Goal: Task Accomplishment & Management: Use online tool/utility

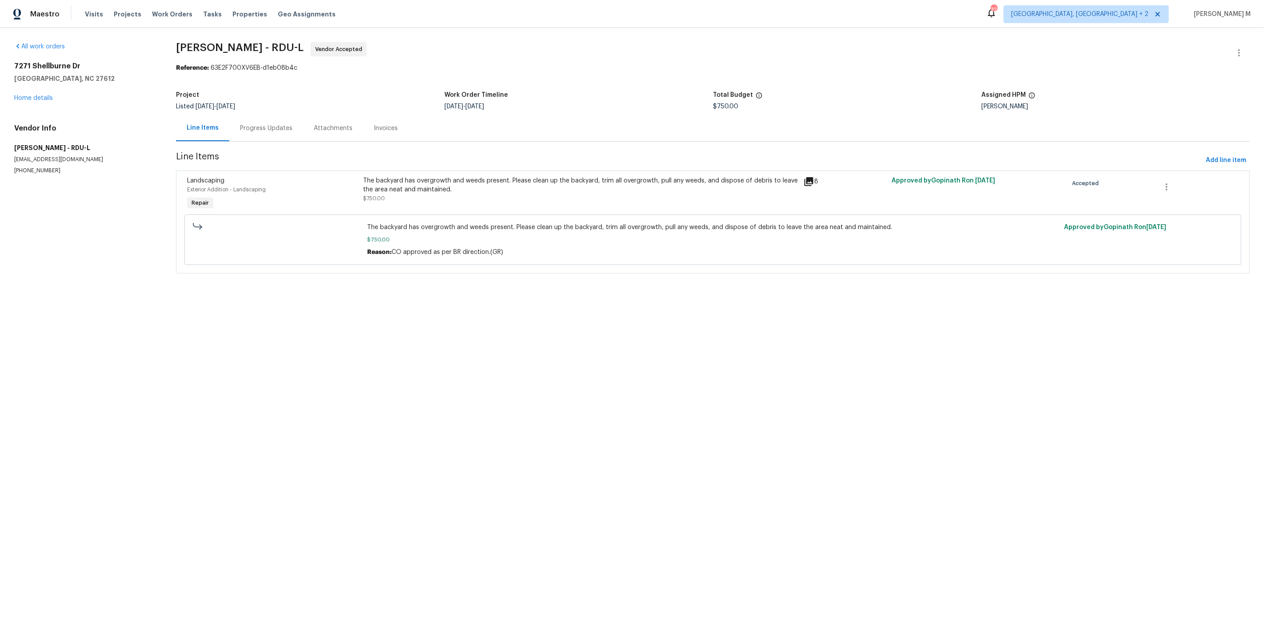
click at [245, 131] on div "Progress Updates" at bounding box center [266, 128] width 74 height 26
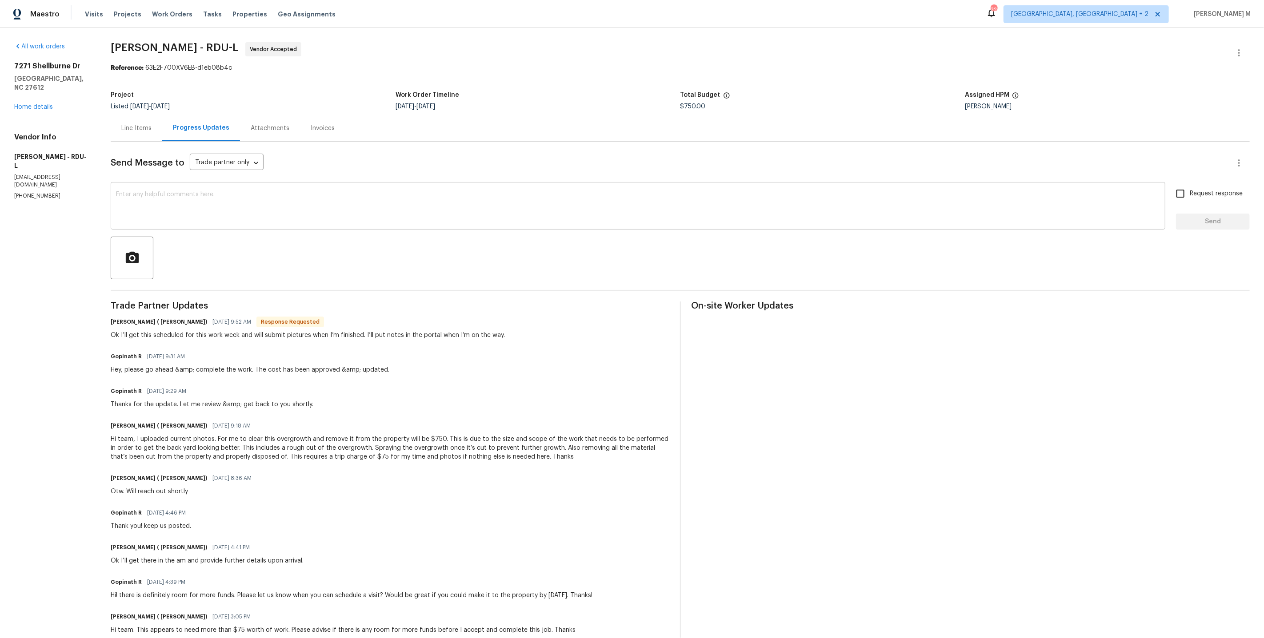
click at [301, 184] on div "x ​" at bounding box center [638, 206] width 1054 height 45
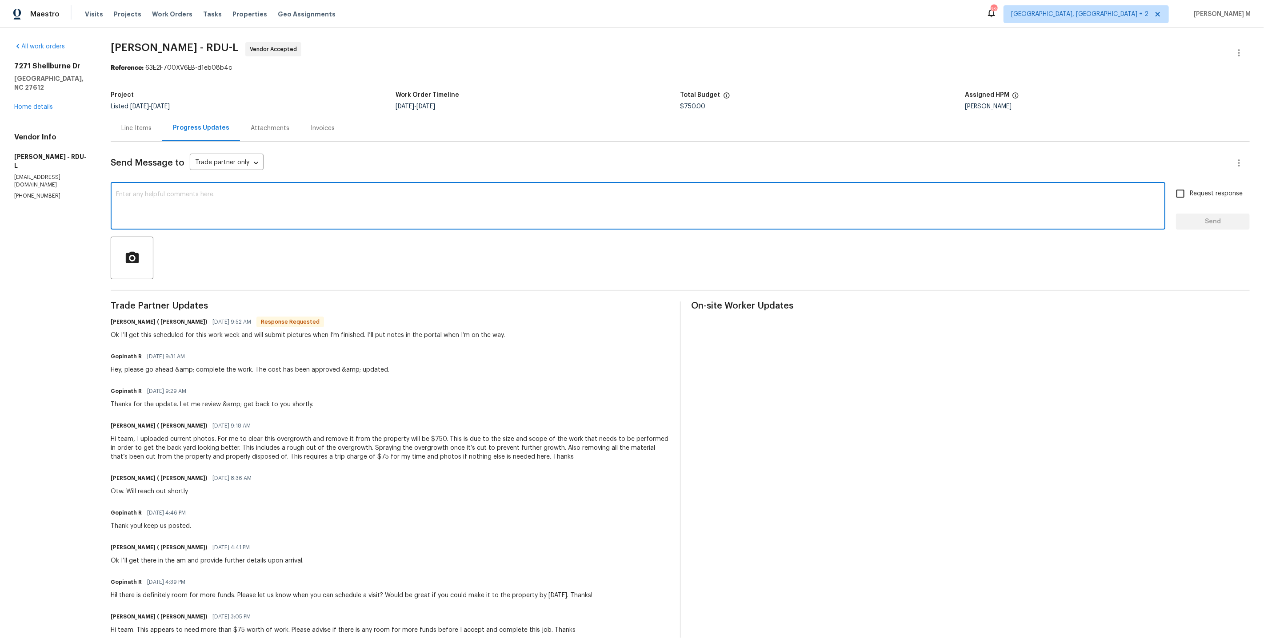
click at [285, 200] on textarea at bounding box center [638, 207] width 1044 height 31
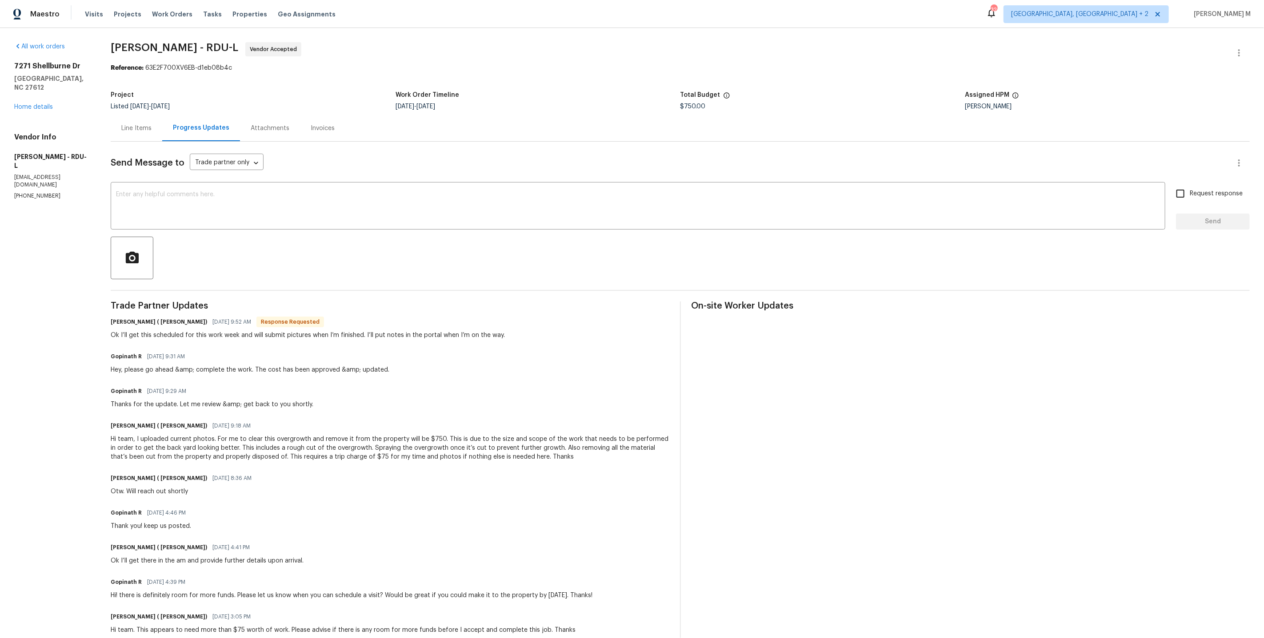
click at [247, 331] on div "Ok I’ll get this scheduled for this work week and will submit pictures when I’m…" at bounding box center [308, 335] width 394 height 9
copy div "Ok I’ll get this scheduled for this work week and will submit pictures when I’m…"
click at [327, 208] on textarea at bounding box center [638, 207] width 1044 height 31
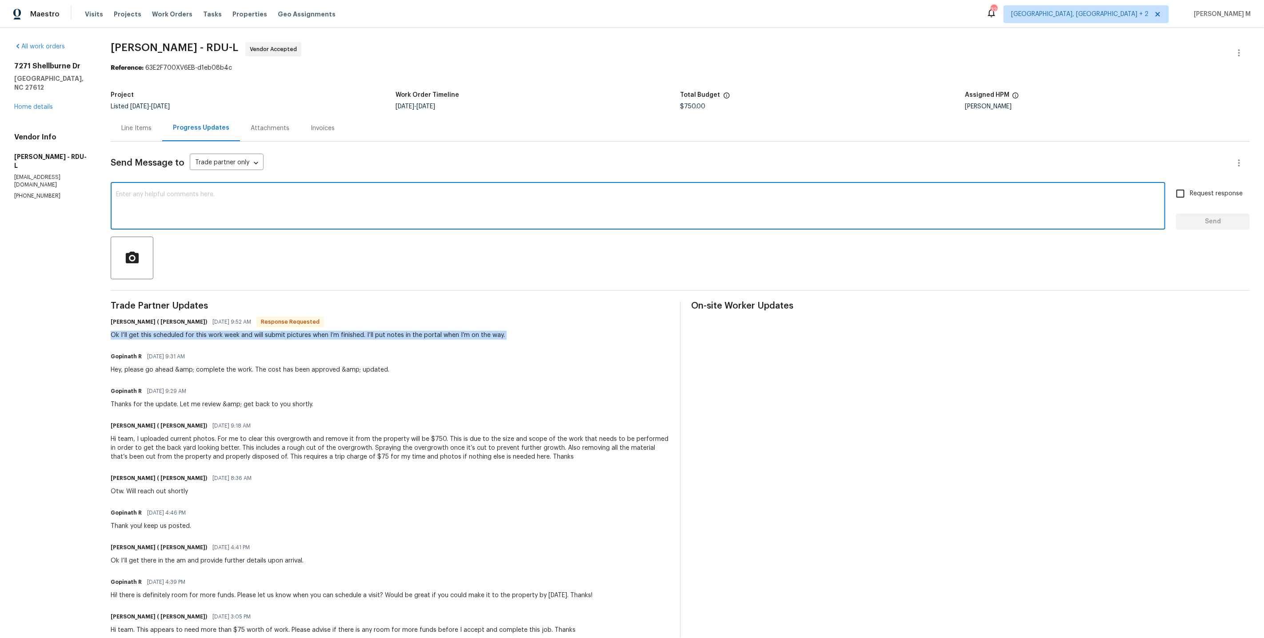
click at [327, 208] on textarea at bounding box center [638, 207] width 1044 height 31
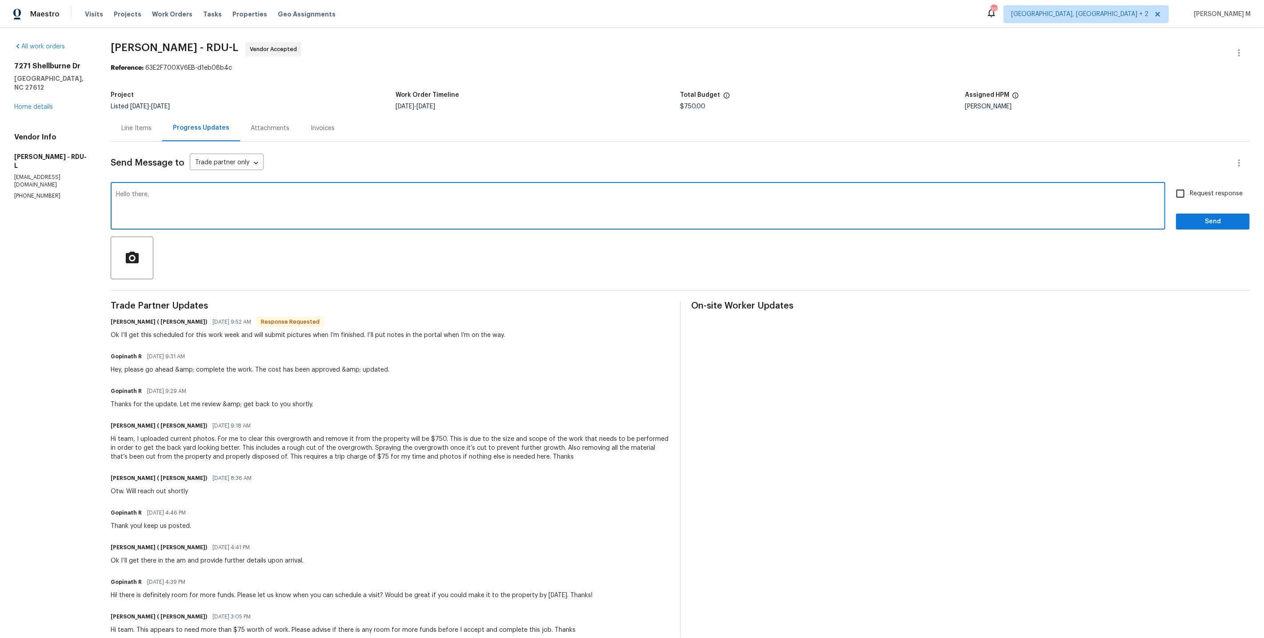
paste textarea "have you made it out to the property yet lemme know where things stand right now"
click at [275, 192] on textarea "Hello there, have you made it out to the property yet lemme know where things s…" at bounding box center [638, 207] width 1044 height 31
click at [266, 192] on textarea "Hello there, have you made it out to the property yet lemme know where things s…" at bounding box center [638, 207] width 1044 height 31
click at [506, 210] on textarea "Hello there, have you made it out to the property yet? lemme know where things …" at bounding box center [638, 207] width 1044 height 31
click at [285, 192] on textarea "Hello there, have you made it out to the property yet? lemme know where things …" at bounding box center [638, 207] width 1044 height 31
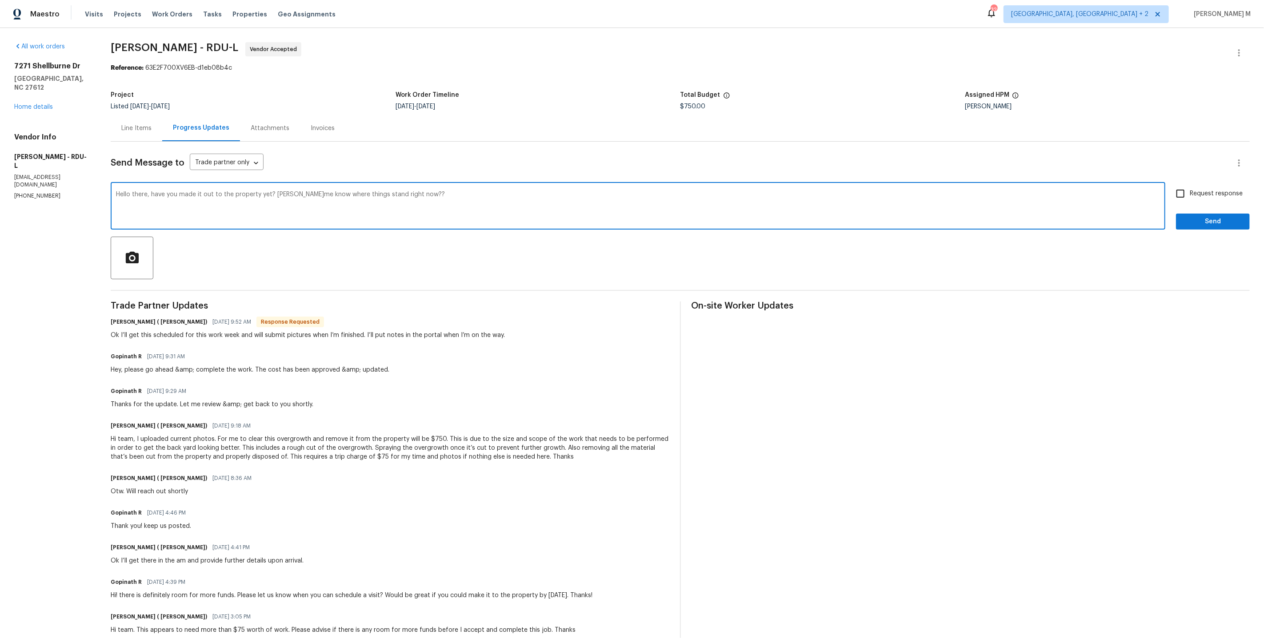
click at [287, 192] on textarea "Hello there, have you made it out to the property yet? lemme know where things …" at bounding box center [638, 207] width 1044 height 31
click at [0, 0] on span "Let me" at bounding box center [0, 0] width 0 height 0
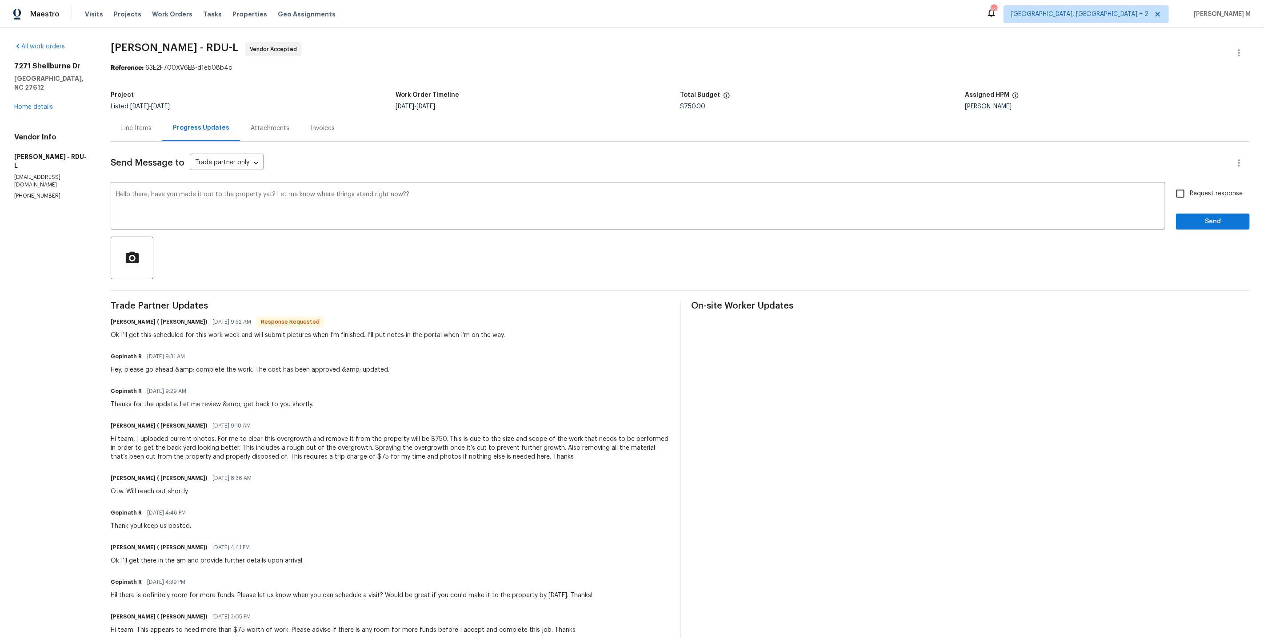
click at [1243, 186] on div "Request response Send" at bounding box center [1213, 206] width 74 height 45
click at [818, 192] on textarea "Hello there, have you made it out to the property yet? Let me know where things…" at bounding box center [638, 207] width 1044 height 31
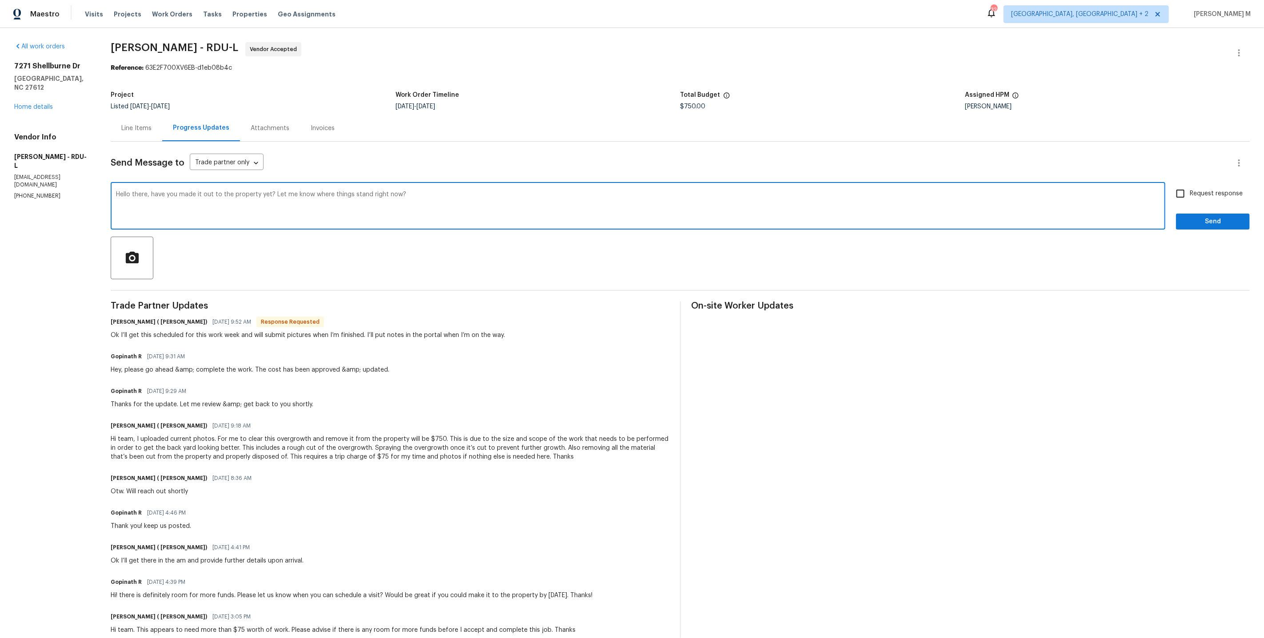
type textarea "Hello there, have you made it out to the property yet? Let me know where things…"
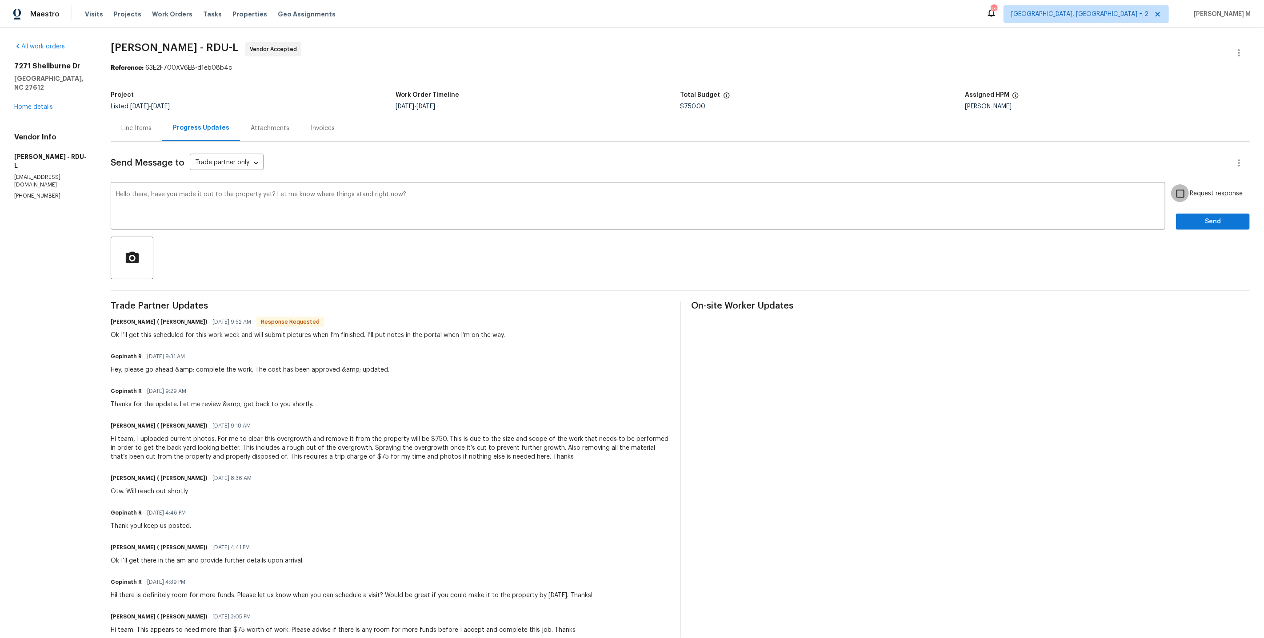
click at [1189, 193] on input "Request response" at bounding box center [1180, 193] width 19 height 19
checkbox input "true"
click at [0, 0] on span "now." at bounding box center [0, 0] width 0 height 0
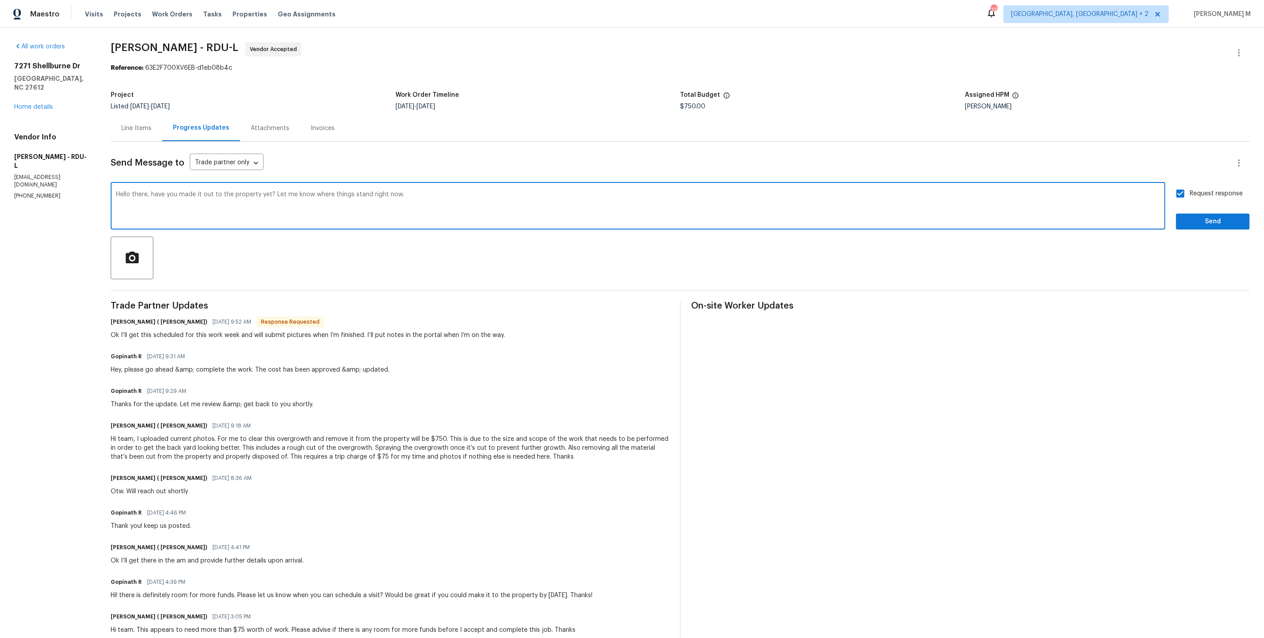
type textarea "Hello there, have you made it out to the property yet? Let me know where things…"
click at [1190, 217] on span "Send" at bounding box center [1213, 221] width 60 height 11
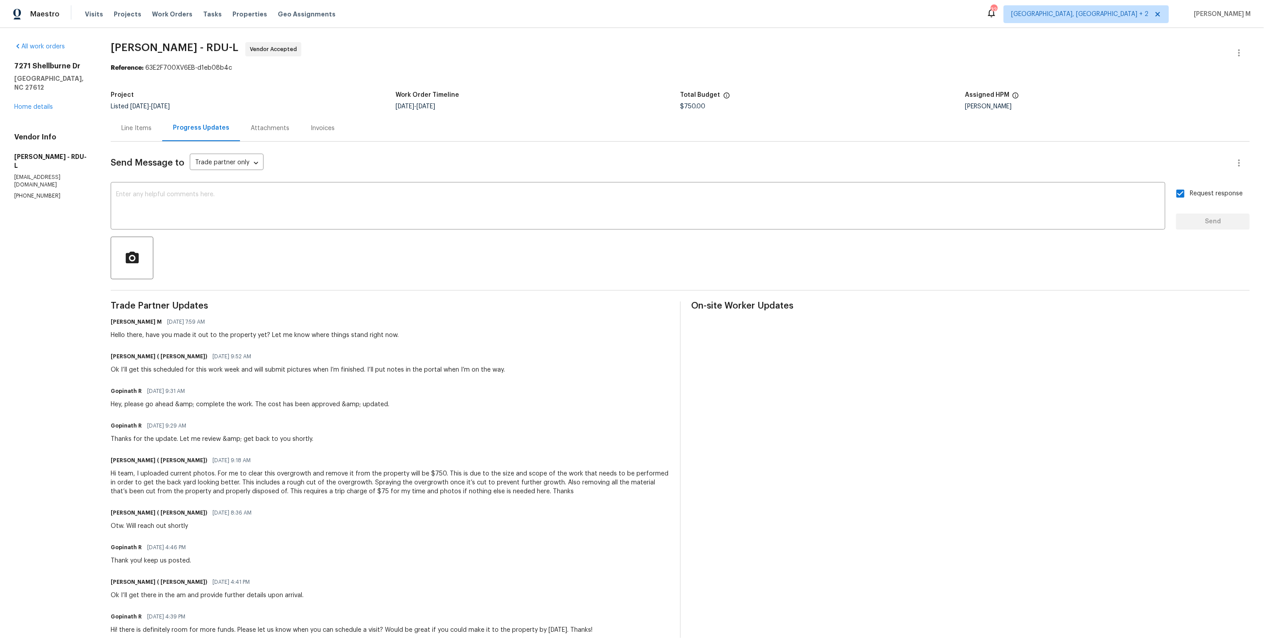
click at [828, 76] on section "Cameron Sweeney - RDU-L Vendor Accepted Reference: 63E2F700XV6EB-d1eb08b4c Proj…" at bounding box center [680, 391] width 1139 height 699
click at [1235, 49] on icon "button" at bounding box center [1238, 53] width 11 height 11
click at [1235, 49] on li "Edit" at bounding box center [1215, 51] width 96 height 15
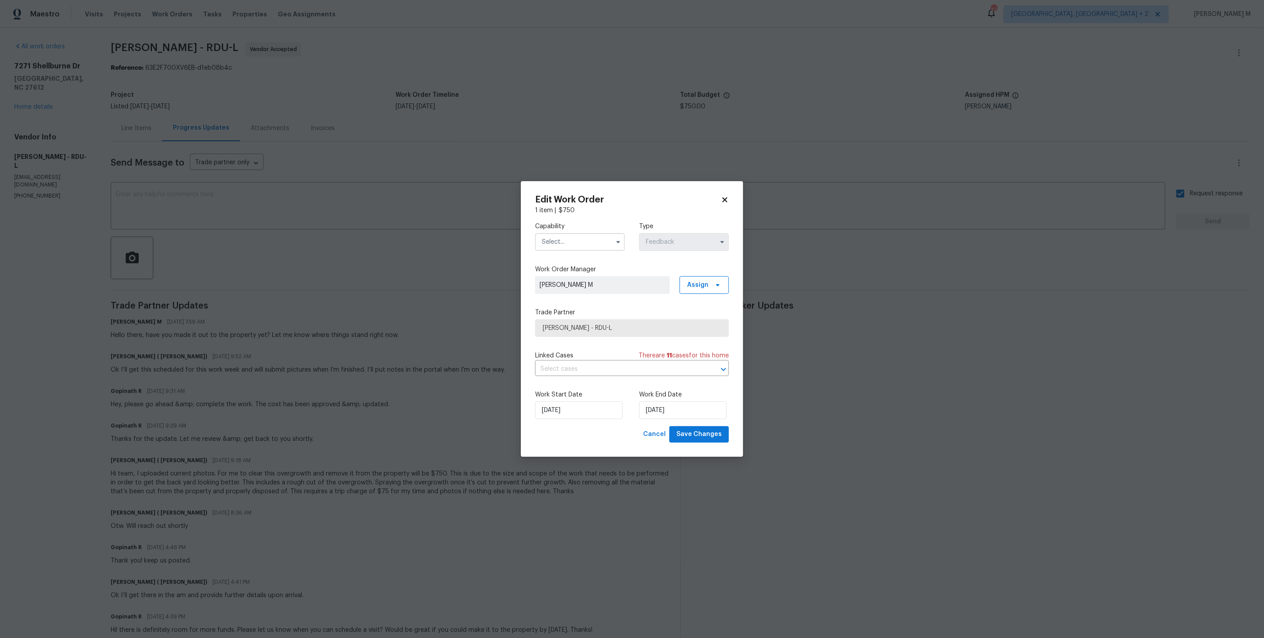
click at [588, 251] on input "text" at bounding box center [580, 242] width 90 height 18
click at [580, 313] on div "General Contractor" at bounding box center [579, 321] width 87 height 16
type input "General Contractor"
click at [567, 360] on div "Linked Cases There are 11 case s for this home ​" at bounding box center [632, 363] width 194 height 25
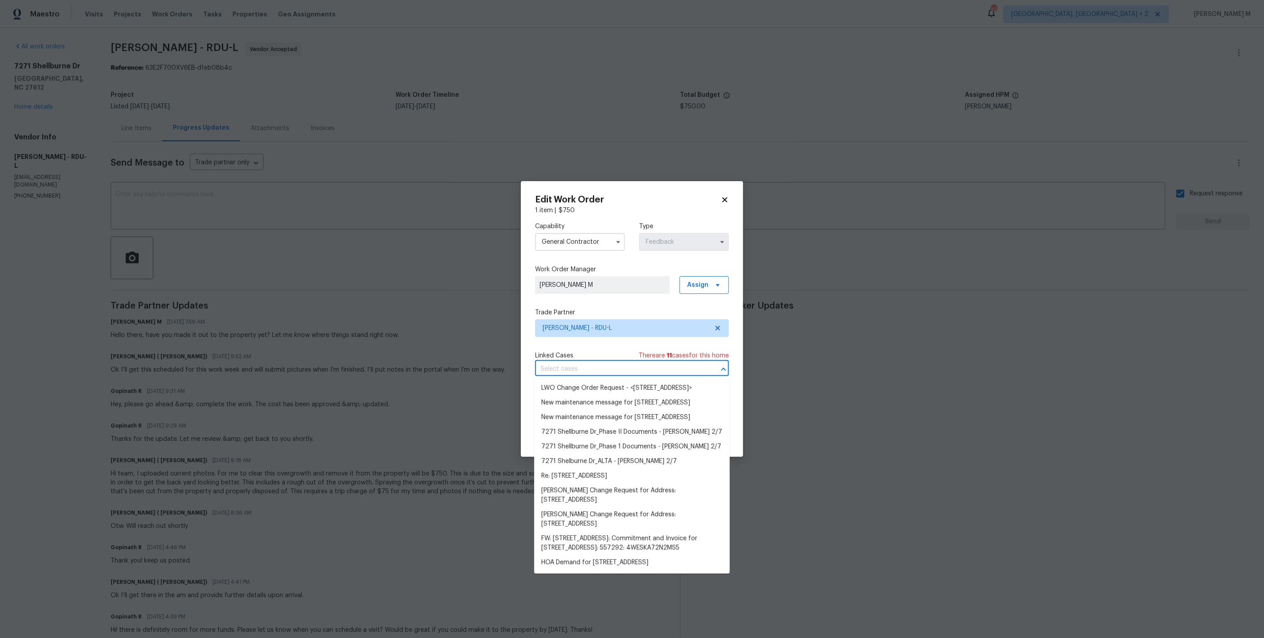
click at [567, 367] on input "text" at bounding box center [619, 370] width 169 height 14
click at [607, 386] on li "LWO Change Order Request - <7271 Shellburne Dr , Raleigh, NC 27612>" at bounding box center [632, 388] width 196 height 15
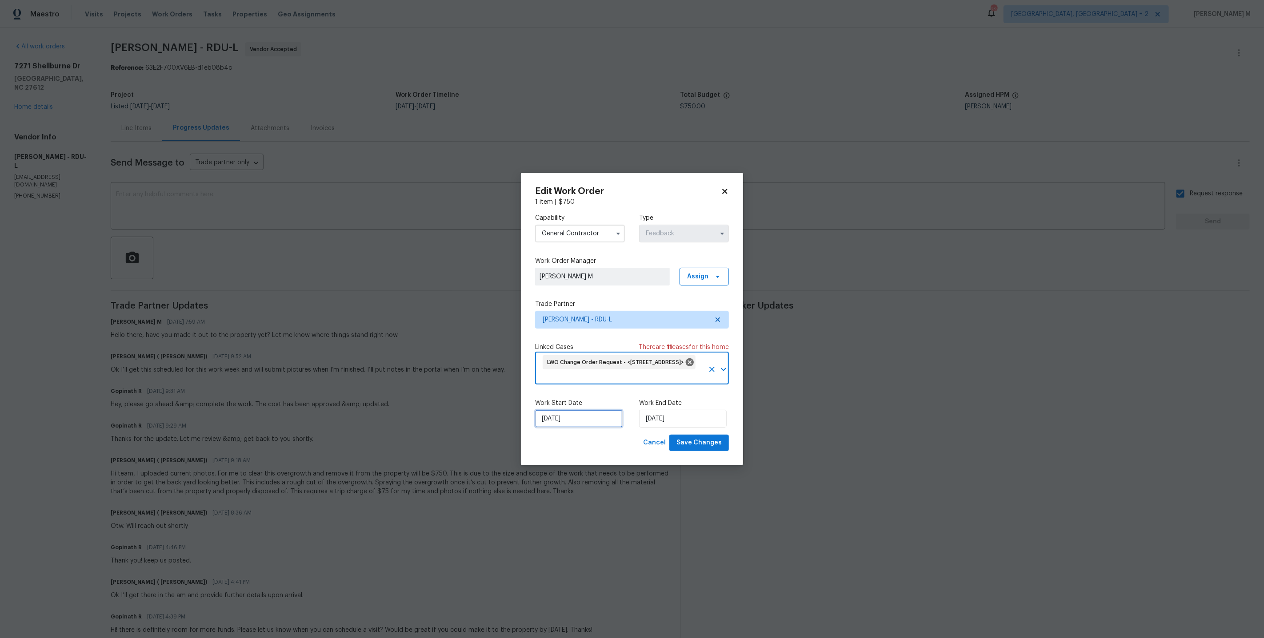
click at [585, 410] on input "05/09/2025" at bounding box center [579, 419] width 88 height 18
click at [705, 363] on div "LWO Change Order Request - <7271 Shellburne Dr , Raleigh, NC 27612> ​" at bounding box center [632, 369] width 194 height 31
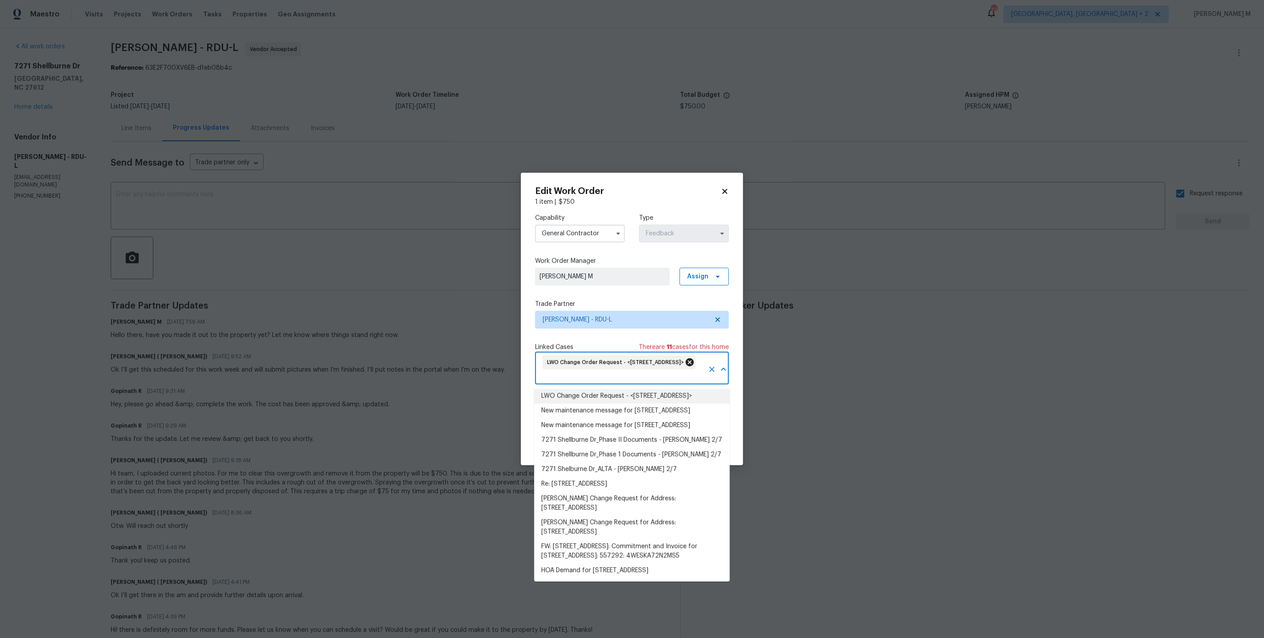
click at [693, 363] on icon at bounding box center [690, 363] width 10 height 10
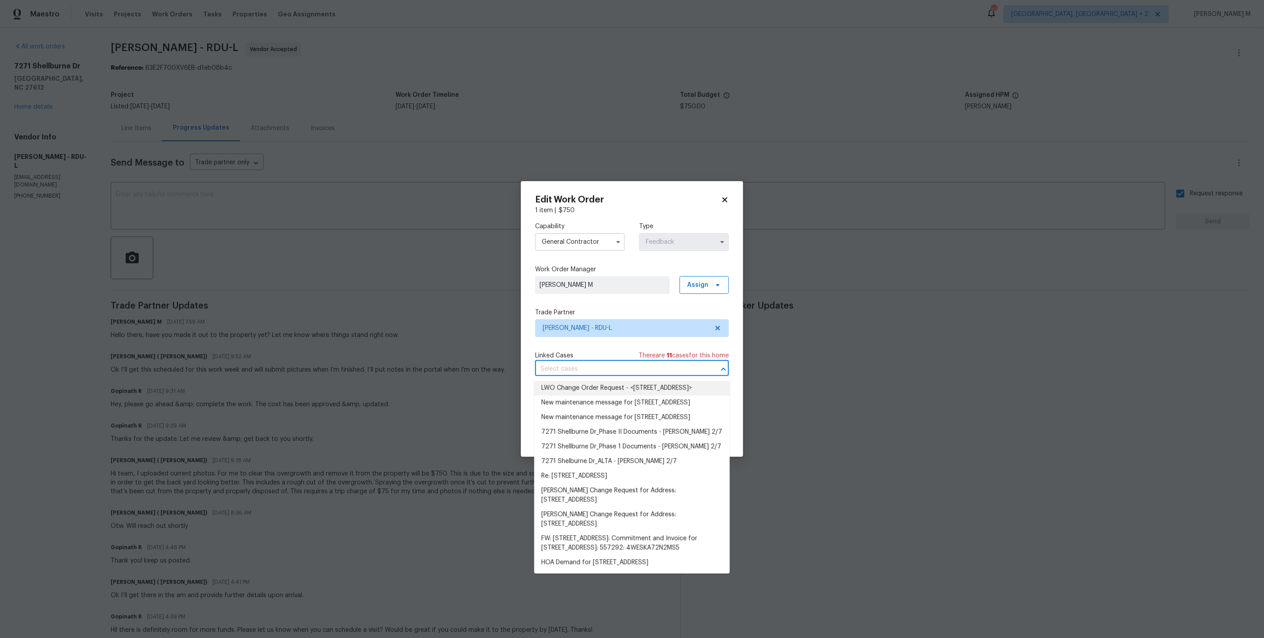
click at [570, 355] on span "Linked Cases" at bounding box center [554, 355] width 38 height 9
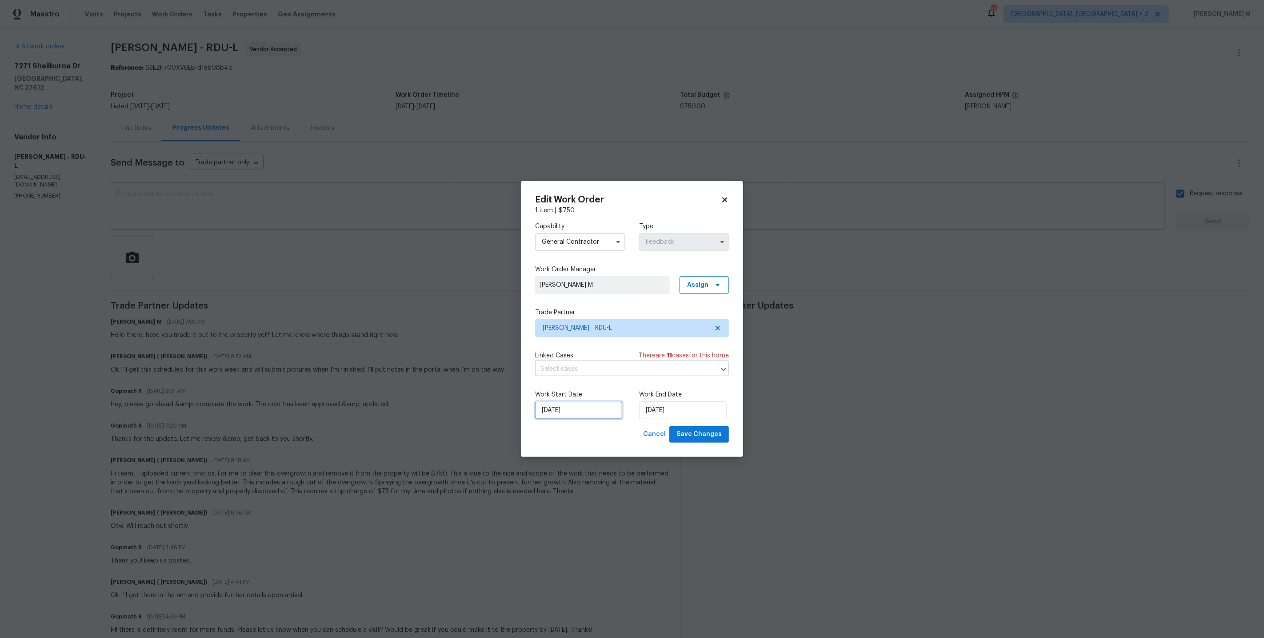
click at [545, 403] on input "05/09/2025" at bounding box center [579, 411] width 88 height 18
click at [551, 344] on div "8" at bounding box center [549, 345] width 14 height 12
type input "08/09/2025"
click at [684, 408] on input "09/09/2025" at bounding box center [683, 411] width 88 height 18
click at [690, 429] on span "Save Changes" at bounding box center [698, 434] width 45 height 11
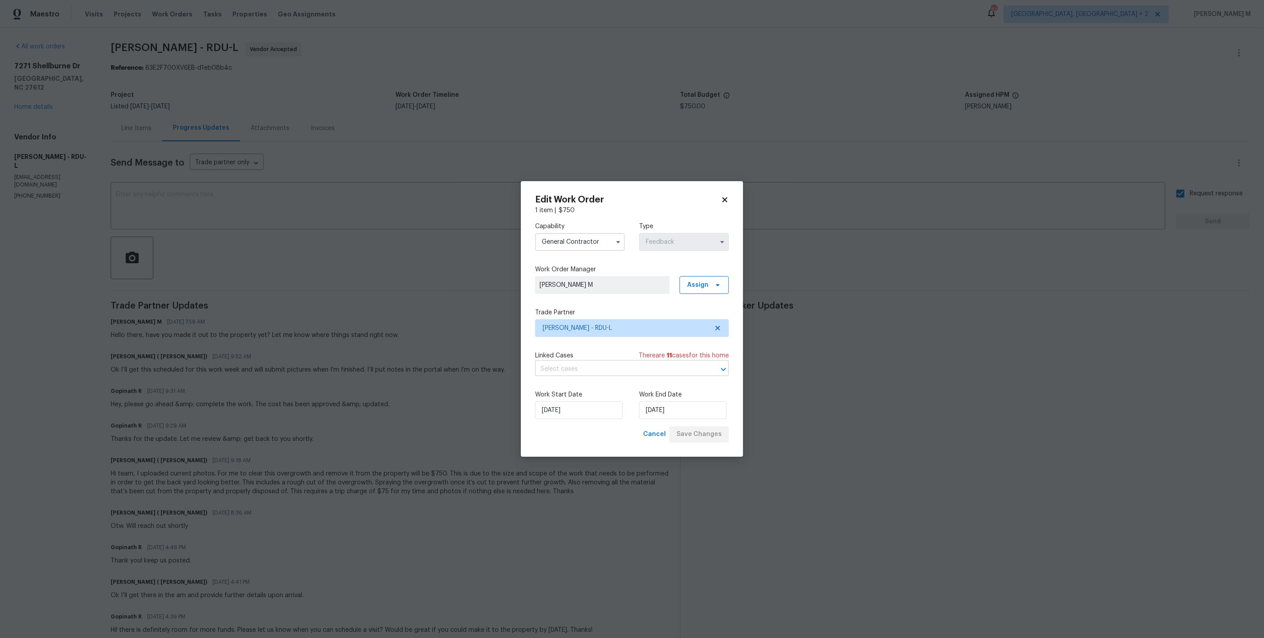
click at [955, 424] on body "Maestro Visits Projects Work Orders Tasks Properties Geo Assignments 32 Albuque…" at bounding box center [632, 319] width 1264 height 638
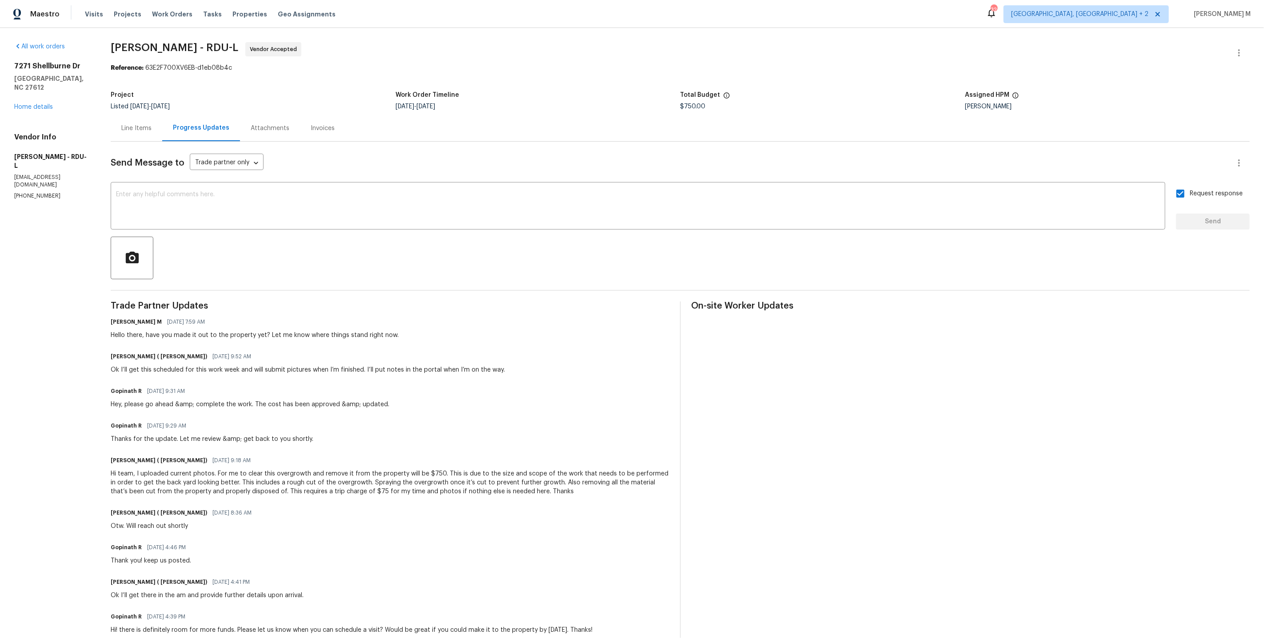
click at [37, 174] on p "camdsweeney@gmail.com" at bounding box center [51, 181] width 75 height 15
click at [32, 192] on p "(919) 650-9223" at bounding box center [51, 196] width 75 height 8
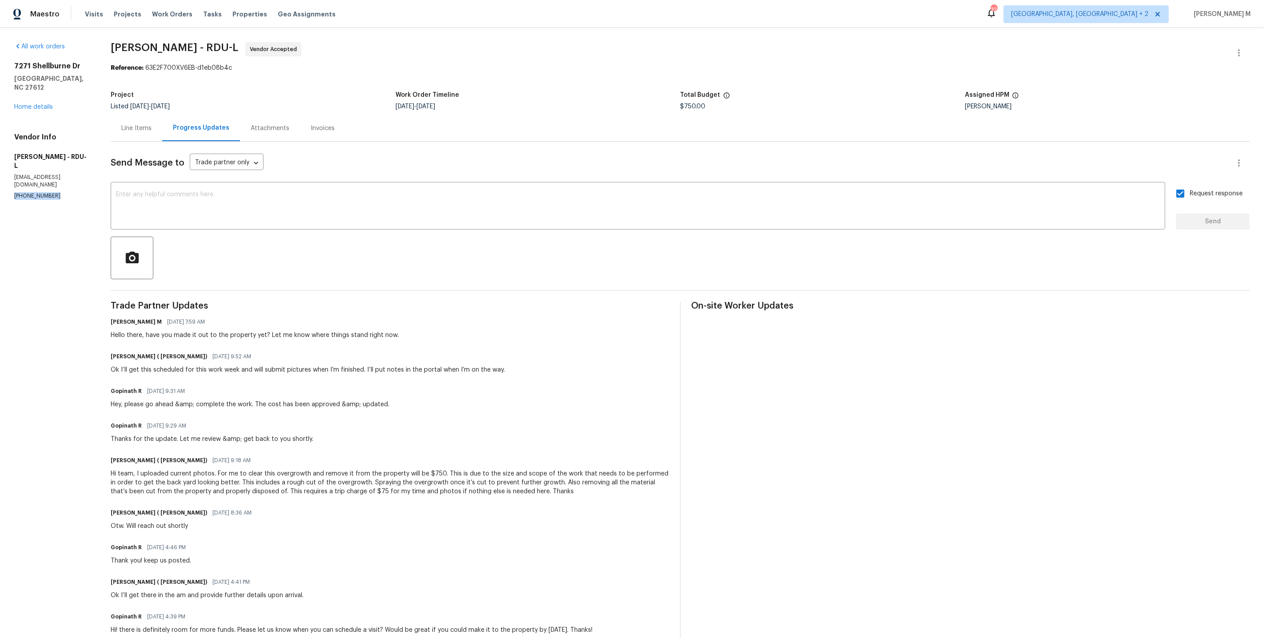
click at [32, 192] on p "(919) 650-9223" at bounding box center [51, 196] width 75 height 8
copy p "(919) 650-9223"
click at [23, 104] on link "Home details" at bounding box center [33, 107] width 39 height 6
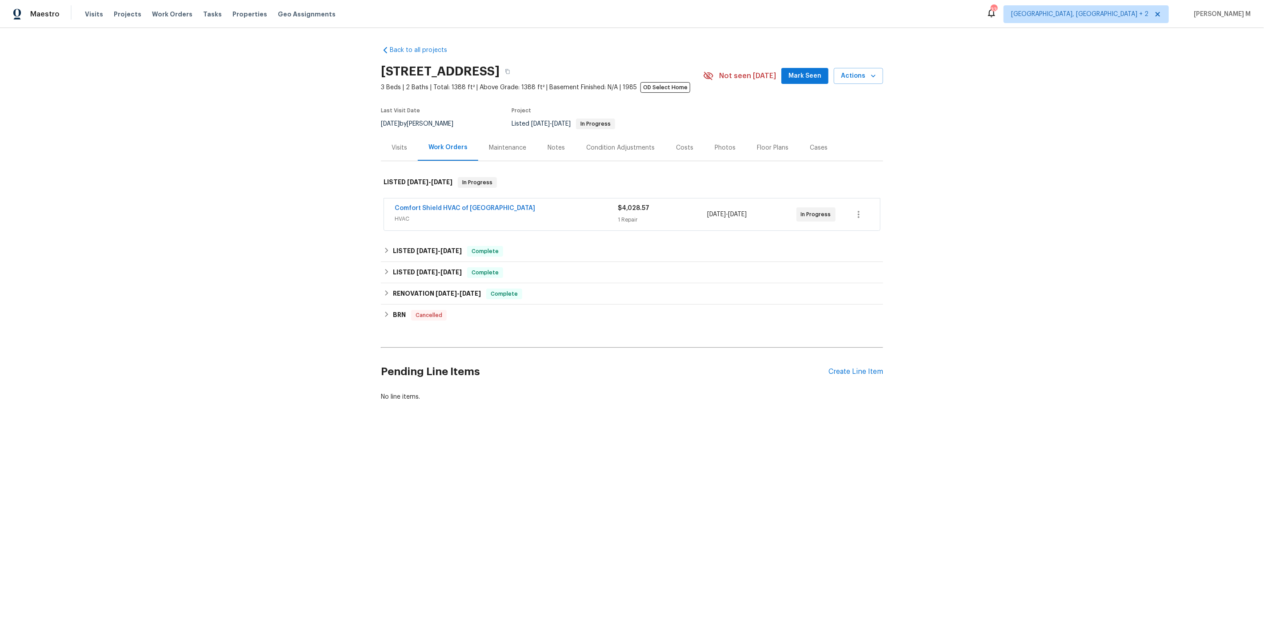
click at [403, 219] on div "Comfort Shield HVAC of NC HVAC" at bounding box center [506, 214] width 223 height 21
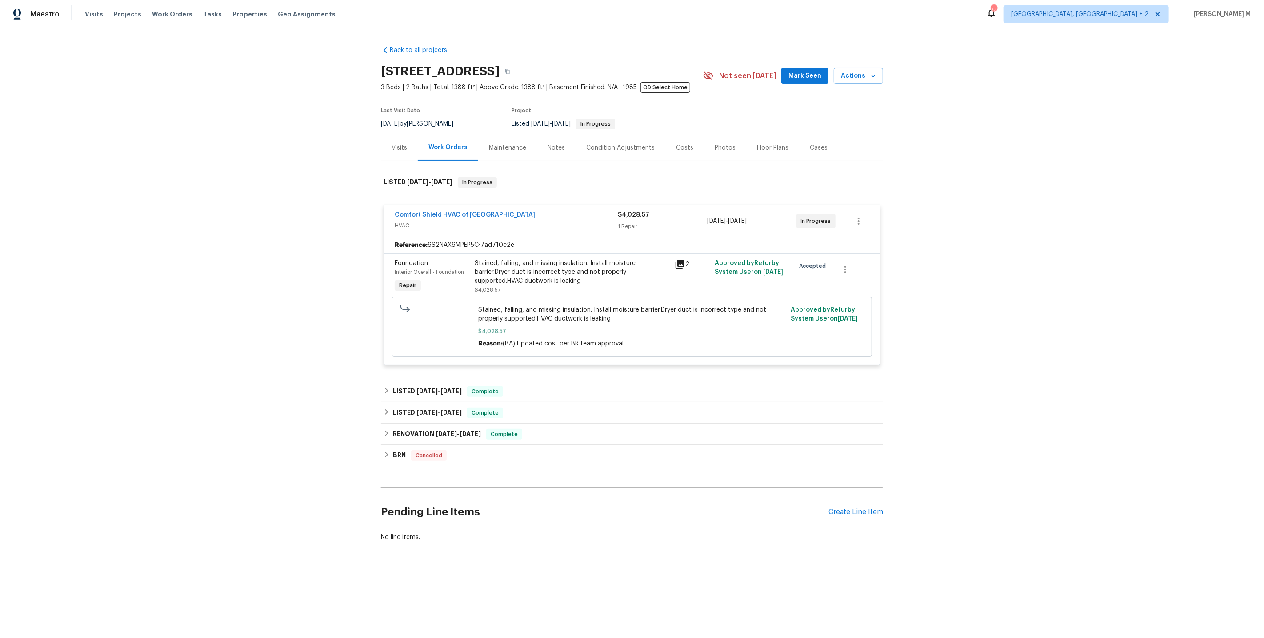
click at [515, 137] on div "Maintenance" at bounding box center [507, 148] width 59 height 26
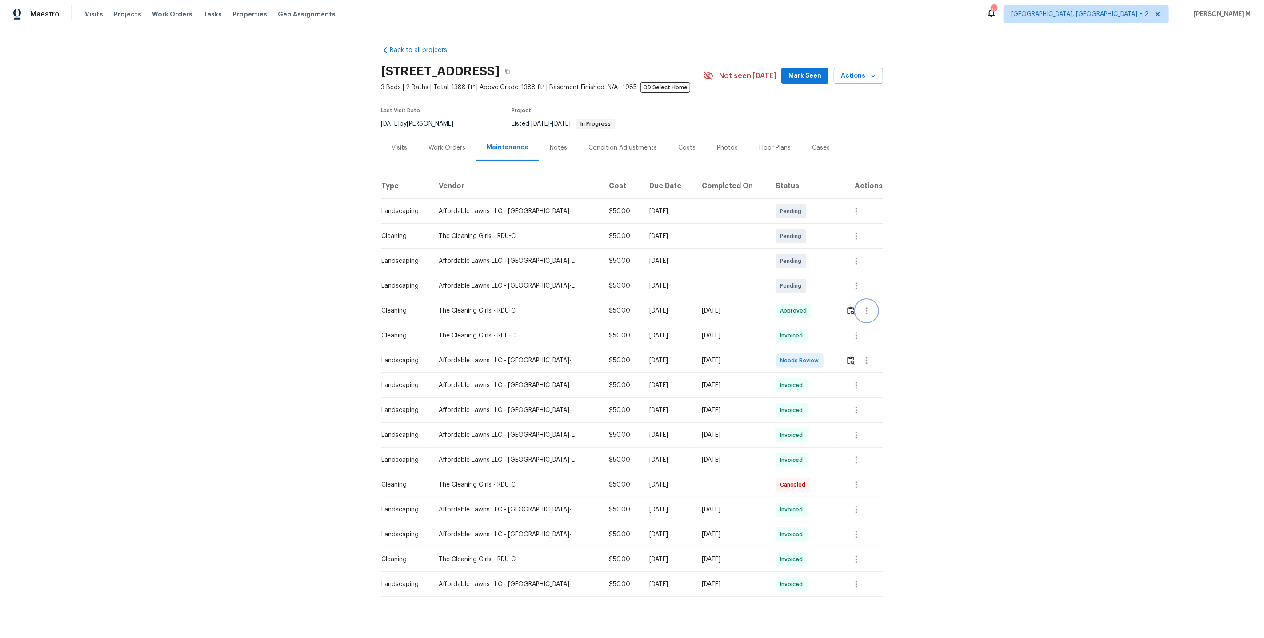
click at [866, 309] on icon "button" at bounding box center [867, 310] width 2 height 7
click at [864, 309] on li "Message vendor" at bounding box center [884, 307] width 62 height 15
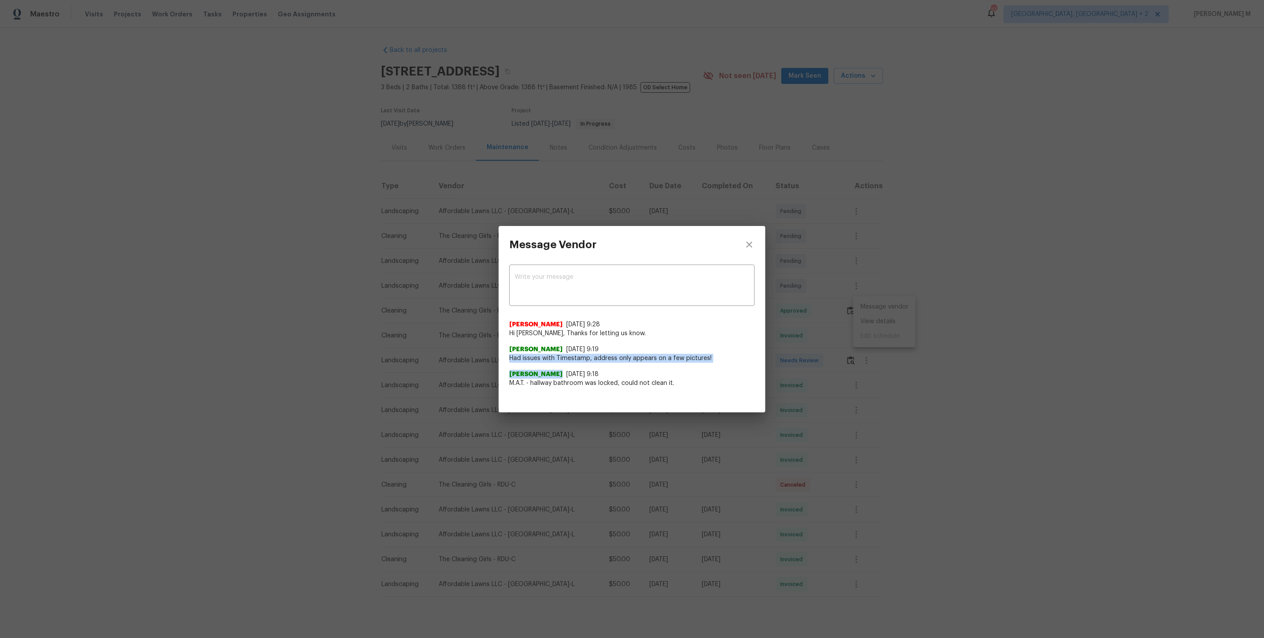
drag, startPoint x: 507, startPoint y: 358, endPoint x: 705, endPoint y: 362, distance: 197.8
click at [705, 362] on div "x ​ Savitha Ekambaram 9/4/25, 9:28 Hi Nia, Thanks for letting us know. Nia Cass…" at bounding box center [632, 330] width 267 height 135
click at [705, 363] on div "Nia Cassel 9/4/25, 9:18 M.A.T. - hallway bathroom was locked, could not clean i…" at bounding box center [631, 375] width 245 height 25
click at [475, 391] on div "Message Vendor x ​ Savitha Ekambaram 9/4/25, 9:28 Hi Nia, Thanks for letting us…" at bounding box center [632, 319] width 1264 height 638
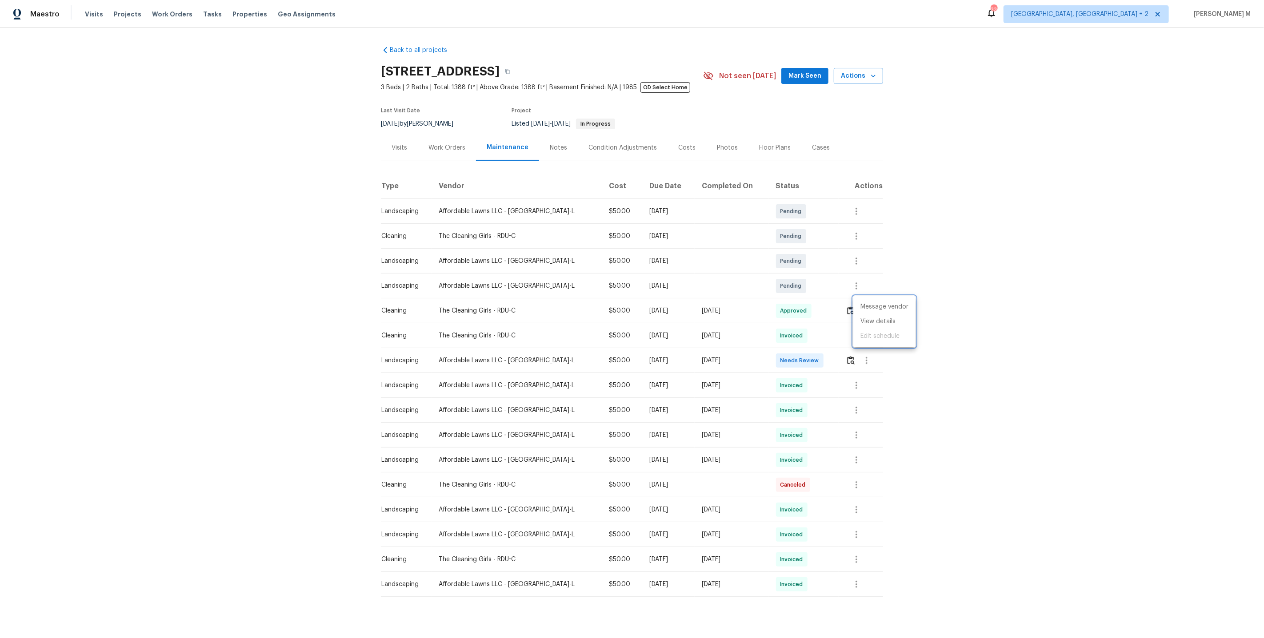
click at [1016, 264] on div at bounding box center [632, 319] width 1264 height 638
click at [919, 316] on div "Back to all projects 11 Sweetbay Ct, Durham, NC 27704 3 Beds | 2 Baths | Total:…" at bounding box center [632, 333] width 1264 height 610
click at [462, 137] on div "Work Orders" at bounding box center [447, 148] width 58 height 26
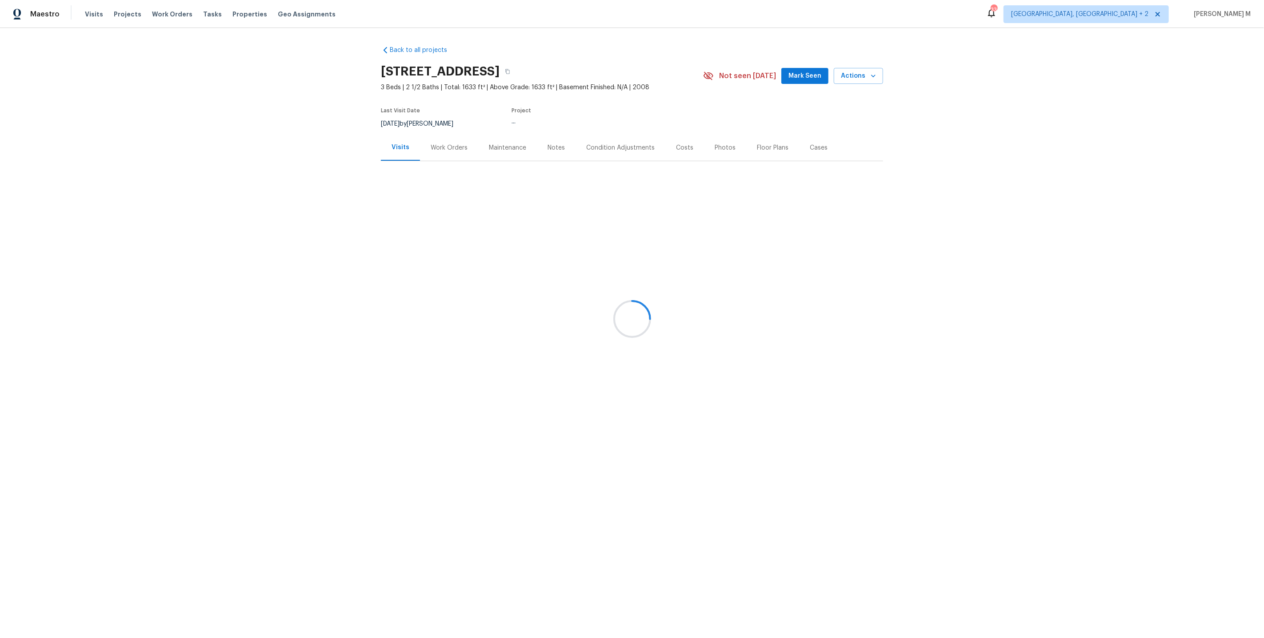
click at [428, 154] on div at bounding box center [632, 319] width 1264 height 638
click at [435, 148] on div at bounding box center [632, 319] width 1264 height 638
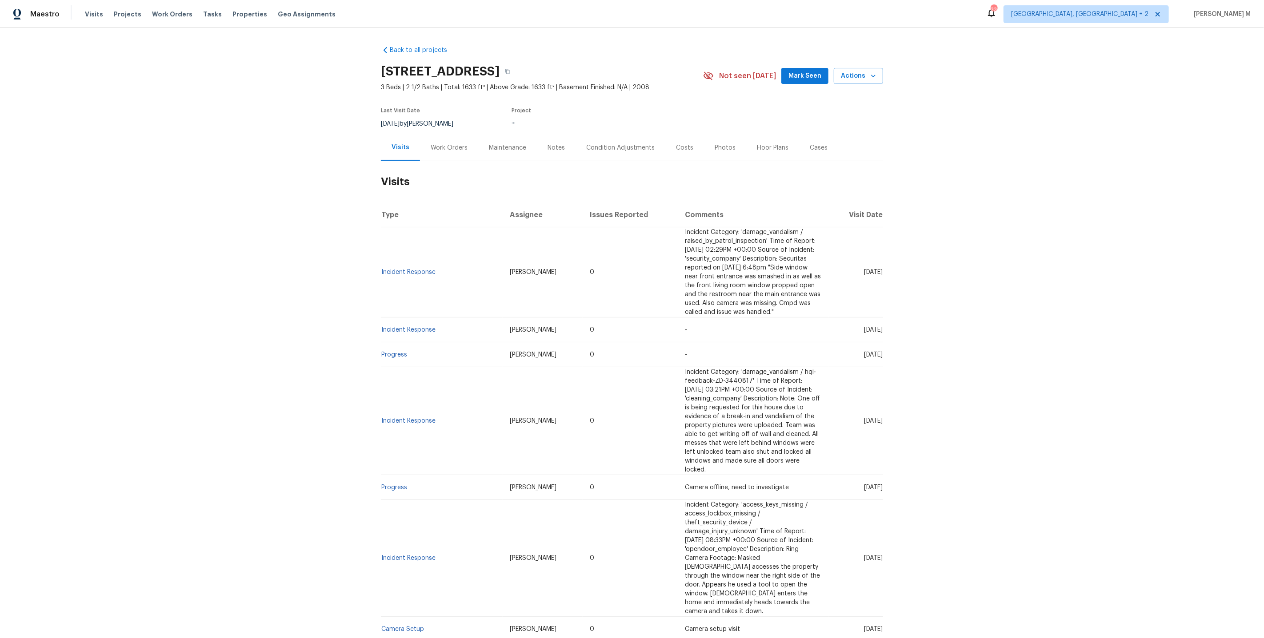
click at [435, 148] on div "Work Orders" at bounding box center [449, 148] width 37 height 9
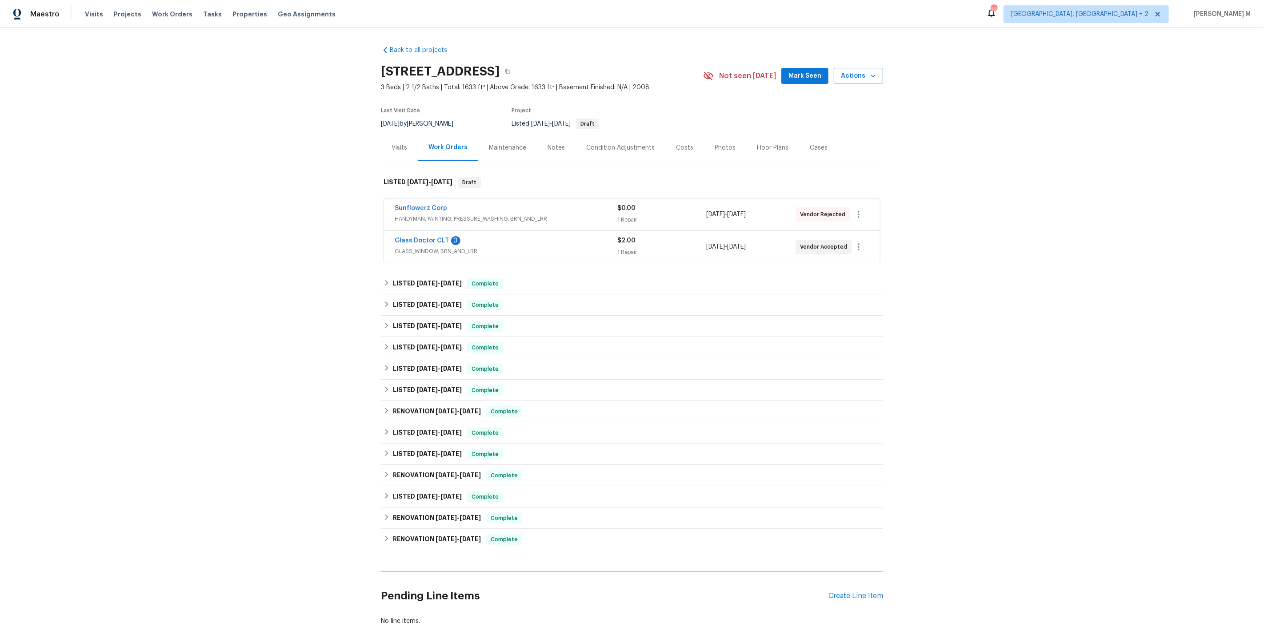
click at [474, 217] on span "HANDYMAN, PAINTING, PRESSURE_WASHING, BRN_AND_LRR" at bounding box center [506, 219] width 223 height 9
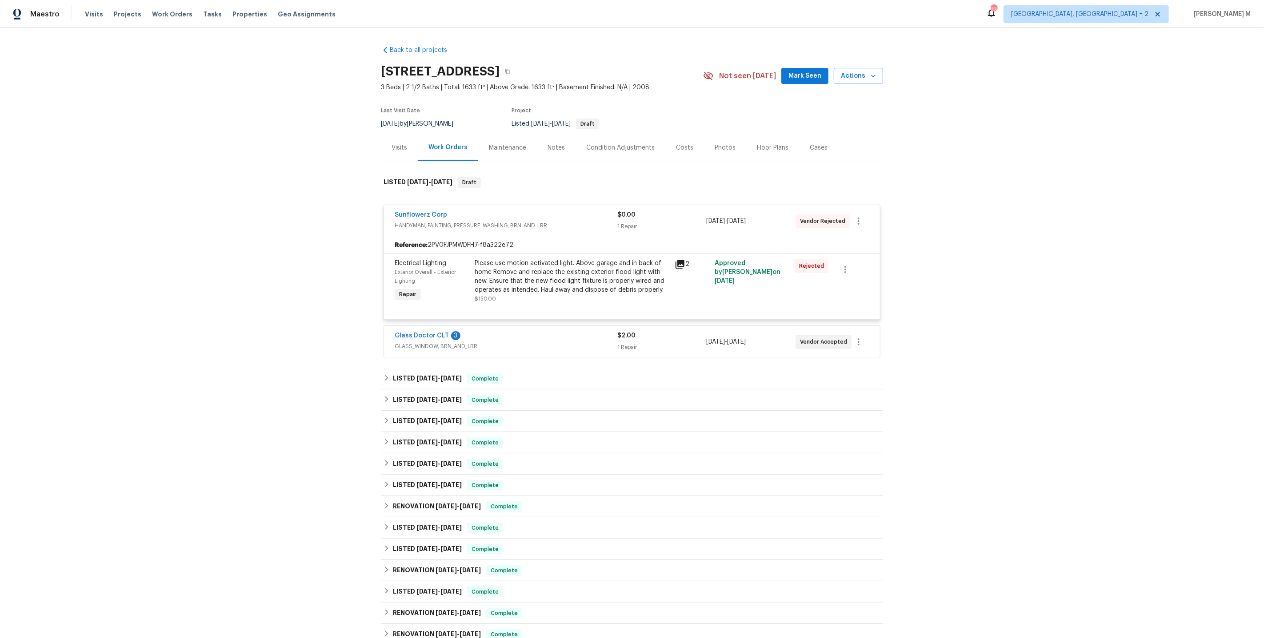
click at [419, 342] on span "GLASS_WINDOW, BRN_AND_LRR" at bounding box center [506, 346] width 223 height 9
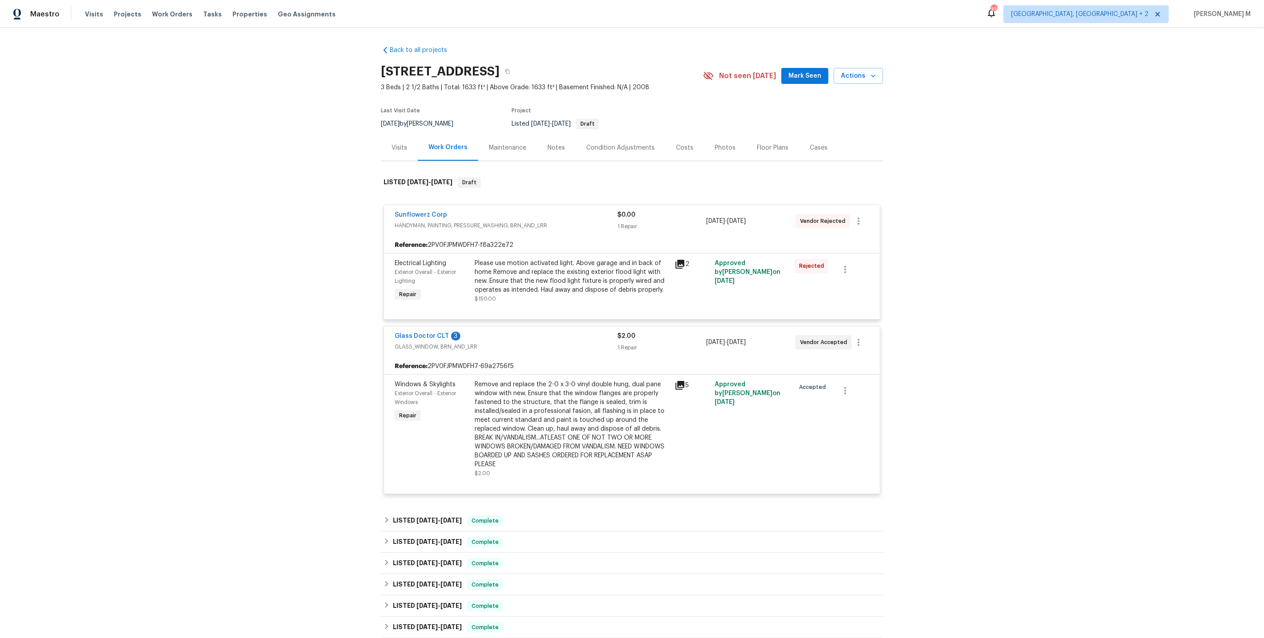
click at [563, 406] on div "Remove and replace the 2-0 x 3-0 vinyl double hung, dual pane window with new. …" at bounding box center [572, 424] width 195 height 89
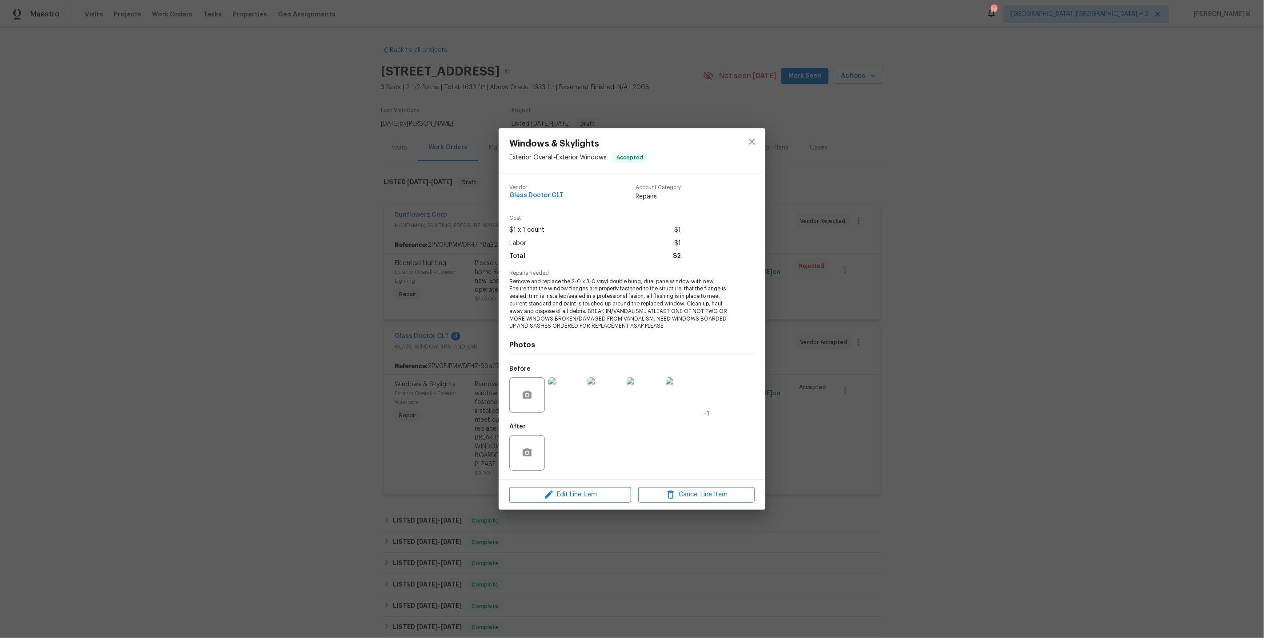
click at [463, 315] on div "Windows & Skylights Exterior Overall - Exterior Windows Accepted Vendor Glass D…" at bounding box center [632, 319] width 1264 height 638
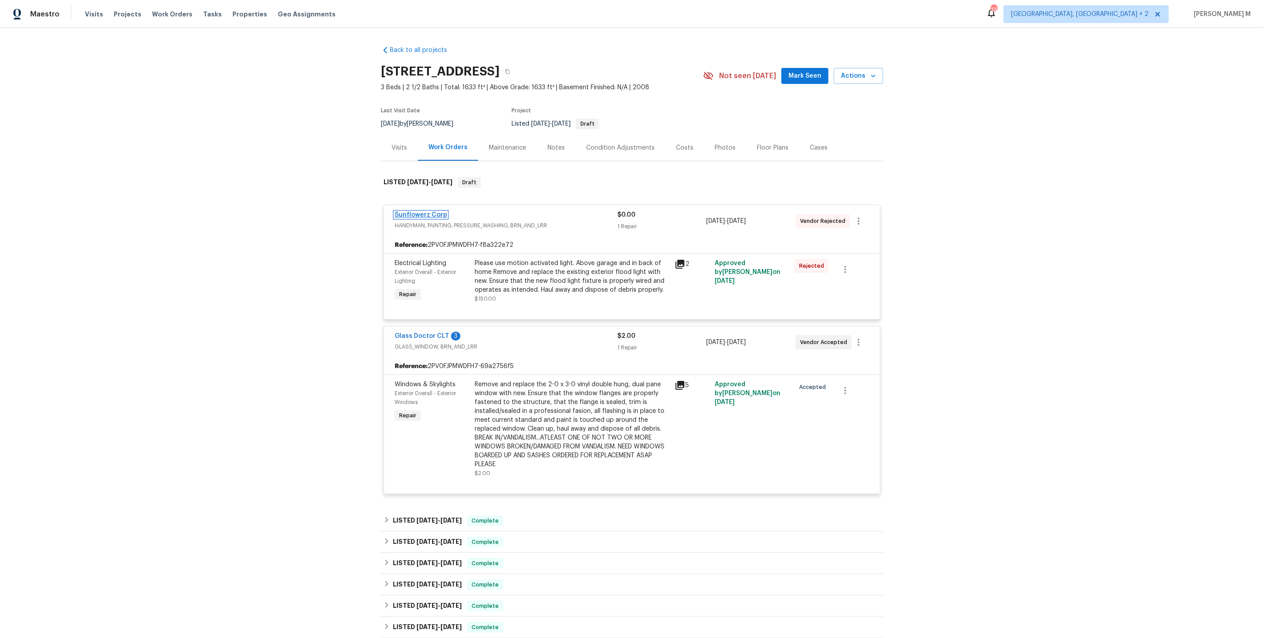
click at [427, 212] on link "Sunflowerz Corp" at bounding box center [421, 215] width 52 height 6
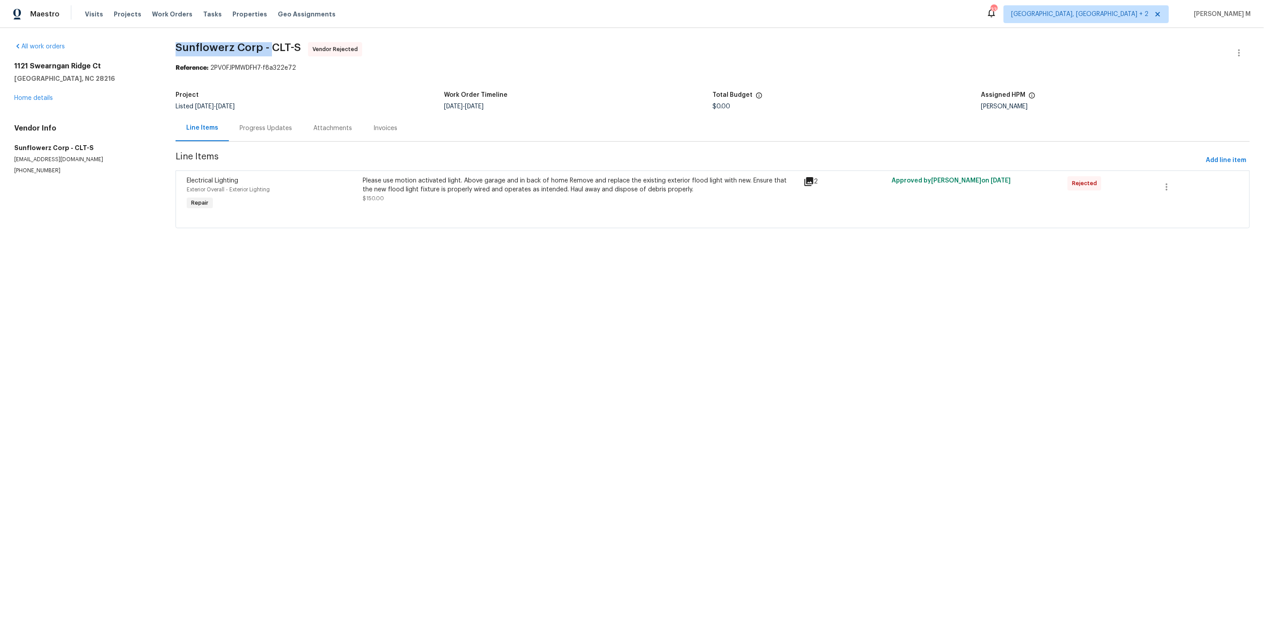
drag, startPoint x: 168, startPoint y: 51, endPoint x: 262, endPoint y: 51, distance: 94.6
click at [262, 51] on div "All work orders 1121 Swearngan Ridge Ct Charlotte, NC 28216 Home details Vendor…" at bounding box center [632, 140] width 1264 height 225
click at [267, 132] on div "Progress Updates" at bounding box center [266, 128] width 74 height 26
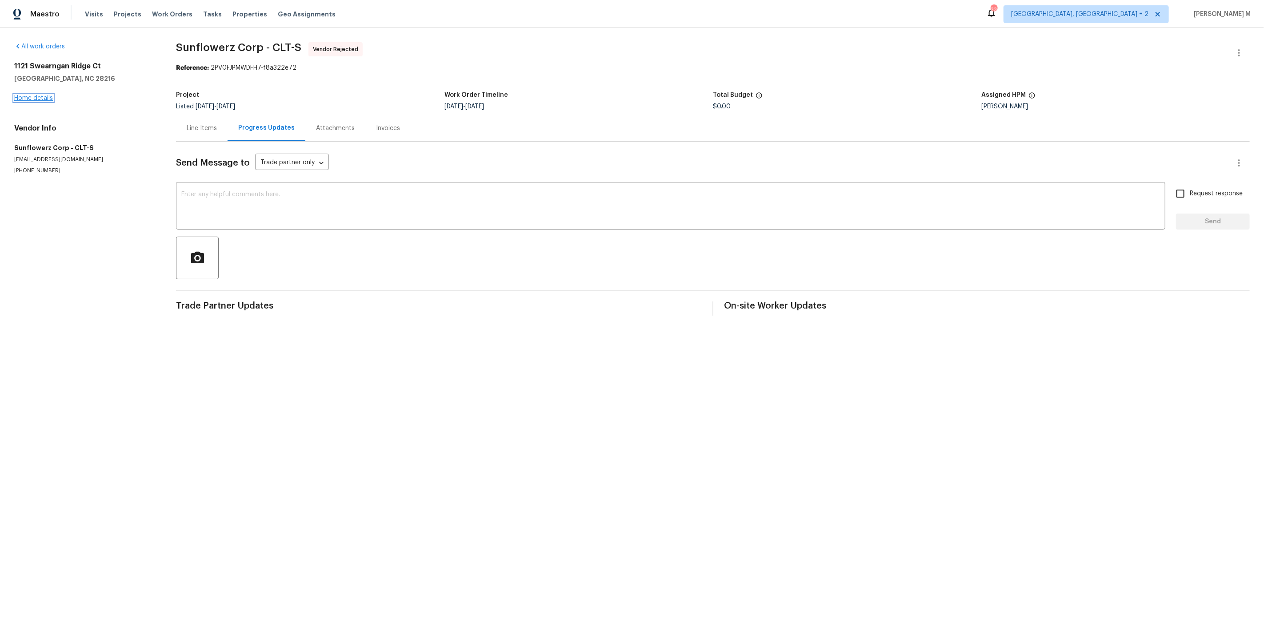
click at [32, 96] on link "Home details" at bounding box center [33, 98] width 39 height 6
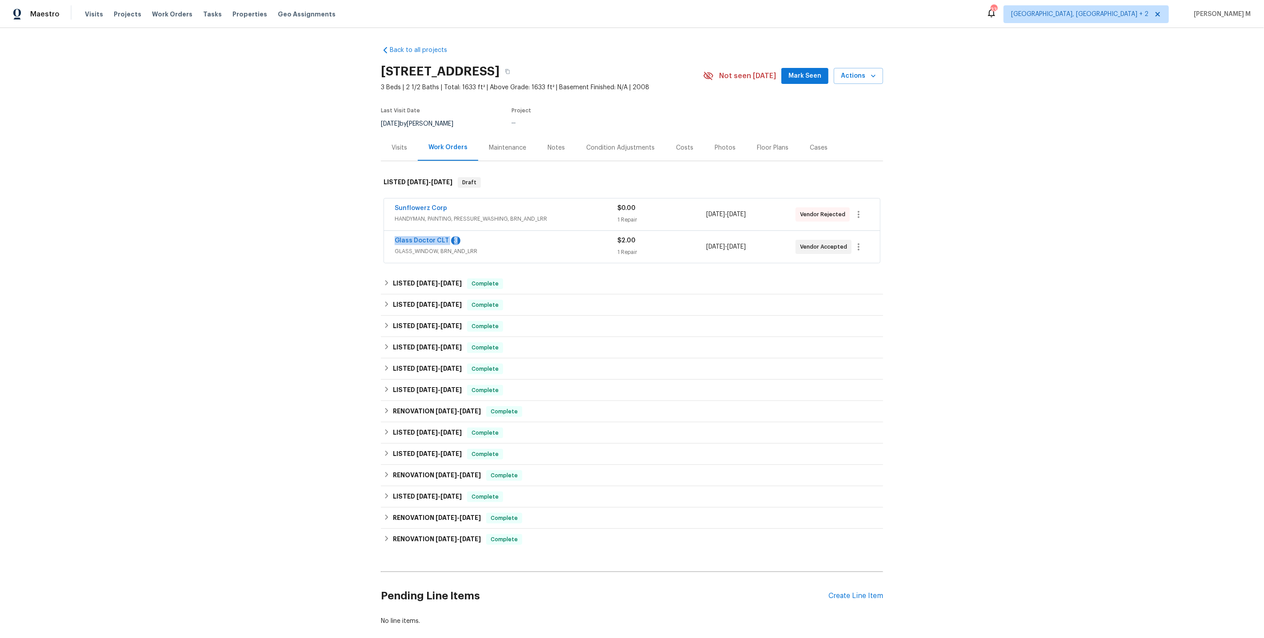
drag, startPoint x: 461, startPoint y: 235, endPoint x: 354, endPoint y: 235, distance: 107.1
click at [354, 235] on div "Back to all projects 1121 Swearngan Ridge Ct, Charlotte, NC 28216 3 Beds | 2 1/…" at bounding box center [632, 333] width 1264 height 610
copy div "Glass Doctor CLT 3"
drag, startPoint x: 450, startPoint y: 202, endPoint x: 339, endPoint y: 202, distance: 110.6
click at [339, 202] on div "Back to all projects 1121 Swearngan Ridge Ct, Charlotte, NC 28216 3 Beds | 2 1/…" at bounding box center [632, 333] width 1264 height 610
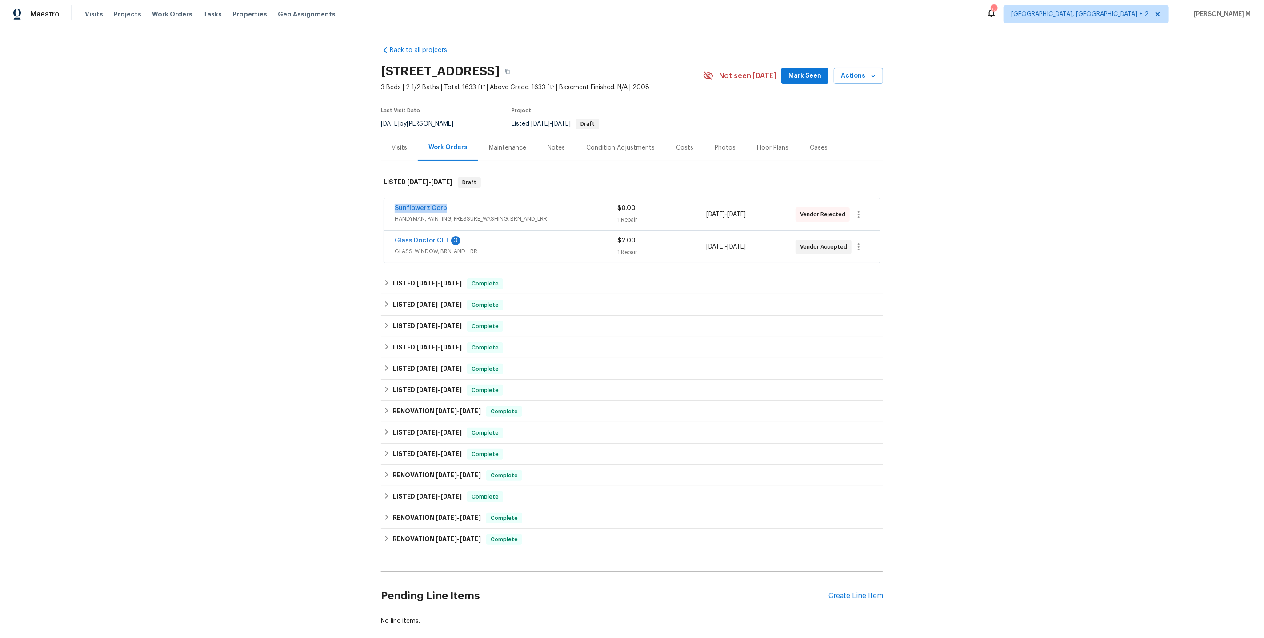
copy link "Sunflowerz Corp"
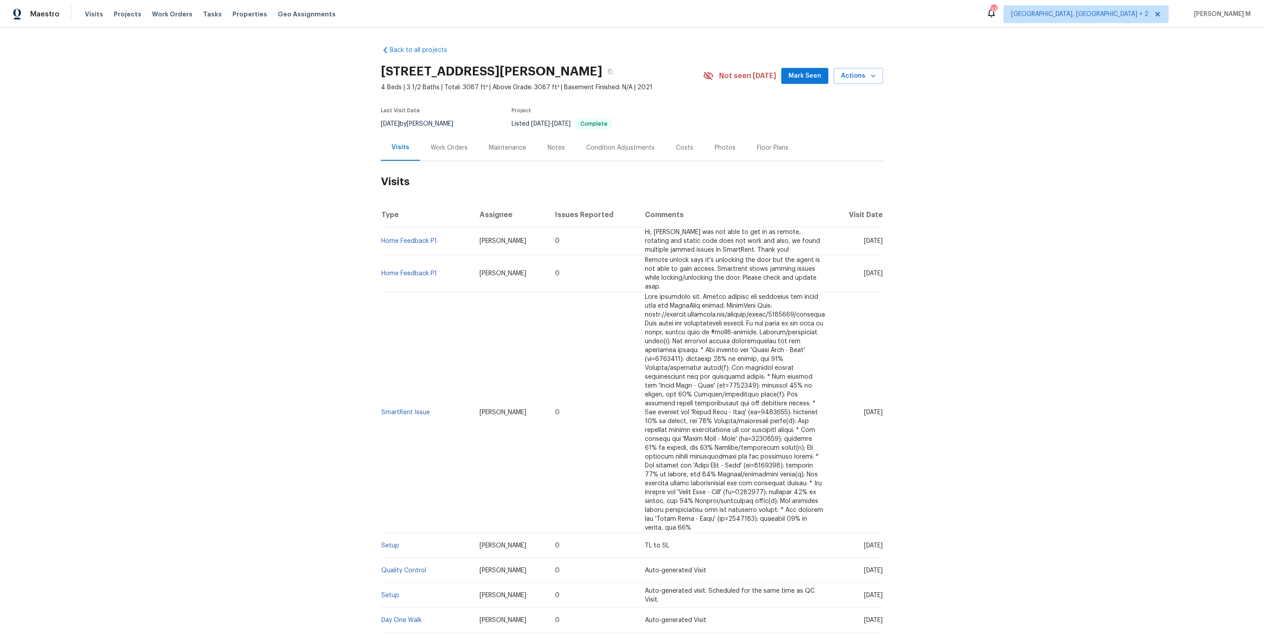
click at [447, 146] on div "Work Orders" at bounding box center [449, 148] width 37 height 9
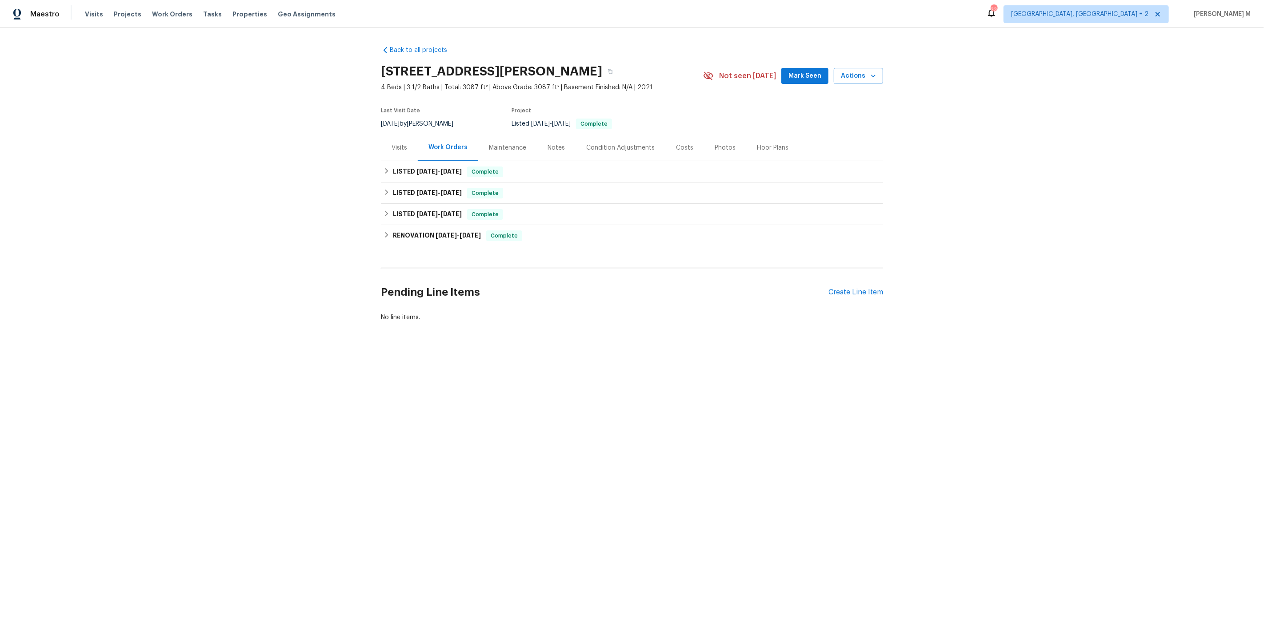
click at [419, 183] on div "LISTED [DATE] - [DATE] Complete Resitrend LLC HANDYMAN, BRN_AND_LRR $150.00 1 R…" at bounding box center [632, 193] width 502 height 21
click at [419, 170] on h6 "LISTED [DATE] - [DATE]" at bounding box center [427, 172] width 69 height 11
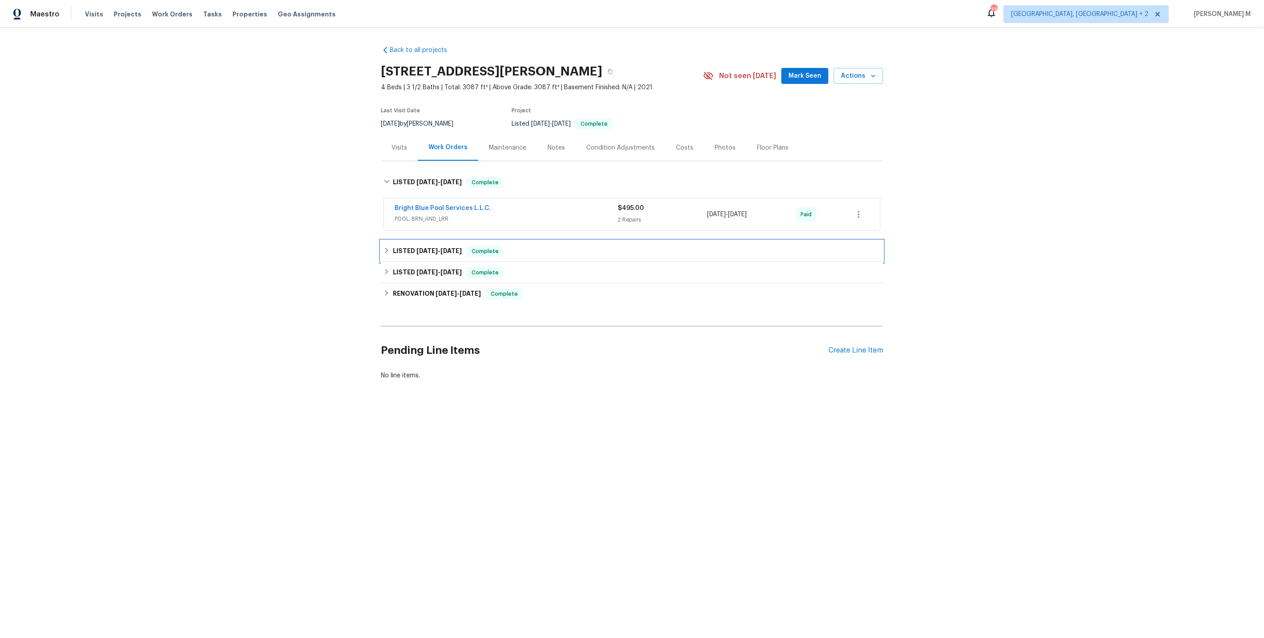
click at [423, 246] on h6 "LISTED 6/10/25 - 6/12/25" at bounding box center [427, 251] width 69 height 11
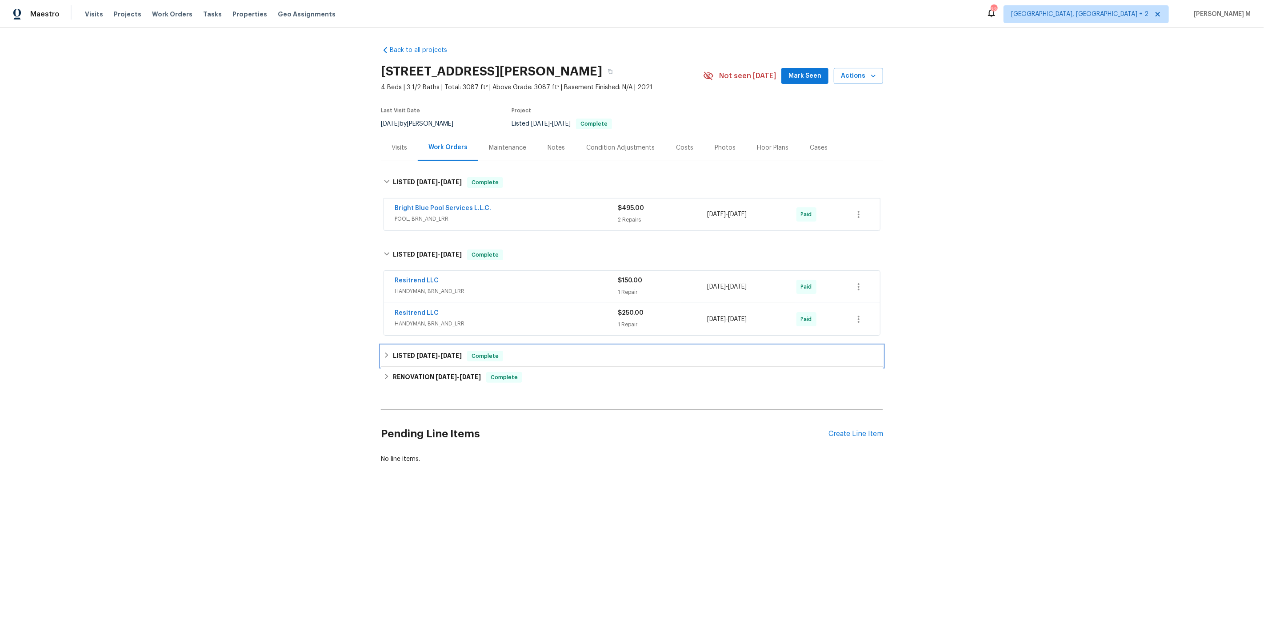
click at [411, 351] on h6 "LISTED 6/5/25 - 6/6/25" at bounding box center [427, 356] width 69 height 11
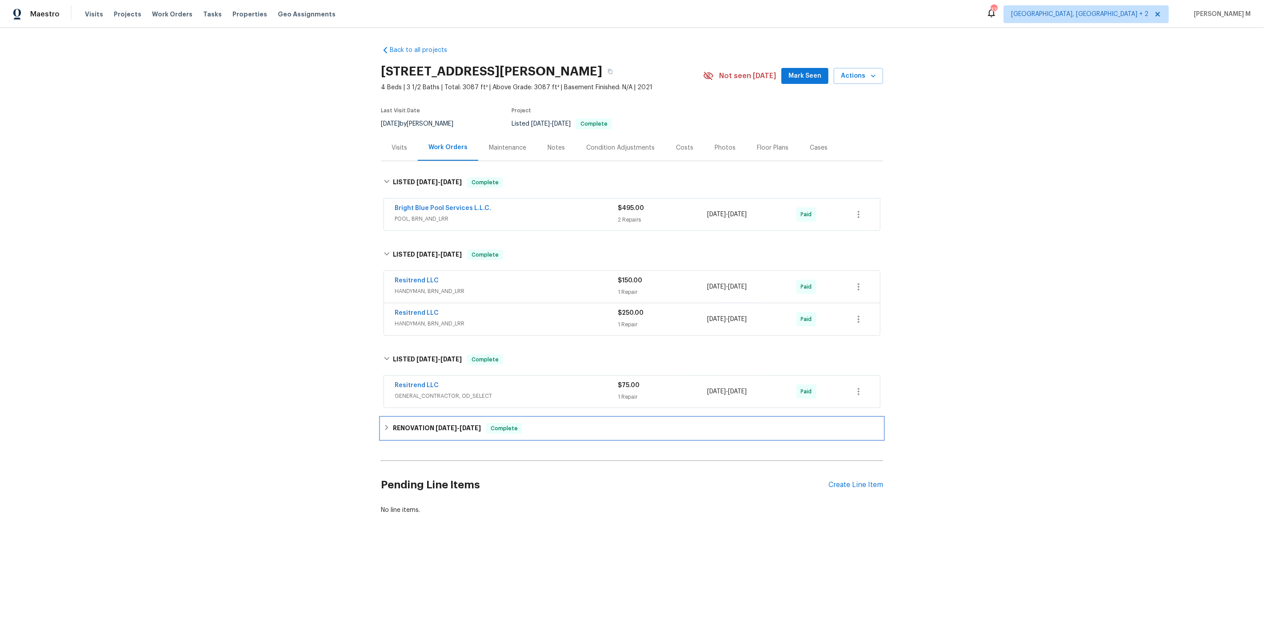
click at [403, 425] on div "RENOVATION 3/18/25 - 3/19/25 Complete" at bounding box center [632, 428] width 502 height 21
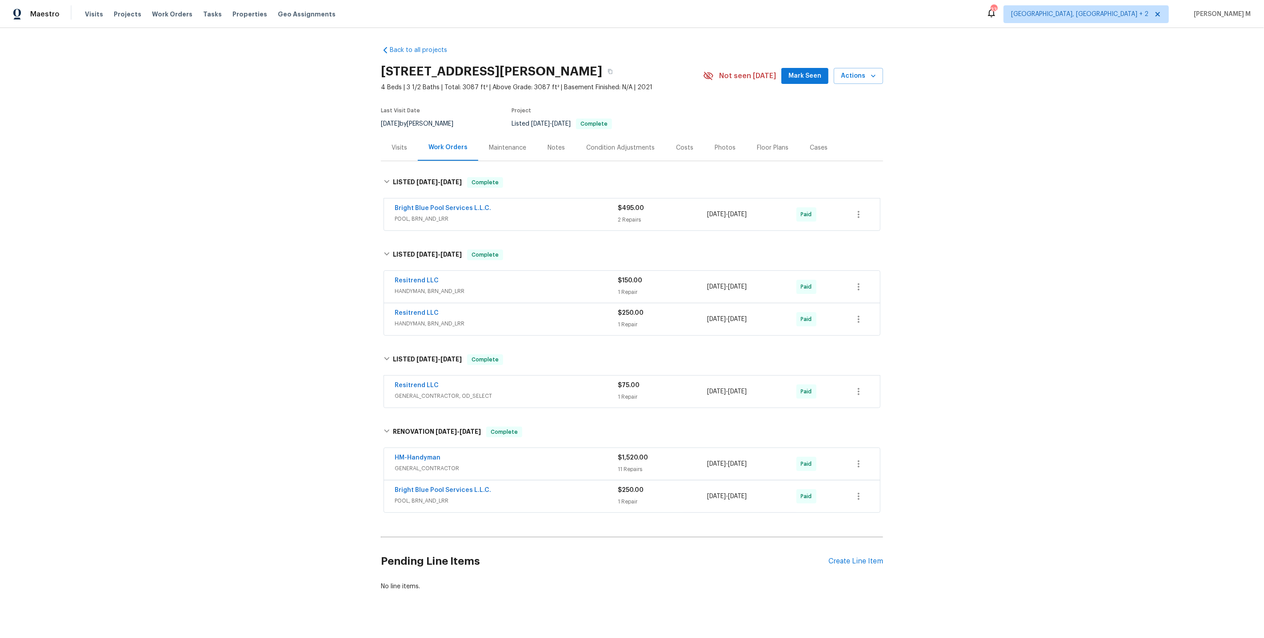
click at [427, 217] on span "POOL, BRN_AND_LRR" at bounding box center [506, 219] width 223 height 9
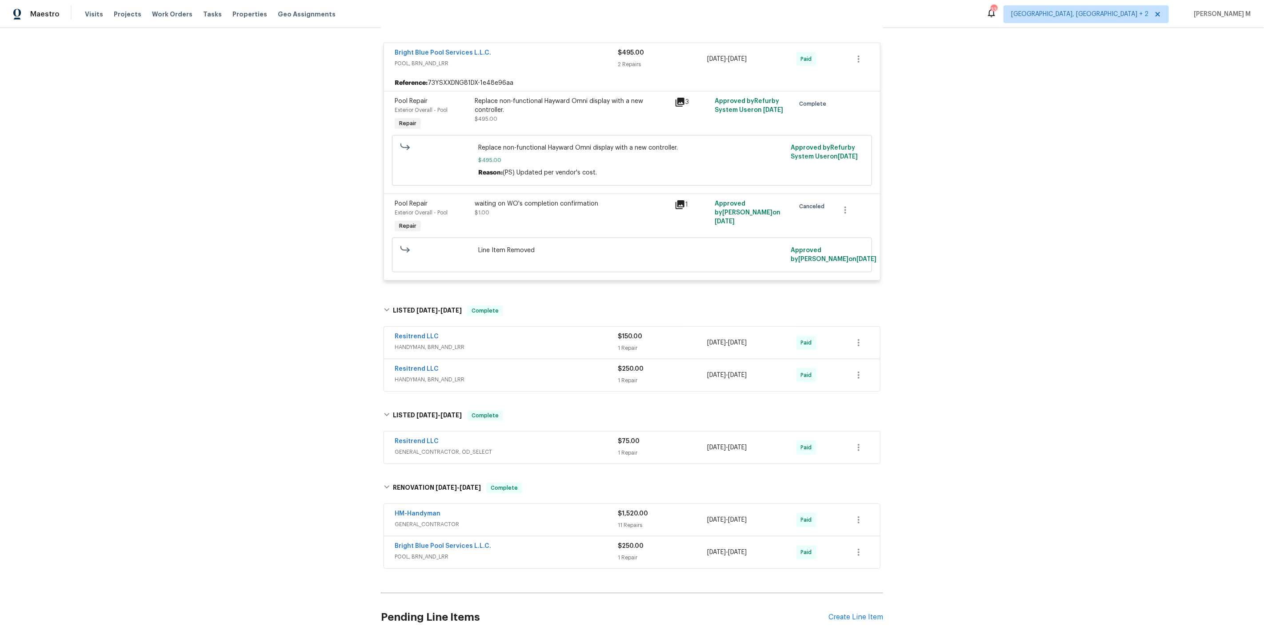
scroll to position [172, 0]
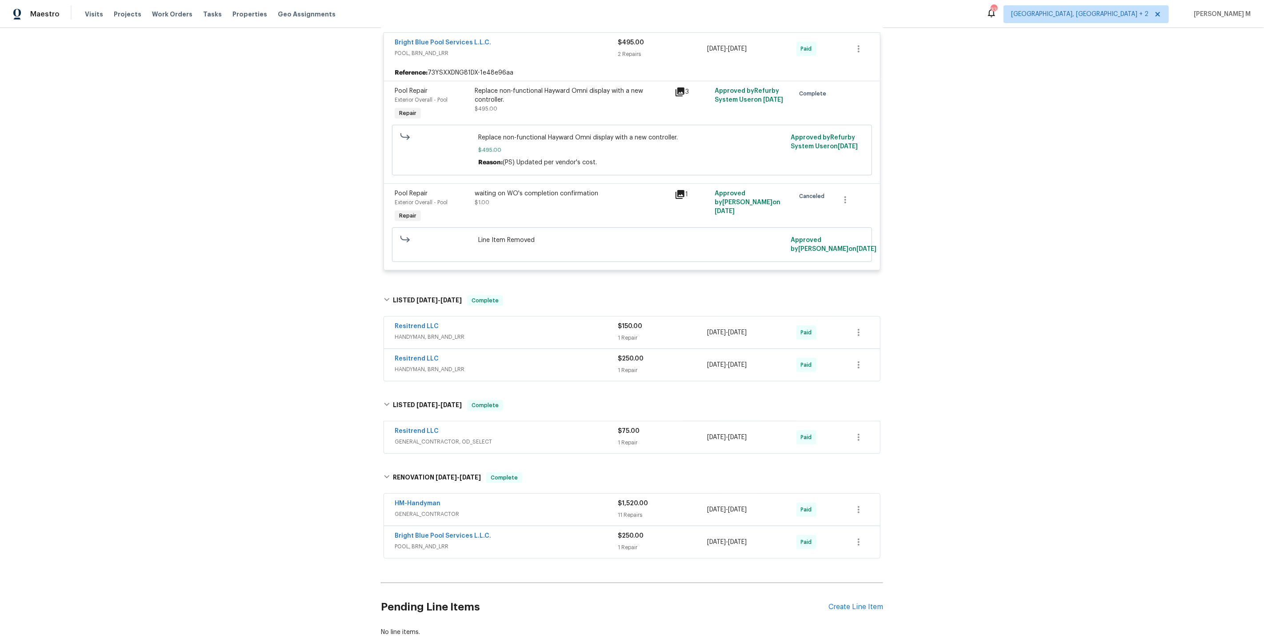
click at [444, 333] on span "HANDYMAN, BRN_AND_LRR" at bounding box center [506, 337] width 223 height 9
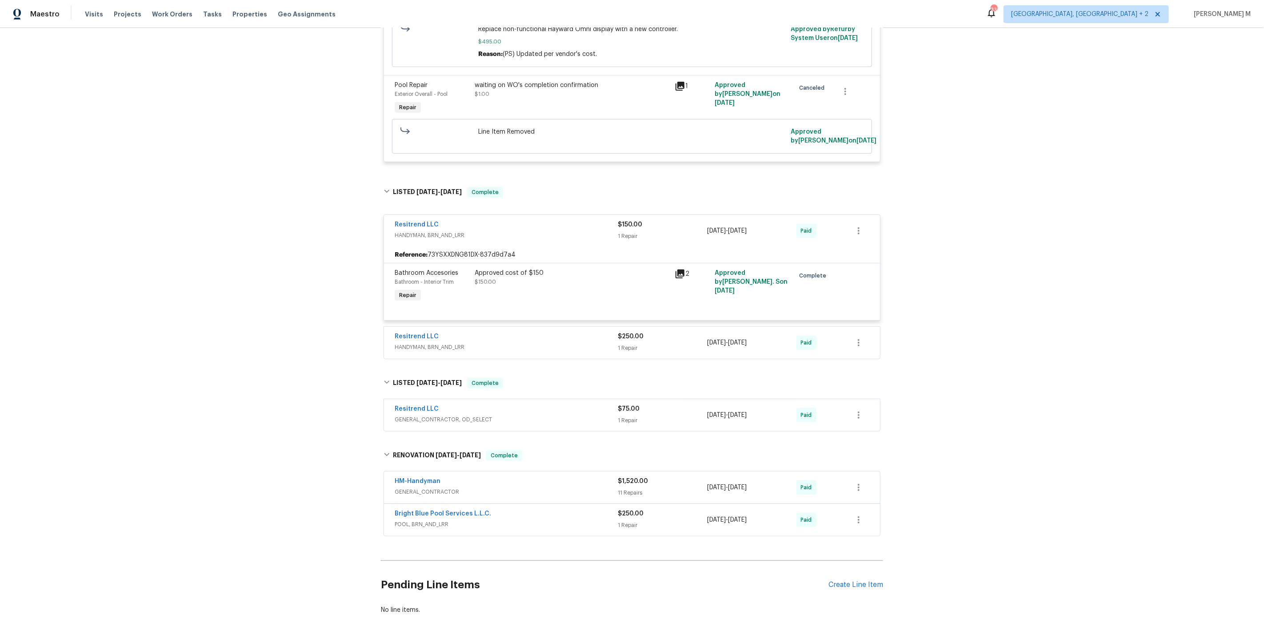
scroll to position [294, 0]
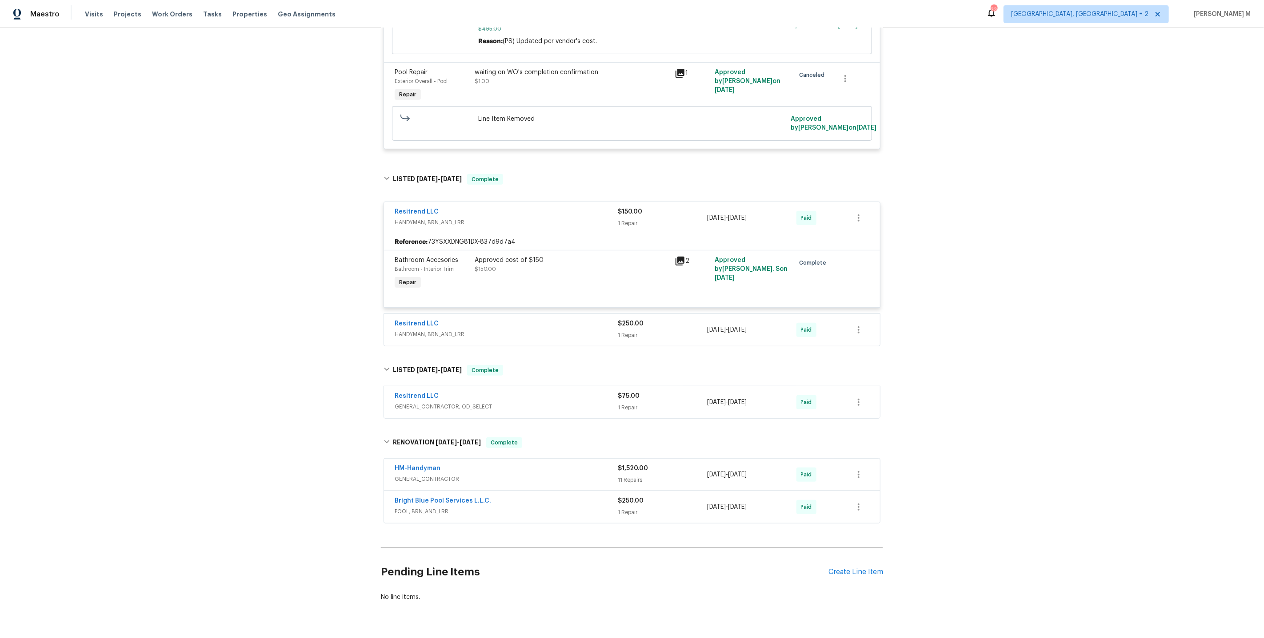
click at [431, 327] on div "Resitrend LLC HANDYMAN, BRN_AND_LRR $250.00 1 Repair 6/10/2025 - 6/12/2025 Paid" at bounding box center [632, 330] width 496 height 32
click at [431, 330] on span "HANDYMAN, BRN_AND_LRR" at bounding box center [506, 334] width 223 height 9
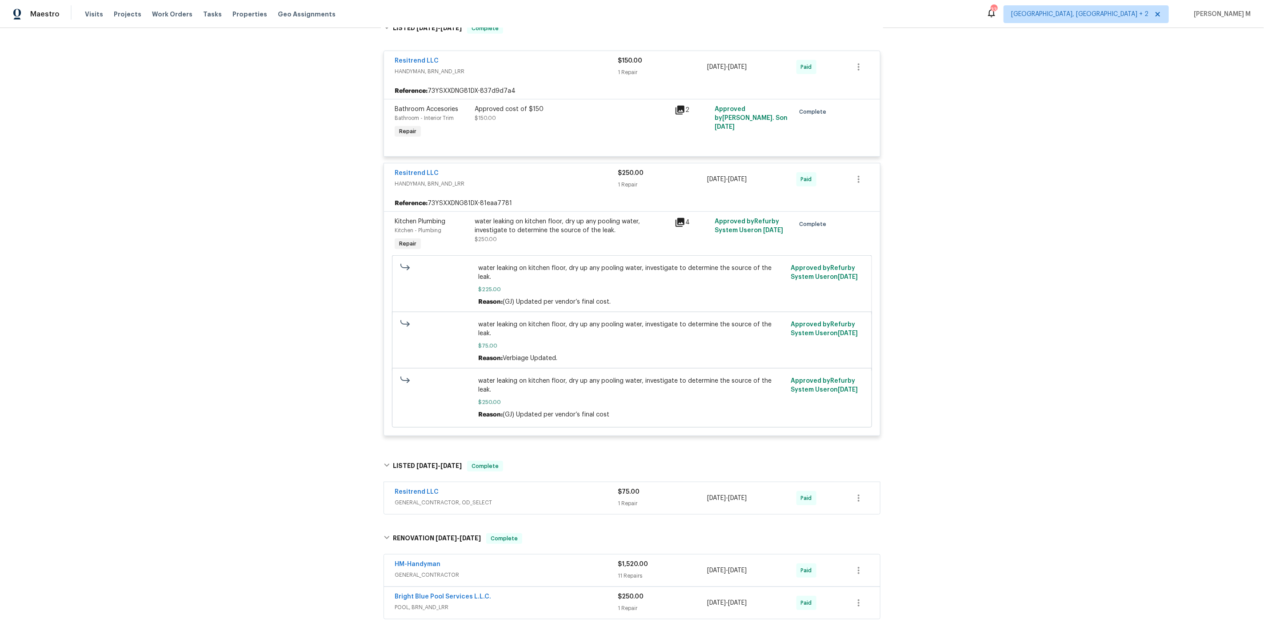
scroll to position [509, 0]
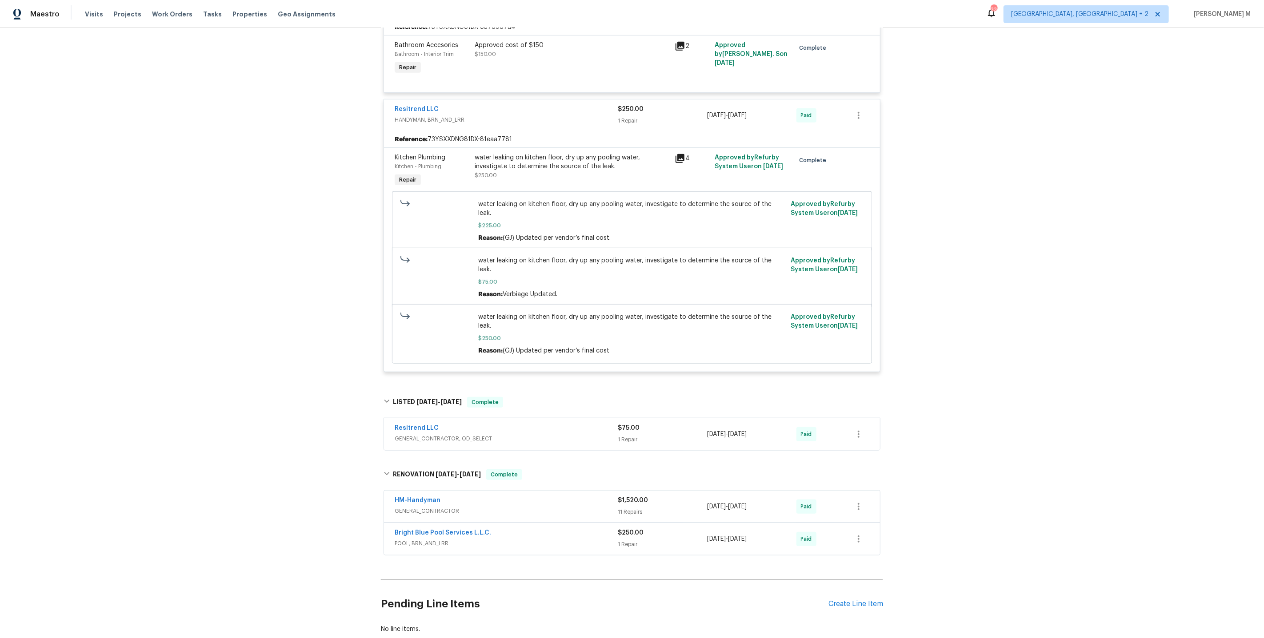
click at [435, 435] on span "GENERAL_CONTRACTOR, OD_SELECT" at bounding box center [506, 439] width 223 height 9
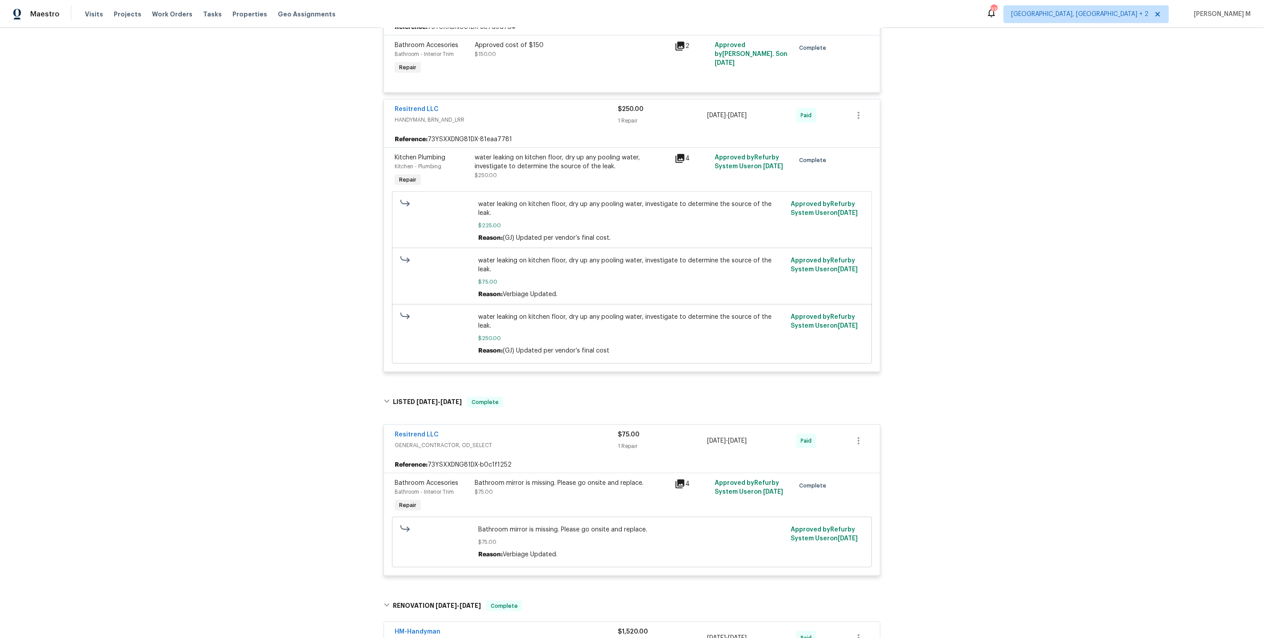
scroll to position [638, 0]
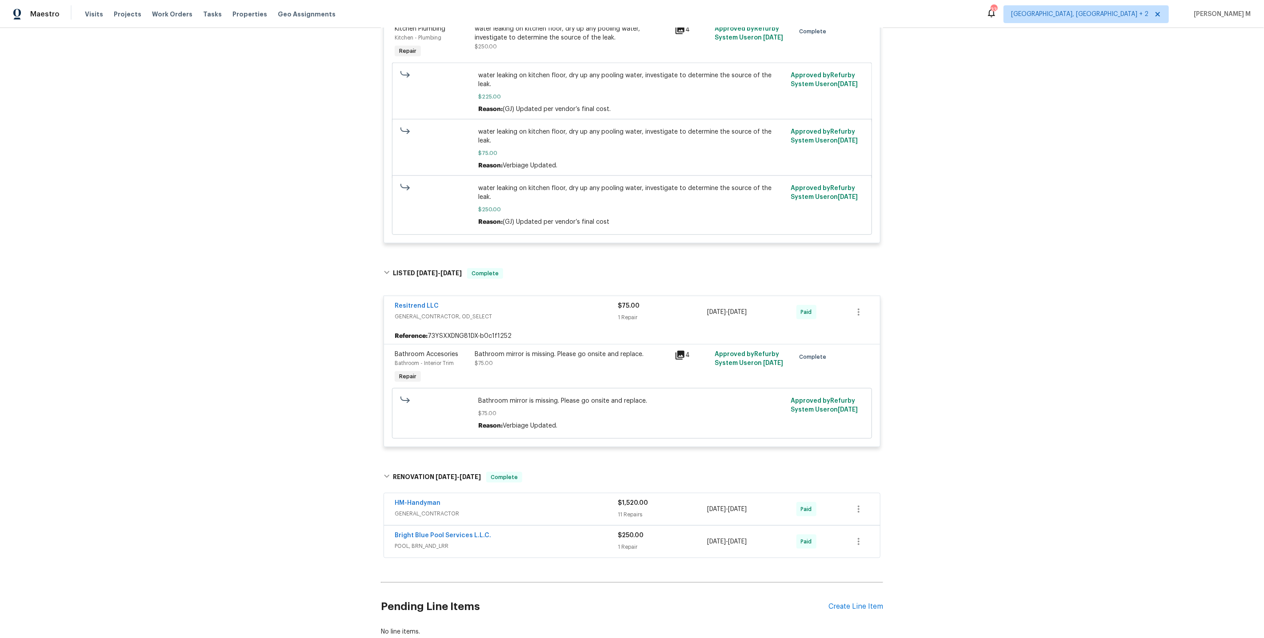
click at [402, 510] on span "GENERAL_CONTRACTOR" at bounding box center [506, 514] width 223 height 9
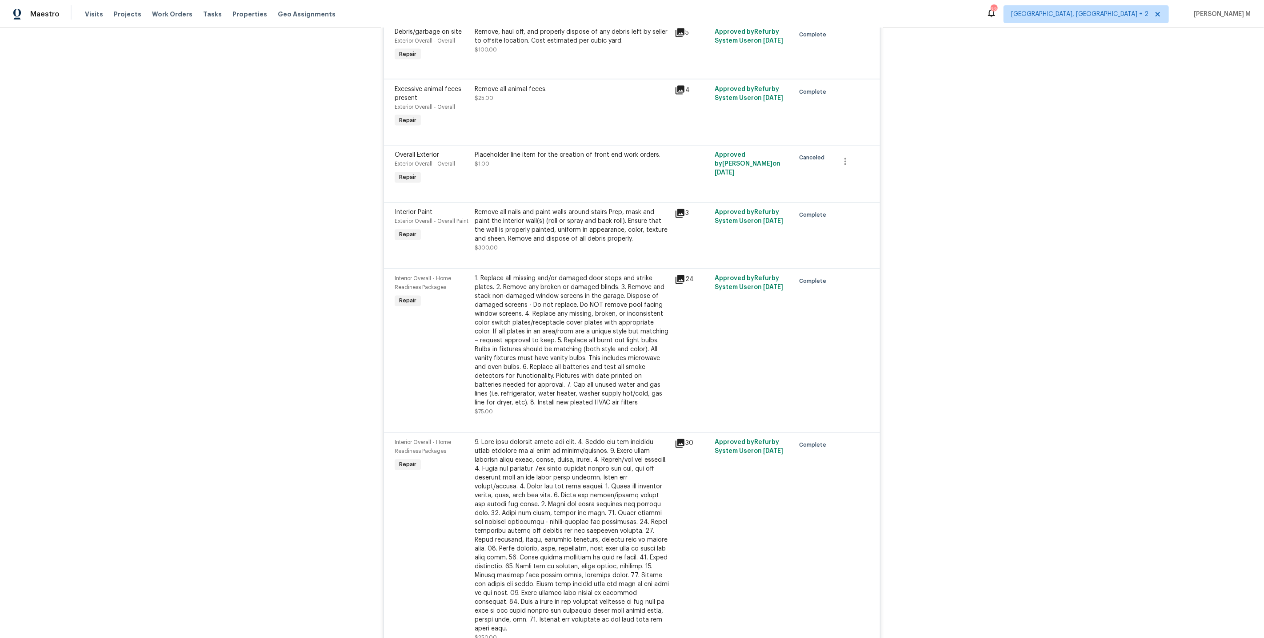
scroll to position [1615, 0]
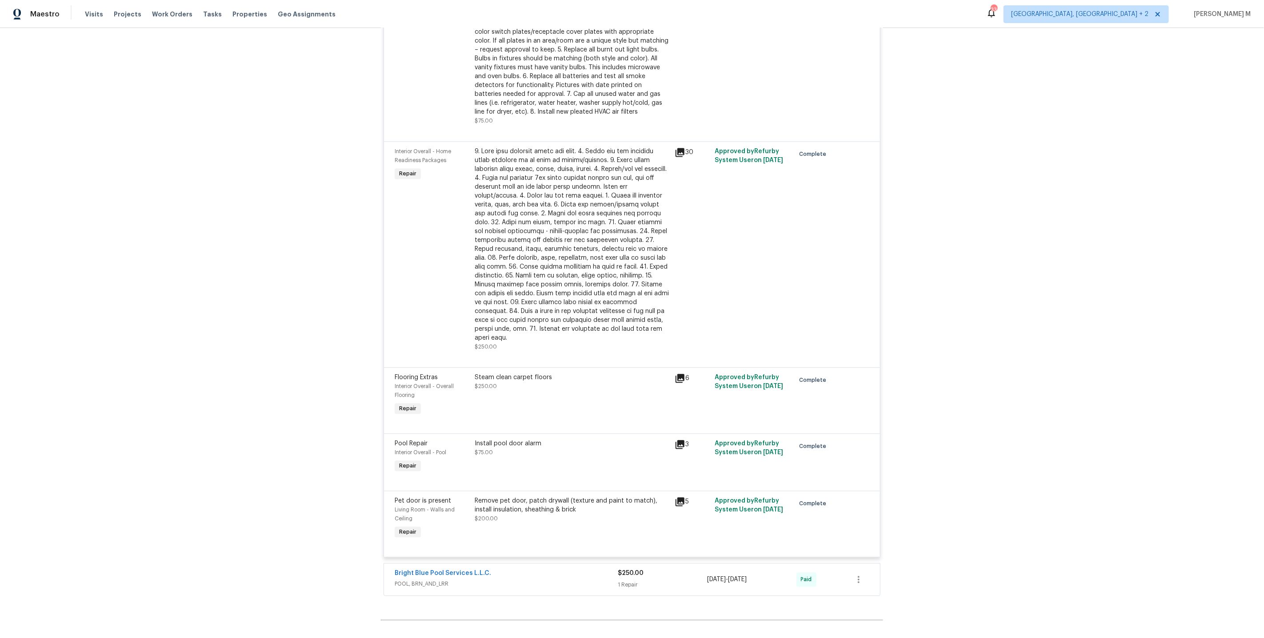
click at [411, 580] on span "POOL, BRN_AND_LRR" at bounding box center [506, 584] width 223 height 9
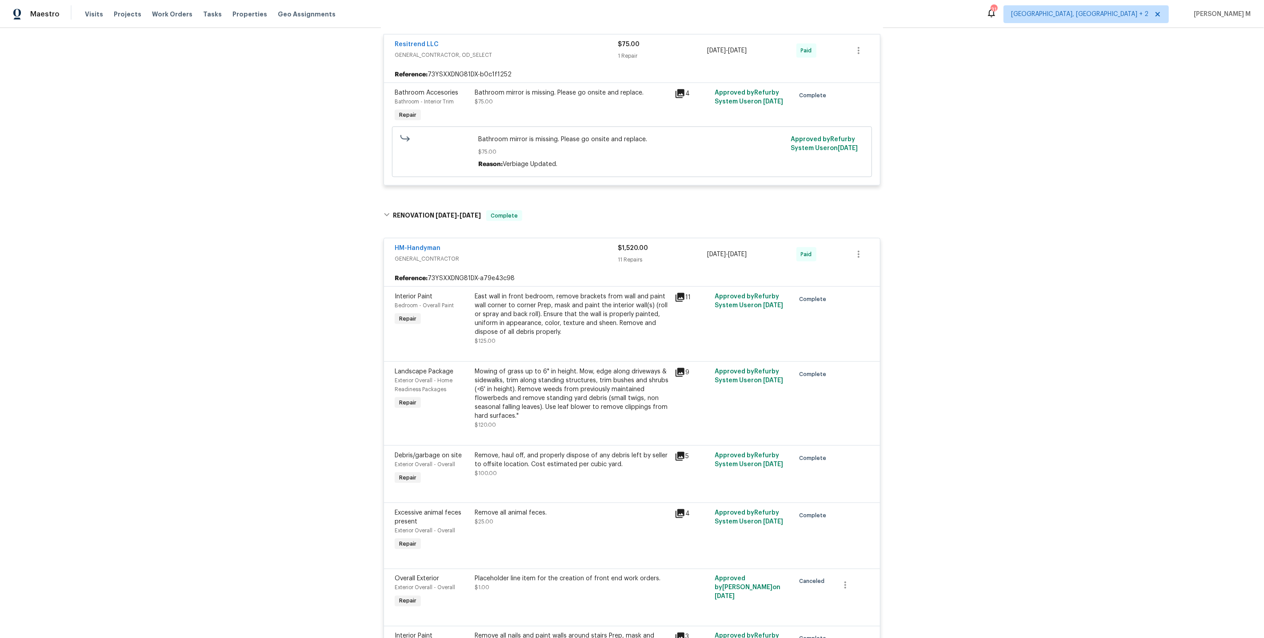
scroll to position [1029, 0]
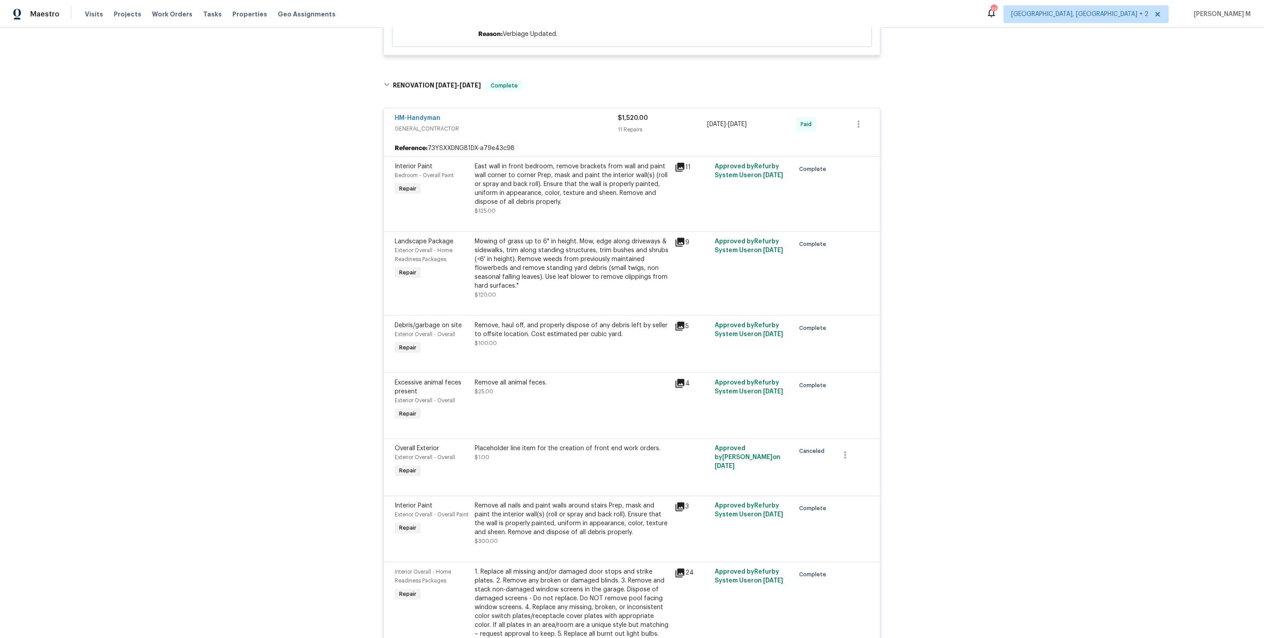
click at [593, 376] on div "Remove all animal feces. $25.00" at bounding box center [572, 401] width 200 height 50
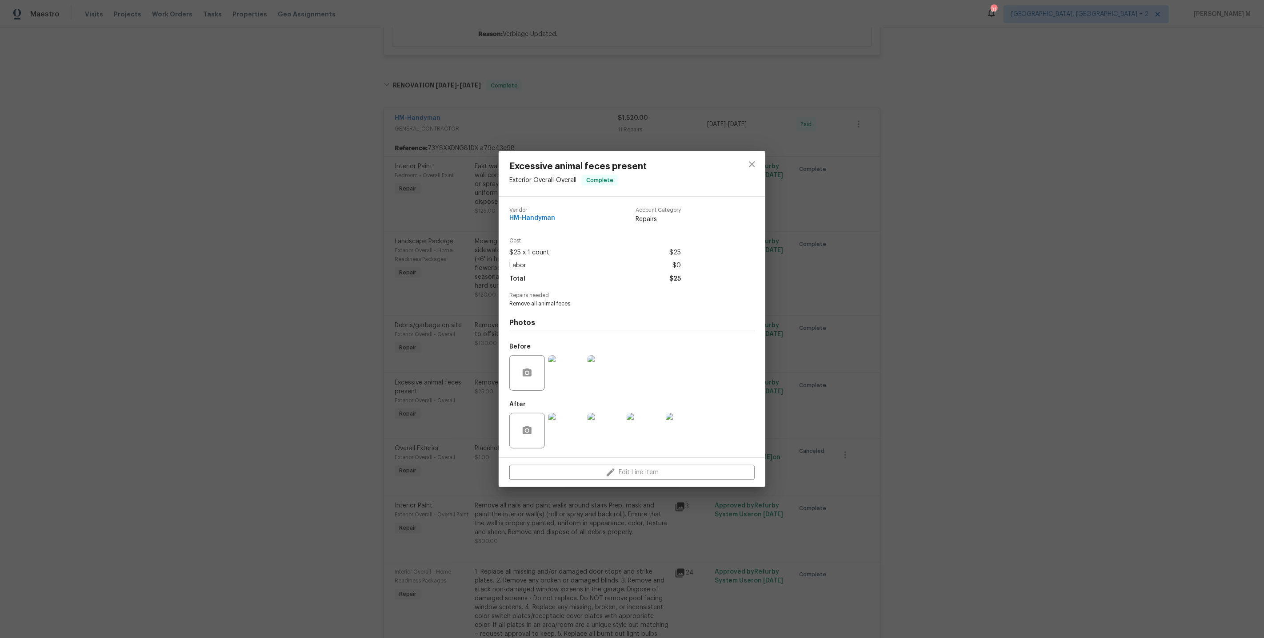
click at [570, 373] on img at bounding box center [566, 373] width 36 height 36
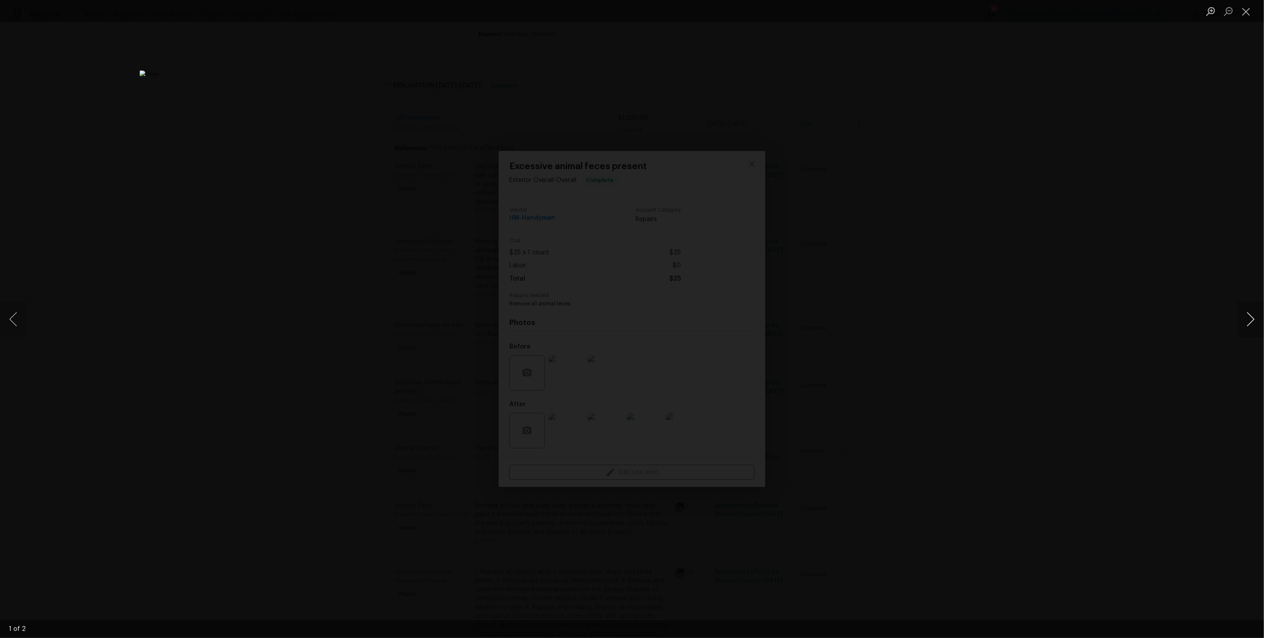
click at [1249, 320] on button "Next image" at bounding box center [1250, 320] width 27 height 36
click at [1179, 124] on div "Lightbox" at bounding box center [632, 319] width 1264 height 638
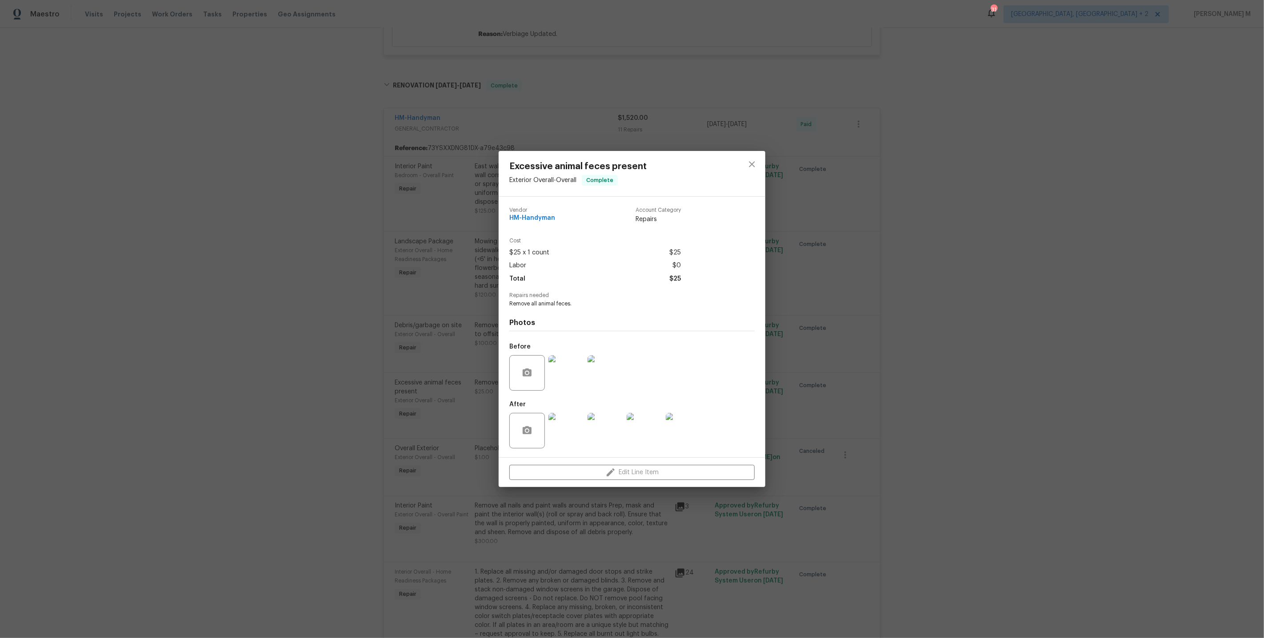
click at [1095, 165] on div "Excessive animal feces present Exterior Overall - Overall Complete Vendor HM-Ha…" at bounding box center [632, 319] width 1264 height 638
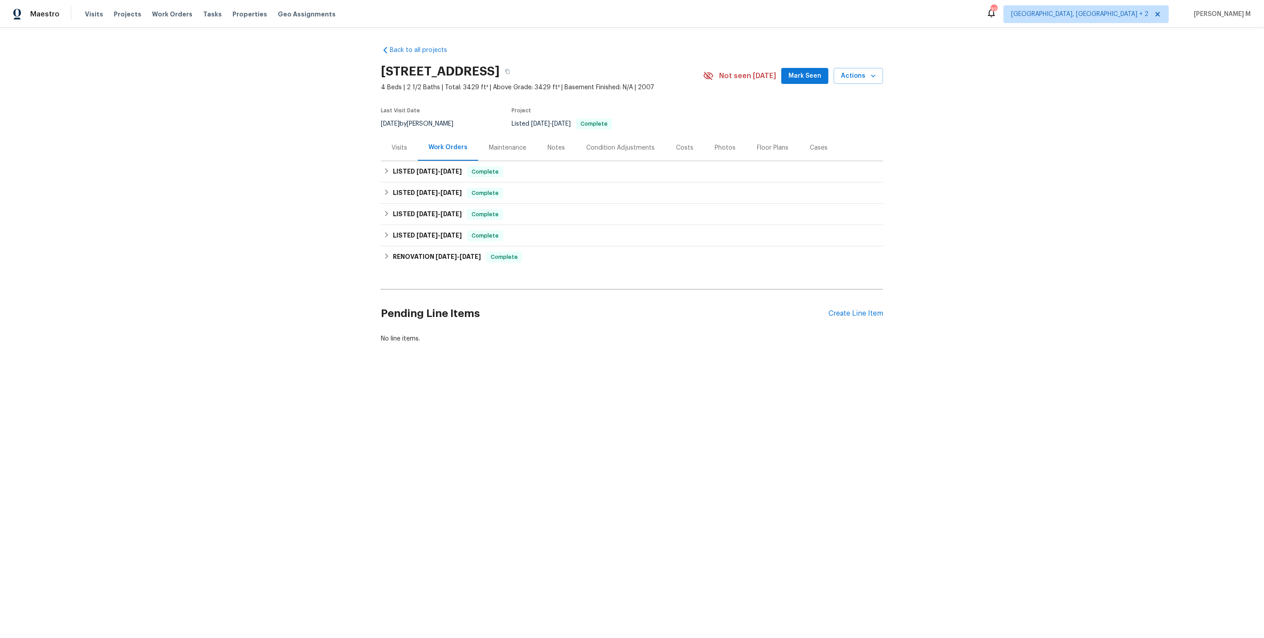
click at [446, 152] on div "Work Orders" at bounding box center [448, 148] width 60 height 26
click at [440, 161] on div "LISTED 6/16/25 - 6/17/25 Complete" at bounding box center [632, 171] width 502 height 21
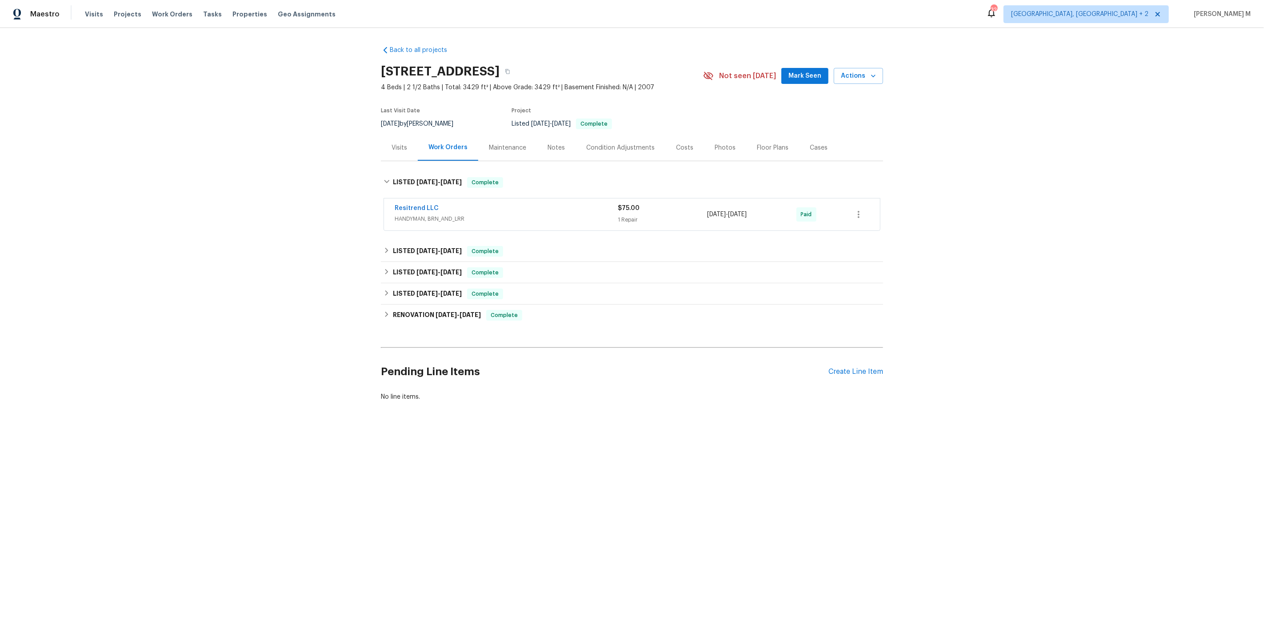
click at [428, 219] on div "Resitrend LLC HANDYMAN, BRN_AND_LRR" at bounding box center [506, 214] width 223 height 21
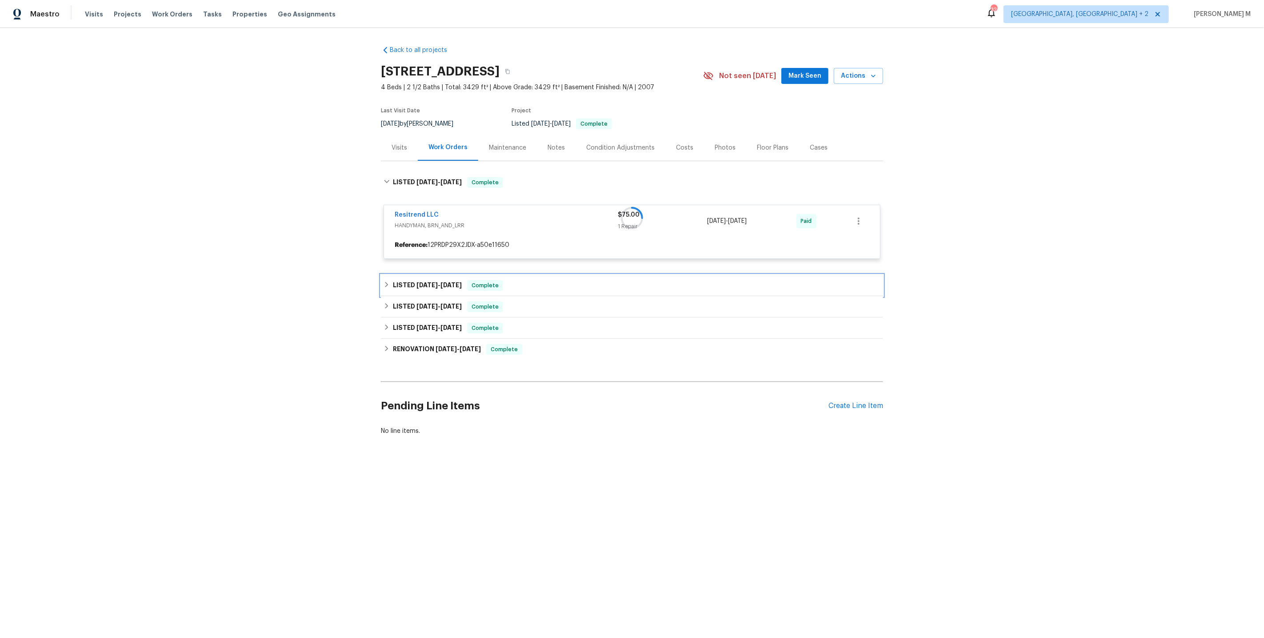
click at [445, 282] on span "5/16/25" at bounding box center [450, 285] width 21 height 6
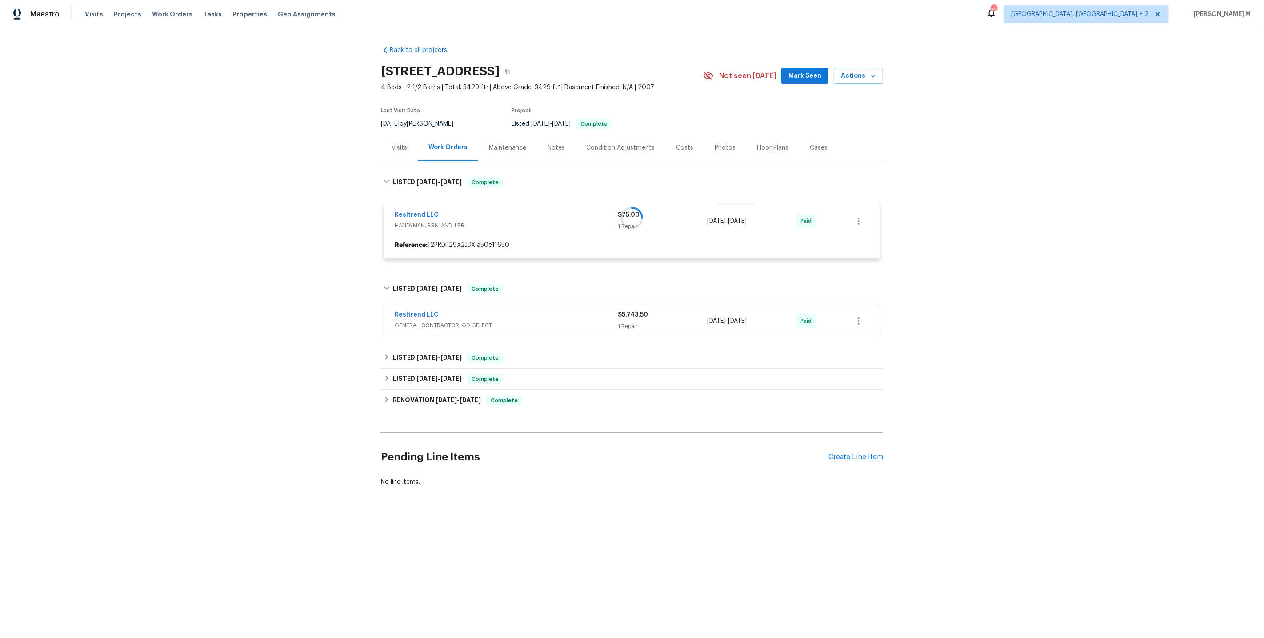
click at [426, 321] on span "GENERAL_CONTRACTOR, OD_SELECT" at bounding box center [506, 325] width 223 height 9
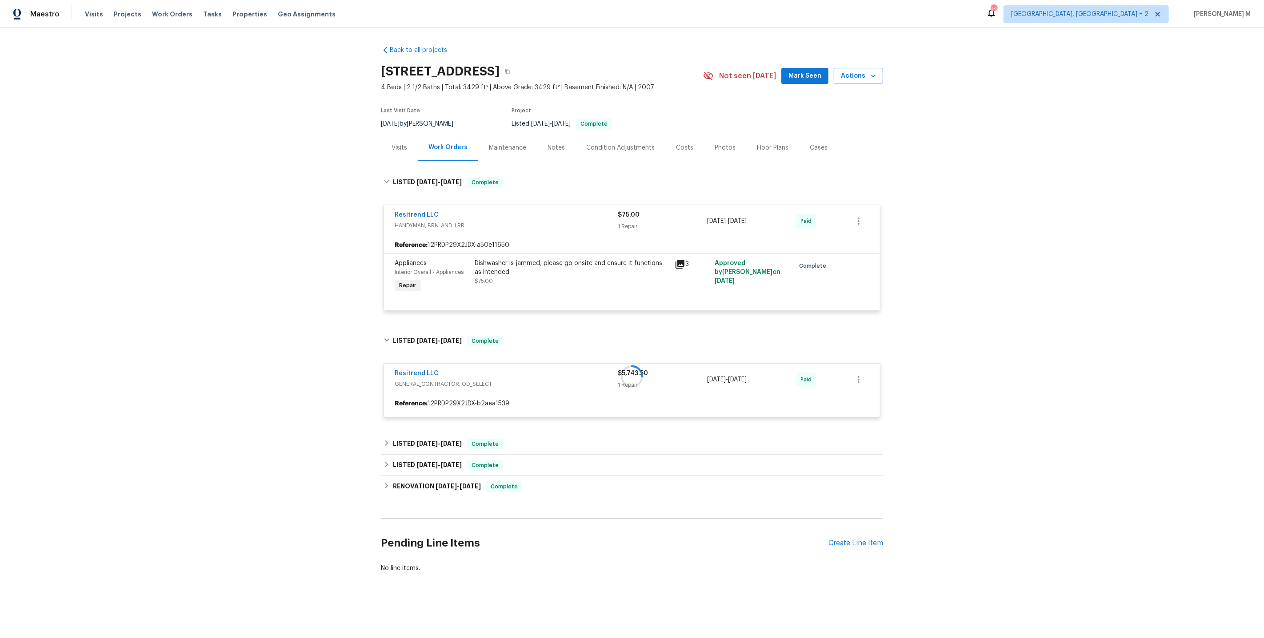
click at [428, 399] on div at bounding box center [632, 377] width 502 height 100
click at [425, 420] on div "Back to all projects 12037 W Via Del Sol Ct, Sun City, AZ 85373 4 Beds | 2 1/2 …" at bounding box center [632, 310] width 502 height 542
click at [423, 441] on span "4/9/25" at bounding box center [426, 444] width 21 height 6
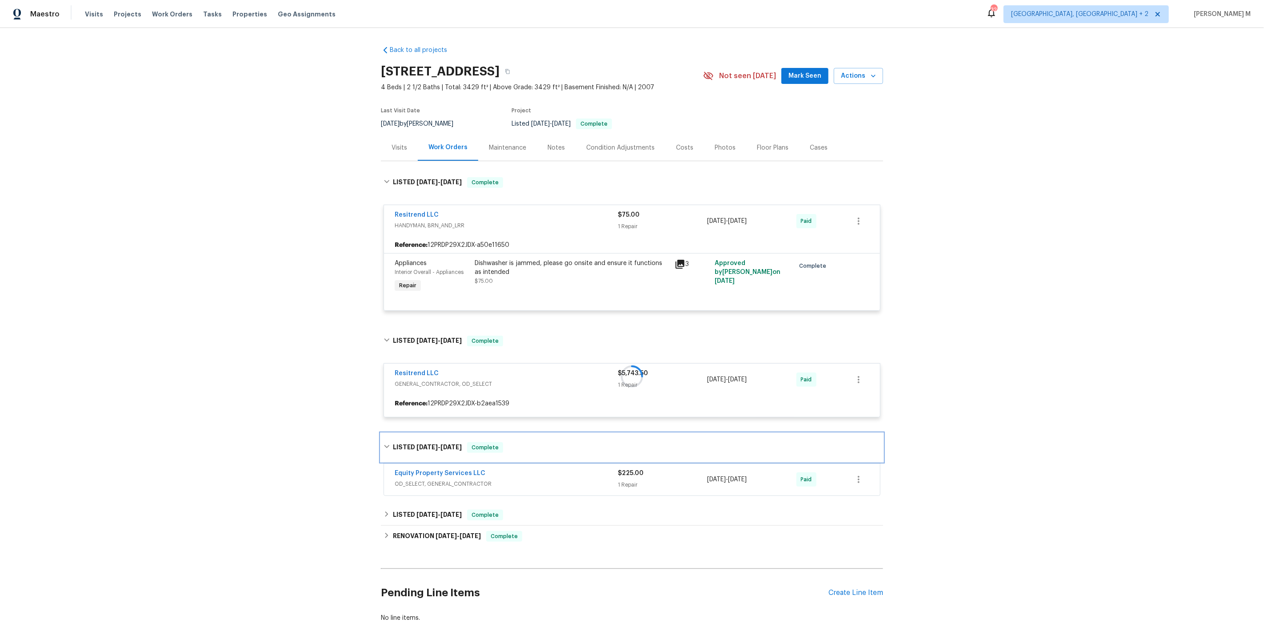
scroll to position [30, 0]
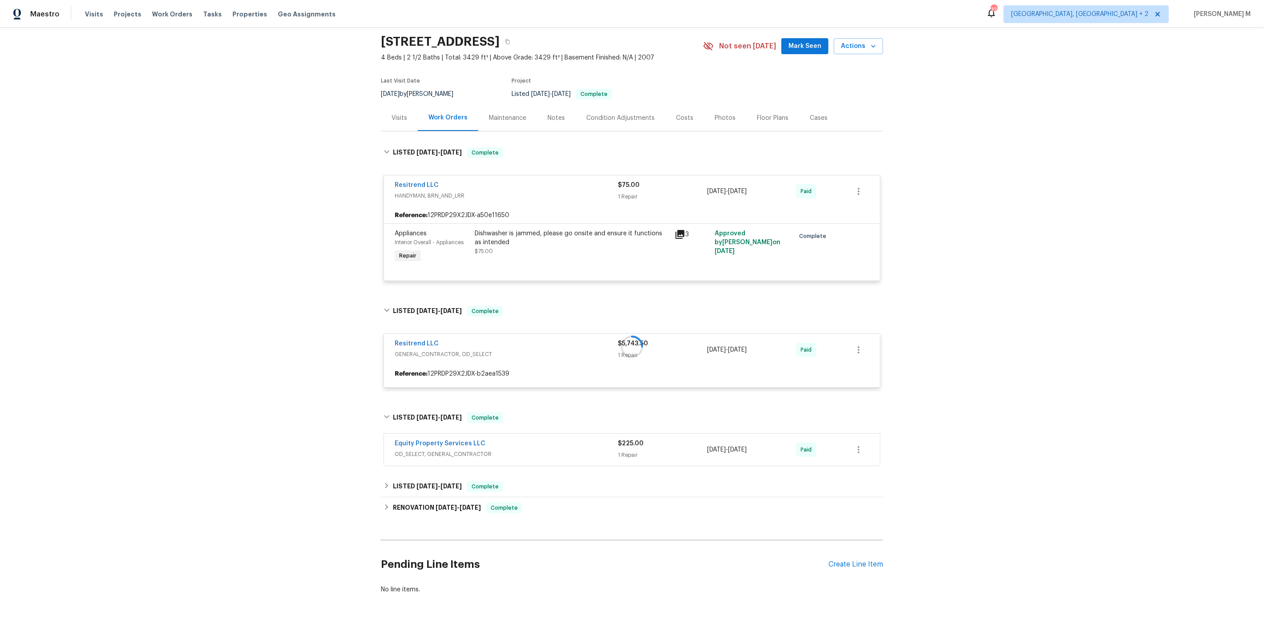
click at [418, 453] on div "Equity Property Services LLC OD_SELECT, GENERAL_CONTRACTOR $225.00 1 Repair 4/9…" at bounding box center [632, 450] width 496 height 32
click at [426, 447] on div "LISTED 4/9/25 - 4/12/25 Complete Equity Property Services LLC OD_SELECT, GENERA…" at bounding box center [632, 436] width 502 height 65
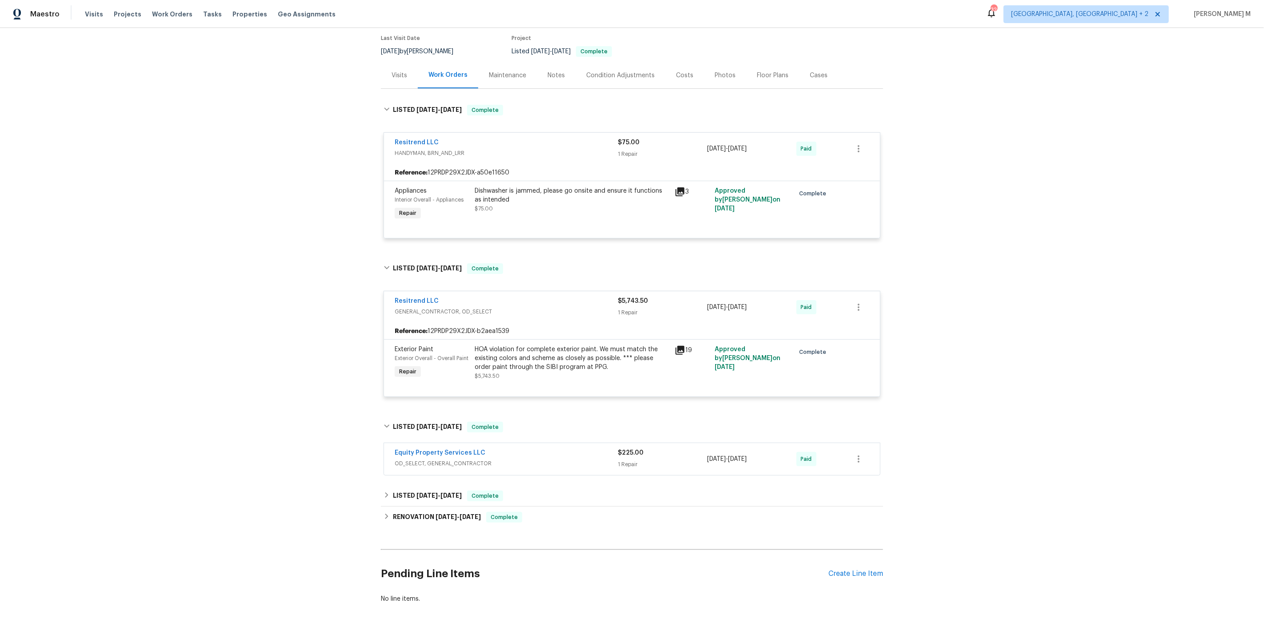
scroll to position [77, 0]
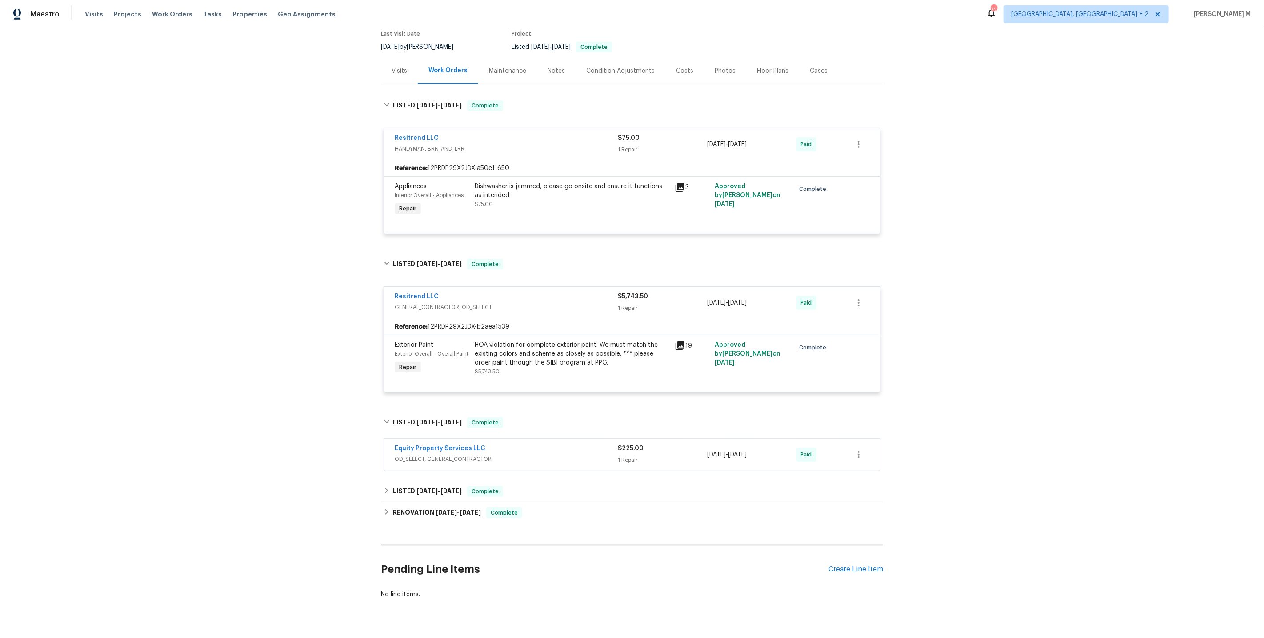
click at [440, 455] on span "OD_SELECT, GENERAL_CONTRACTOR" at bounding box center [506, 459] width 223 height 9
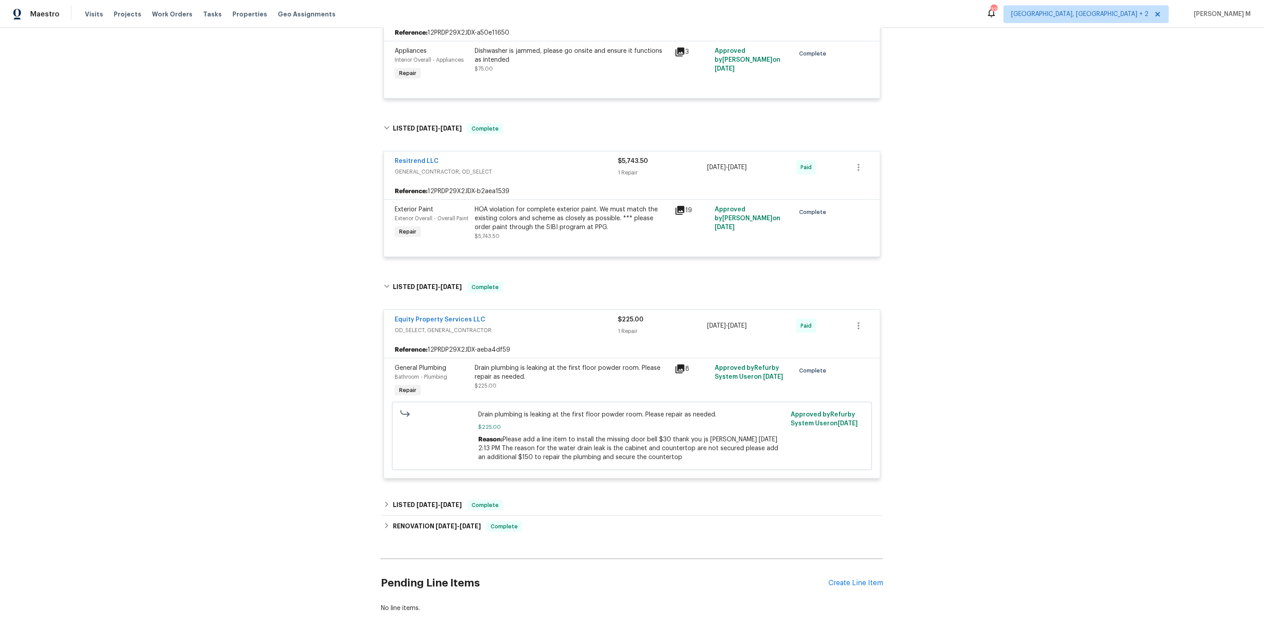
scroll to position [228, 0]
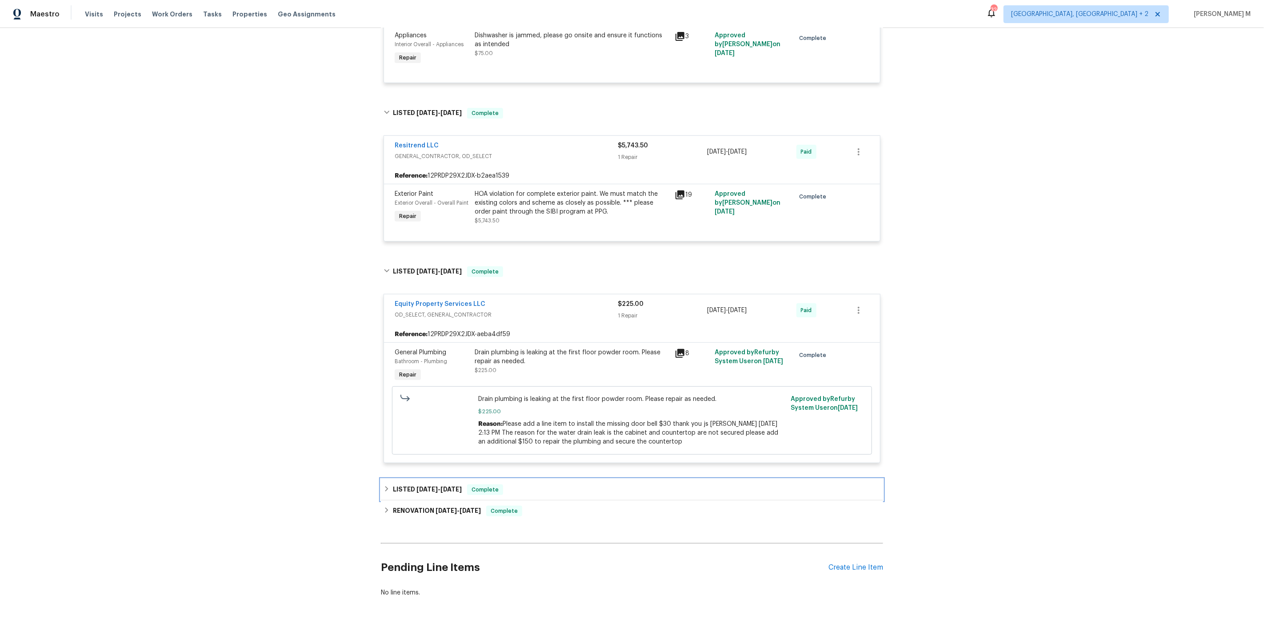
click at [426, 487] on span "1/22/25" at bounding box center [426, 490] width 21 height 6
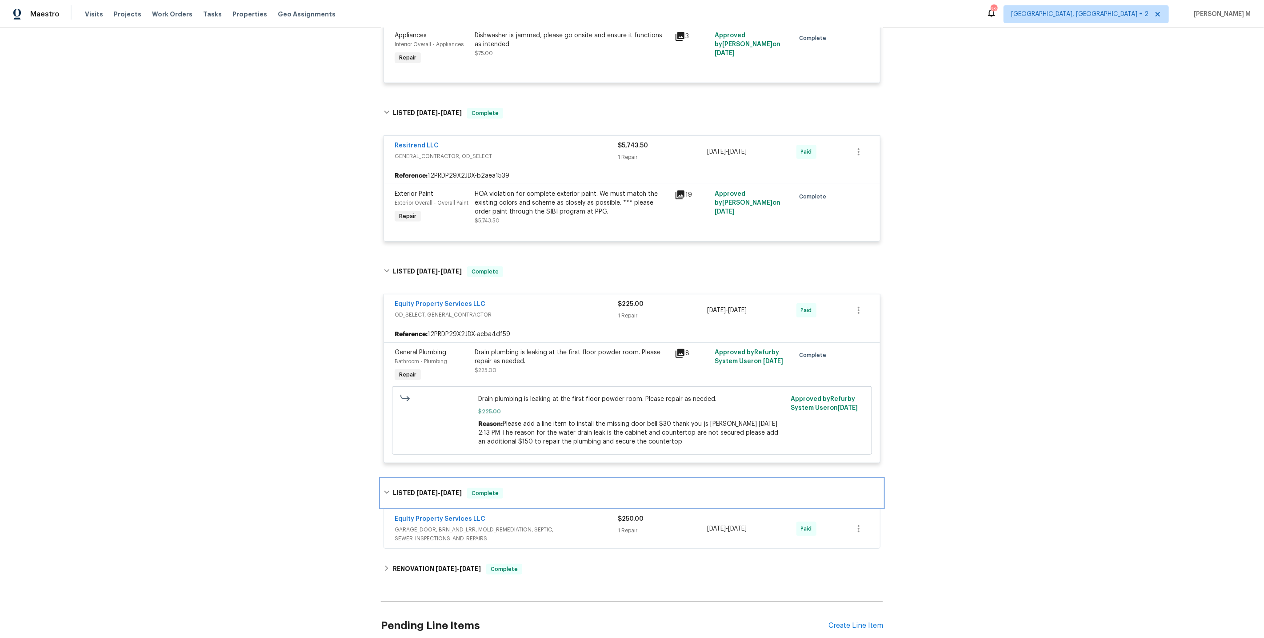
scroll to position [285, 0]
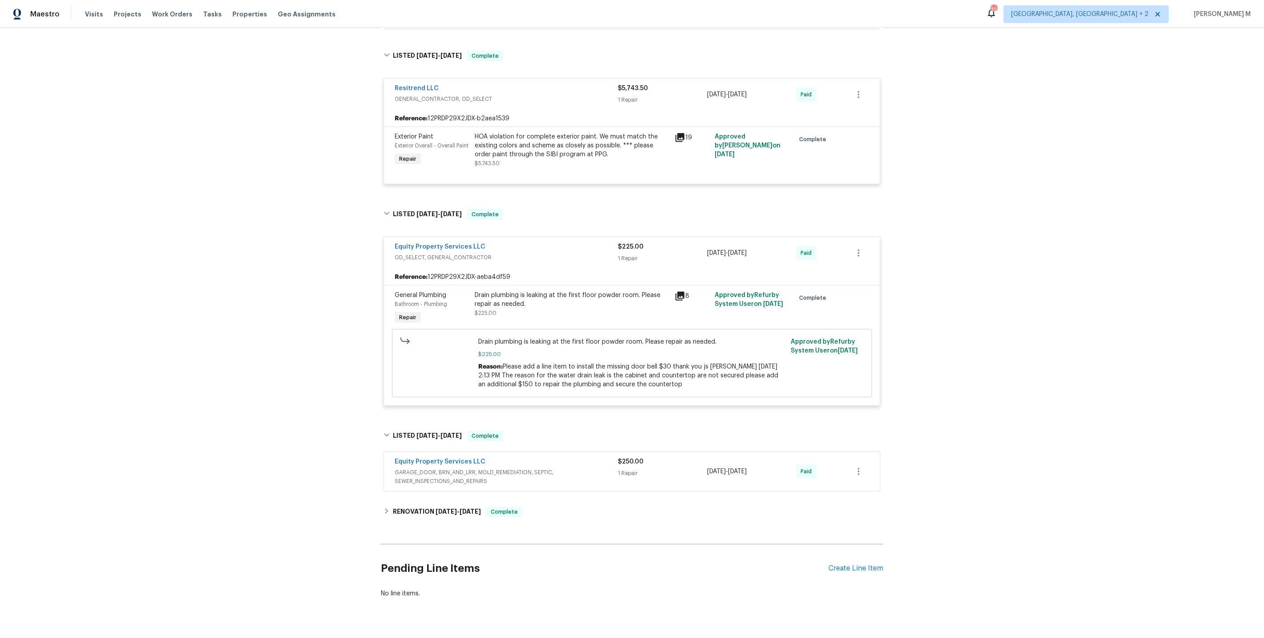
click at [427, 468] on span "GARAGE_DOOR, BRN_AND_LRR, MOLD_REMEDIATION, SEPTIC, SEWER_INSPECTIONS_AND_REPAI…" at bounding box center [506, 477] width 223 height 18
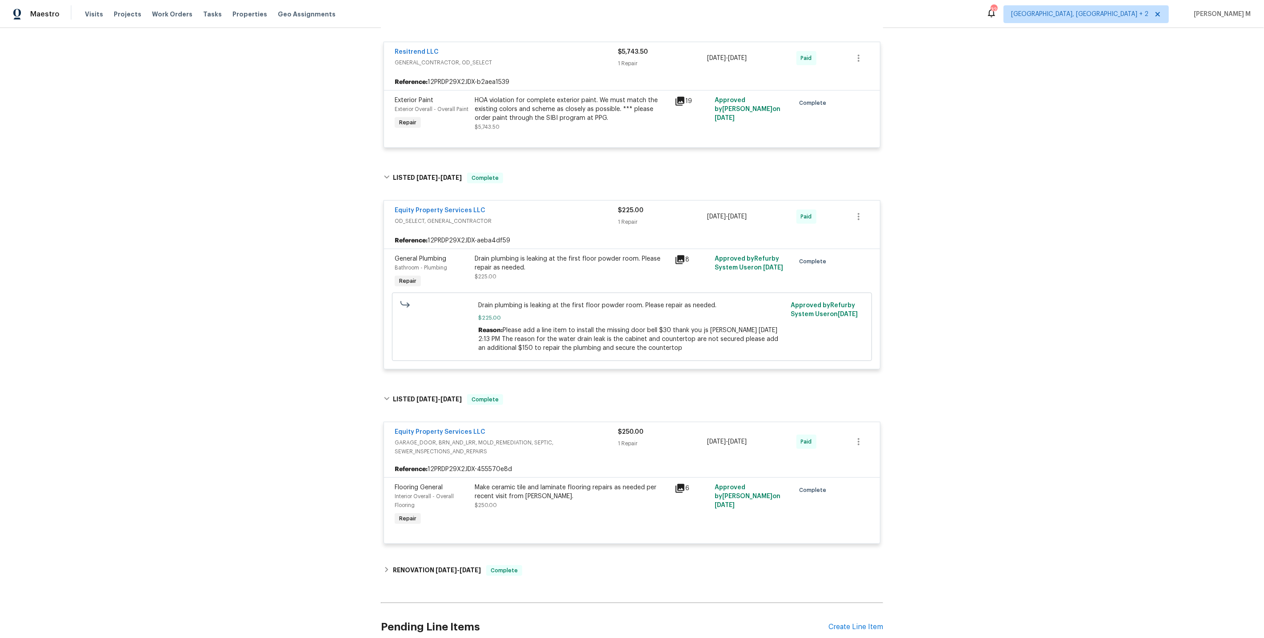
scroll to position [379, 0]
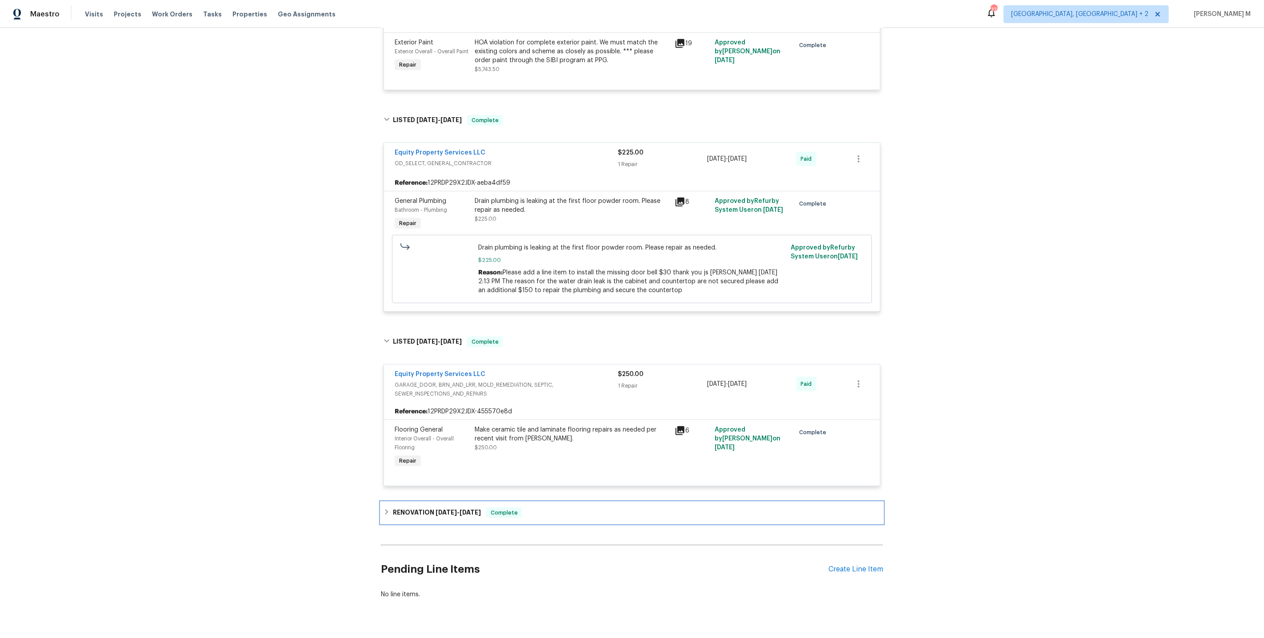
click at [417, 508] on h6 "RENOVATION 1/6/25 - 1/17/25" at bounding box center [437, 513] width 88 height 11
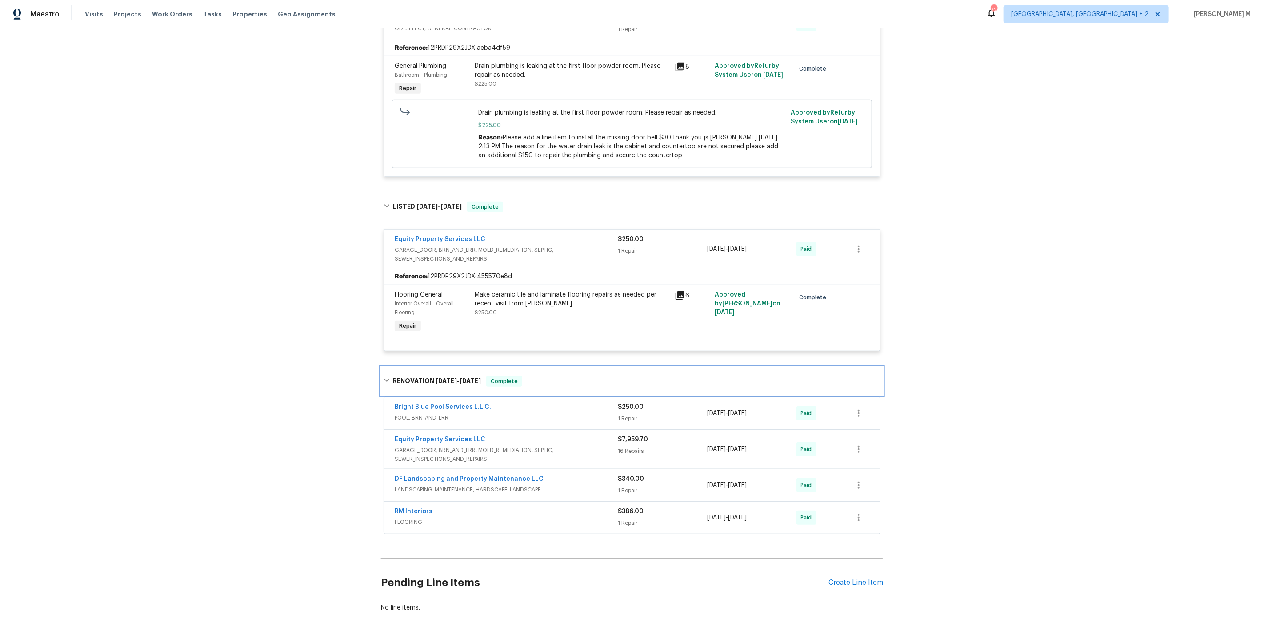
scroll to position [523, 0]
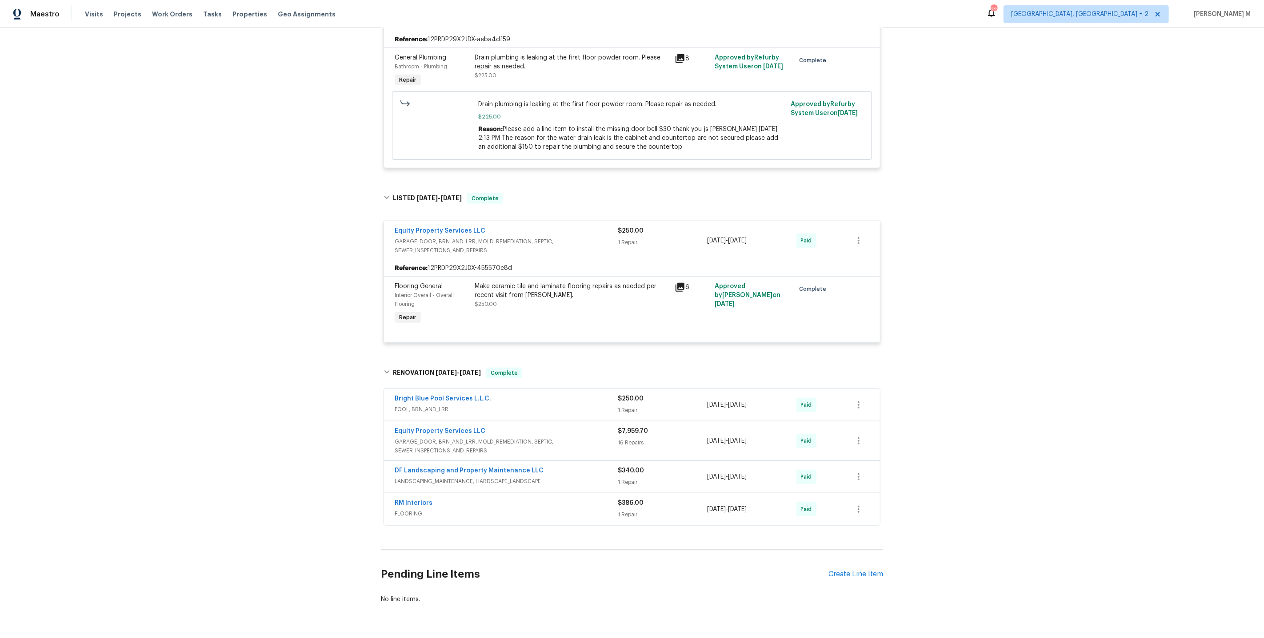
click at [435, 438] on span "GARAGE_DOOR, BRN_AND_LRR, MOLD_REMEDIATION, SEPTIC, SEWER_INSPECTIONS_AND_REPAI…" at bounding box center [506, 447] width 223 height 18
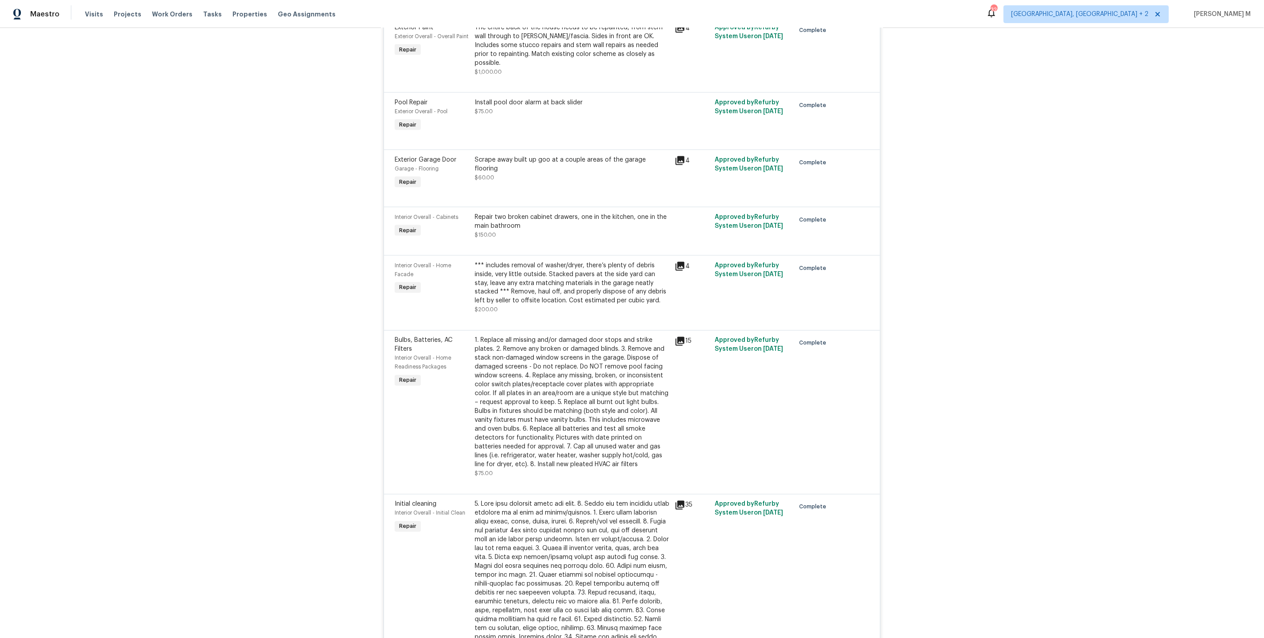
scroll to position [1180, 0]
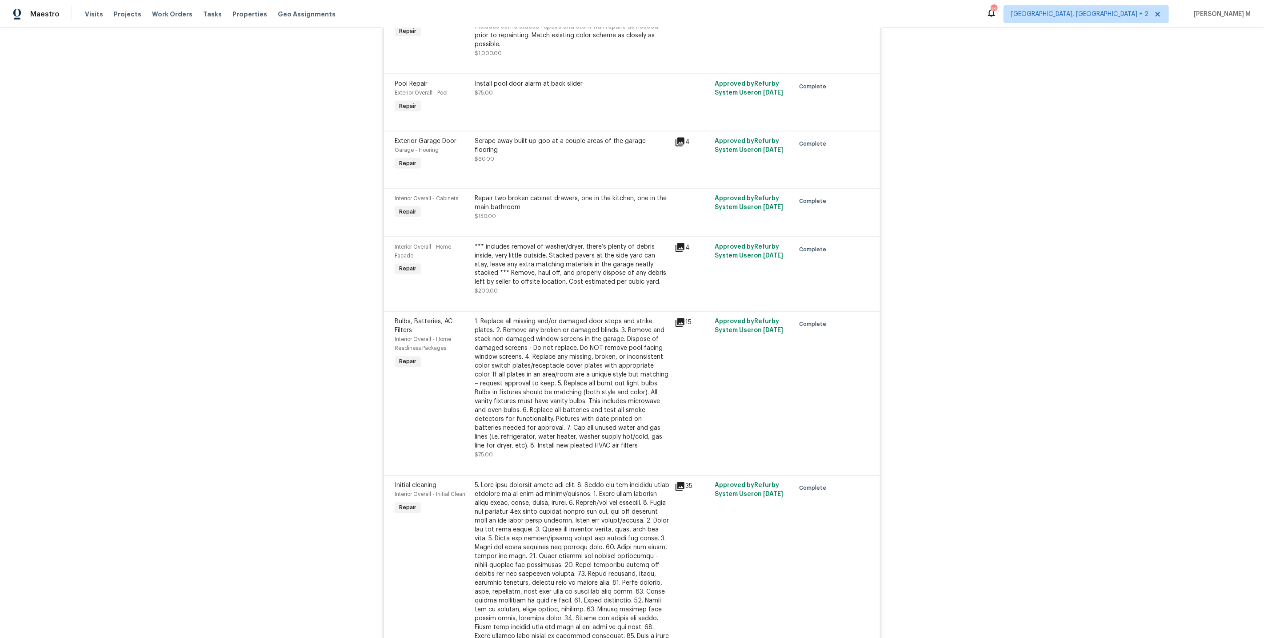
click at [553, 194] on div "Repair two broken cabinet drawers, one in the kitchen, one in the main bathroom" at bounding box center [572, 203] width 195 height 18
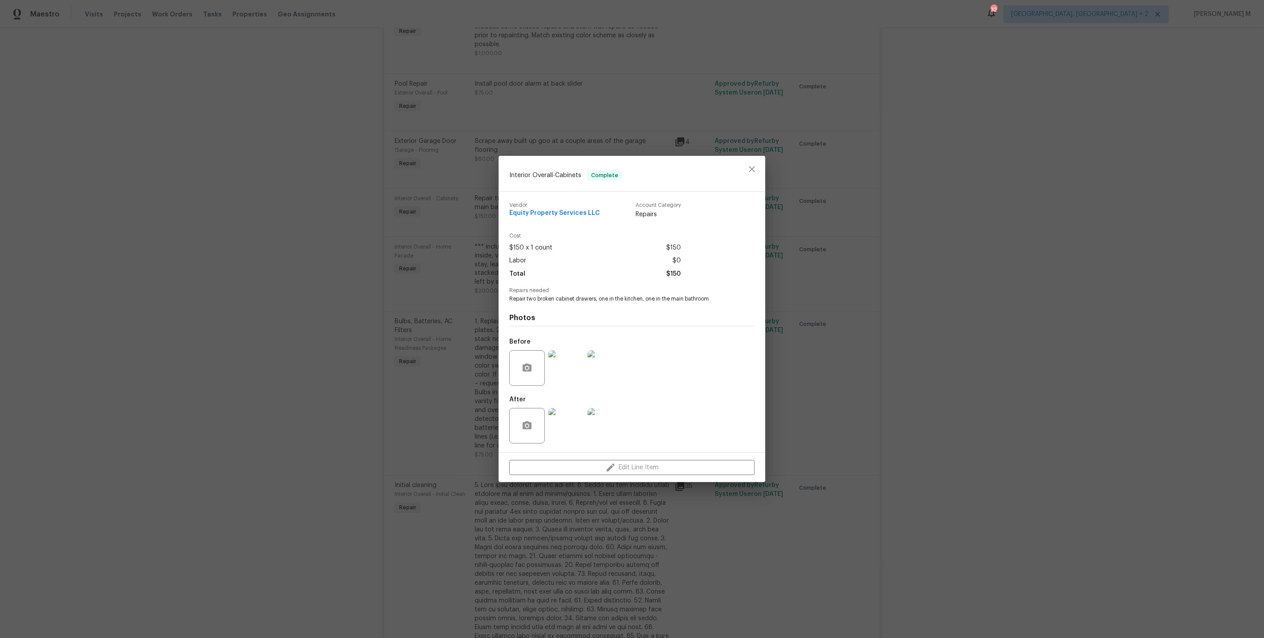
click at [561, 359] on img at bounding box center [566, 369] width 36 height 36
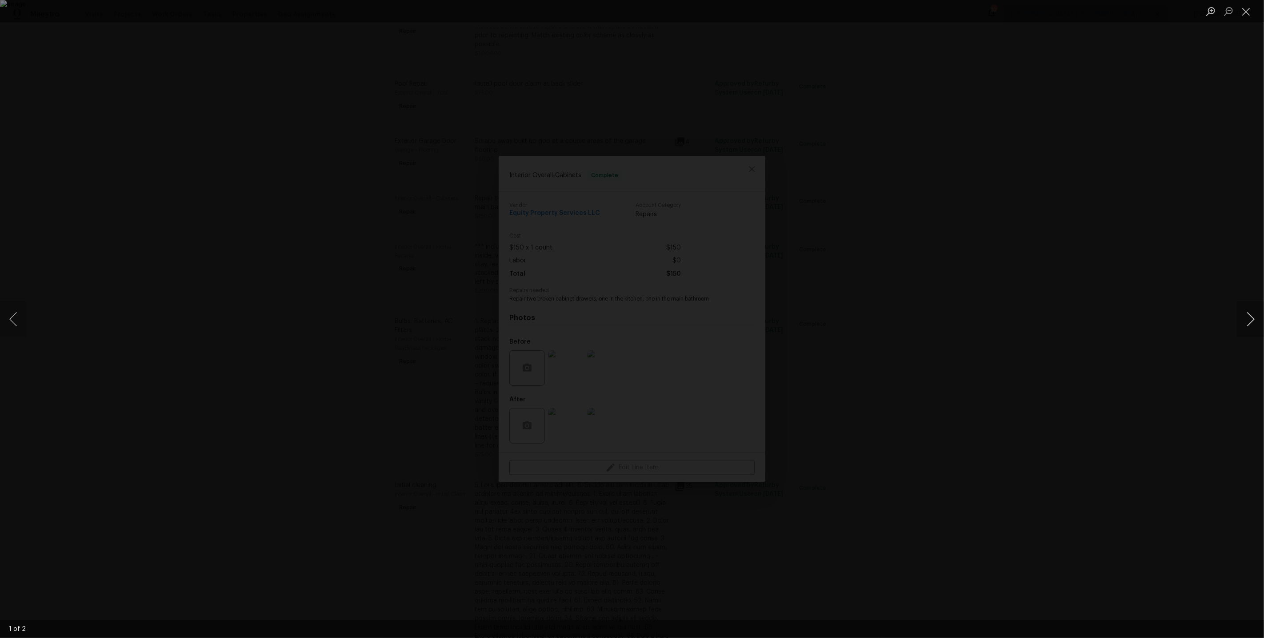
click at [1253, 323] on button "Next image" at bounding box center [1250, 320] width 27 height 36
click at [1208, 236] on div "Lightbox" at bounding box center [632, 319] width 1264 height 638
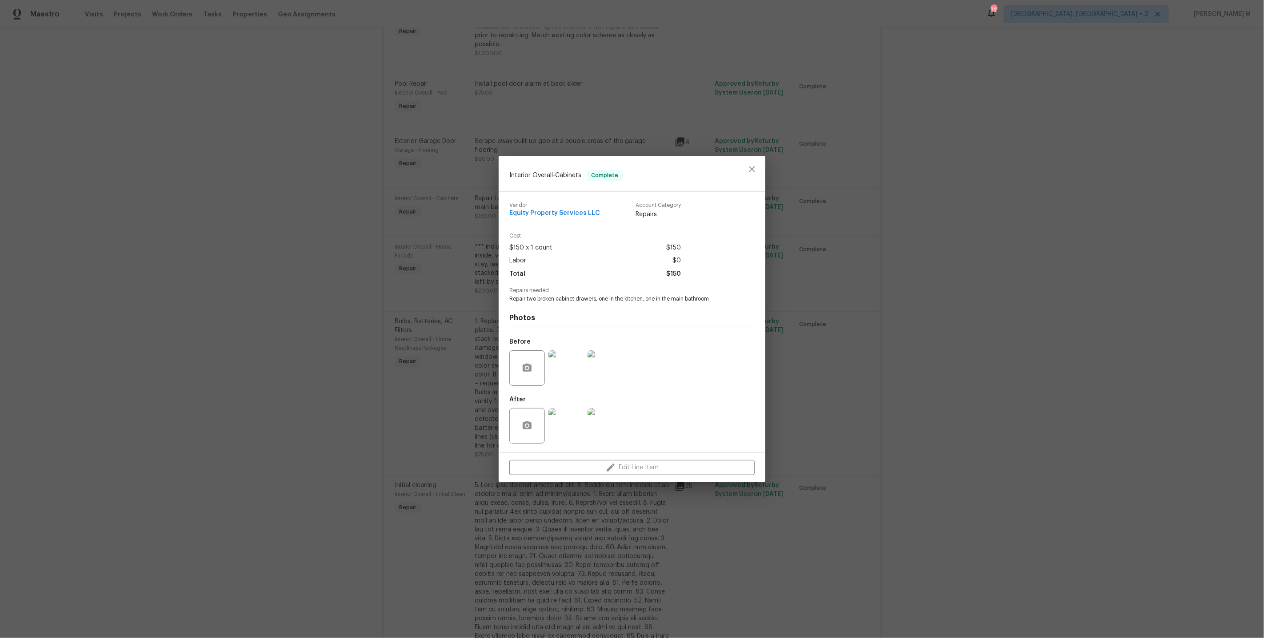
click at [885, 353] on div "Interior Overall - Cabinets Complete Vendor Equity Property Services LLC Accoun…" at bounding box center [632, 319] width 1264 height 638
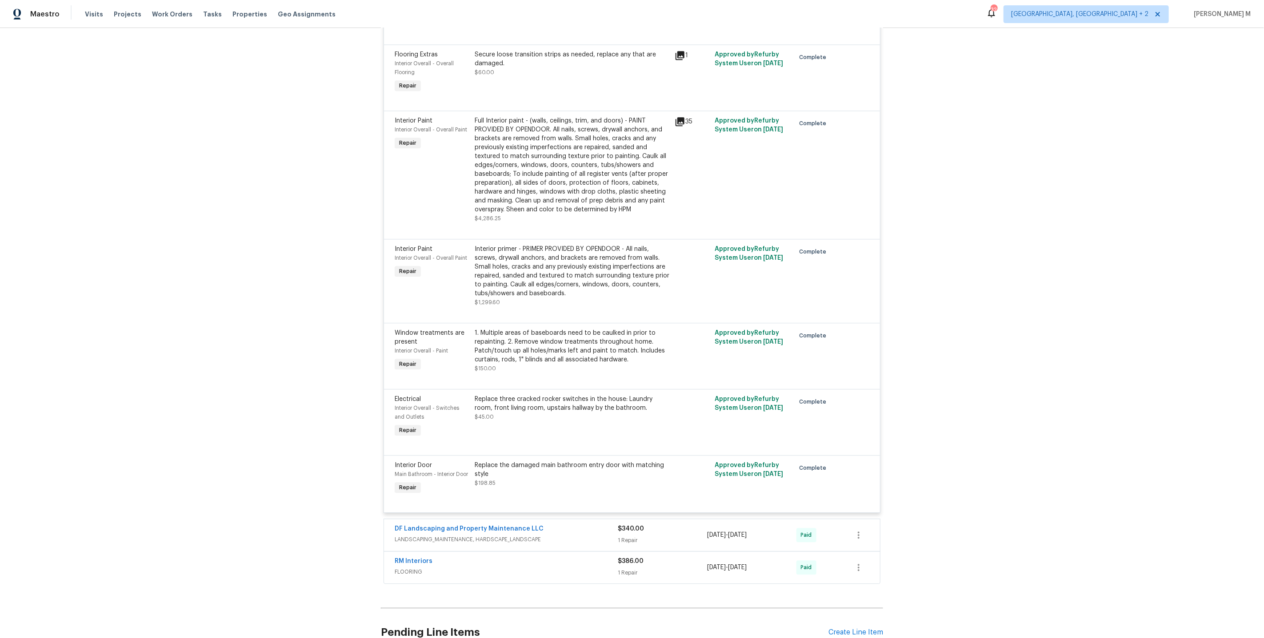
scroll to position [1853, 0]
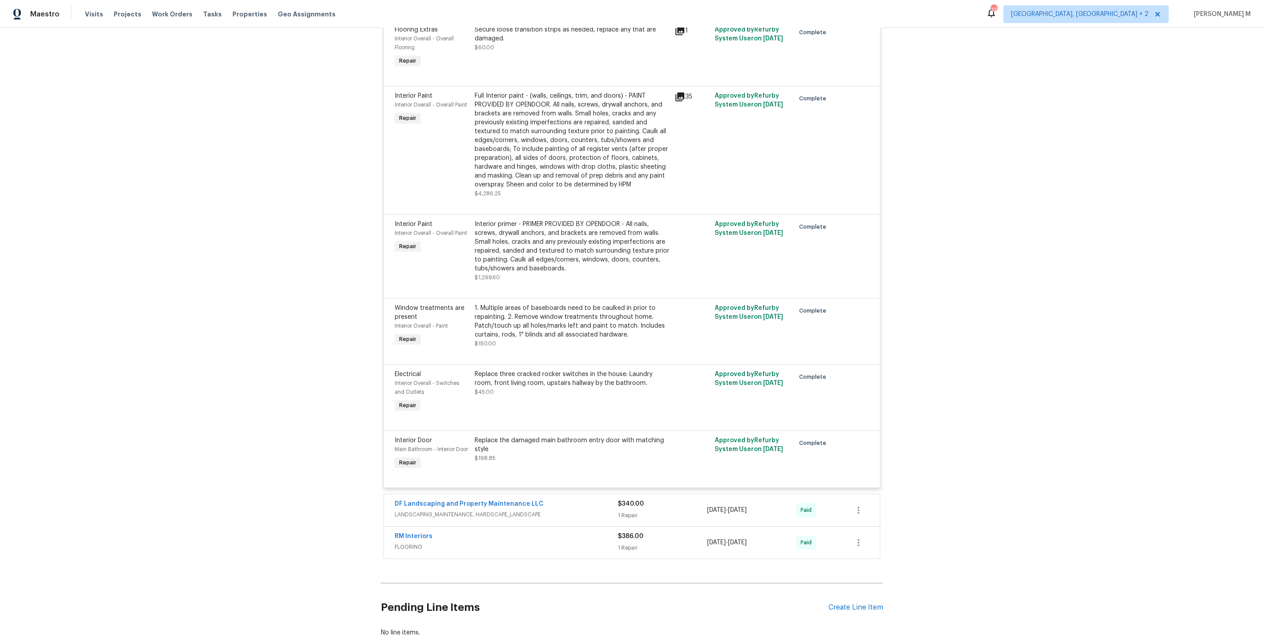
click at [445, 543] on span "FLOORING" at bounding box center [506, 547] width 223 height 9
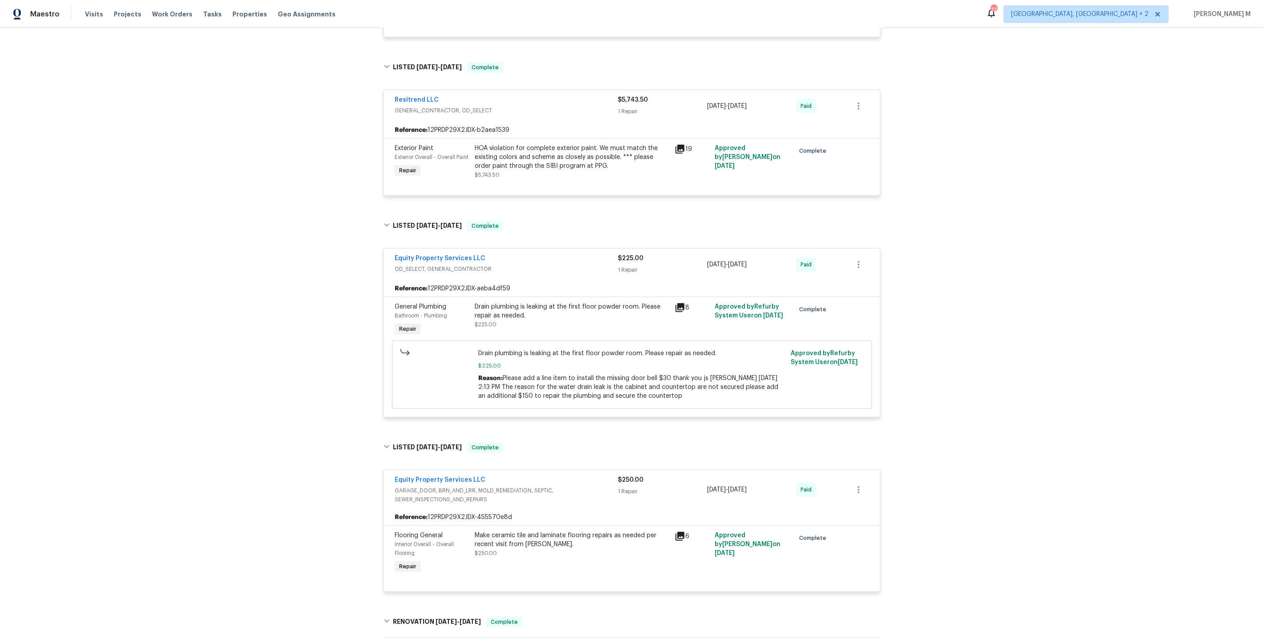
scroll to position [0, 0]
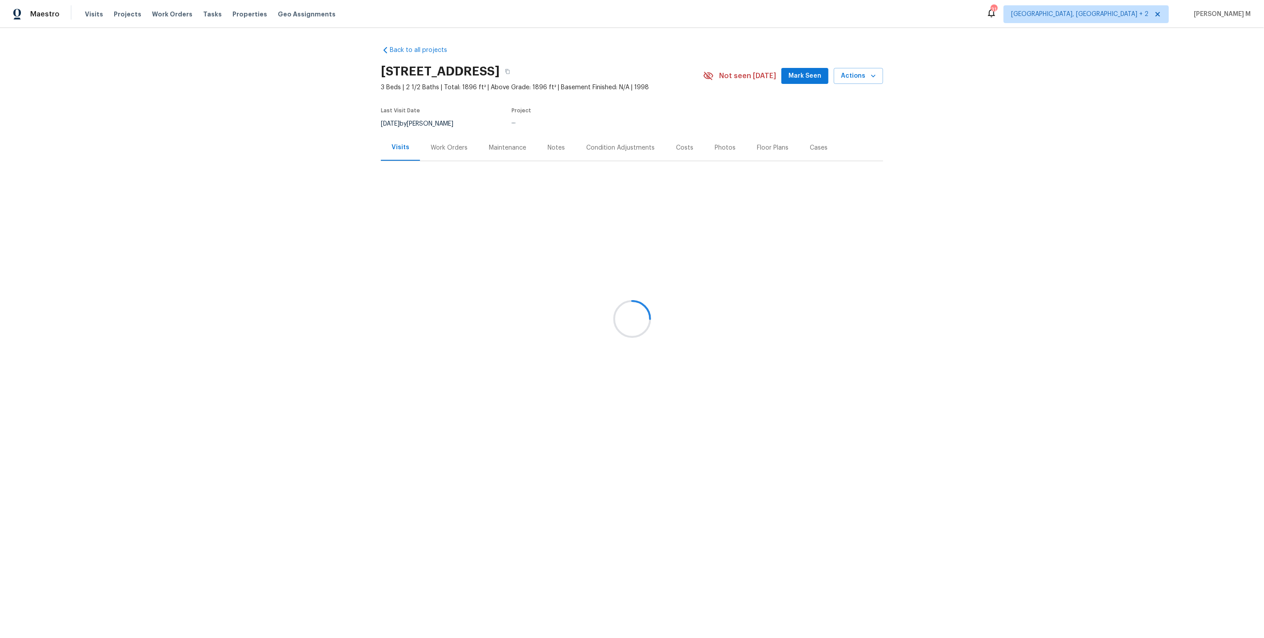
click at [427, 136] on div at bounding box center [632, 319] width 1264 height 638
click at [444, 144] on div at bounding box center [632, 319] width 1264 height 638
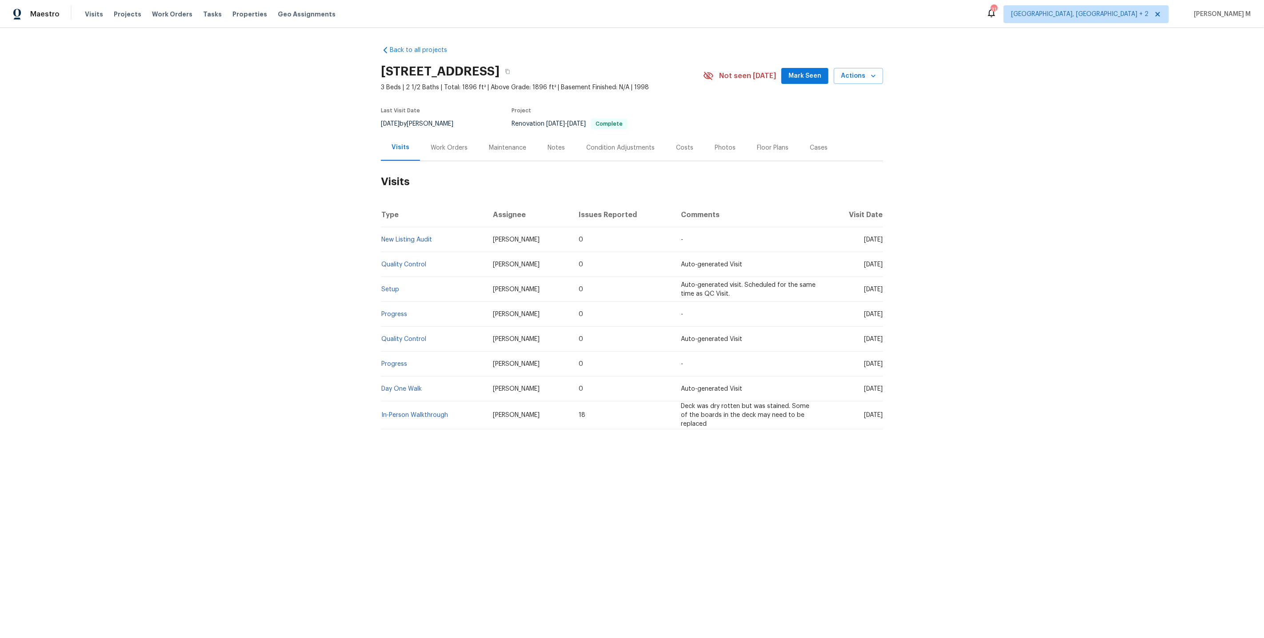
click at [432, 146] on div "Work Orders" at bounding box center [449, 148] width 37 height 9
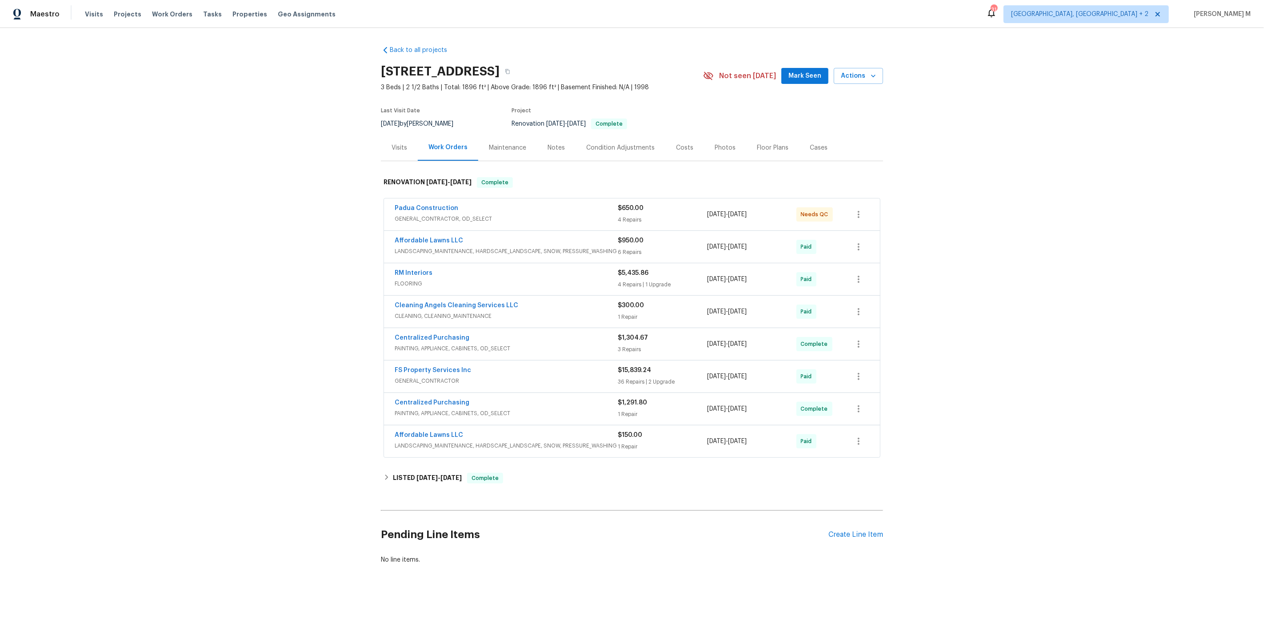
click at [423, 215] on span "GENERAL_CONTRACTOR, OD_SELECT" at bounding box center [506, 219] width 223 height 9
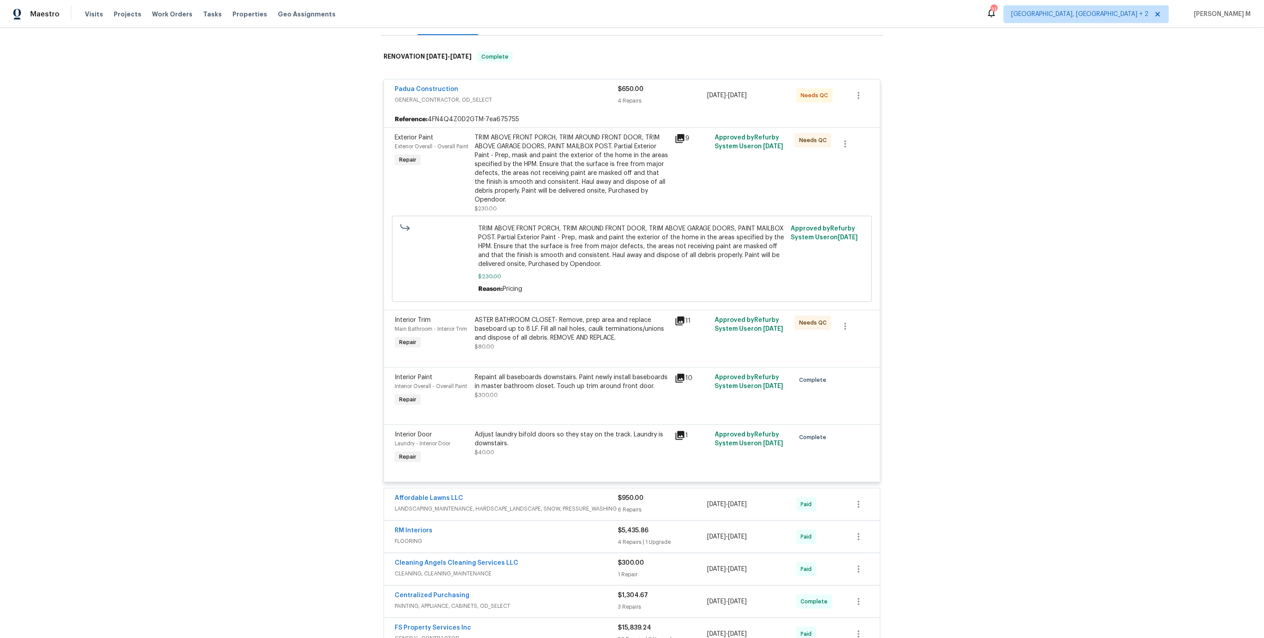
scroll to position [126, 0]
click at [515, 437] on div "Adjust laundry bifold doors so they stay on the track. Laundry is downstairs." at bounding box center [572, 439] width 195 height 18
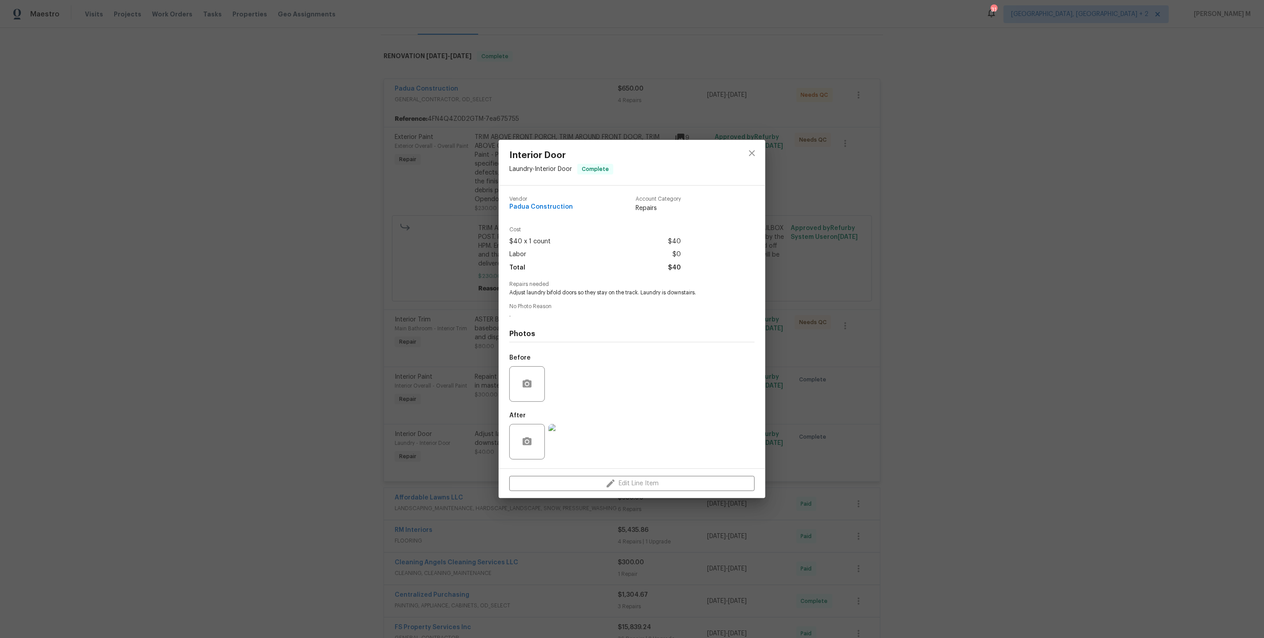
click at [564, 443] on img at bounding box center [566, 442] width 36 height 36
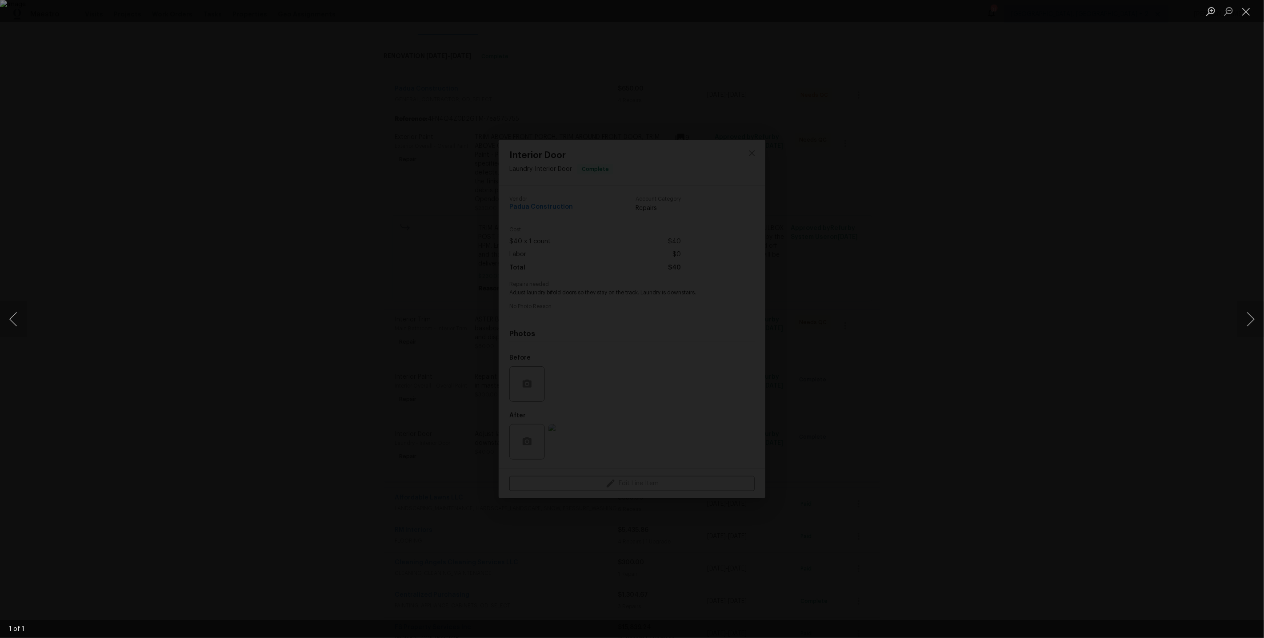
click at [962, 272] on div "Lightbox" at bounding box center [632, 319] width 1264 height 638
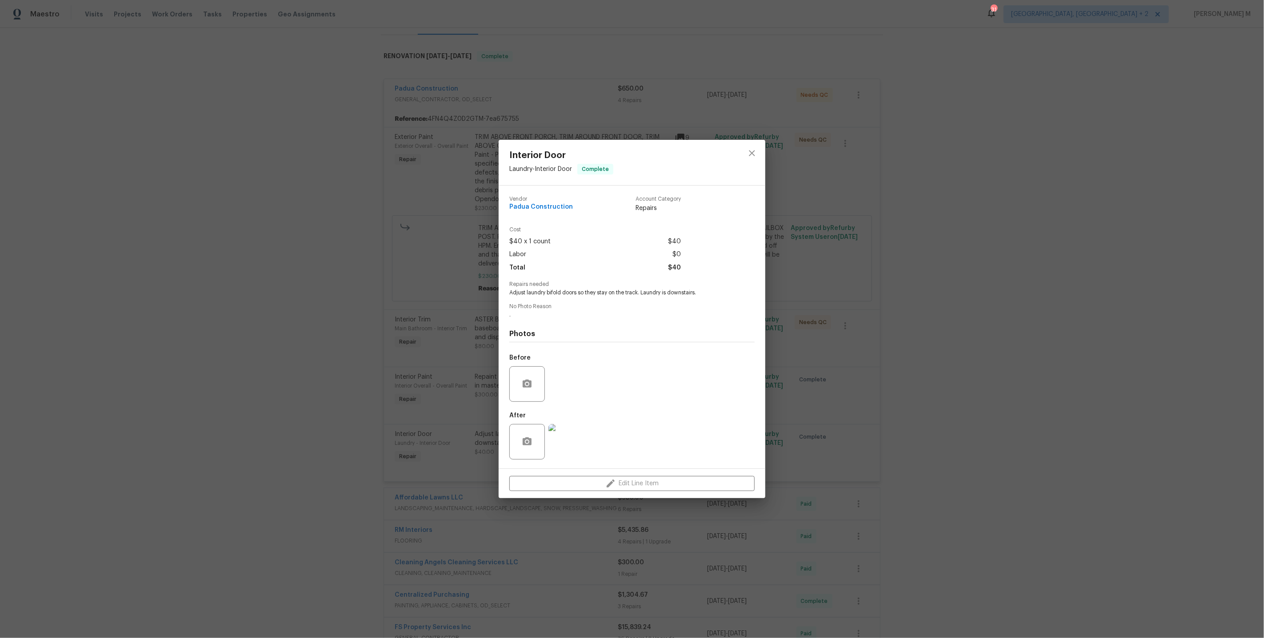
click at [888, 326] on div "Interior Door Laundry - Interior Door Complete Vendor Padua Construction Accoun…" at bounding box center [632, 319] width 1264 height 638
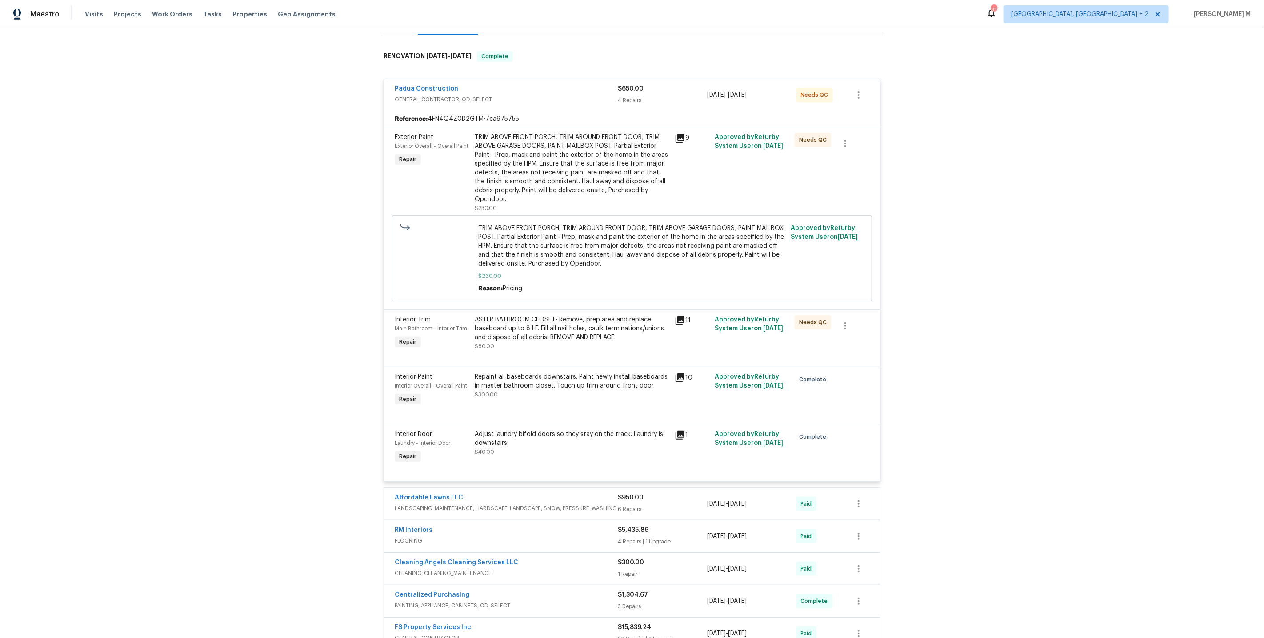
scroll to position [0, 0]
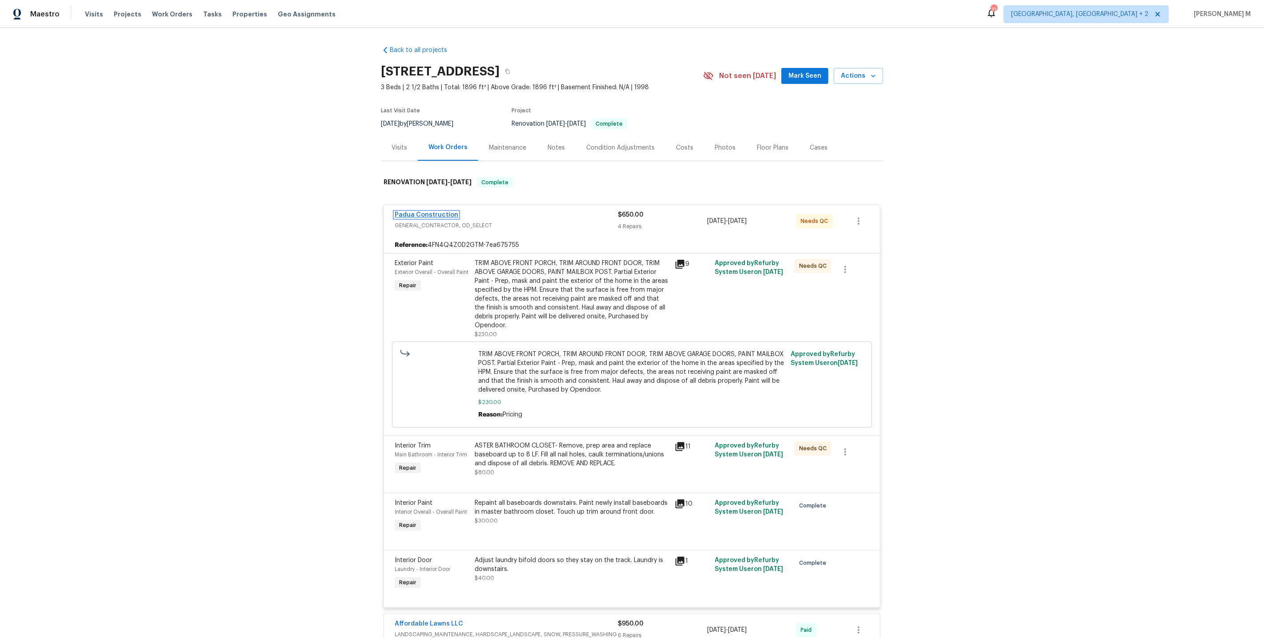
click at [432, 212] on link "Padua Construction" at bounding box center [427, 215] width 64 height 6
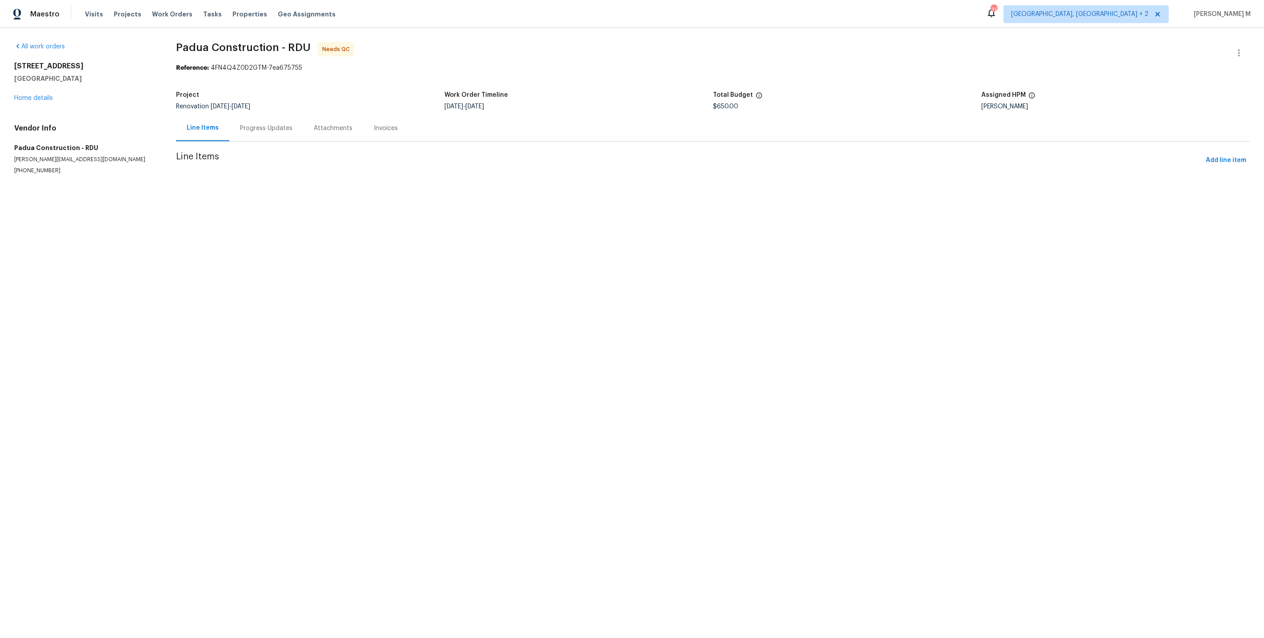
click at [235, 122] on section "Padua Construction - RDU Needs QC Reference: 4FN4Q4Z0D2GTM-7ea675755 Project Re…" at bounding box center [712, 119] width 1073 height 154
click at [263, 138] on div at bounding box center [632, 319] width 1264 height 638
click at [251, 131] on div at bounding box center [632, 319] width 1264 height 638
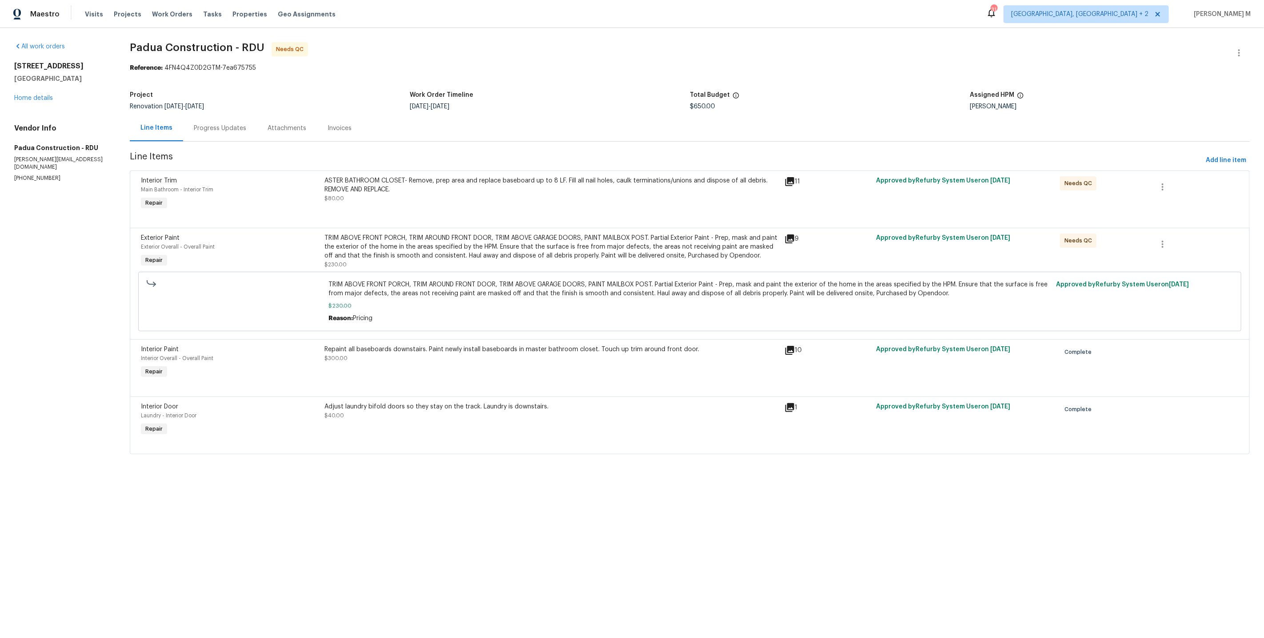
click at [187, 132] on div "Progress Updates" at bounding box center [220, 128] width 74 height 26
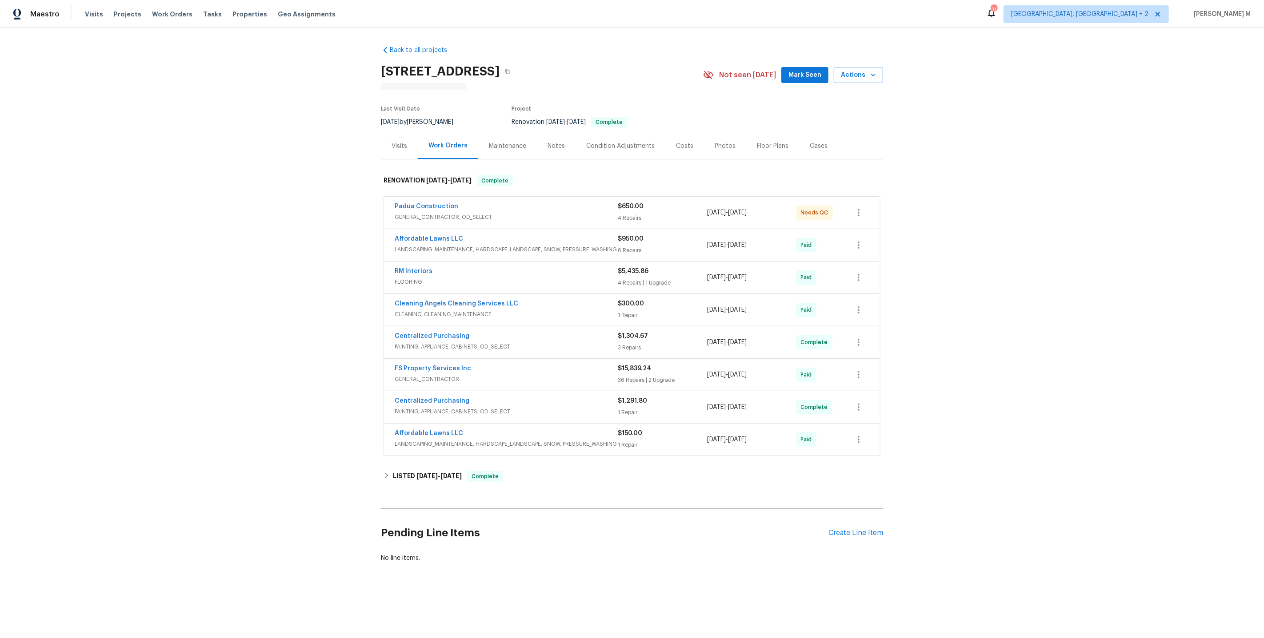
click at [595, 60] on div "[STREET_ADDRESS]" at bounding box center [542, 71] width 322 height 23
click at [515, 69] on button "button" at bounding box center [507, 72] width 16 height 16
drag, startPoint x: 517, startPoint y: 146, endPoint x: 507, endPoint y: 149, distance: 10.1
click at [517, 146] on div "Maintenance" at bounding box center [507, 148] width 37 height 9
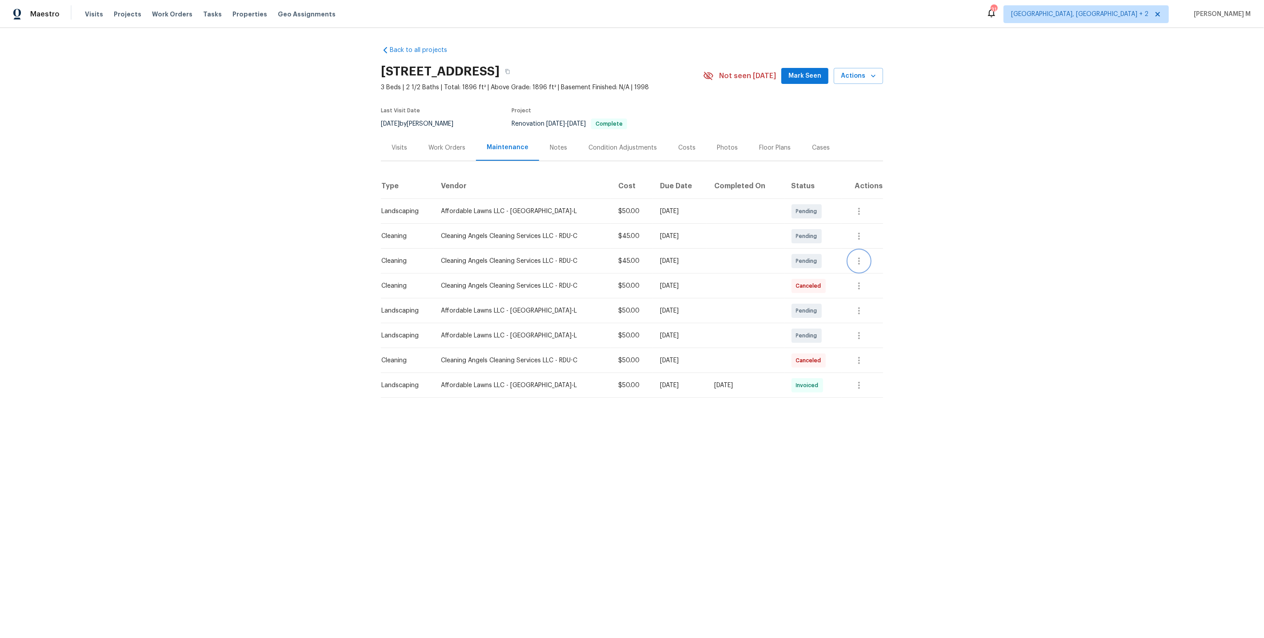
click at [870, 255] on button "button" at bounding box center [858, 261] width 21 height 21
click at [870, 255] on li "Message vendor" at bounding box center [900, 257] width 92 height 15
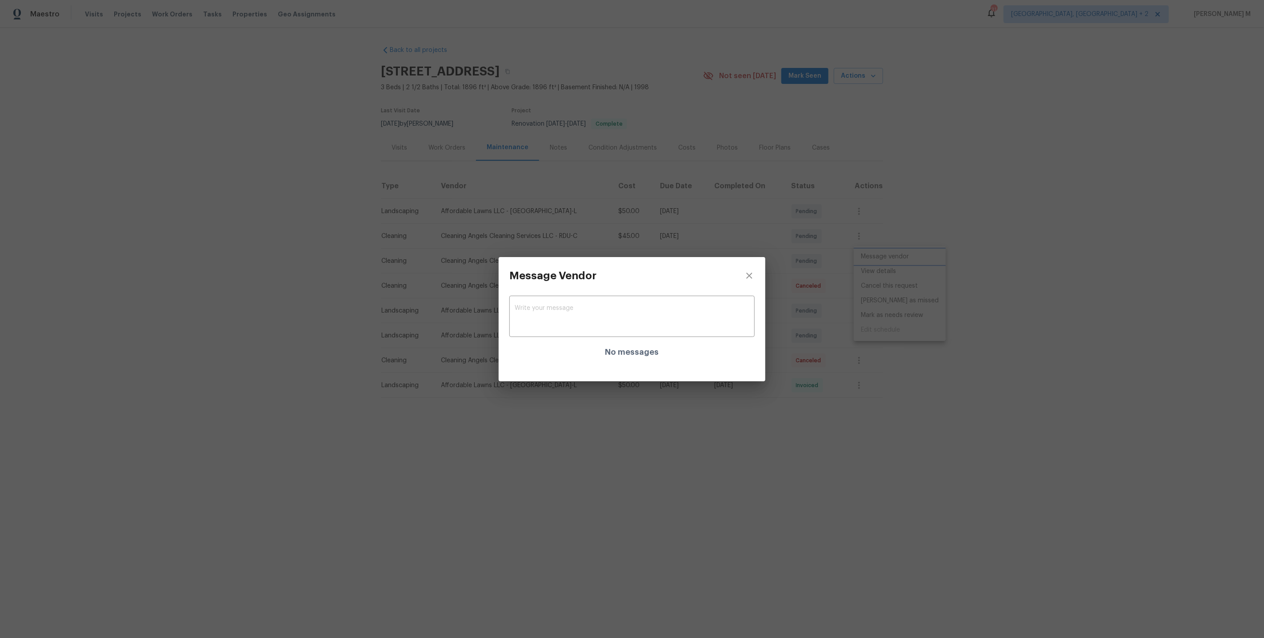
click at [871, 273] on div "Message Vendor x ​ No messages" at bounding box center [632, 319] width 1264 height 638
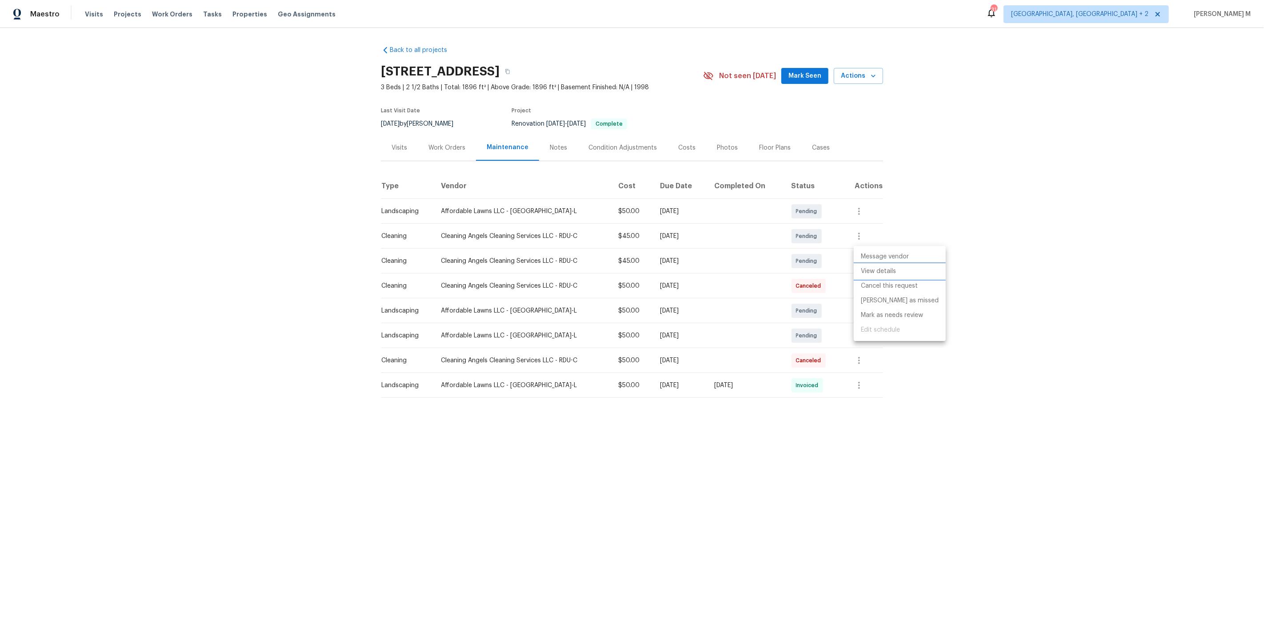
click at [871, 273] on li "View details" at bounding box center [900, 271] width 92 height 15
click at [432, 128] on div at bounding box center [632, 319] width 1264 height 638
click at [443, 147] on div "Work Orders" at bounding box center [446, 148] width 37 height 9
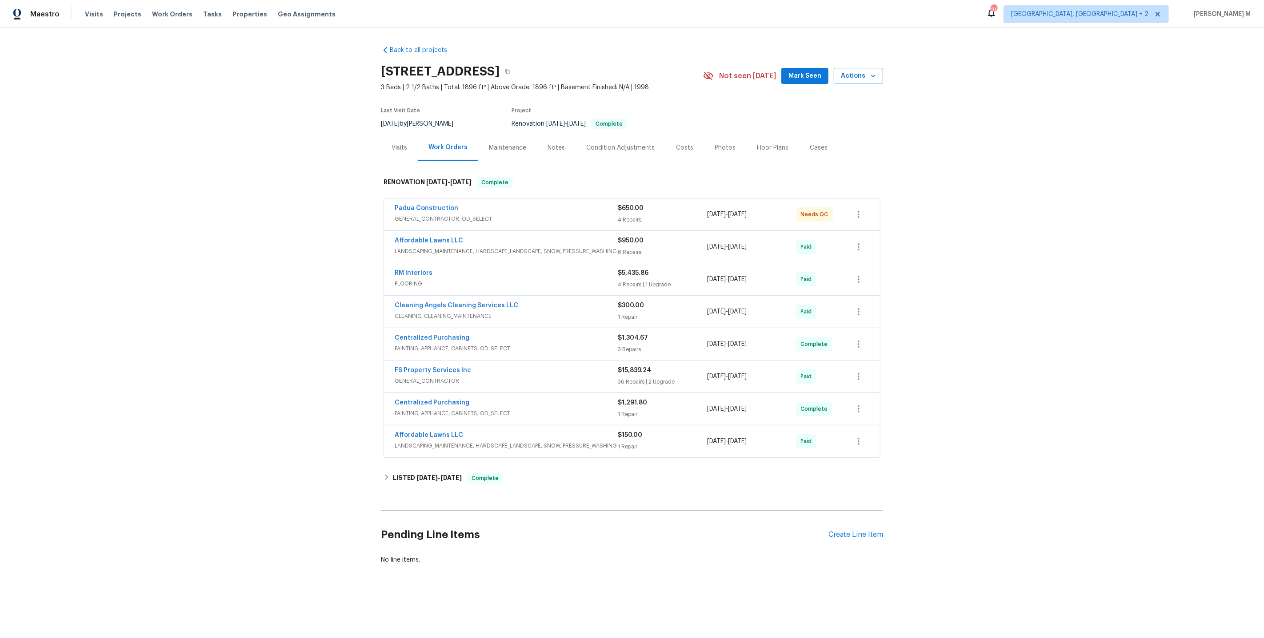
click at [448, 215] on span "GENERAL_CONTRACTOR, OD_SELECT" at bounding box center [506, 219] width 223 height 9
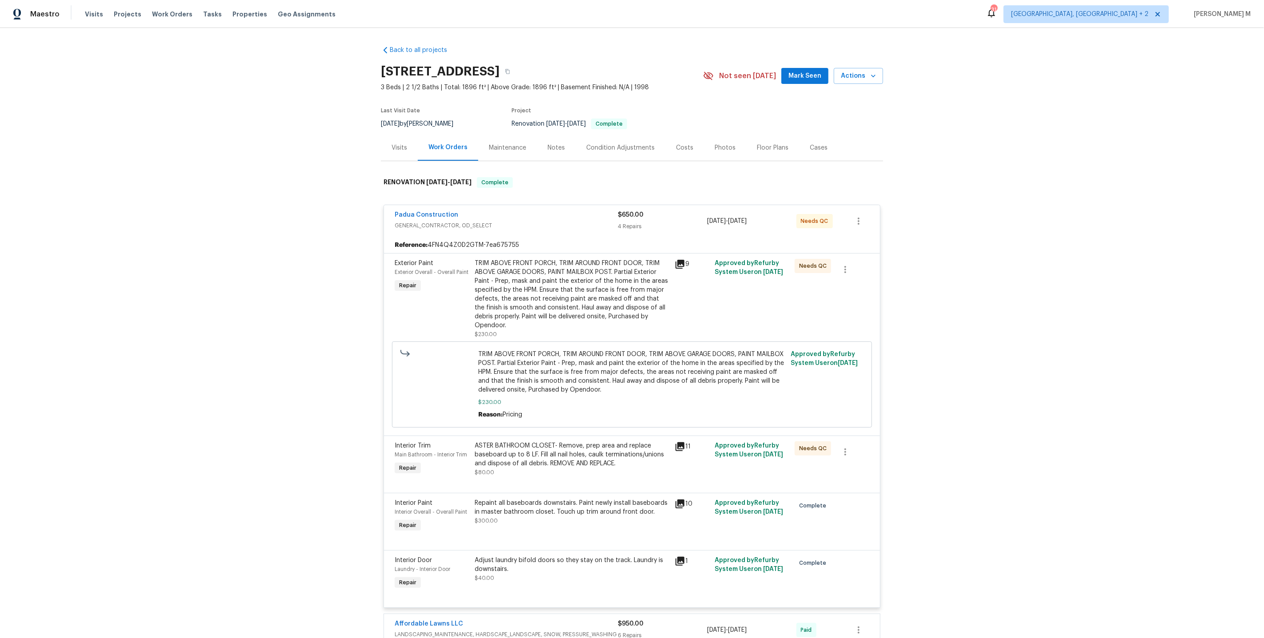
click at [552, 568] on div "Adjust laundry bifold doors so they stay on the track. Laundry is downstairs. $…" at bounding box center [572, 569] width 195 height 27
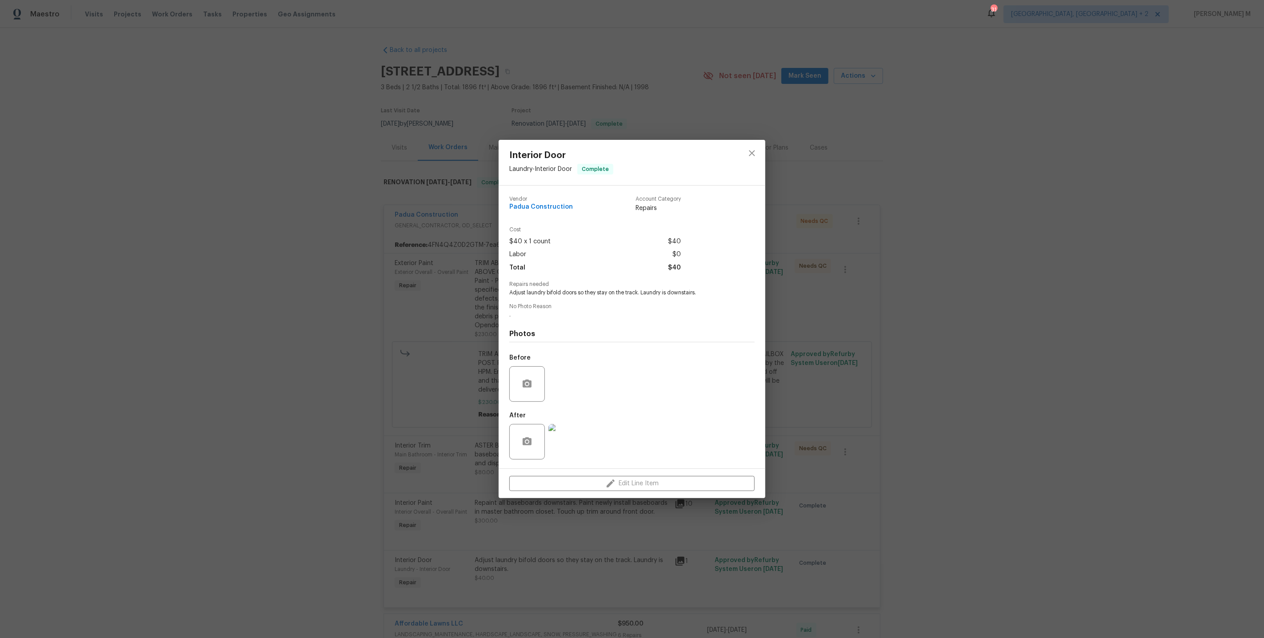
click at [570, 442] on img at bounding box center [566, 442] width 36 height 36
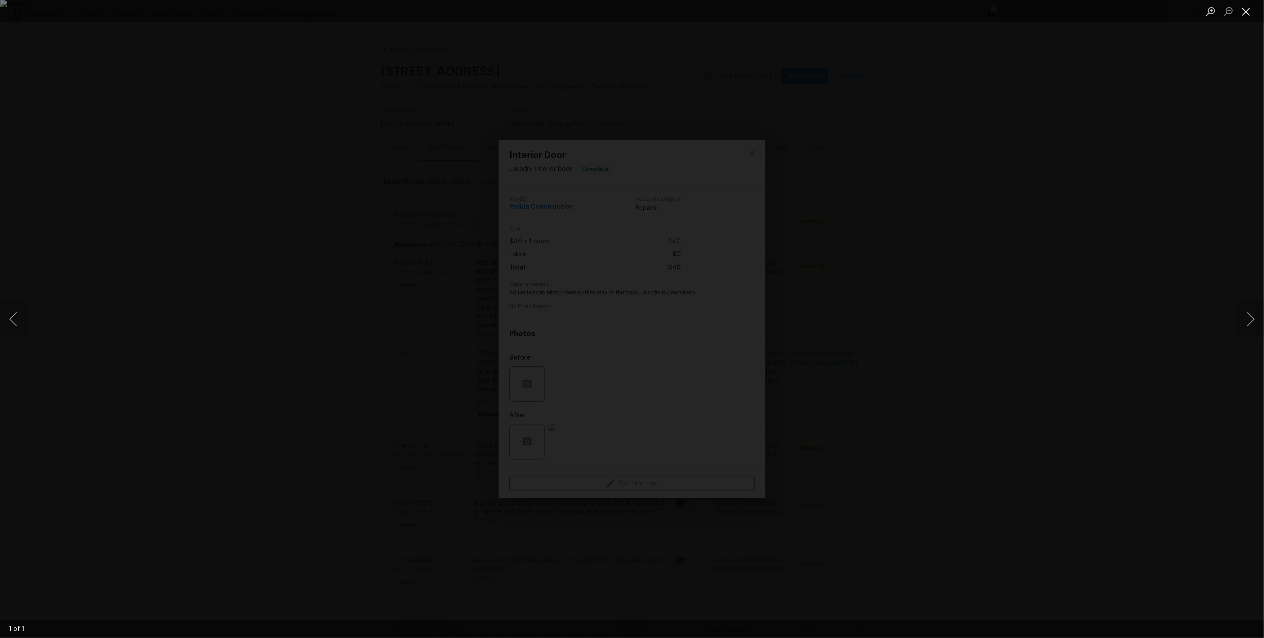
click at [1247, 16] on button "Close lightbox" at bounding box center [1246, 12] width 18 height 16
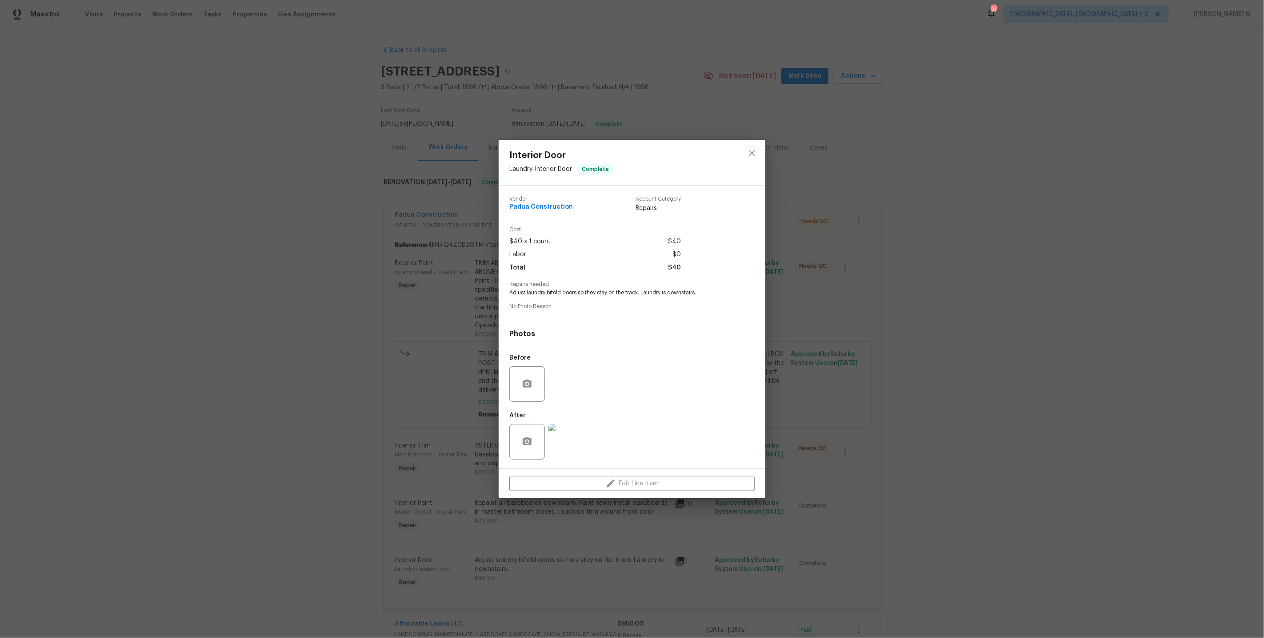
click at [446, 368] on div "Interior Door Laundry - Interior Door Complete Vendor Padua Construction Accoun…" at bounding box center [632, 319] width 1264 height 638
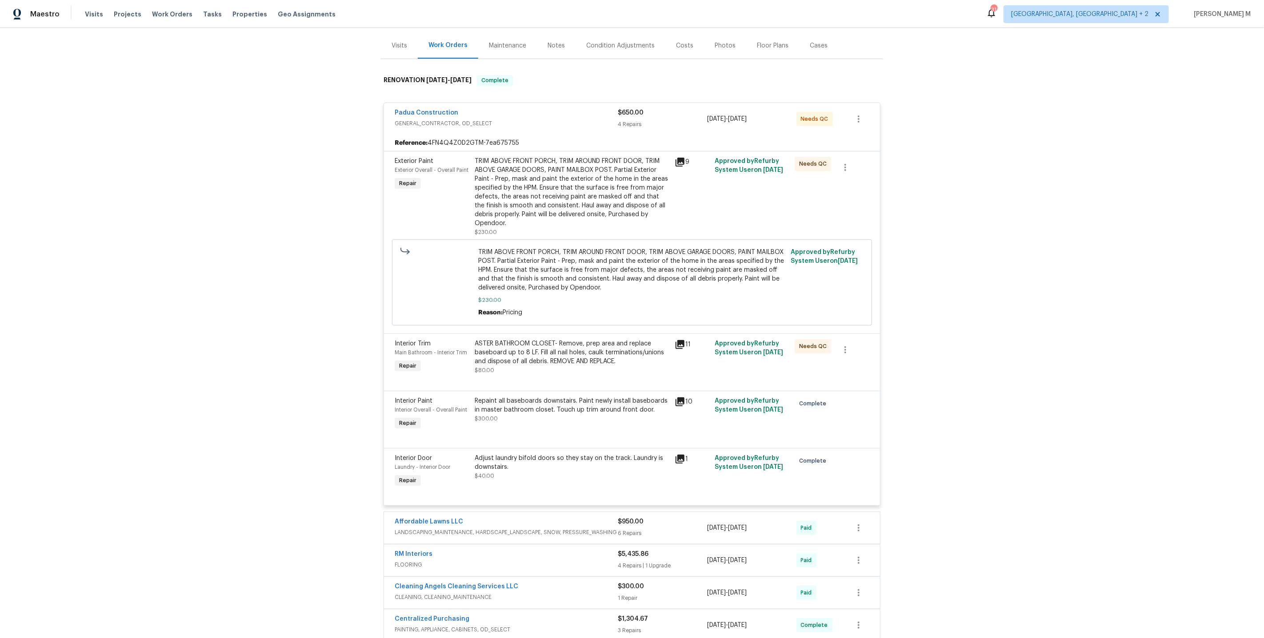
scroll to position [103, 0]
click at [500, 349] on div "ASTER BATHROOM CLOSET- Remove, prep area and replace baseboard up to 8 LF. Fill…" at bounding box center [572, 352] width 195 height 27
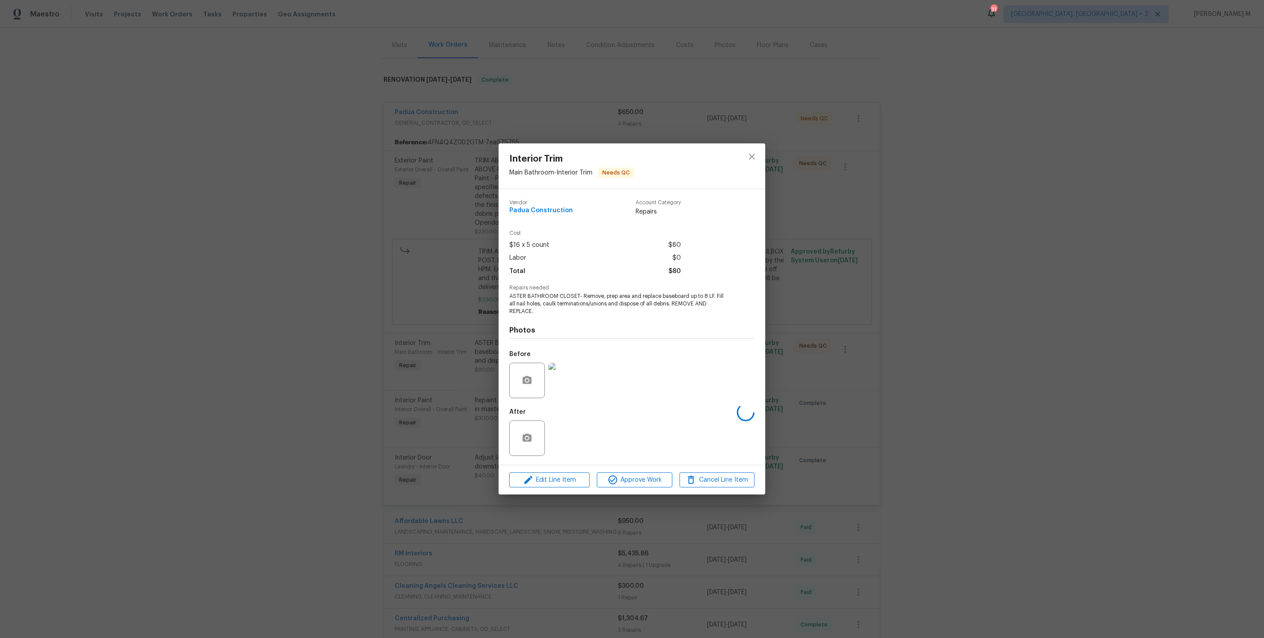
click at [562, 383] on img at bounding box center [566, 381] width 36 height 36
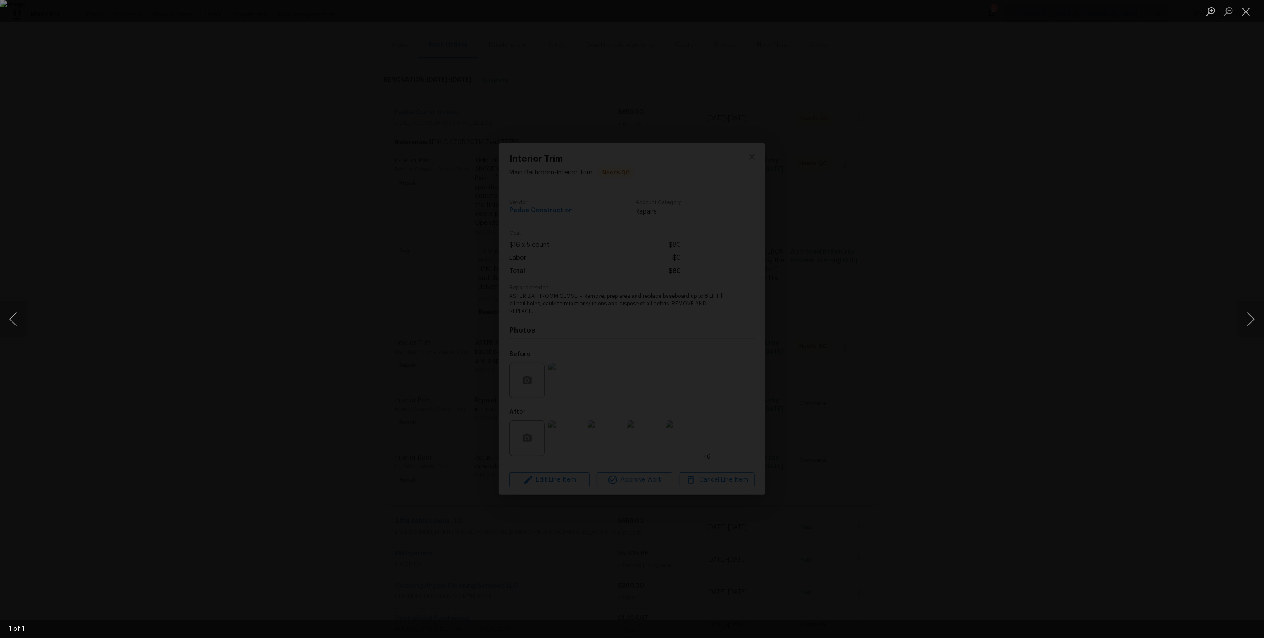
click at [1184, 245] on div "Lightbox" at bounding box center [632, 319] width 1264 height 638
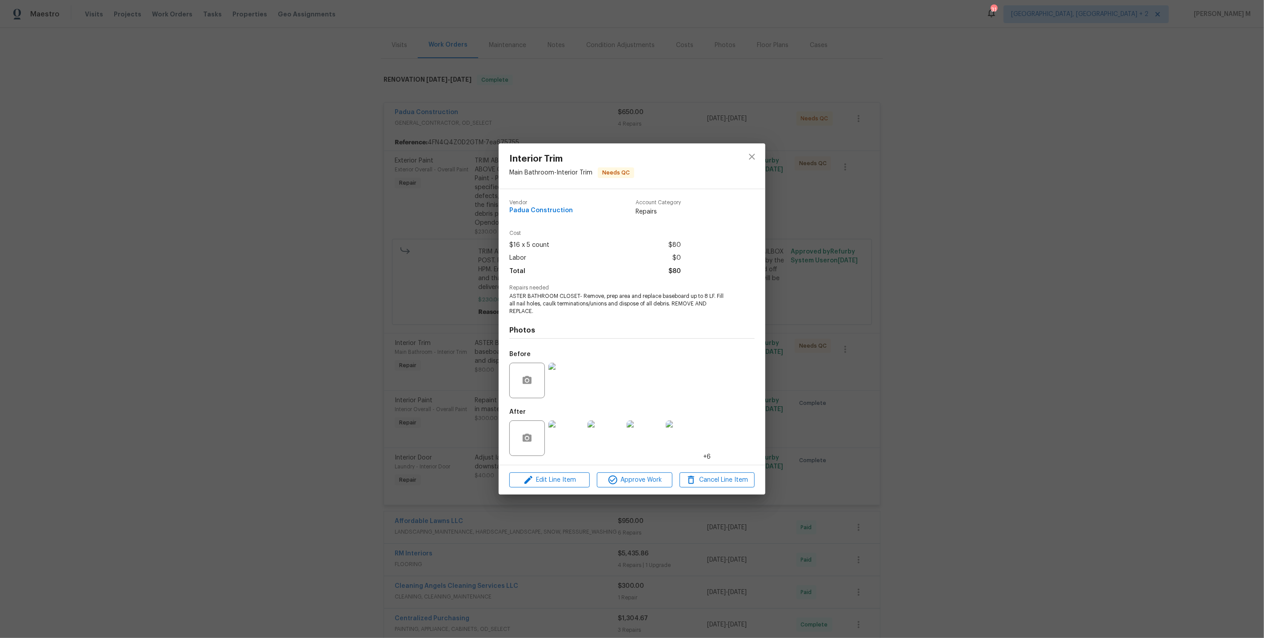
click at [1091, 246] on div "Interior Trim Main Bathroom - Interior Trim Needs QC Vendor Padua Construction …" at bounding box center [632, 319] width 1264 height 638
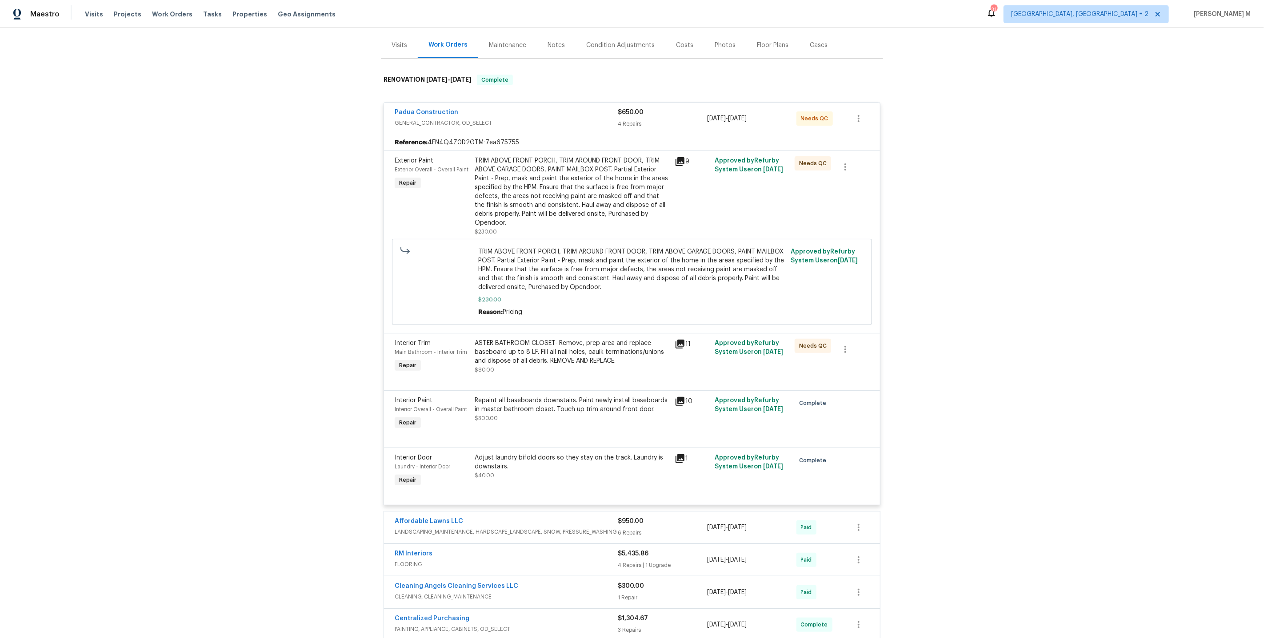
click at [529, 401] on div "Repaint all baseboards downstairs. Paint newly install baseboards in master bat…" at bounding box center [572, 405] width 195 height 18
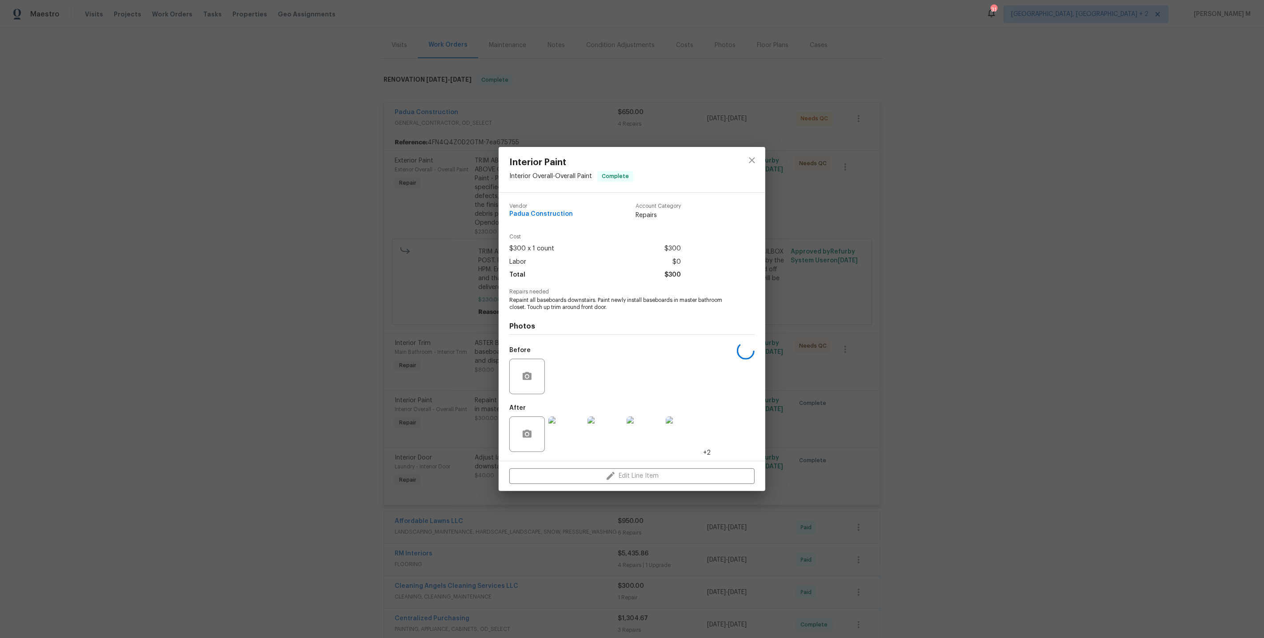
click at [833, 396] on div "Interior Paint Interior Overall - Overall Paint Complete Vendor Padua Construct…" at bounding box center [632, 319] width 1264 height 638
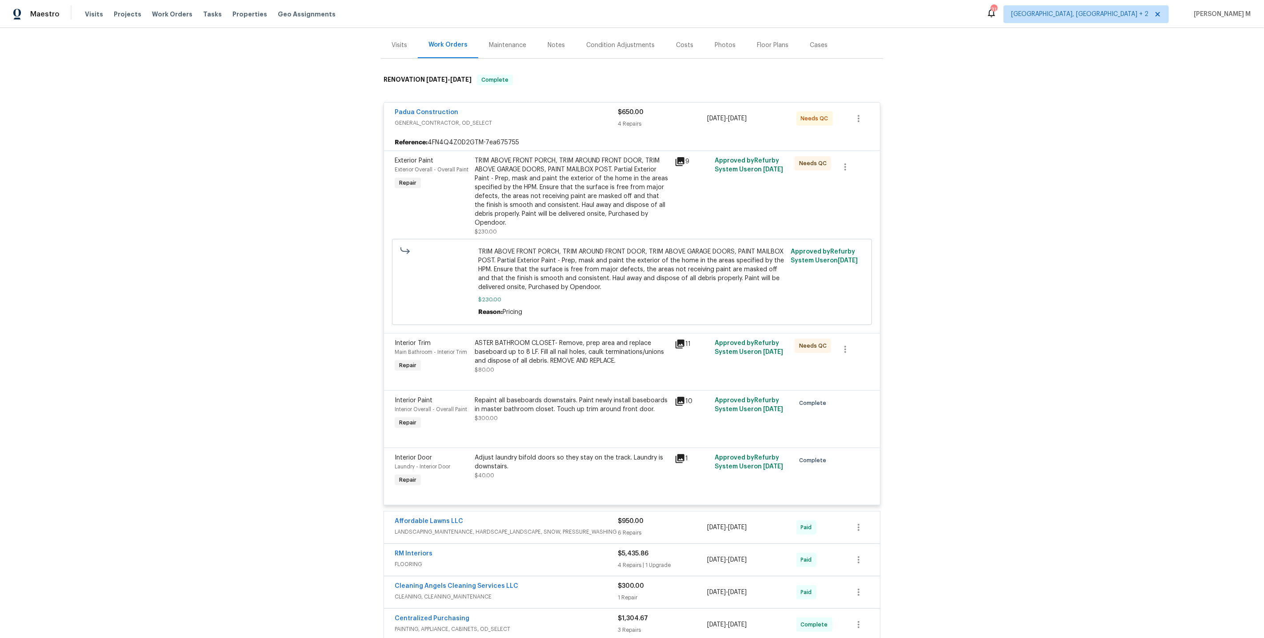
click at [619, 401] on div "Repaint all baseboards downstairs. Paint newly install baseboards in master bat…" at bounding box center [572, 405] width 195 height 18
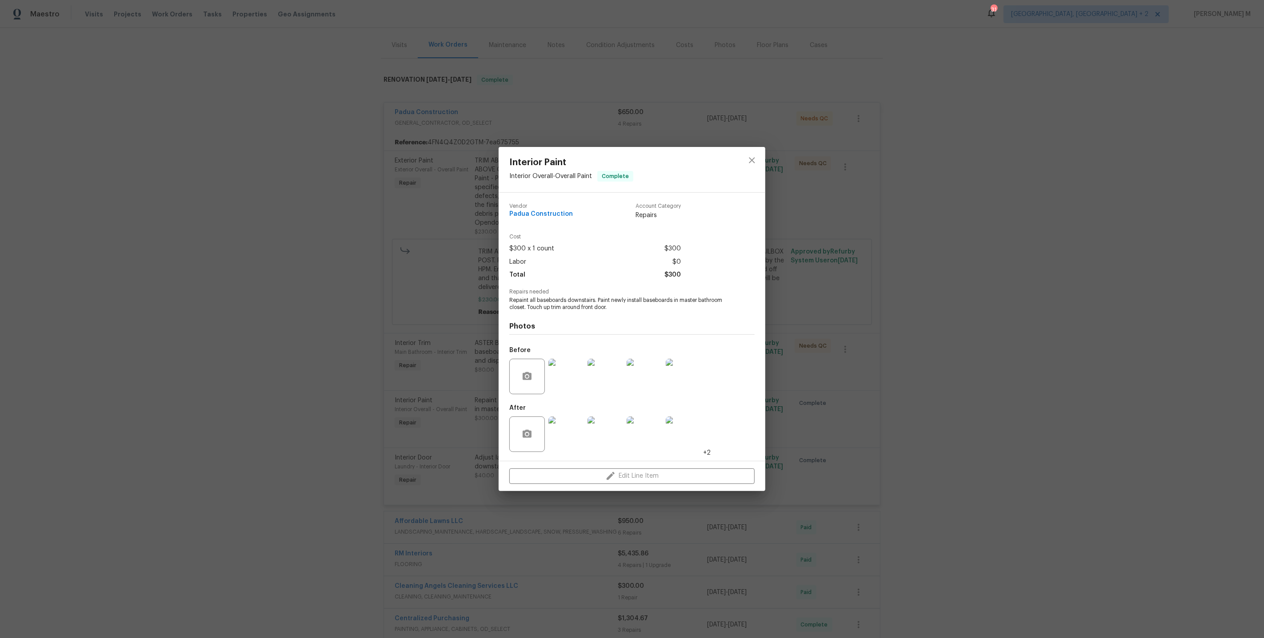
click at [818, 402] on div "Interior Paint Interior Overall - Overall Paint Complete Vendor Padua Construct…" at bounding box center [632, 319] width 1264 height 638
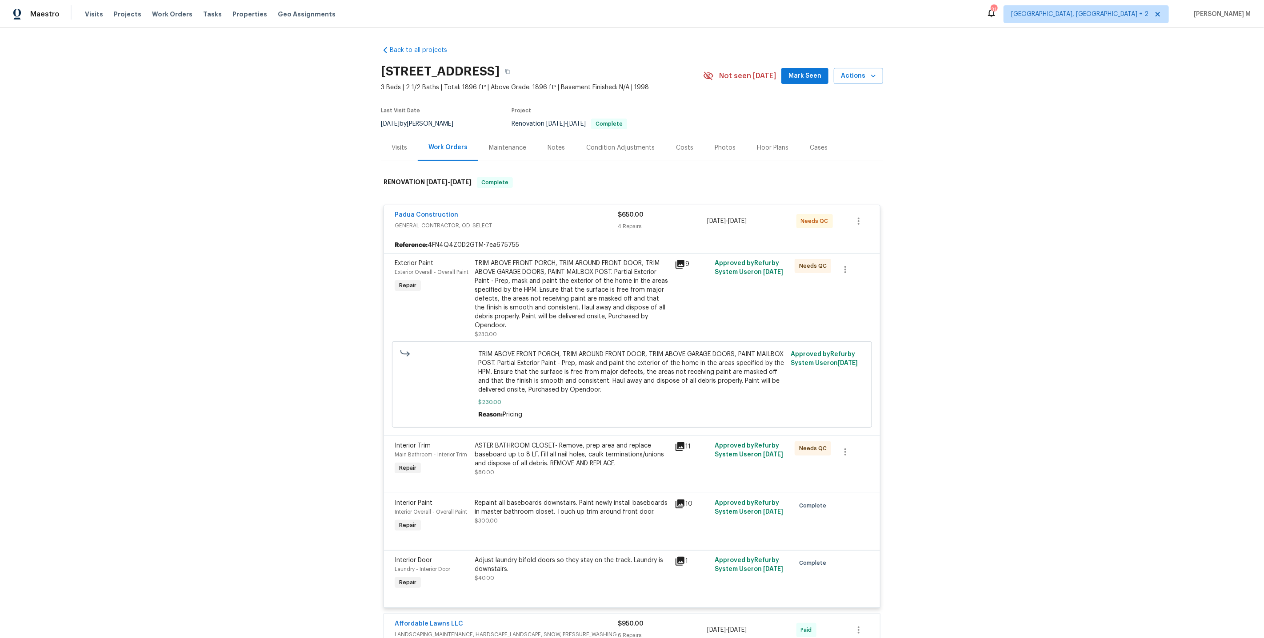
scroll to position [345, 0]
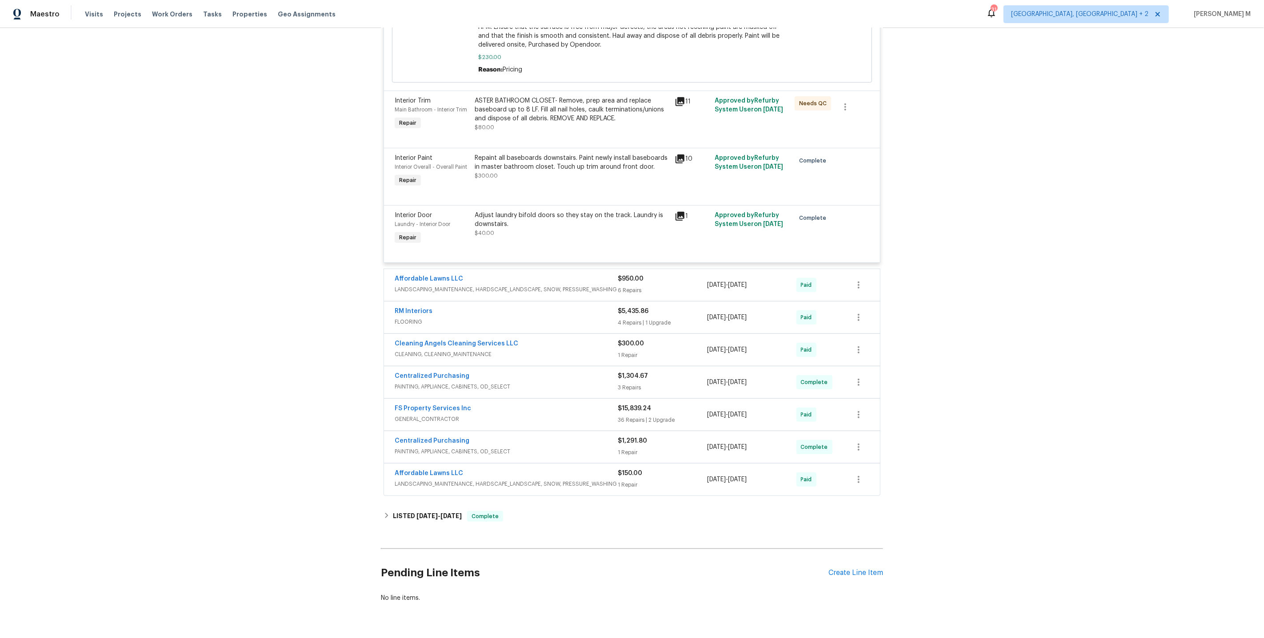
click at [405, 285] on span "LANDSCAPING_MAINTENANCE, HARDSCAPE_LANDSCAPE, SNOW, PRESSURE_WASHING" at bounding box center [506, 289] width 223 height 9
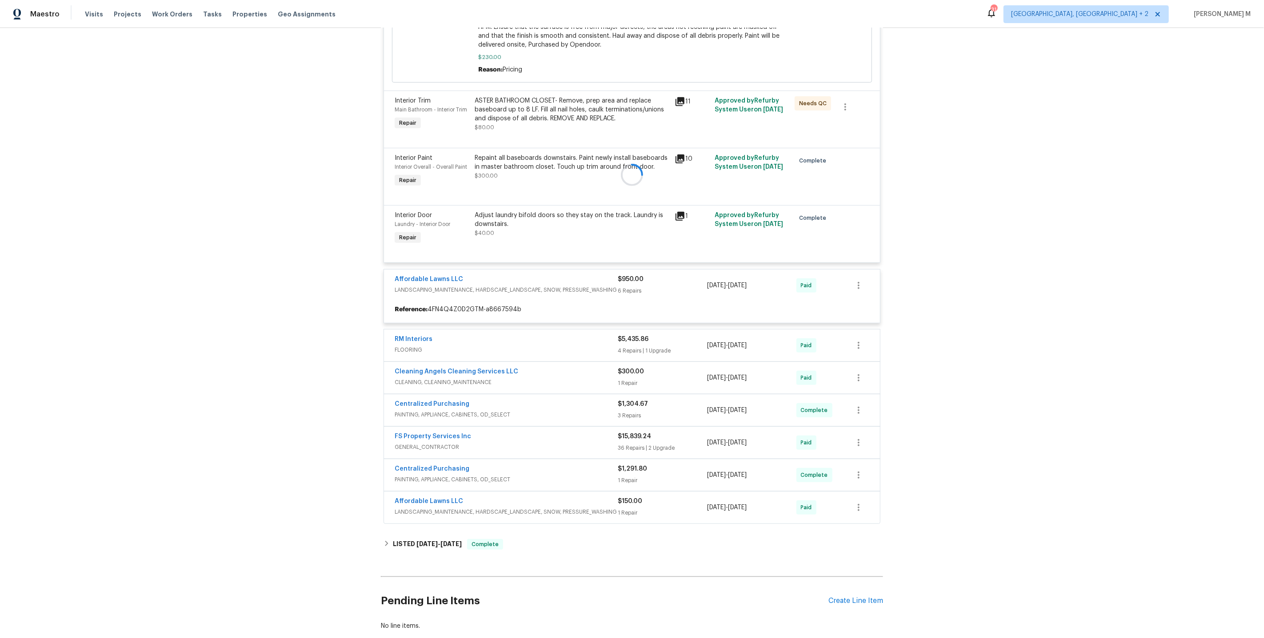
scroll to position [372, 0]
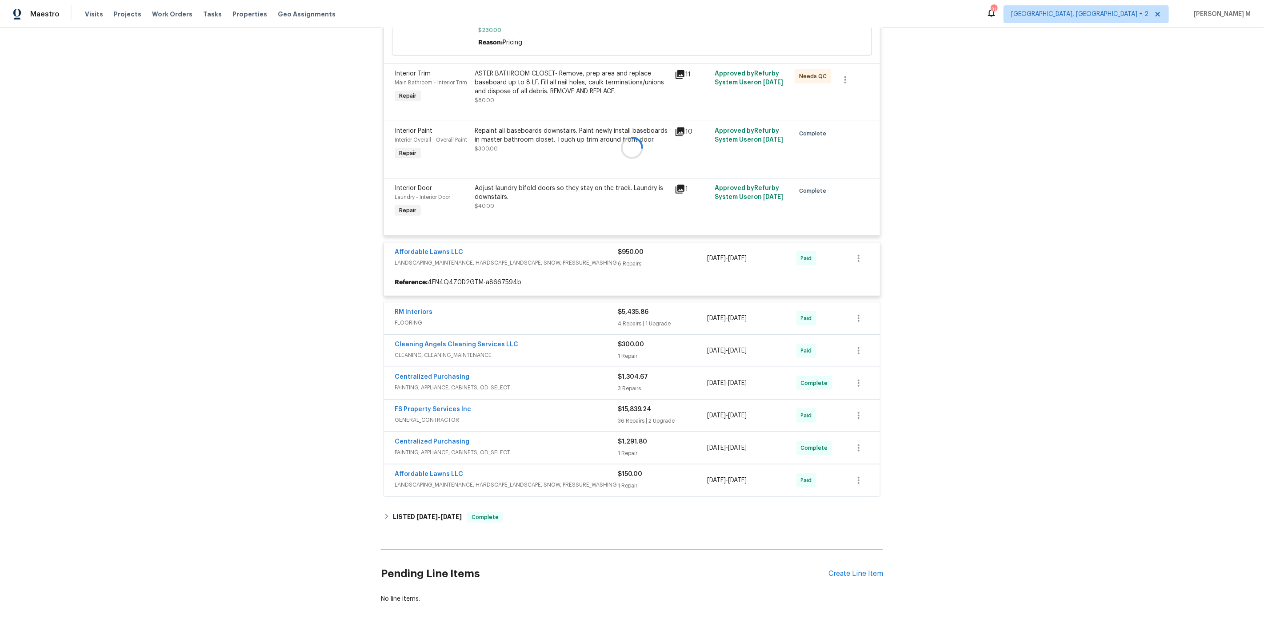
click at [410, 313] on div at bounding box center [632, 148] width 502 height 704
click at [398, 308] on div at bounding box center [632, 148] width 502 height 704
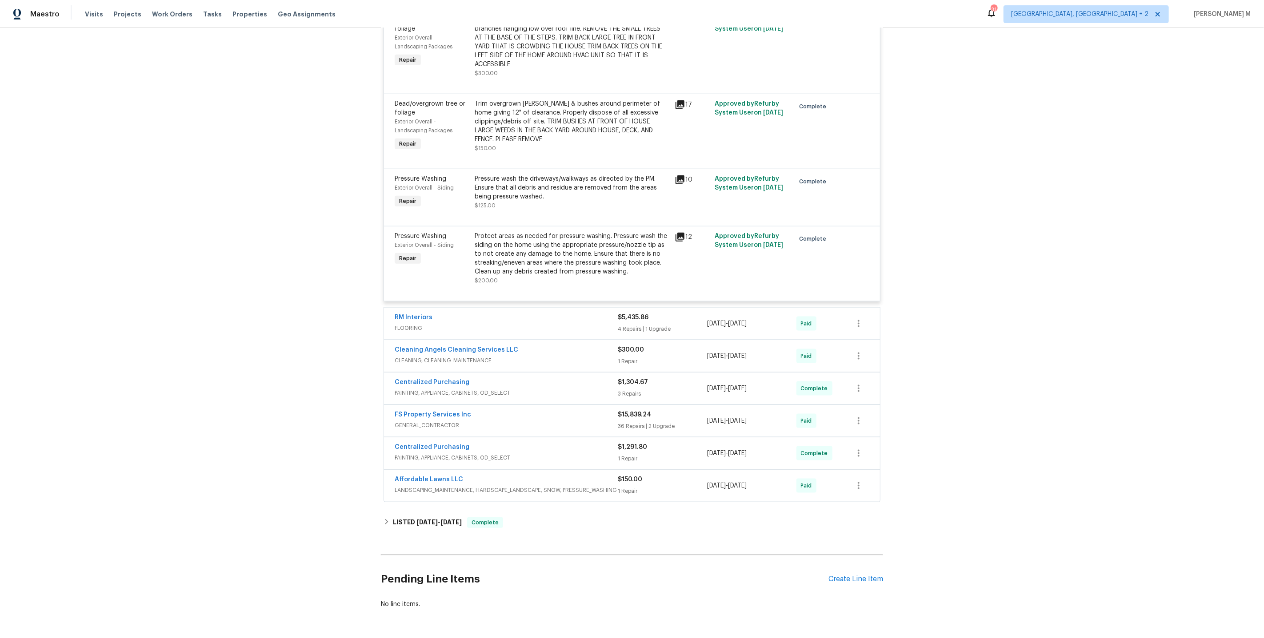
scroll to position [805, 0]
click at [413, 420] on span "GENERAL_CONTRACTOR" at bounding box center [506, 424] width 223 height 9
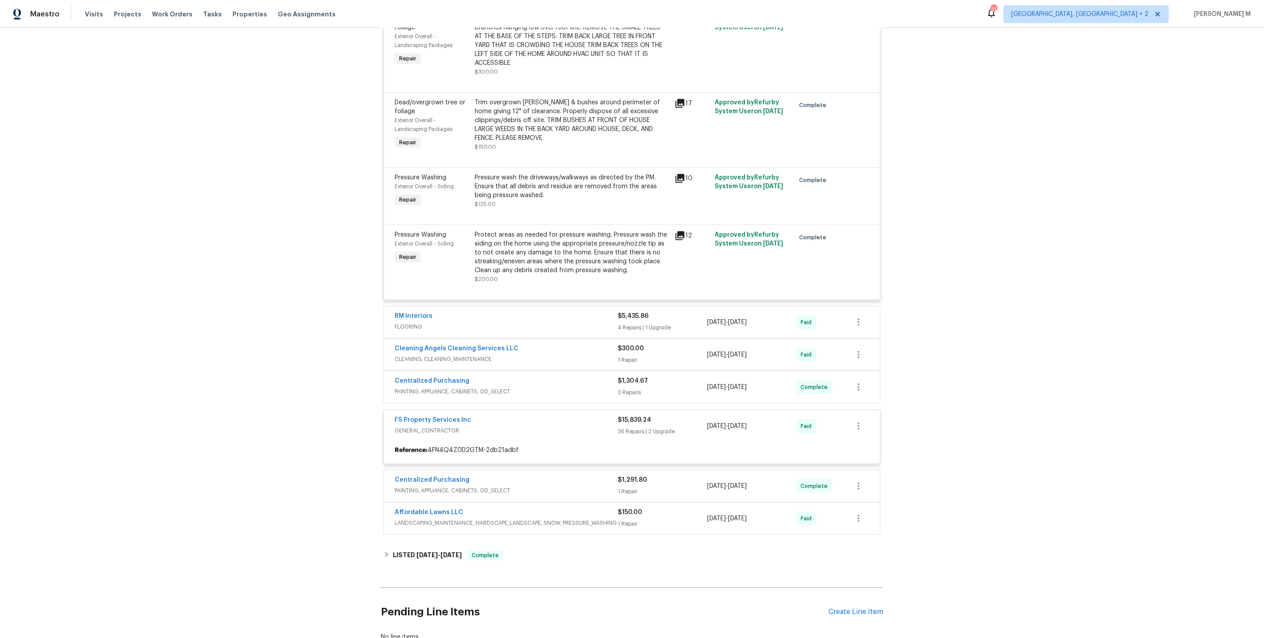
scroll to position [838, 0]
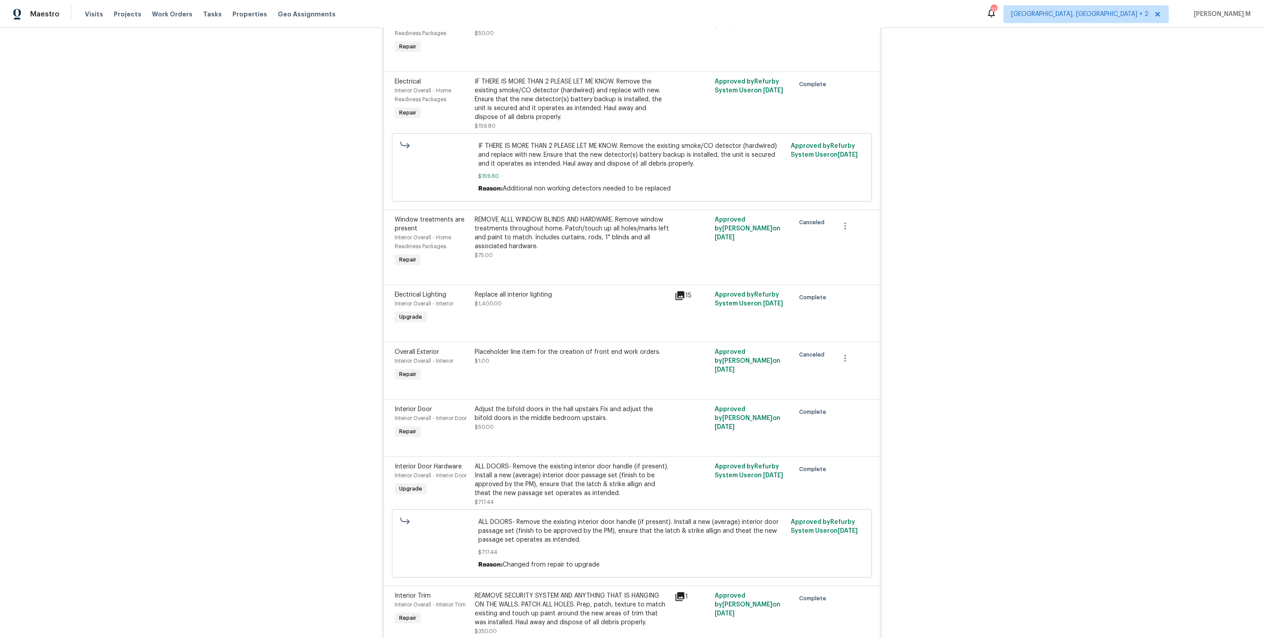
scroll to position [2789, 0]
click at [541, 404] on div "Adjust the bifold doors in the hall upstairs Fix and adjust the bifold doors in…" at bounding box center [572, 417] width 195 height 27
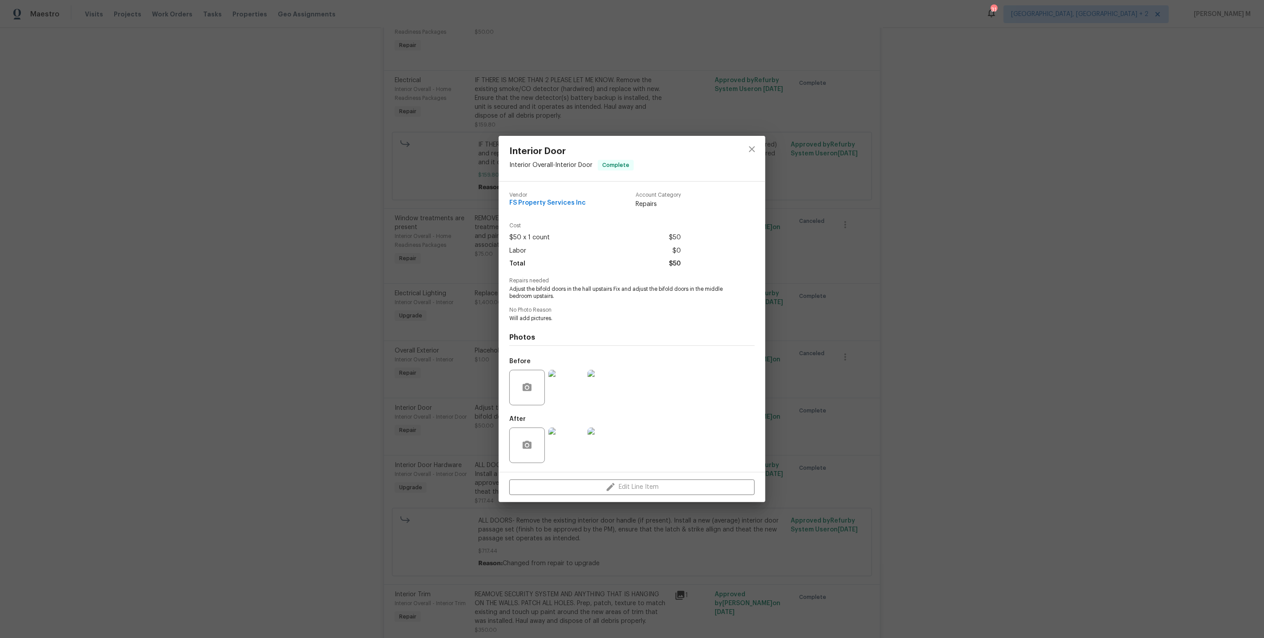
click at [569, 441] on img at bounding box center [566, 446] width 36 height 36
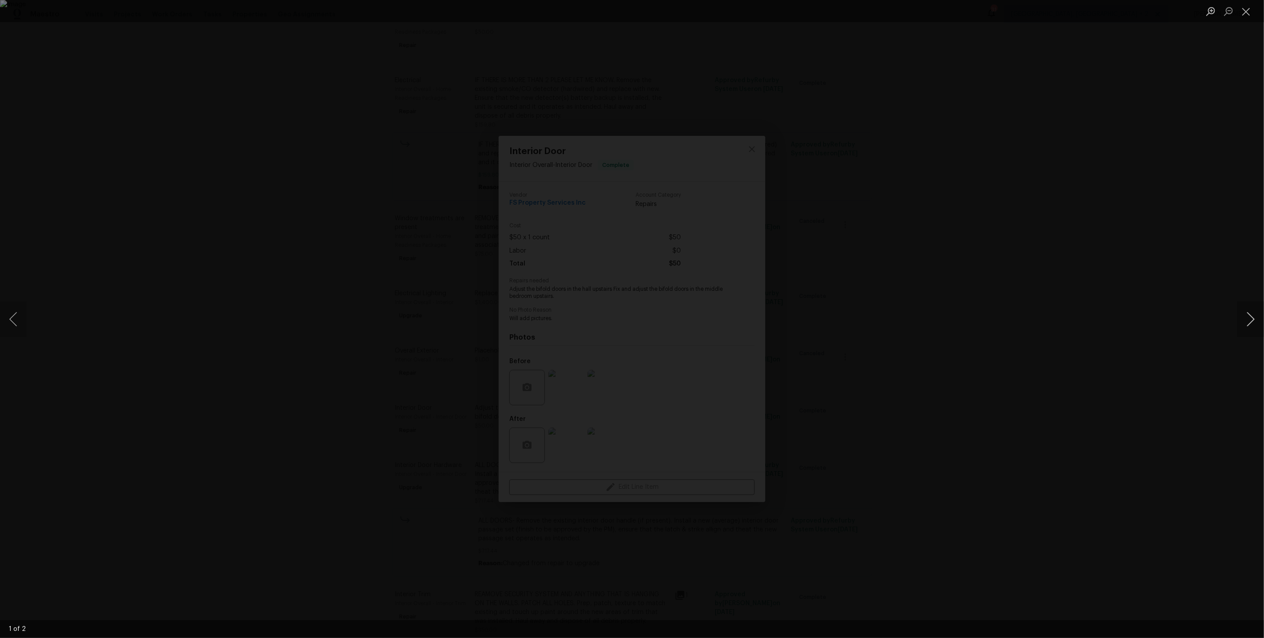
click at [1251, 323] on button "Next image" at bounding box center [1250, 320] width 27 height 36
click at [1078, 152] on div "Lightbox" at bounding box center [632, 319] width 1264 height 638
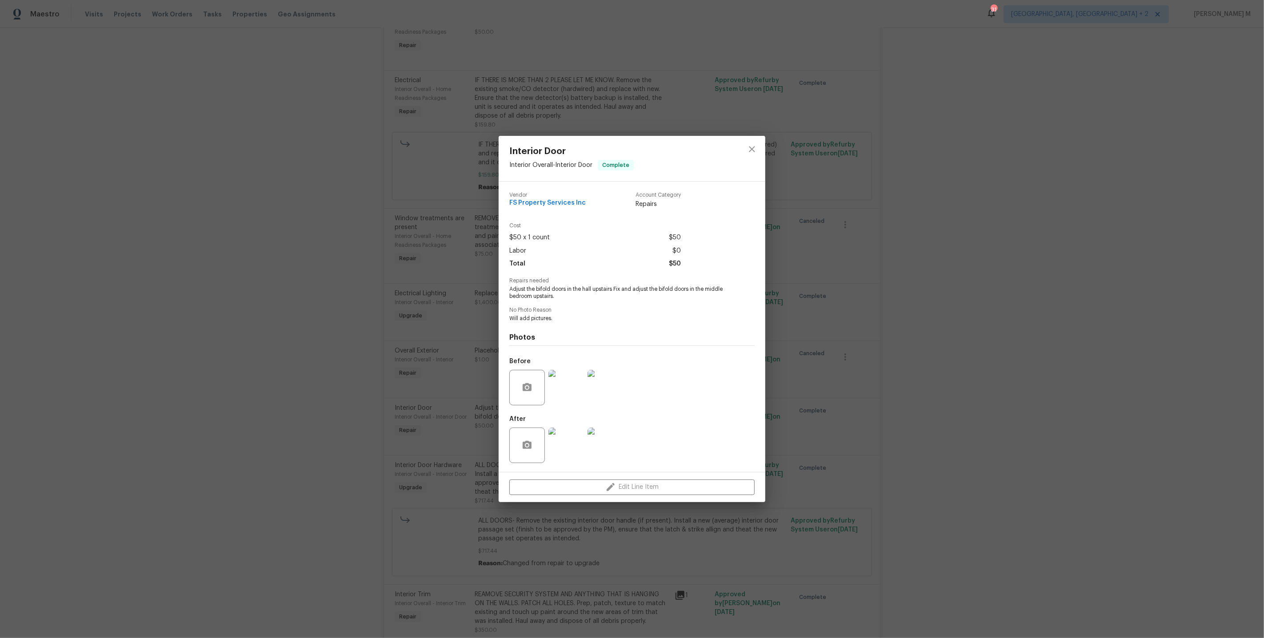
click at [934, 280] on div "Interior Door Interior Overall - Interior Door Complete Vendor FS Property Serv…" at bounding box center [632, 319] width 1264 height 638
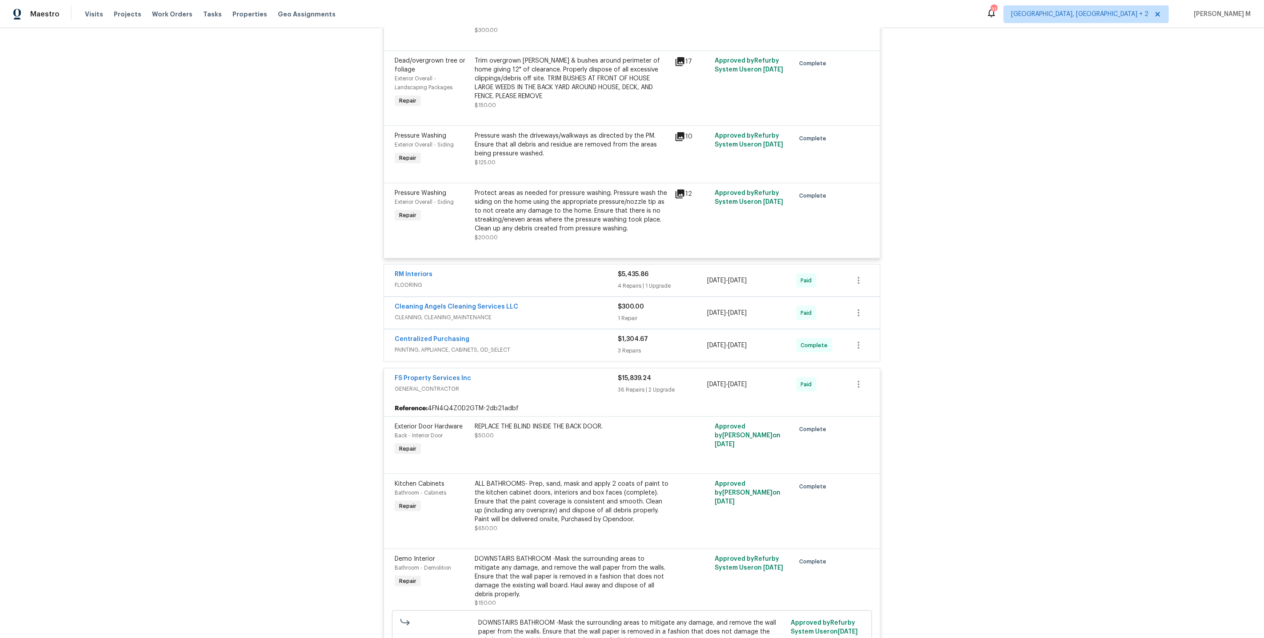
scroll to position [838, 0]
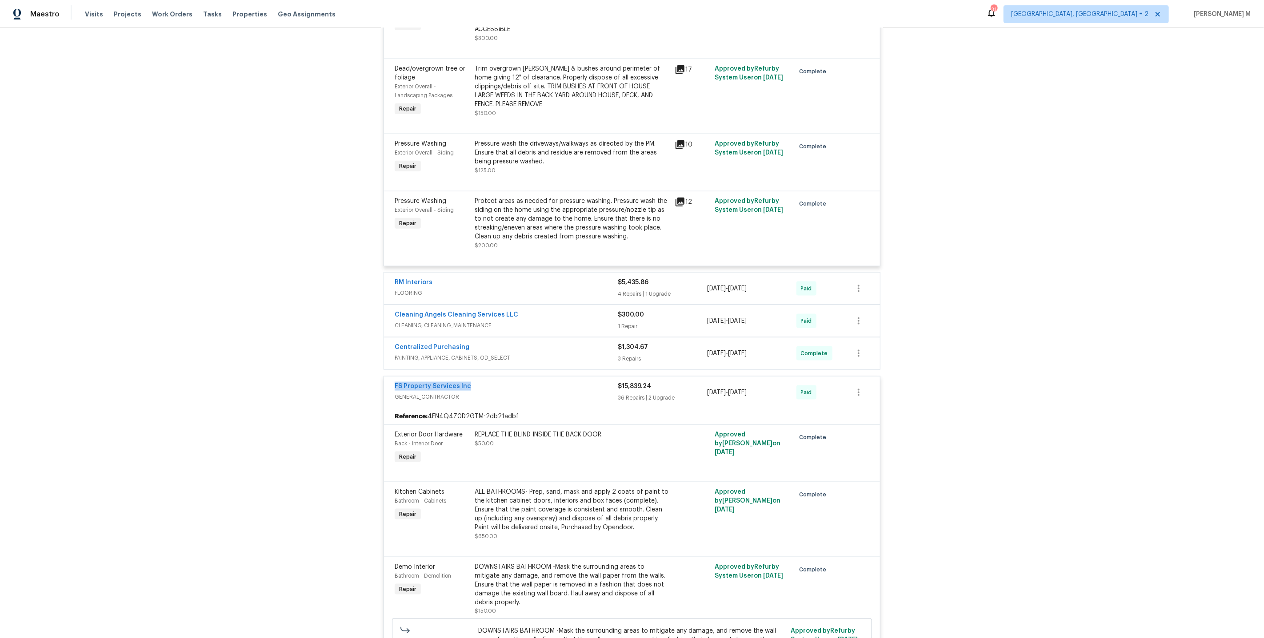
drag, startPoint x: 474, startPoint y: 363, endPoint x: 303, endPoint y: 363, distance: 170.2
click at [303, 363] on div "Back to all projects 125 River Hills Dr, Clayton, NC 27527 3 Beds | 2 1/2 Baths…" at bounding box center [632, 333] width 1264 height 610
copy link "FS Property Services Inc"
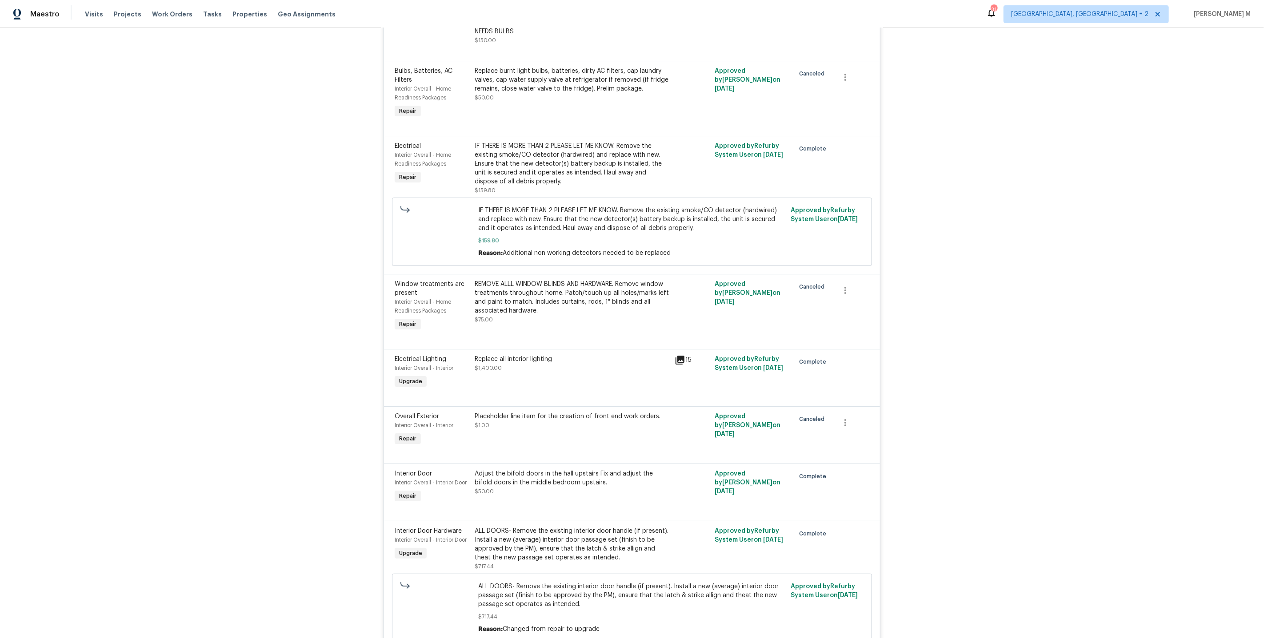
scroll to position [2728, 0]
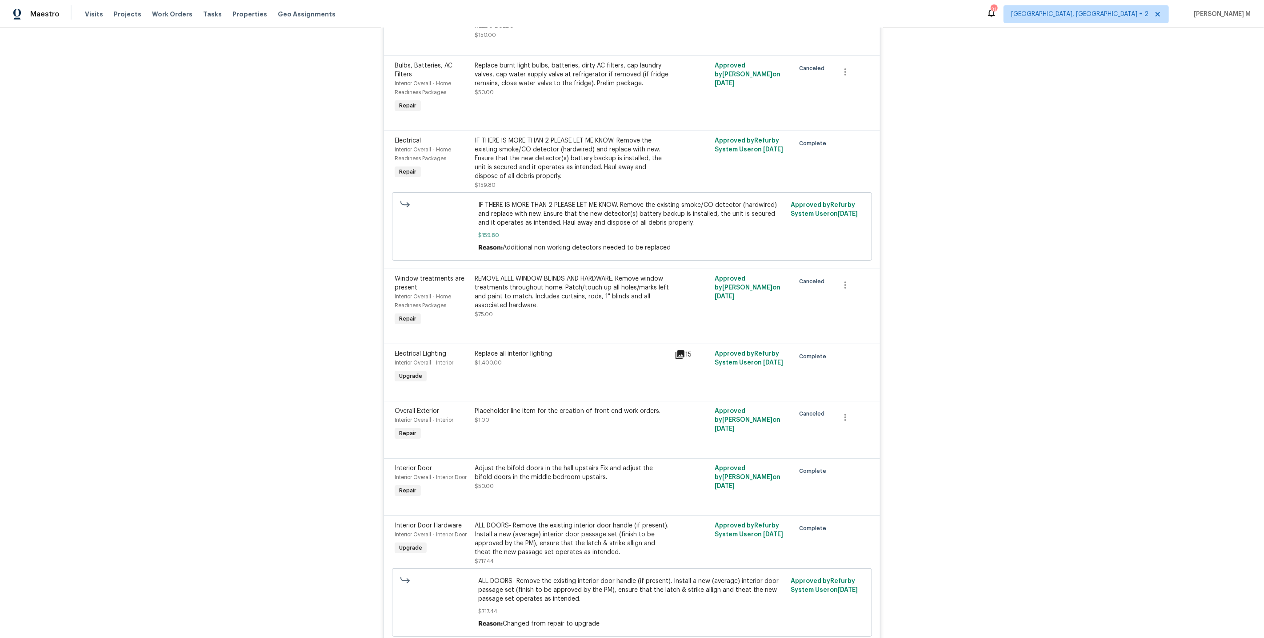
click at [550, 464] on div "Adjust the bifold doors in the hall upstairs Fix and adjust the bifold doors in…" at bounding box center [572, 477] width 195 height 27
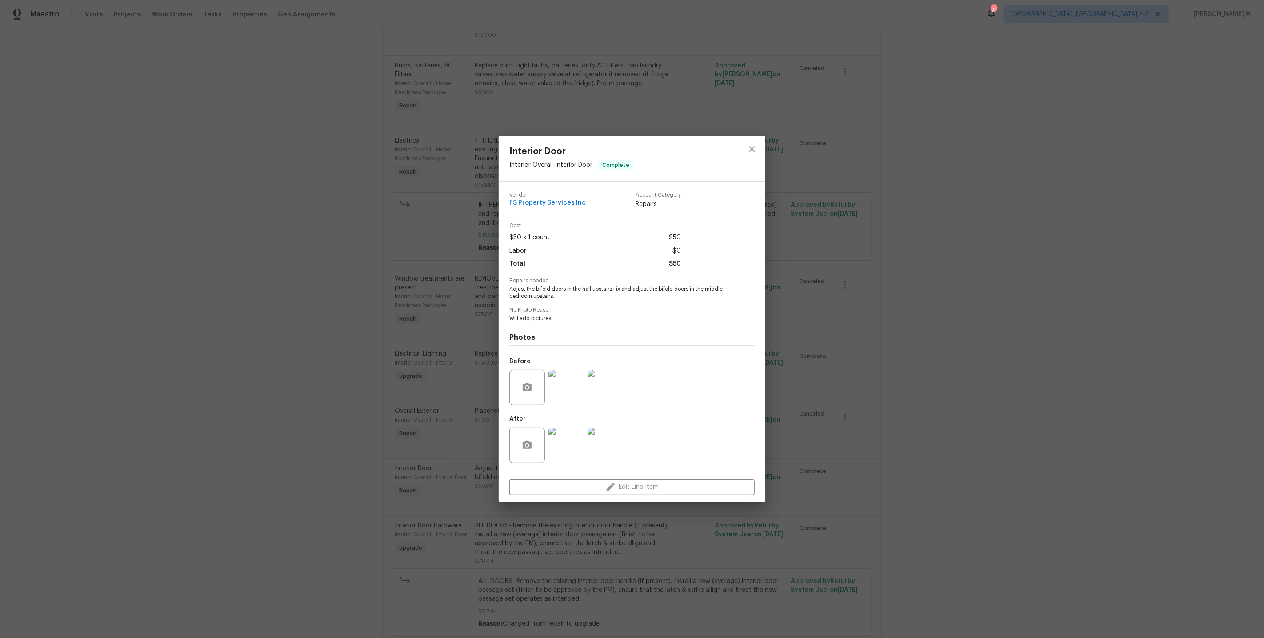
click at [558, 437] on img at bounding box center [566, 446] width 36 height 36
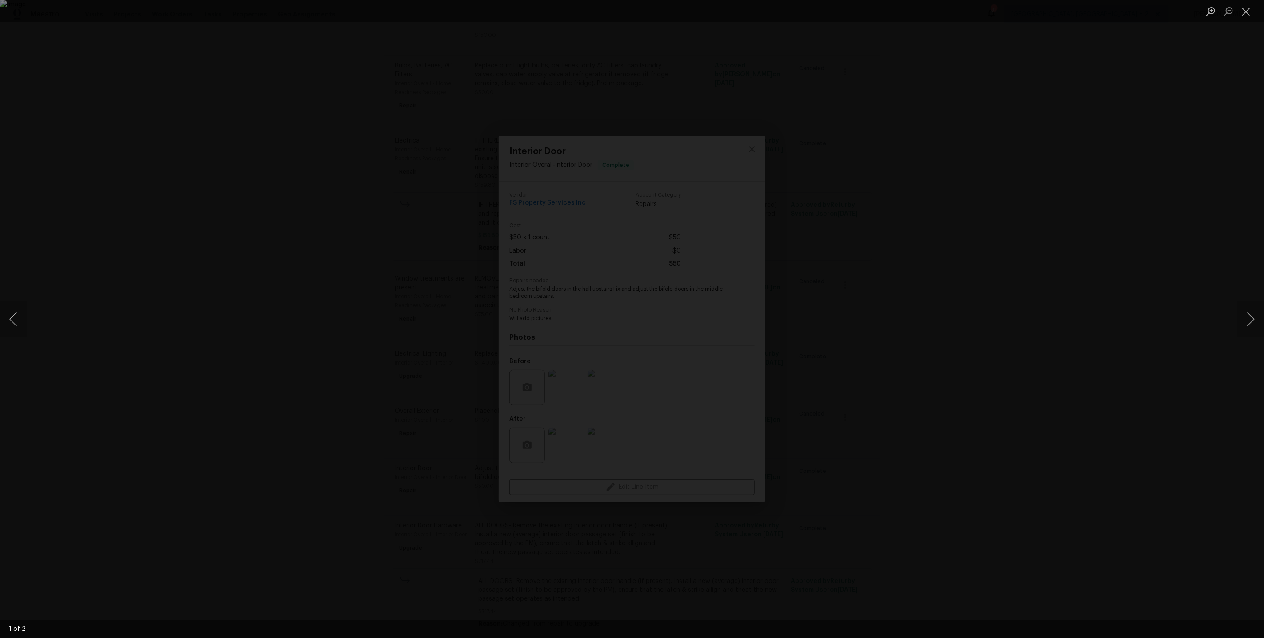
click at [784, 345] on div "Lightbox" at bounding box center [632, 319] width 1264 height 638
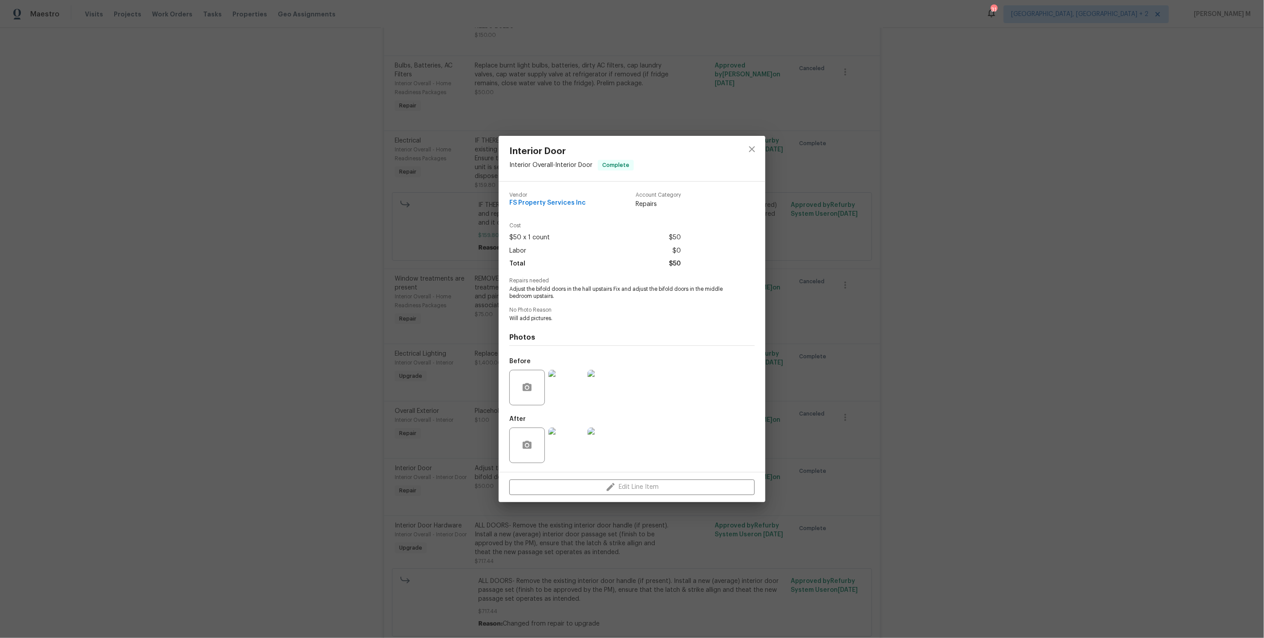
click at [587, 437] on img at bounding box center [605, 446] width 36 height 36
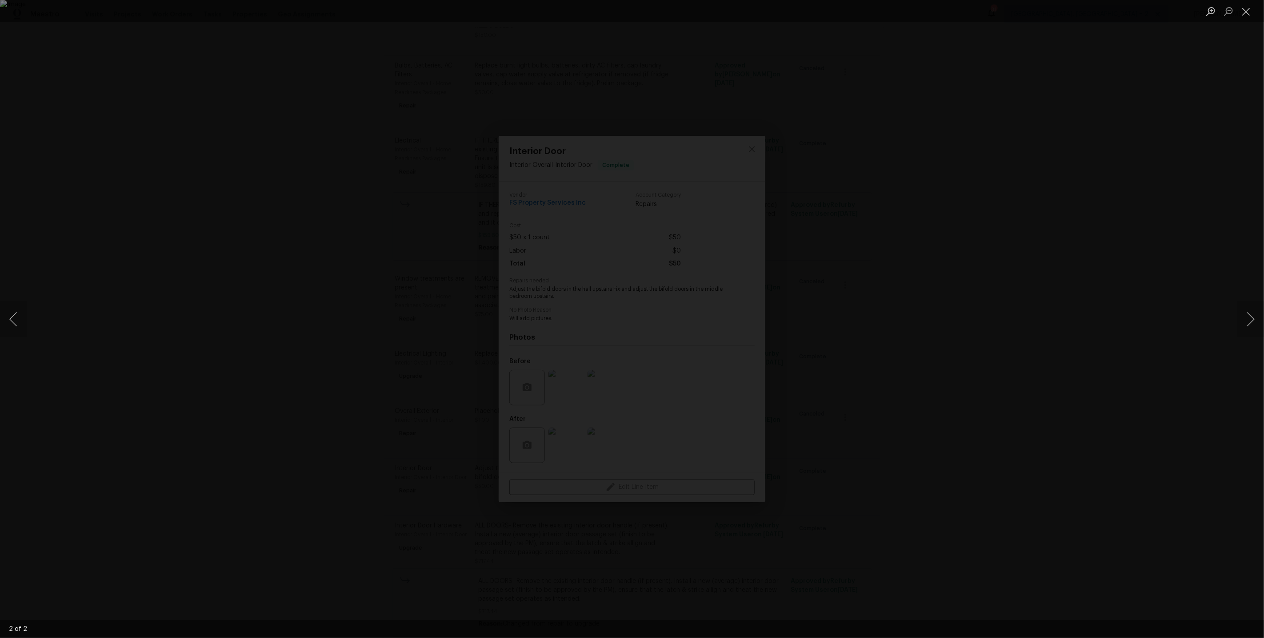
click at [884, 360] on div "Lightbox" at bounding box center [632, 319] width 1264 height 638
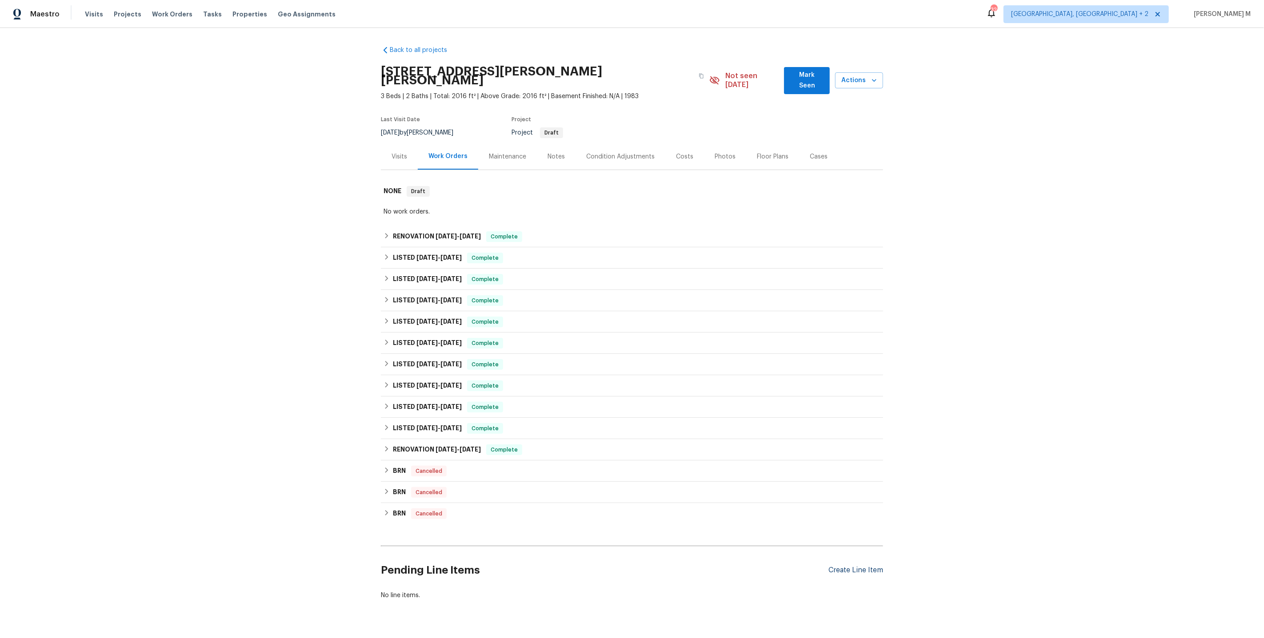
click at [858, 567] on div "Create Line Item" at bounding box center [855, 571] width 55 height 8
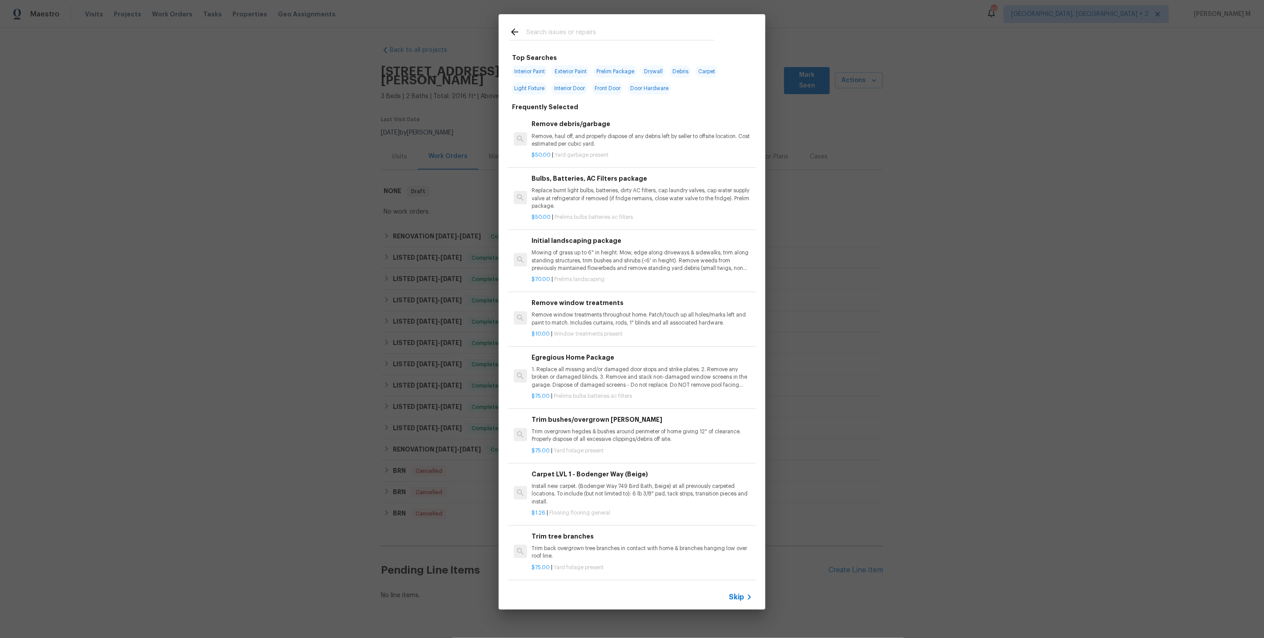
click at [738, 595] on span "Skip" at bounding box center [736, 597] width 15 height 9
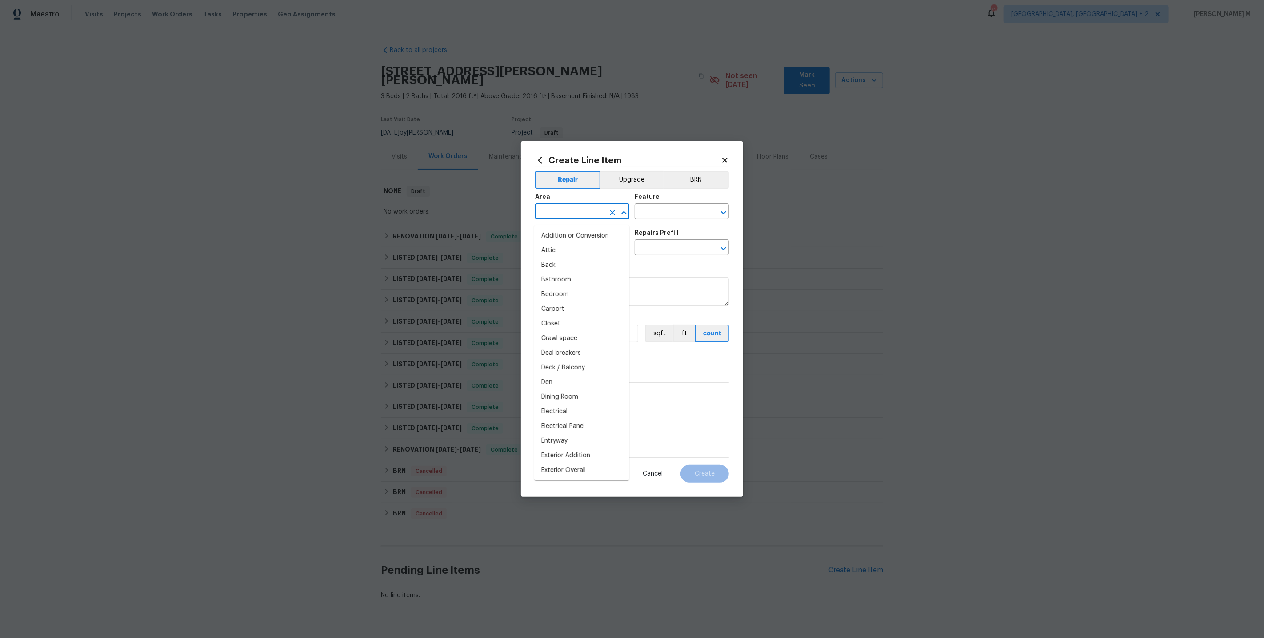
click at [563, 219] on input "text" at bounding box center [569, 213] width 69 height 14
type input "IN"
type input "pest"
click at [562, 255] on li "Interior Overall" at bounding box center [581, 250] width 95 height 15
drag, startPoint x: 588, startPoint y: 216, endPoint x: 441, endPoint y: 216, distance: 147.1
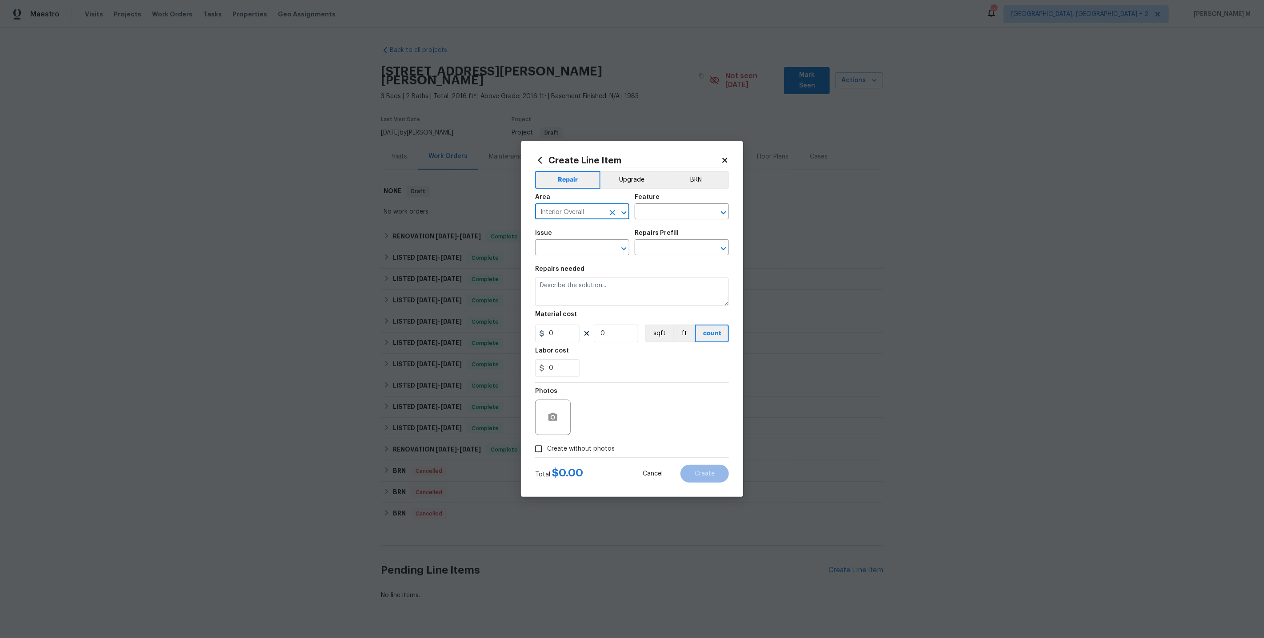
click at [441, 216] on div "Create Line Item Repair Upgrade BRN Area Interior Overall ​ Feature ​ Issue ​ R…" at bounding box center [632, 319] width 1264 height 638
type input "Interior Overall"
click at [658, 205] on div "Feature" at bounding box center [681, 200] width 94 height 12
click at [658, 206] on div "Feature" at bounding box center [681, 200] width 94 height 12
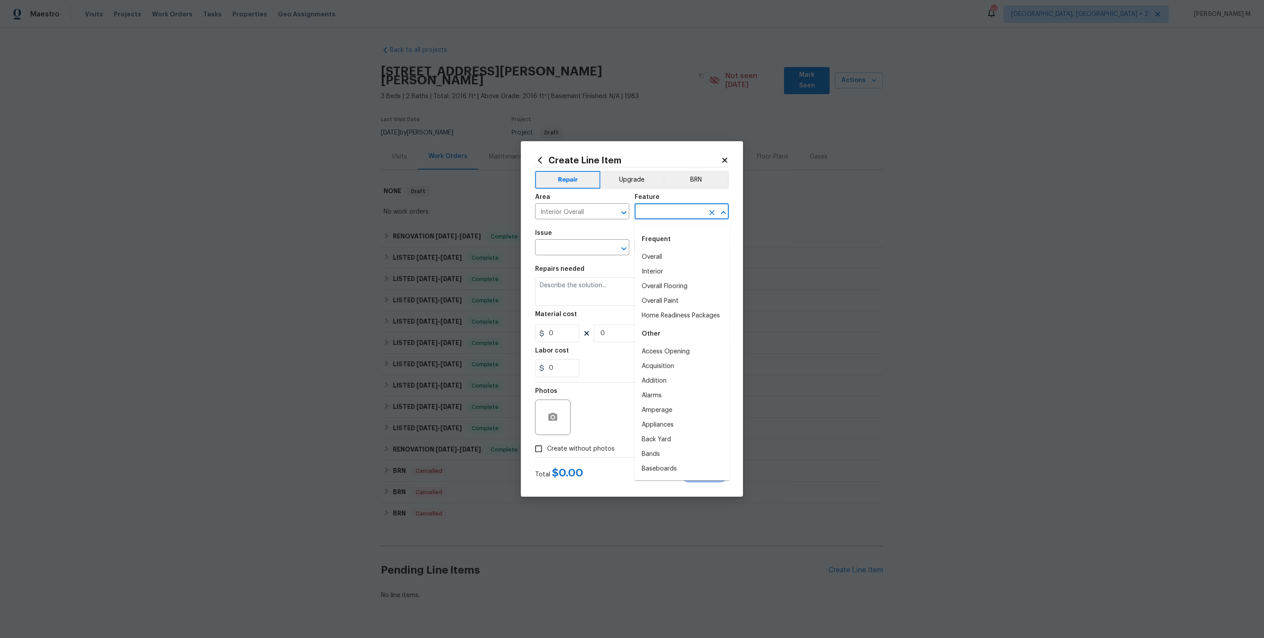
click at [652, 216] on input "text" at bounding box center [668, 213] width 69 height 14
click at [648, 266] on ul "Other Pests" at bounding box center [681, 246] width 95 height 43
click at [651, 257] on li "Pests" at bounding box center [681, 257] width 95 height 15
drag, startPoint x: 667, startPoint y: 220, endPoint x: 591, endPoint y: 220, distance: 76.0
click at [591, 220] on div "Area Interior Overall ​ Feature Pests ​" at bounding box center [632, 207] width 194 height 36
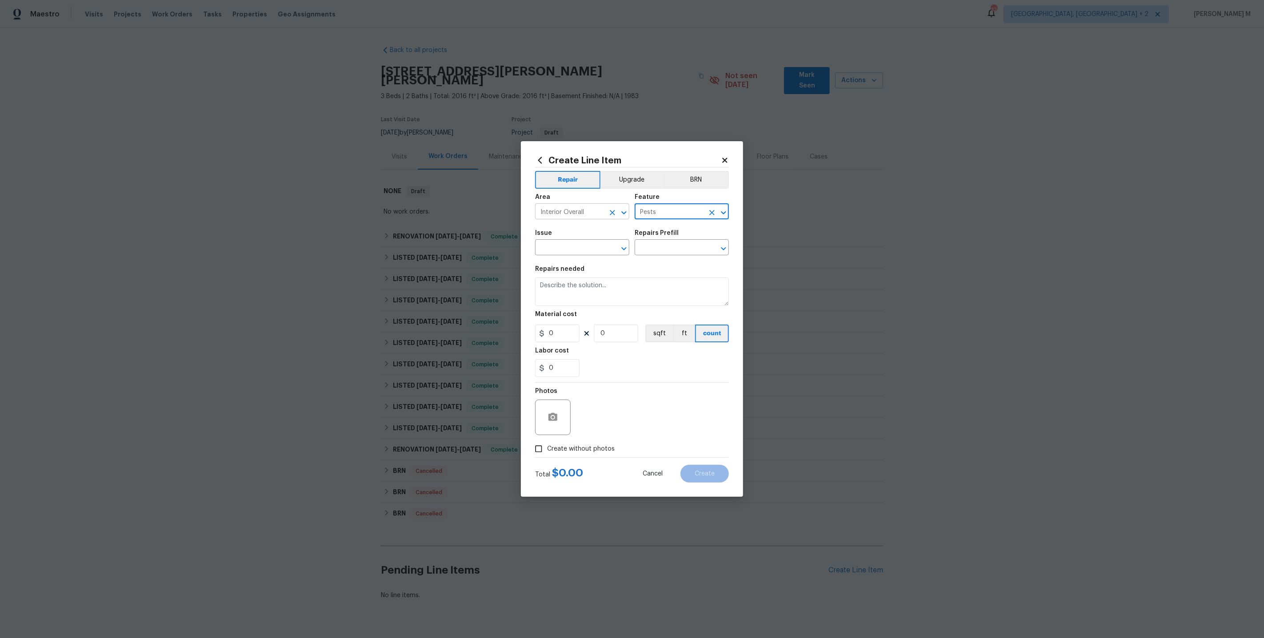
type input "Pests"
click at [546, 255] on input "text" at bounding box center [569, 249] width 69 height 14
drag, startPoint x: 587, startPoint y: 288, endPoint x: 491, endPoint y: 288, distance: 95.5
click at [491, 288] on body "Maestro Visits Projects Work Orders Tasks Properties Geo Assignments 32 Albuque…" at bounding box center [632, 319] width 1264 height 638
click at [559, 288] on li "Pest present" at bounding box center [581, 291] width 95 height 15
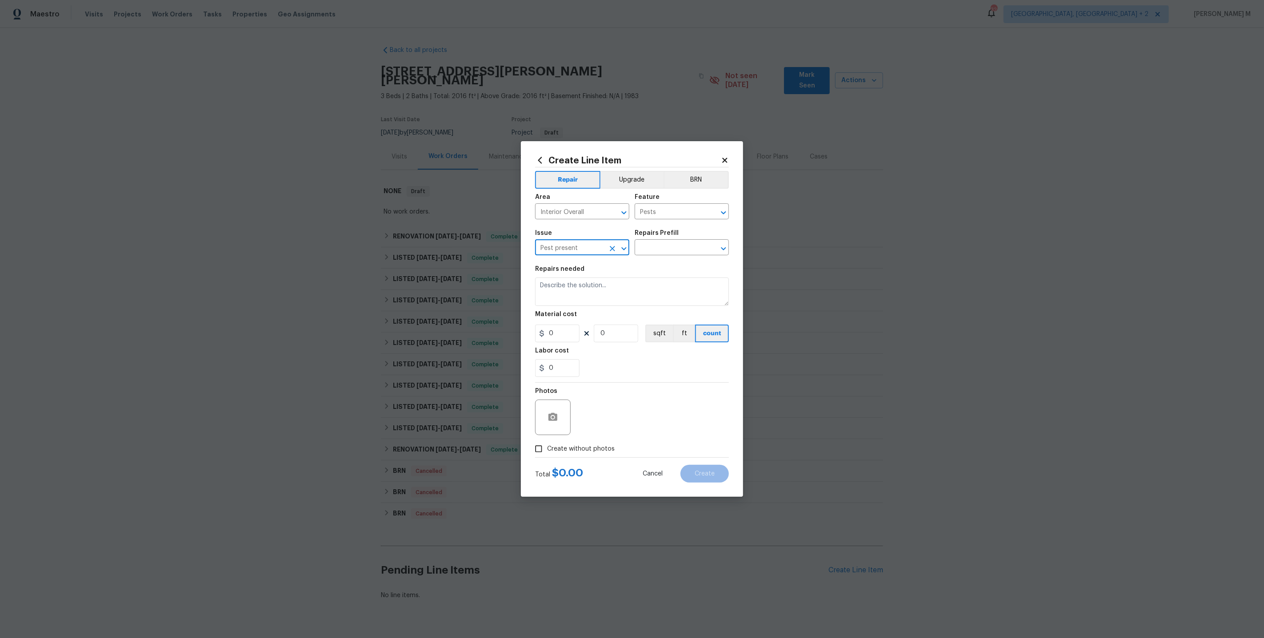
drag, startPoint x: 575, startPoint y: 251, endPoint x: 433, endPoint y: 251, distance: 141.7
click at [433, 251] on div "Create Line Item Repair Upgrade BRN Area Interior Overall ​ Feature Pests ​ Iss…" at bounding box center [632, 319] width 1264 height 638
type input "Pest present"
click at [659, 258] on div "Issue Pest present ​ Repairs Prefill ​" at bounding box center [632, 243] width 194 height 36
click at [655, 252] on input "text" at bounding box center [668, 249] width 69 height 14
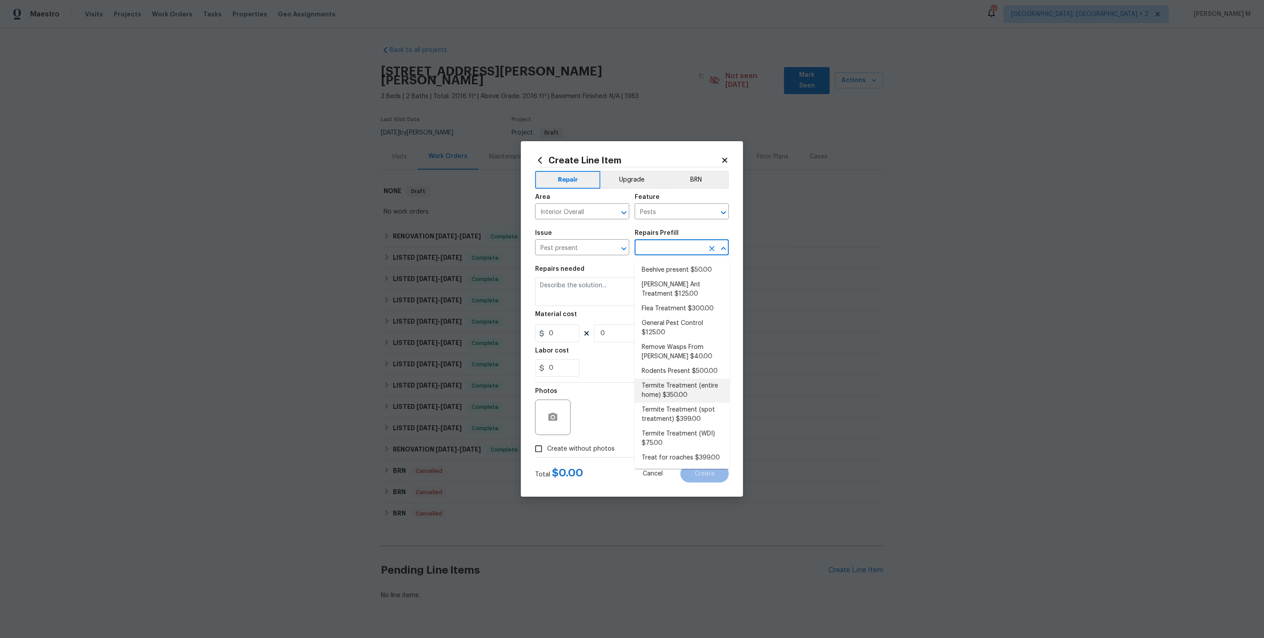
click at [665, 379] on li "Termite Treatment (entire home) $350.00" at bounding box center [681, 391] width 95 height 24
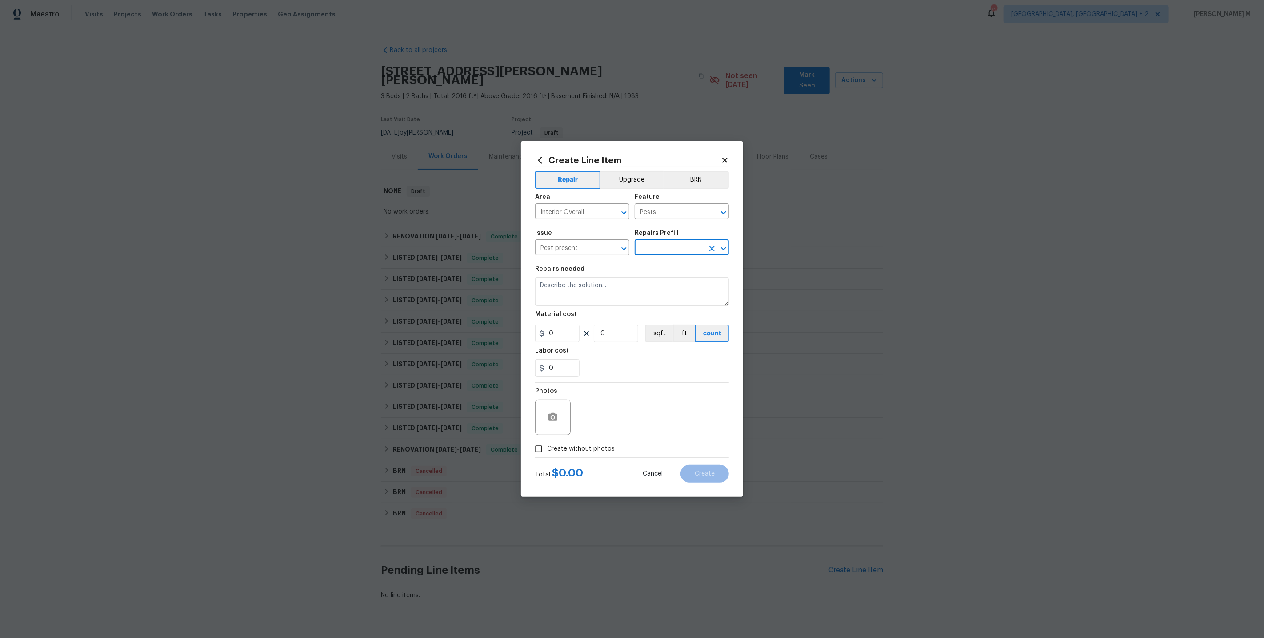
type input "Termite Treatment (entire home) $350.00"
type textarea "Treat for Termites - Perimeter Plus; to include trenching, drilling where neede…"
type input "350"
type input "1"
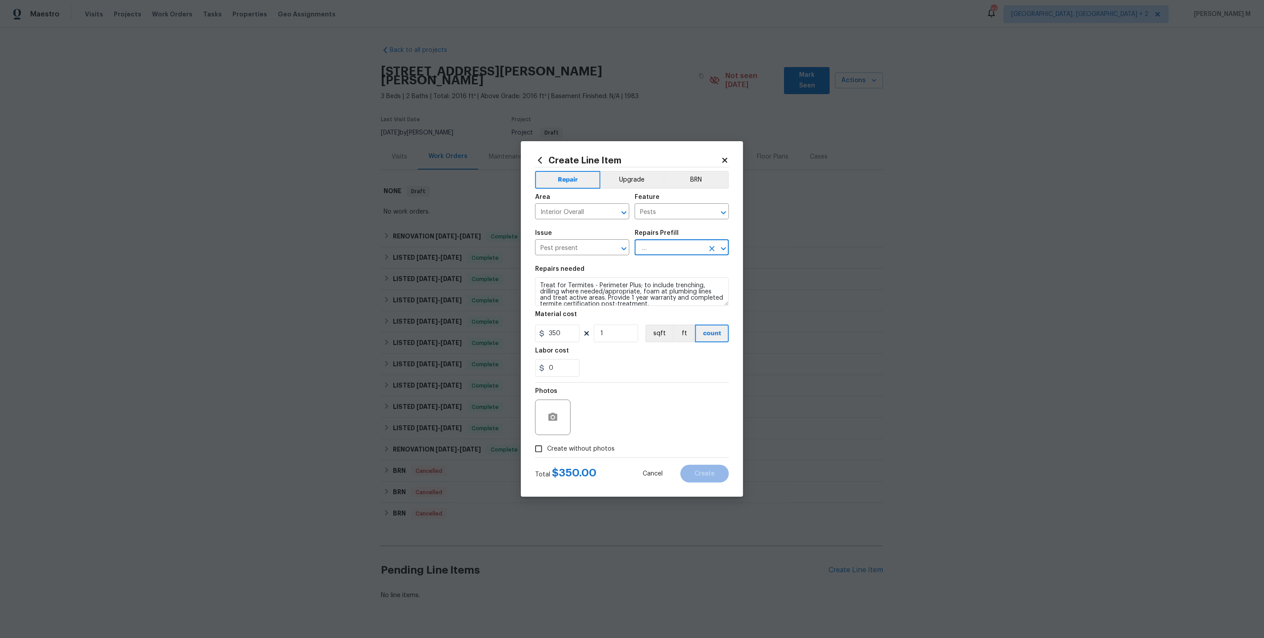
drag, startPoint x: 639, startPoint y: 251, endPoint x: 678, endPoint y: 253, distance: 38.7
click at [678, 253] on input "Termite Treatment (entire home) $350.00" at bounding box center [668, 249] width 69 height 14
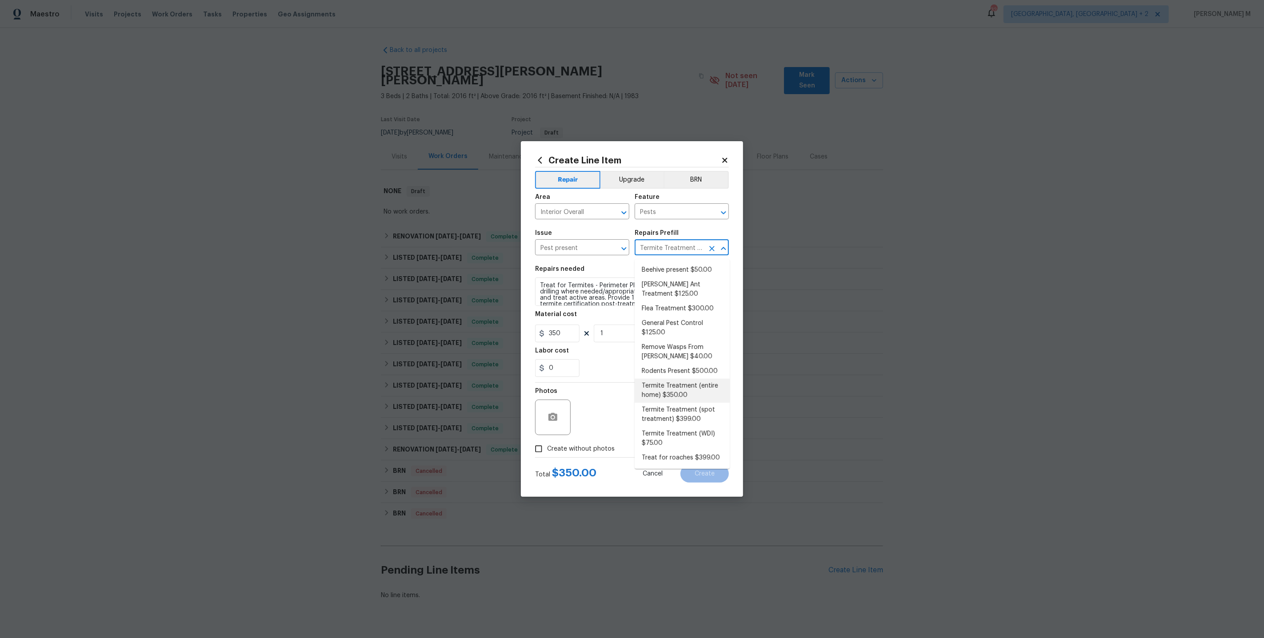
click at [636, 249] on input "Termite Treatment (entire home) $350.00" at bounding box center [668, 249] width 69 height 14
click at [666, 340] on li "Remove Wasps From Eaves $40.00" at bounding box center [681, 352] width 95 height 24
type input "Remove Wasps From Eaves $40.00"
type textarea "Remove Wasps From Eaves"
type input "40"
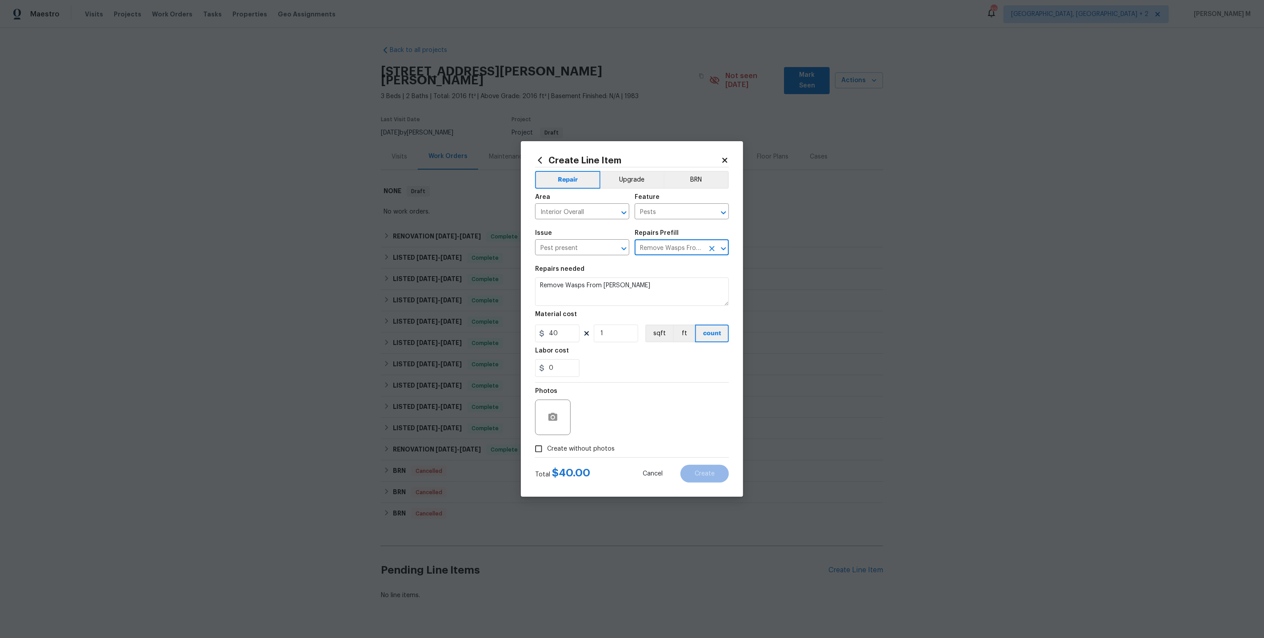
scroll to position [0, 36]
drag, startPoint x: 637, startPoint y: 251, endPoint x: 681, endPoint y: 253, distance: 43.6
click at [681, 253] on input "Remove Wasps From Eaves $40.00" at bounding box center [668, 249] width 69 height 14
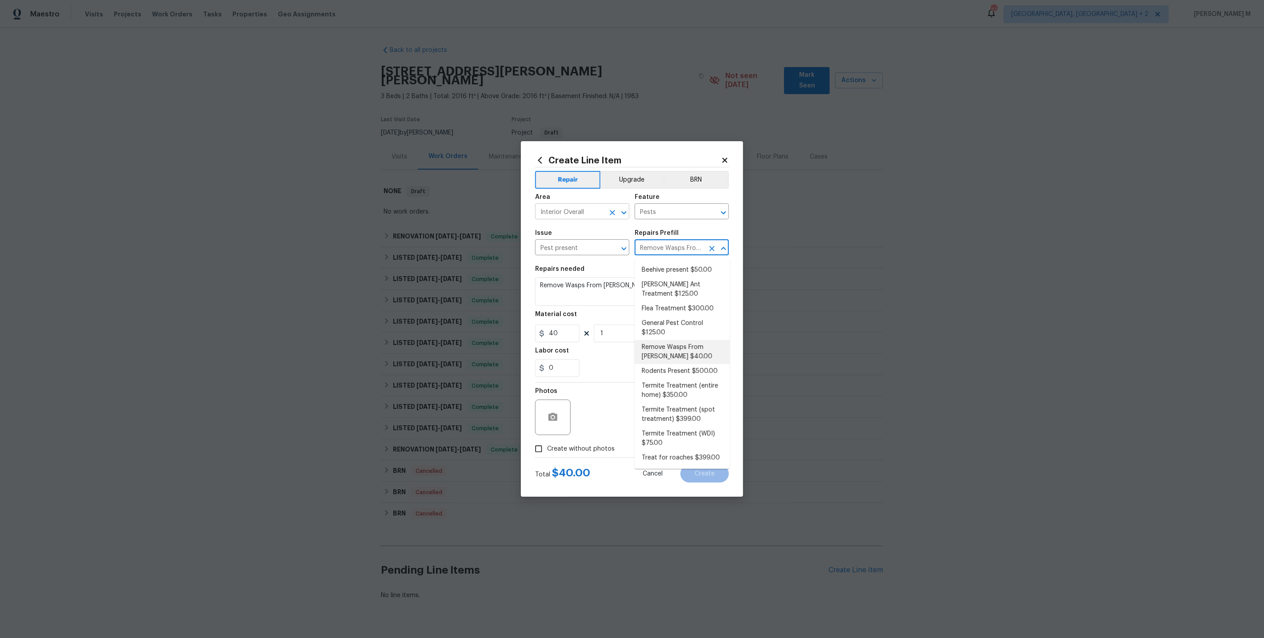
click at [563, 223] on body "Maestro Visits Projects Work Orders Tasks Properties Geo Assignments 32 Albuque…" at bounding box center [632, 319] width 1264 height 638
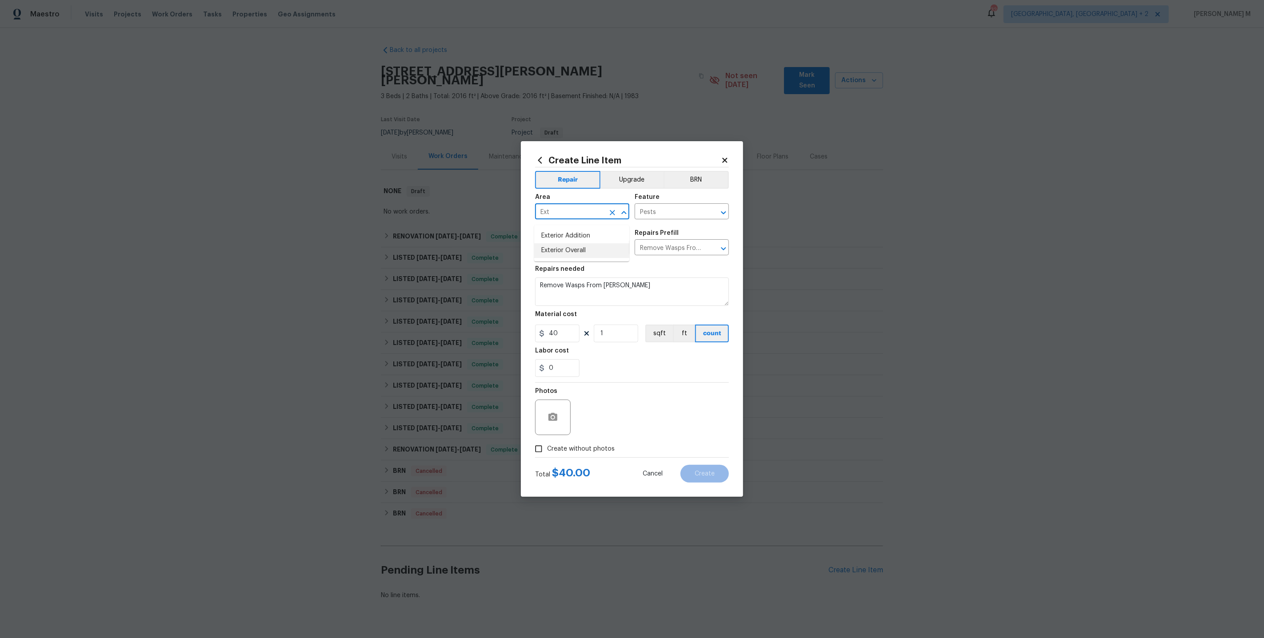
click at [582, 252] on li "Exterior Overall" at bounding box center [581, 250] width 95 height 15
drag, startPoint x: 591, startPoint y: 215, endPoint x: 472, endPoint y: 215, distance: 118.6
click at [472, 215] on div "Create Line Item Repair Upgrade BRN Area Exterior Overall ​ Feature Pests ​ Iss…" at bounding box center [632, 319] width 1264 height 638
type input "Exterior Overall"
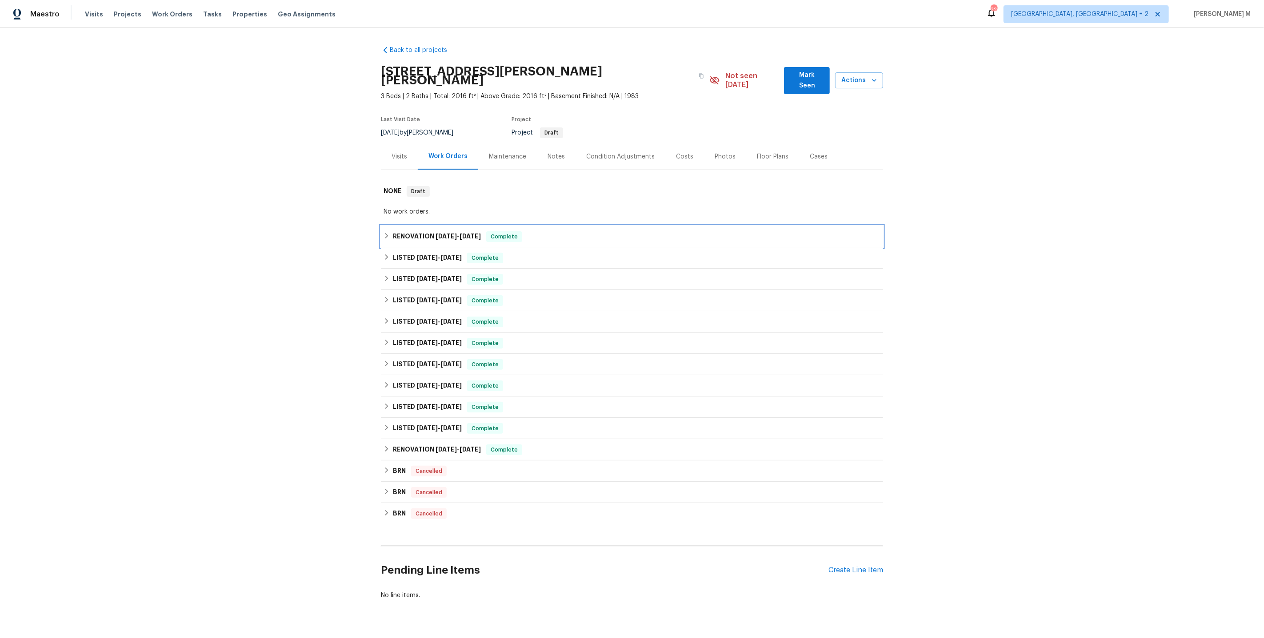
click at [426, 229] on div "RENOVATION 5/20/25 - 5/26/25 Complete" at bounding box center [632, 236] width 502 height 21
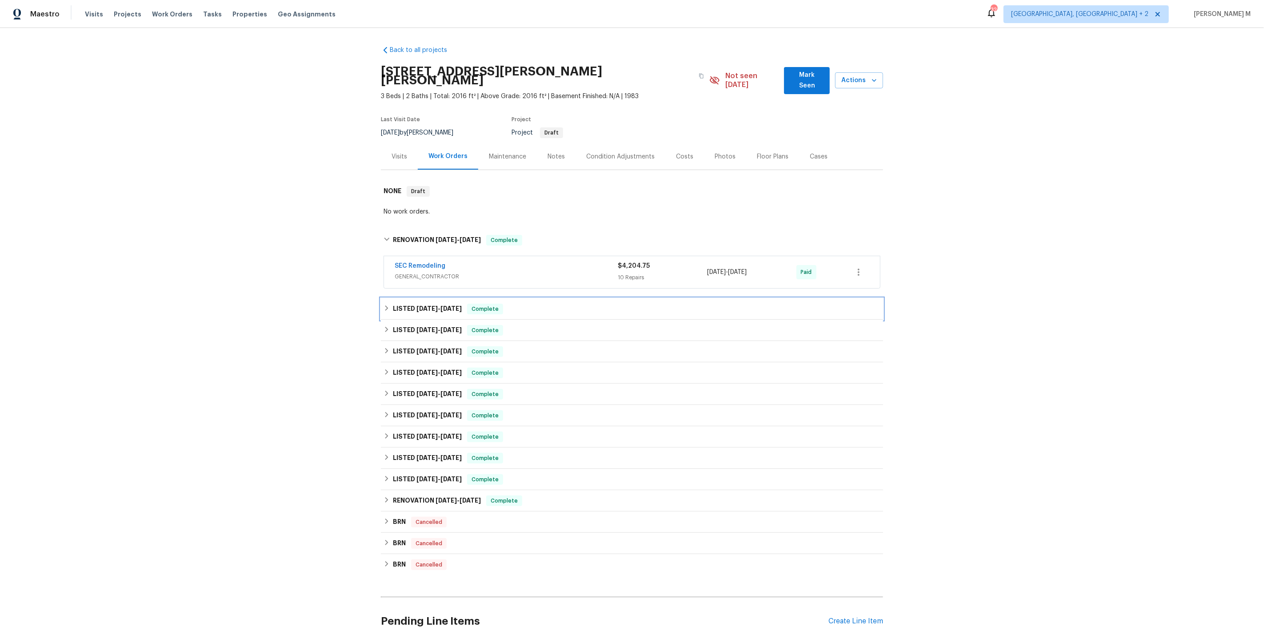
click at [411, 304] on h6 "LISTED 5/13/25 - 6/20/25" at bounding box center [427, 309] width 69 height 11
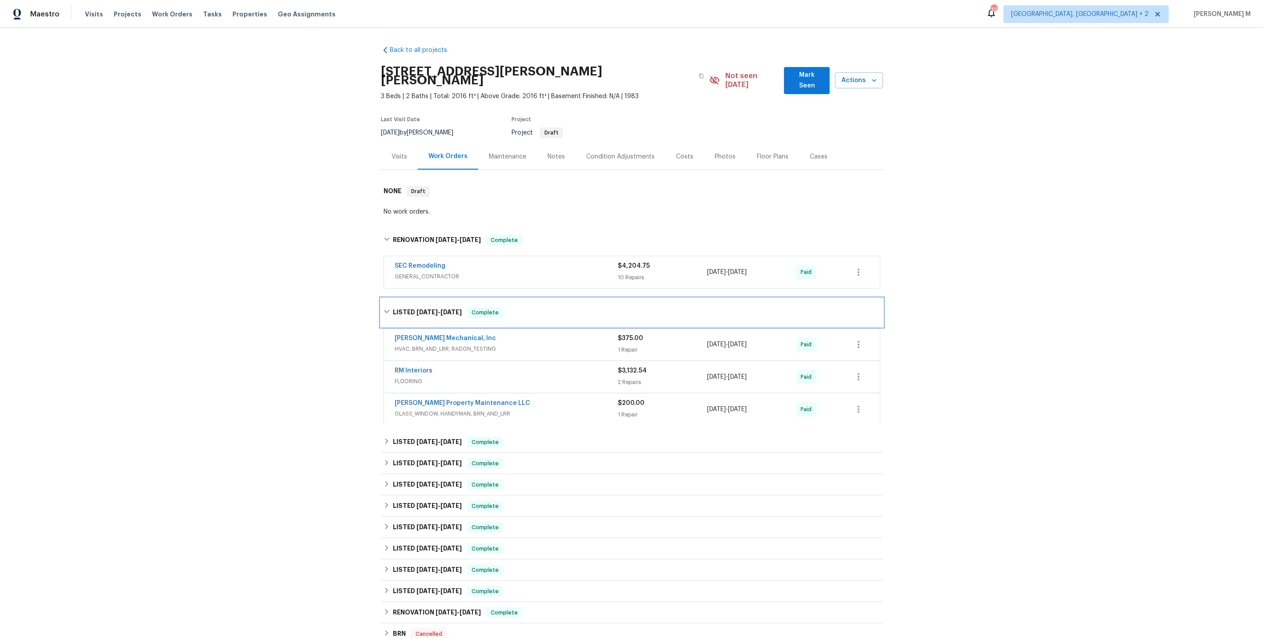
scroll to position [39, 0]
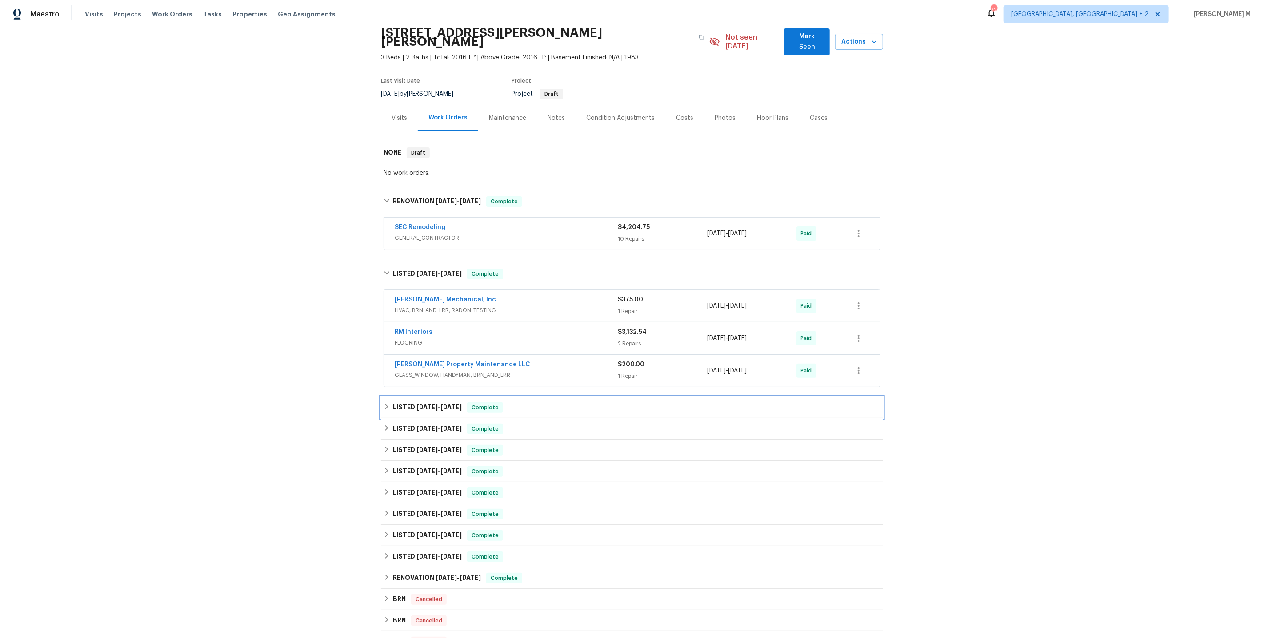
click at [399, 403] on h6 "LISTED 3/6/25 - 3/7/25" at bounding box center [427, 408] width 69 height 11
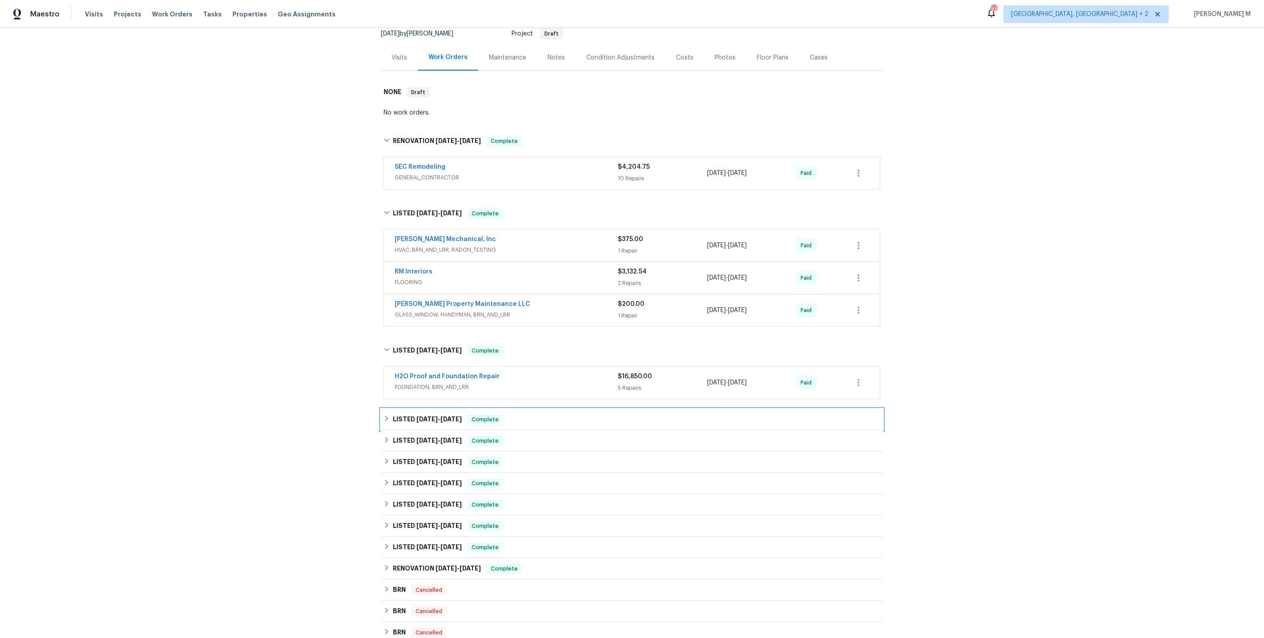
click at [400, 415] on h6 "LISTED 12/10/24 - 3/4/25" at bounding box center [427, 420] width 69 height 11
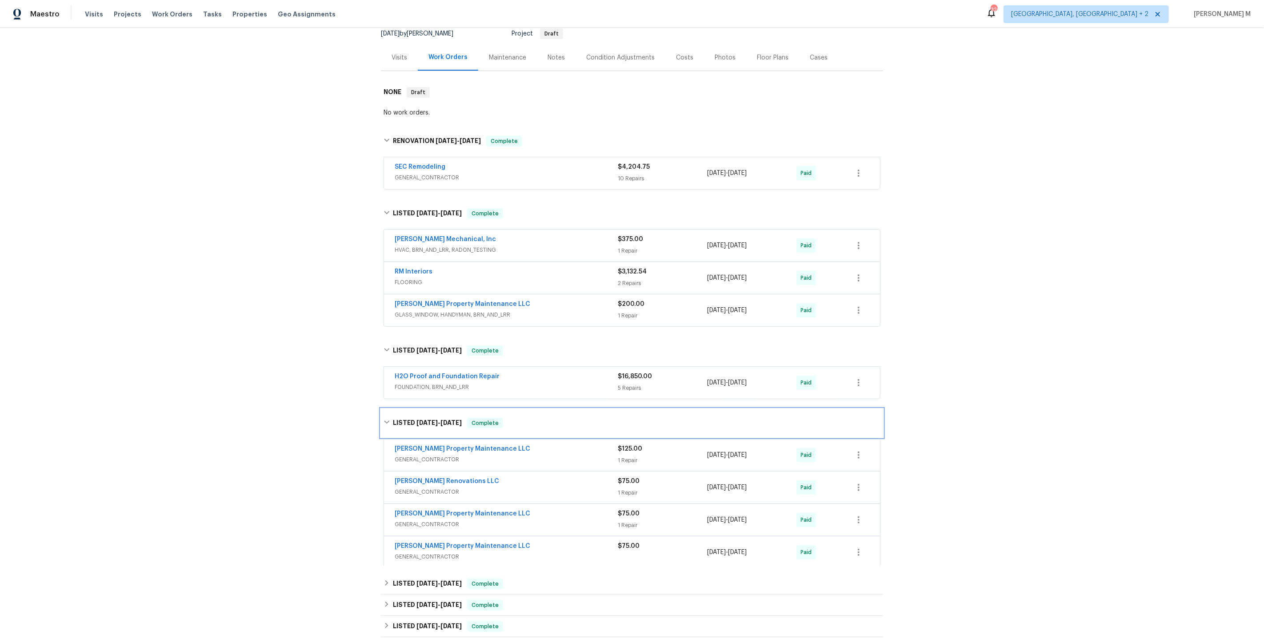
scroll to position [163, 0]
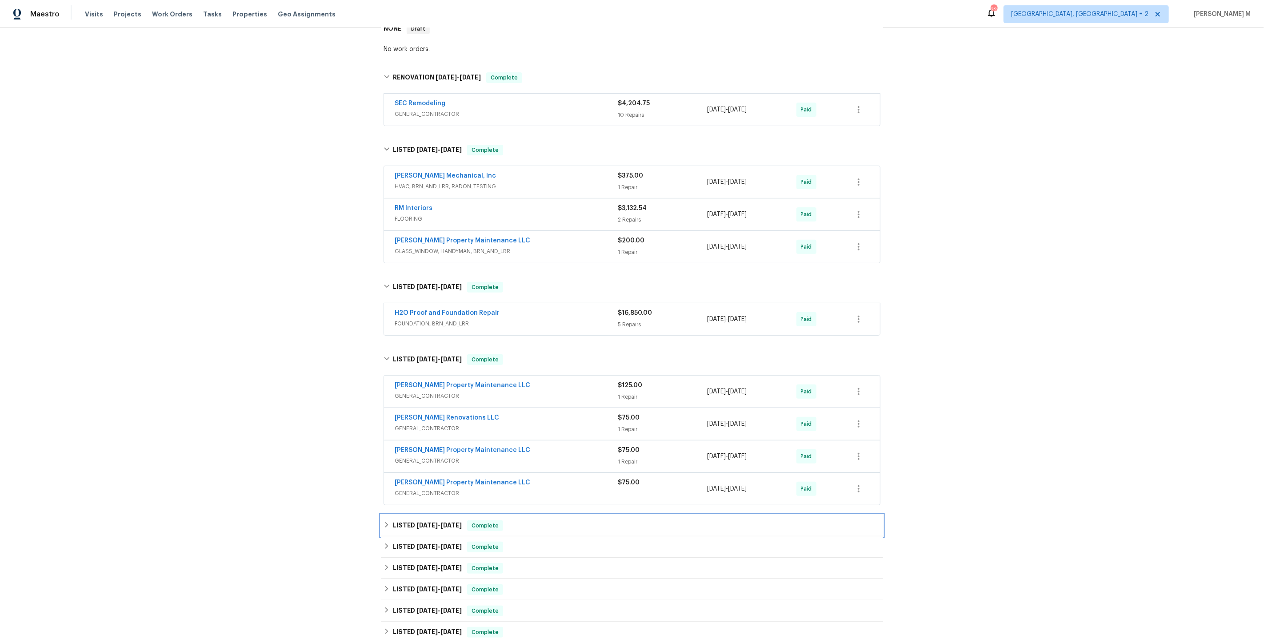
click at [416, 523] on span "[DATE]" at bounding box center [426, 526] width 21 height 6
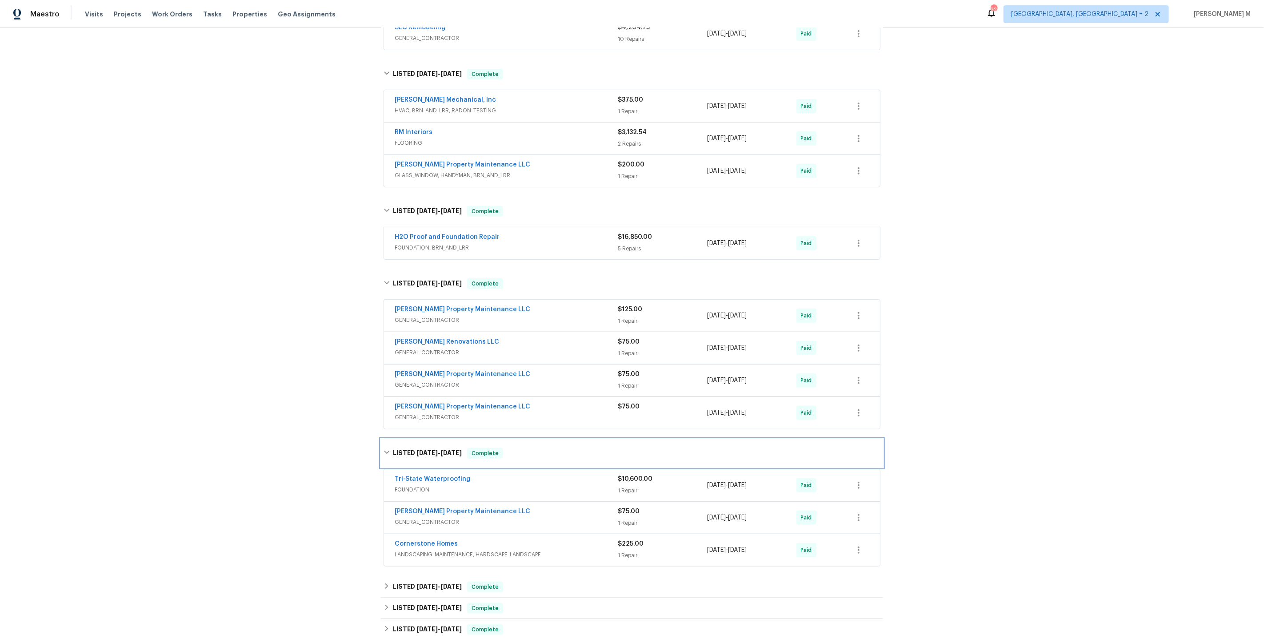
scroll to position [263, 0]
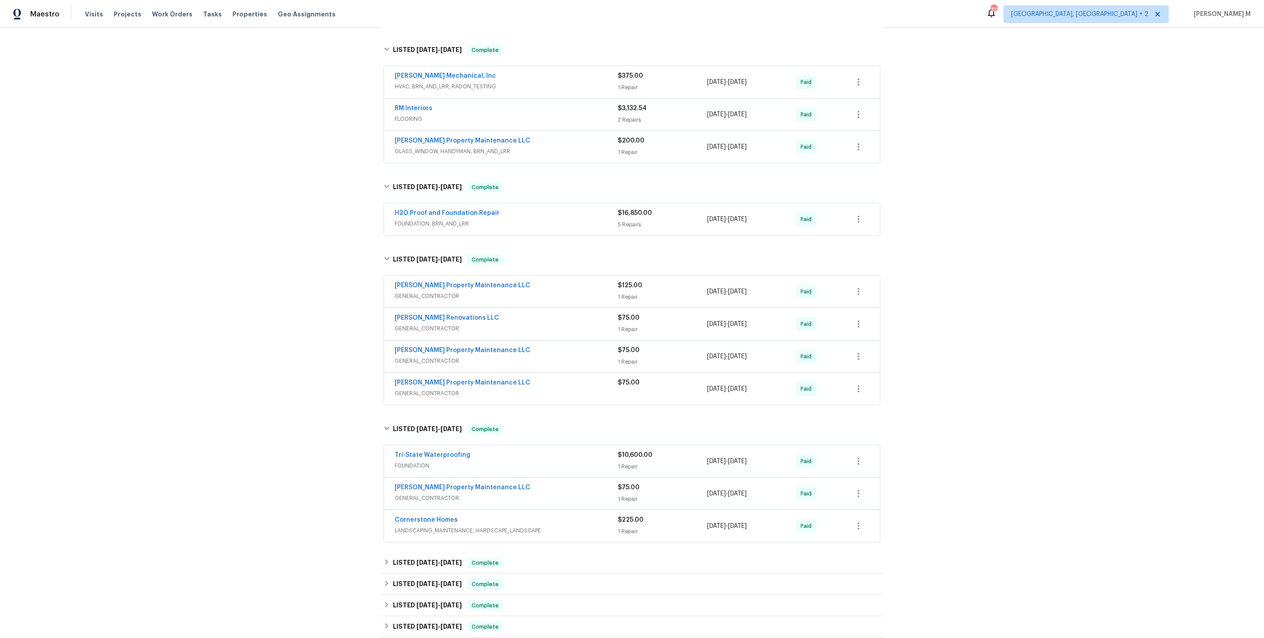
click at [409, 522] on div "Back to all projects 130 Ashley Oaks Dr, McDonough, GA 30253 3 Beds | 2 Baths |…" at bounding box center [632, 301] width 502 height 1051
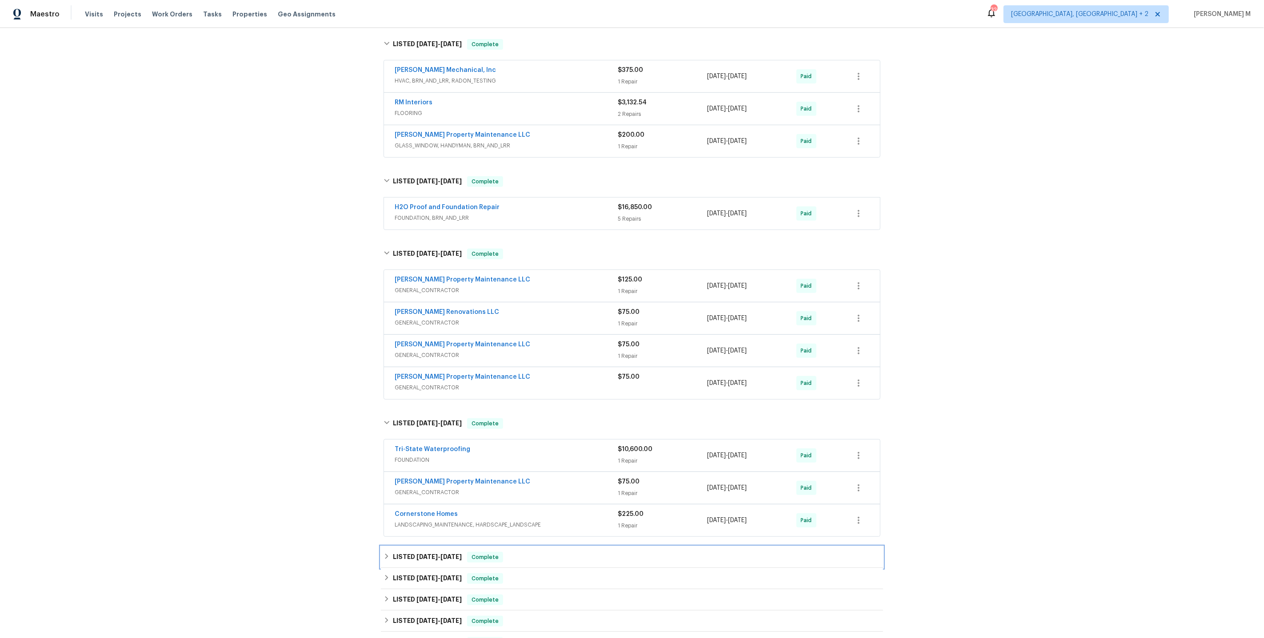
click at [409, 552] on h6 "LISTED 11/1/24 - 11/5/24" at bounding box center [427, 557] width 69 height 11
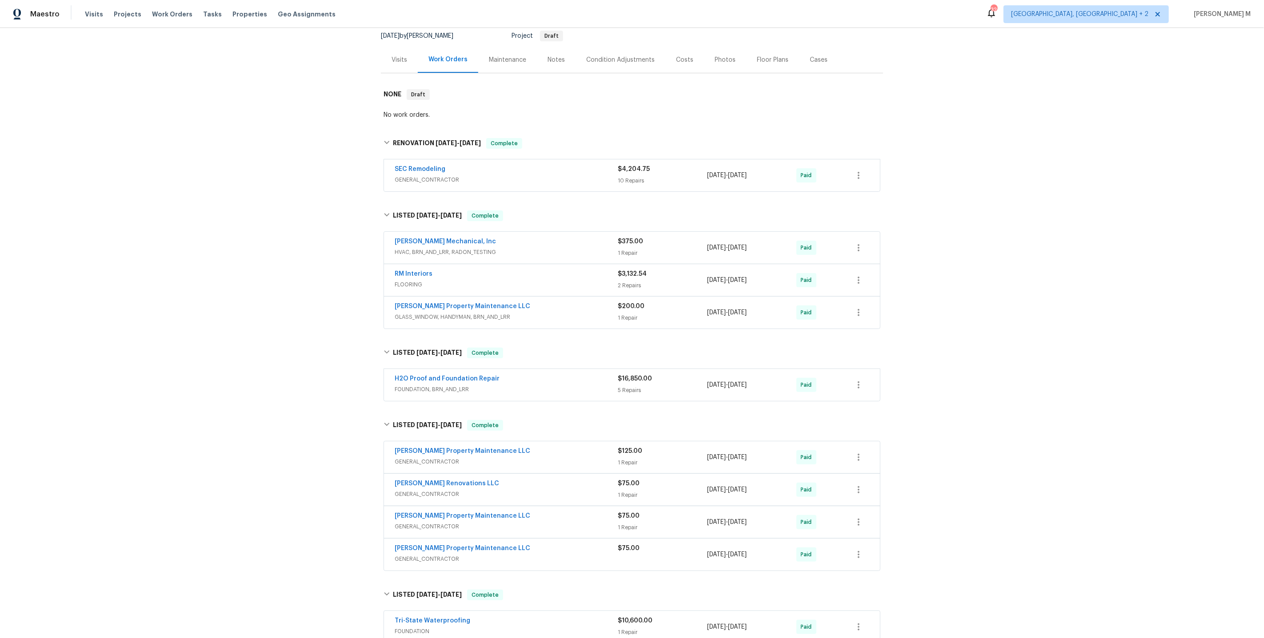
scroll to position [0, 0]
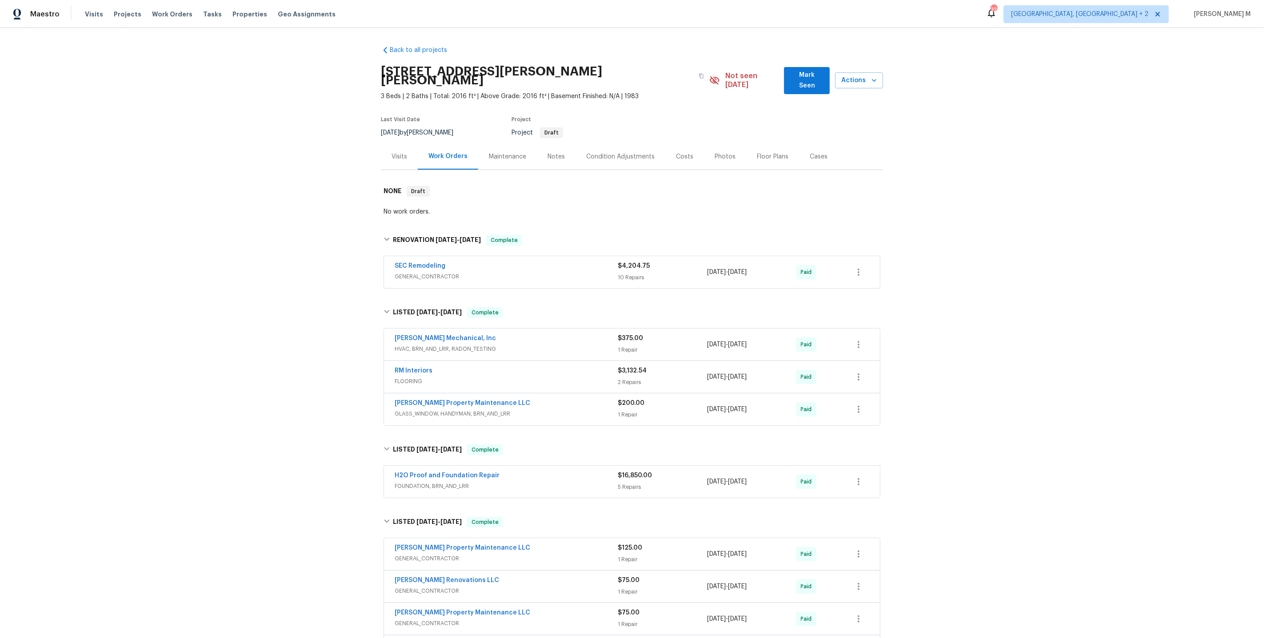
click at [523, 144] on div "Maintenance" at bounding box center [507, 157] width 59 height 26
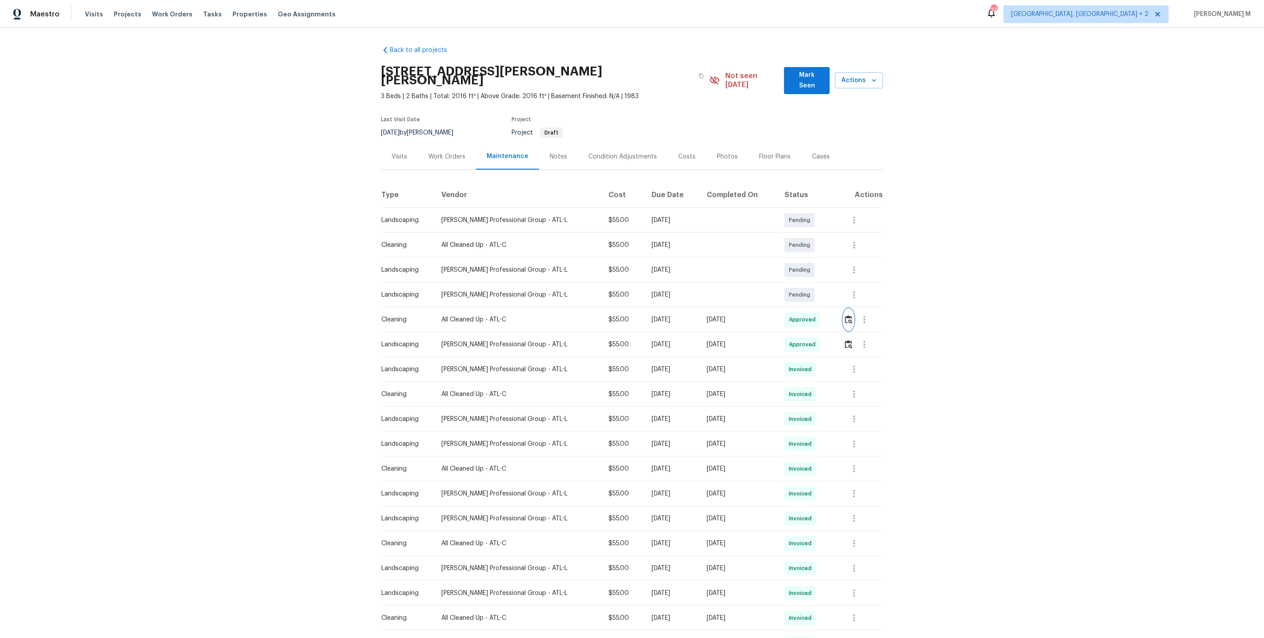
click at [850, 315] on img "button" at bounding box center [849, 319] width 8 height 8
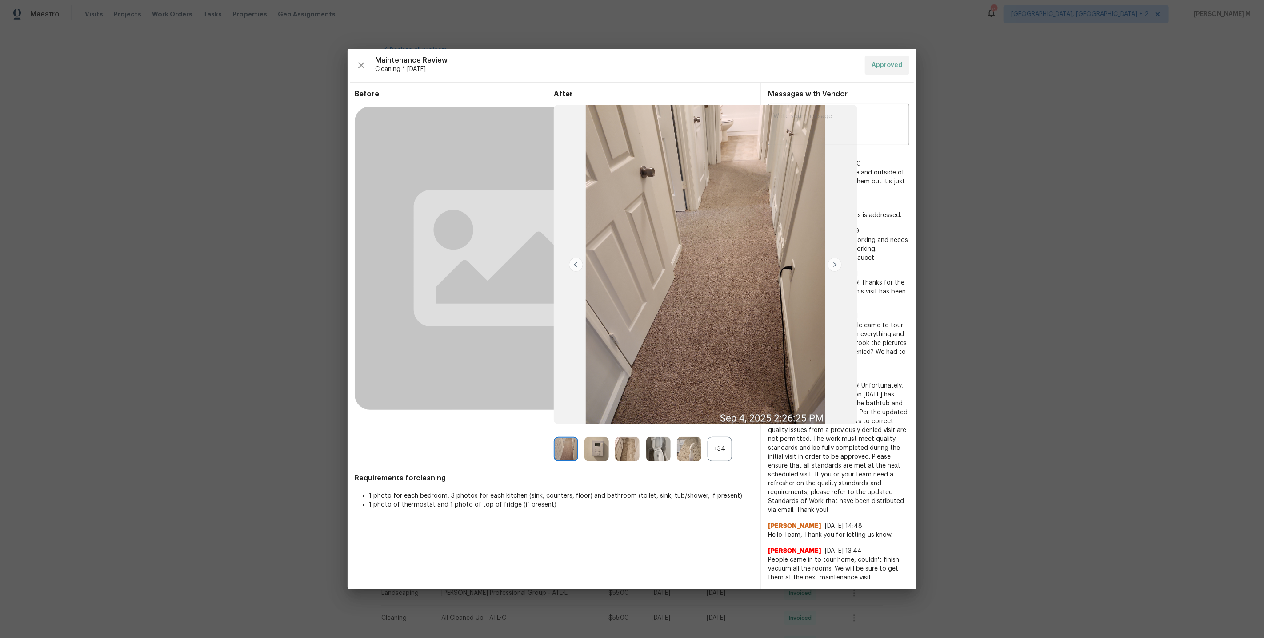
click at [722, 457] on div "+34" at bounding box center [719, 449] width 24 height 24
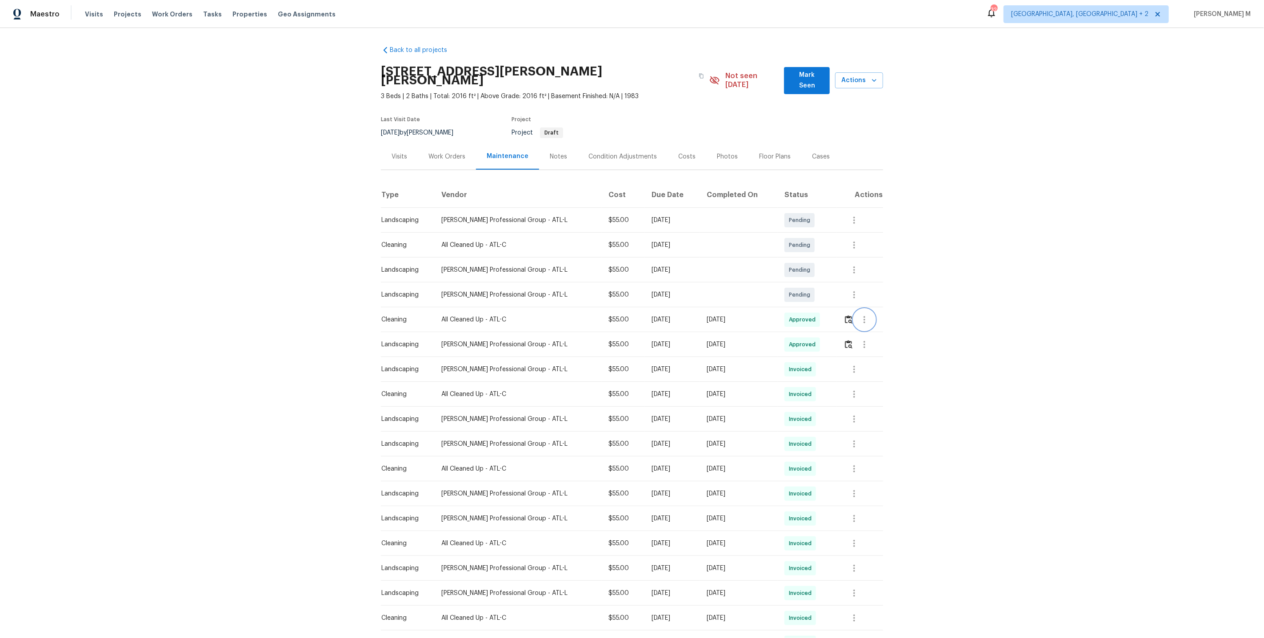
click at [862, 312] on button "button" at bounding box center [864, 319] width 21 height 21
click at [862, 312] on li "Message vendor" at bounding box center [886, 306] width 62 height 15
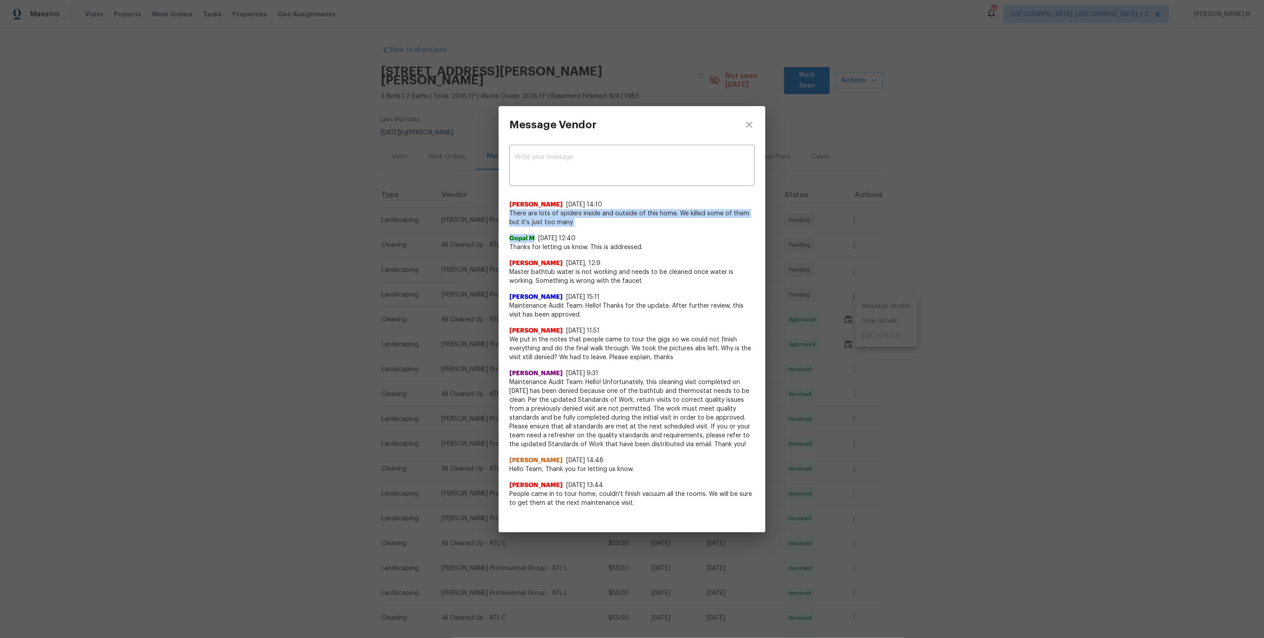
drag, startPoint x: 508, startPoint y: 217, endPoint x: 587, endPoint y: 231, distance: 79.9
click at [587, 231] on div "x ​ Sonya B Smith 9/4/25, 14:10 There are lots of spiders inside and outside of…" at bounding box center [632, 331] width 267 height 375
click at [642, 234] on div "Gopal M 9/4/25, 12:40 Thanks for letting us know. This is addressed." at bounding box center [631, 239] width 245 height 25
click at [948, 283] on div "Message Vendor x ​ Sonya B Smith 9/4/25, 14:10 There are lots of spiders inside…" at bounding box center [632, 319] width 1264 height 638
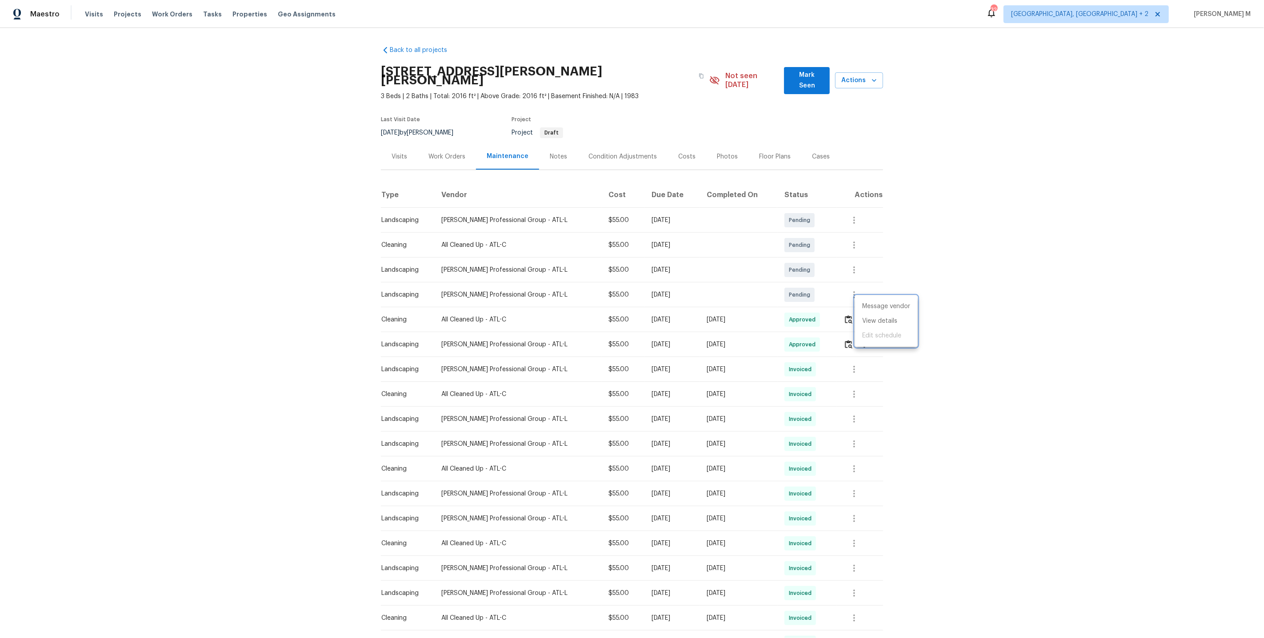
click at [446, 128] on div at bounding box center [632, 319] width 1264 height 638
click at [438, 152] on div "Work Orders" at bounding box center [446, 156] width 37 height 9
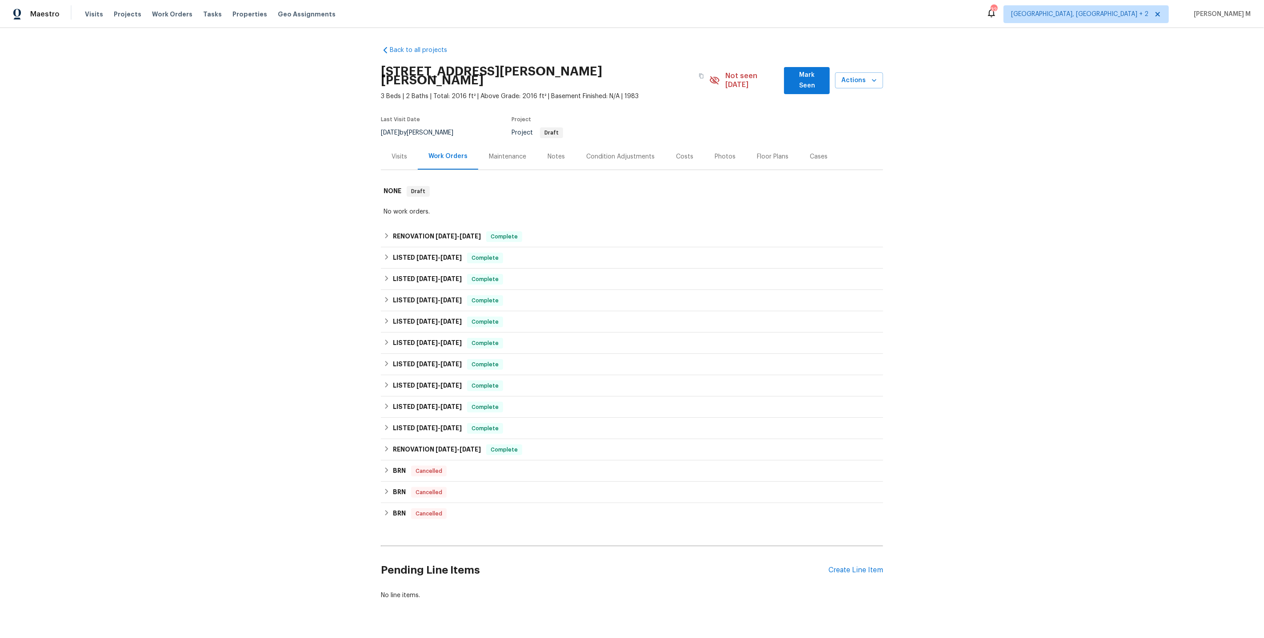
scroll to position [4, 0]
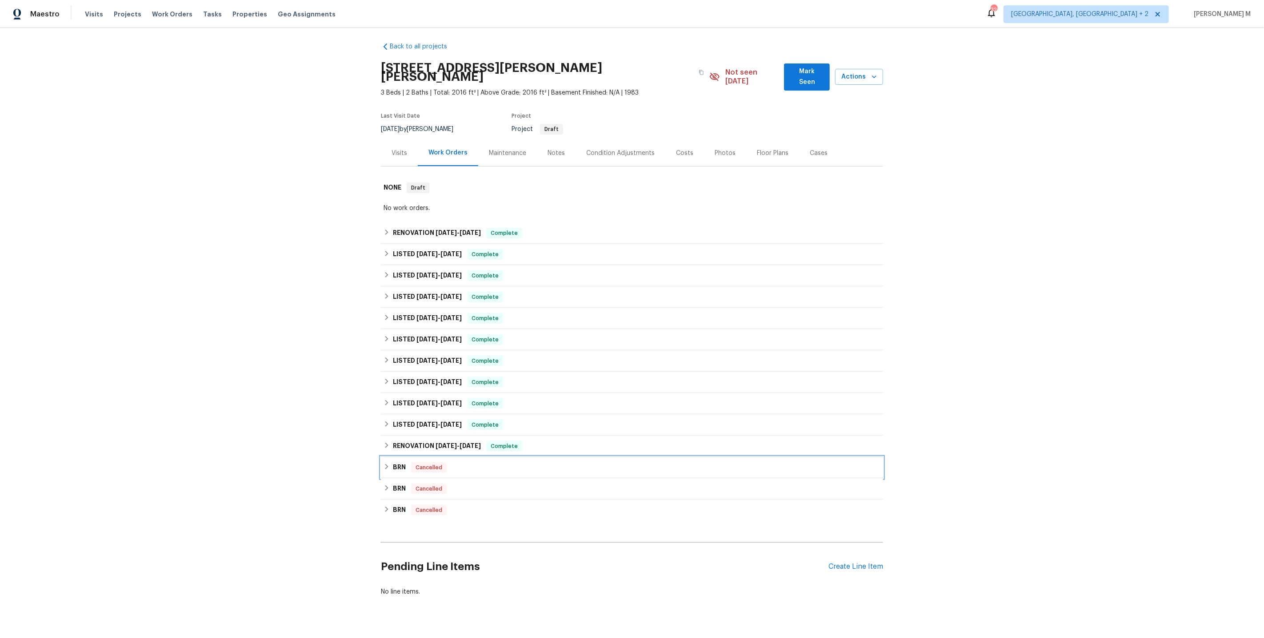
click at [404, 457] on div "BRN Cancelled" at bounding box center [632, 467] width 502 height 21
click at [409, 436] on div "RENOVATION 1/29/24 - 2/22/24 Complete" at bounding box center [632, 446] width 502 height 21
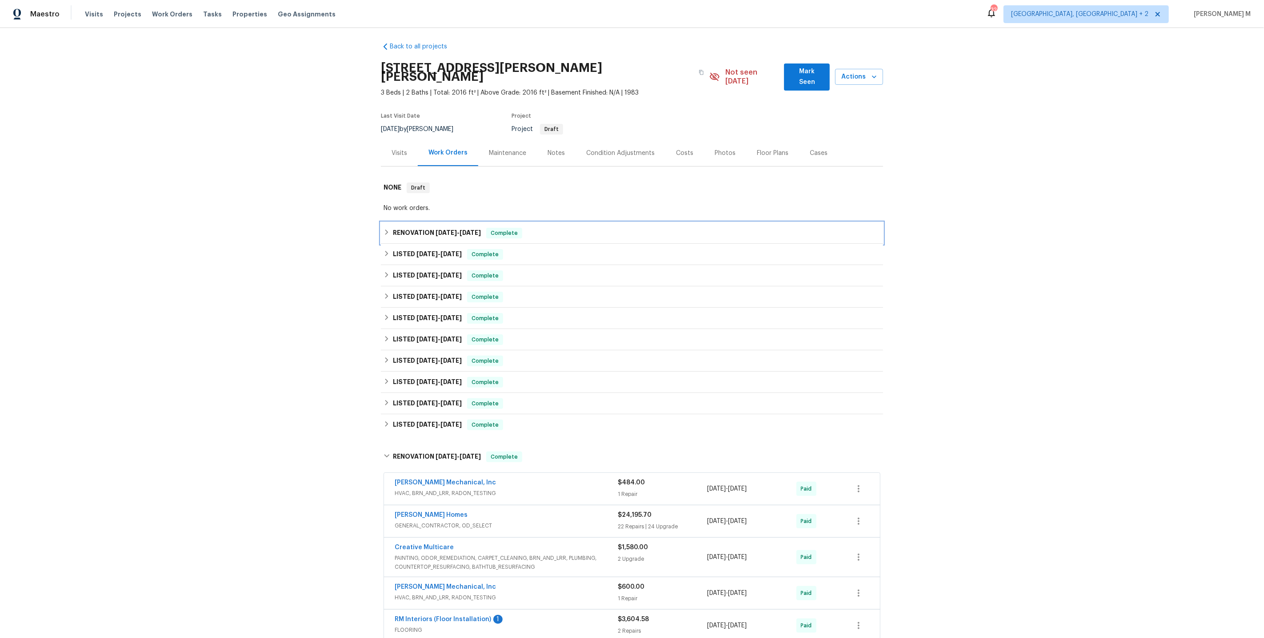
click at [439, 230] on span "[DATE]" at bounding box center [445, 233] width 21 height 6
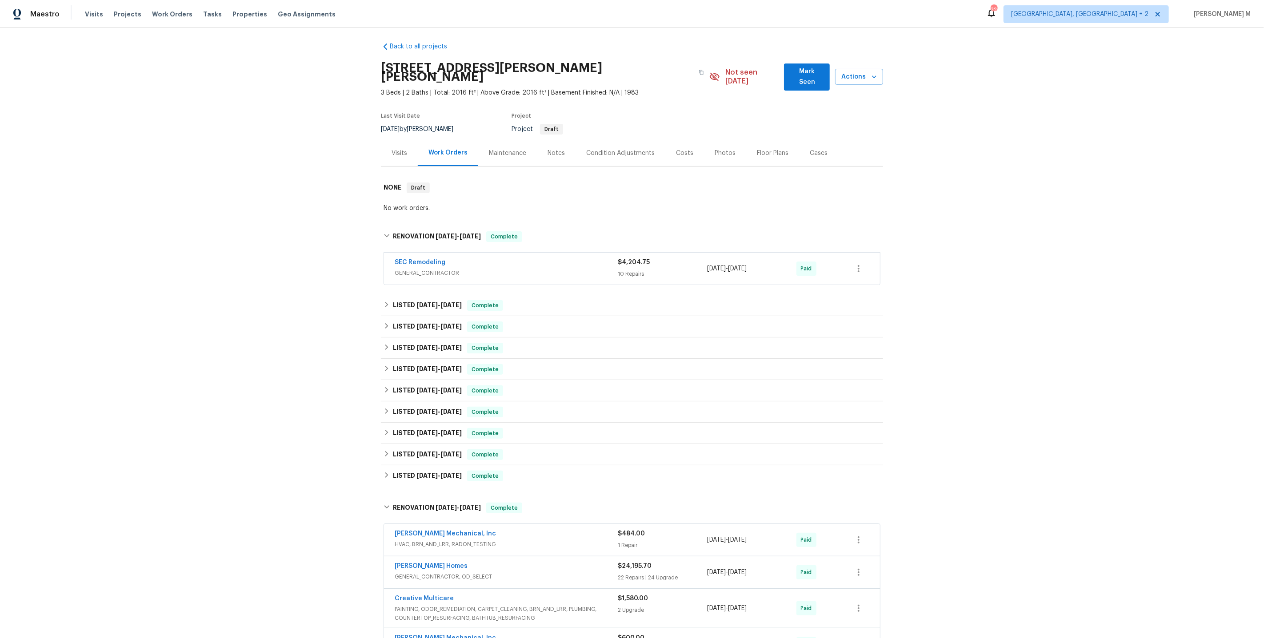
click at [398, 204] on div "No work orders." at bounding box center [631, 208] width 497 height 9
click at [429, 302] on span "[DATE]" at bounding box center [426, 305] width 21 height 6
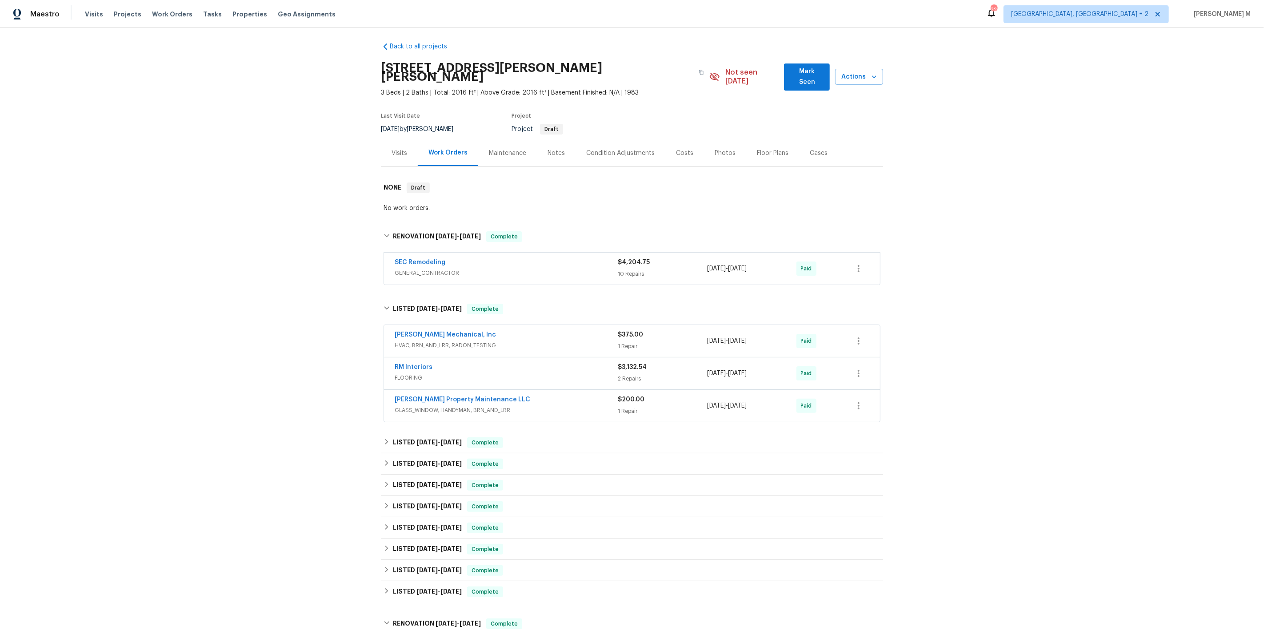
click at [455, 269] on span "GENERAL_CONTRACTOR" at bounding box center [506, 273] width 223 height 9
